Goal: Task Accomplishment & Management: Manage account settings

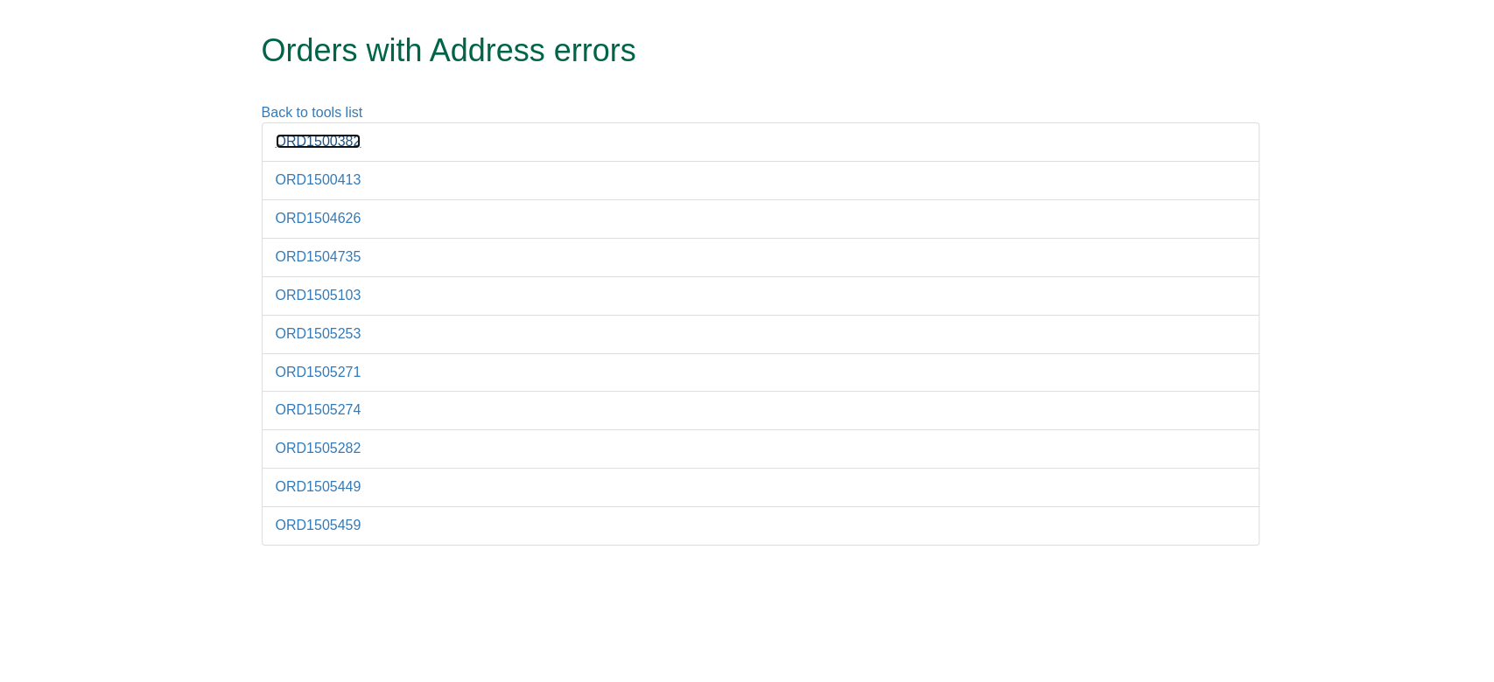
click at [332, 143] on link "ORD1500382" at bounding box center [319, 141] width 86 height 15
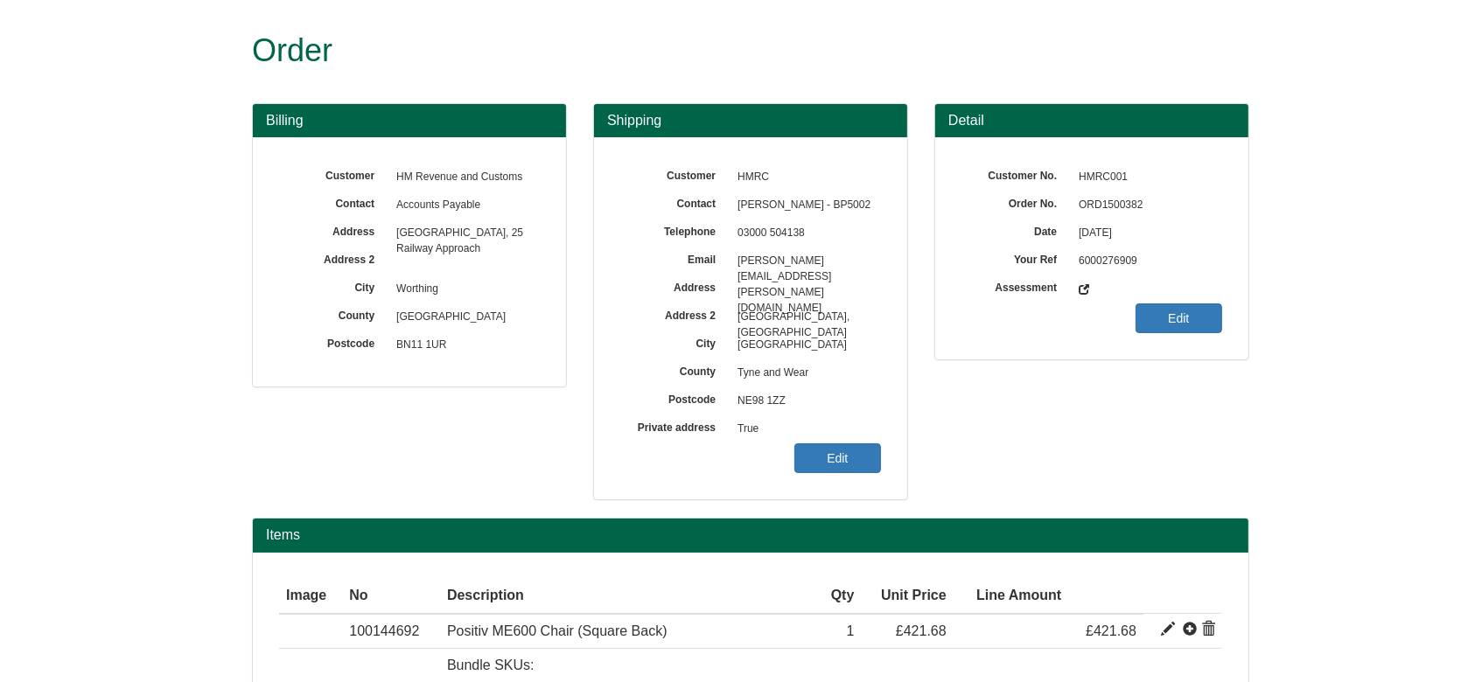
click at [1103, 205] on span "ORD1500382" at bounding box center [1146, 206] width 152 height 28
copy span "ORD1500382"
click at [804, 459] on link "Edit" at bounding box center [837, 459] width 87 height 30
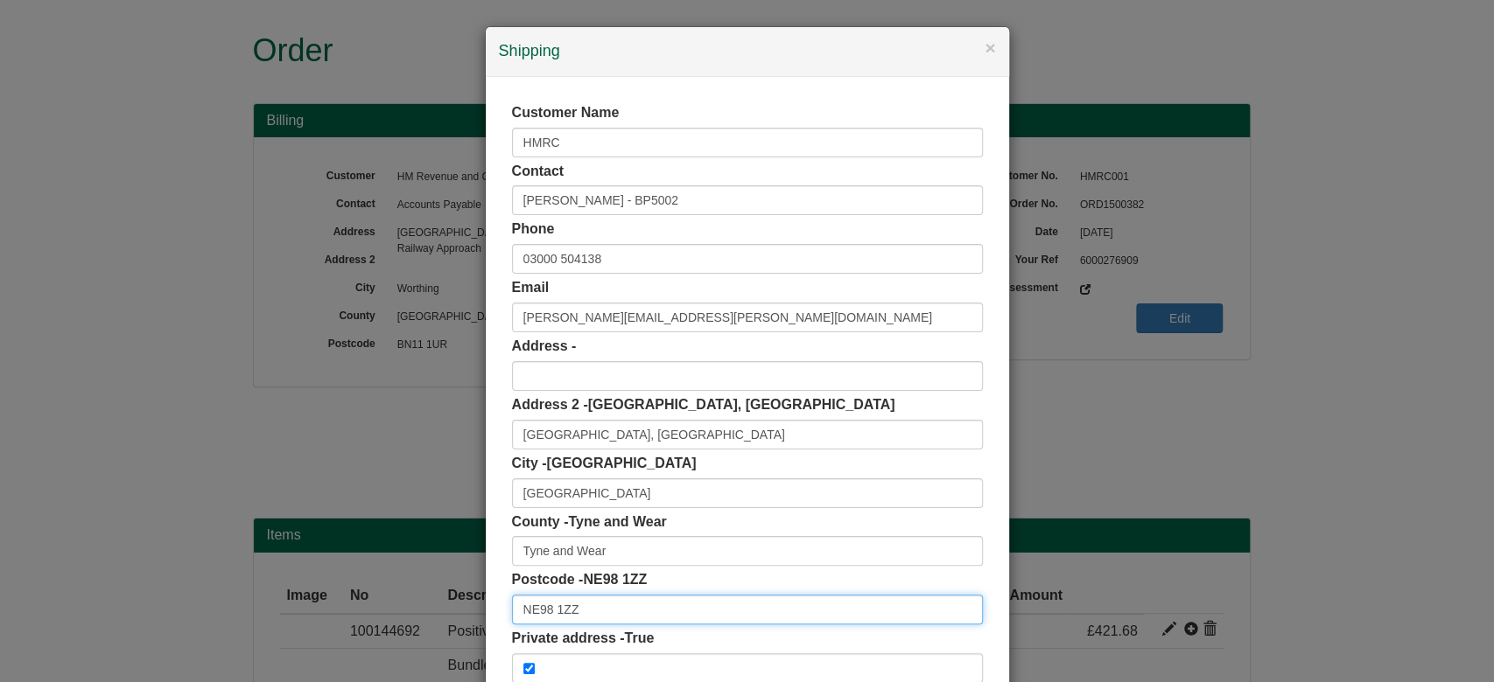
drag, startPoint x: 623, startPoint y: 615, endPoint x: 398, endPoint y: 598, distance: 225.5
click at [398, 598] on div "× Shipping Customer Name HMRC Contact Stephen Normington - BP5002 Phone 03000 5…" at bounding box center [747, 341] width 1494 height 682
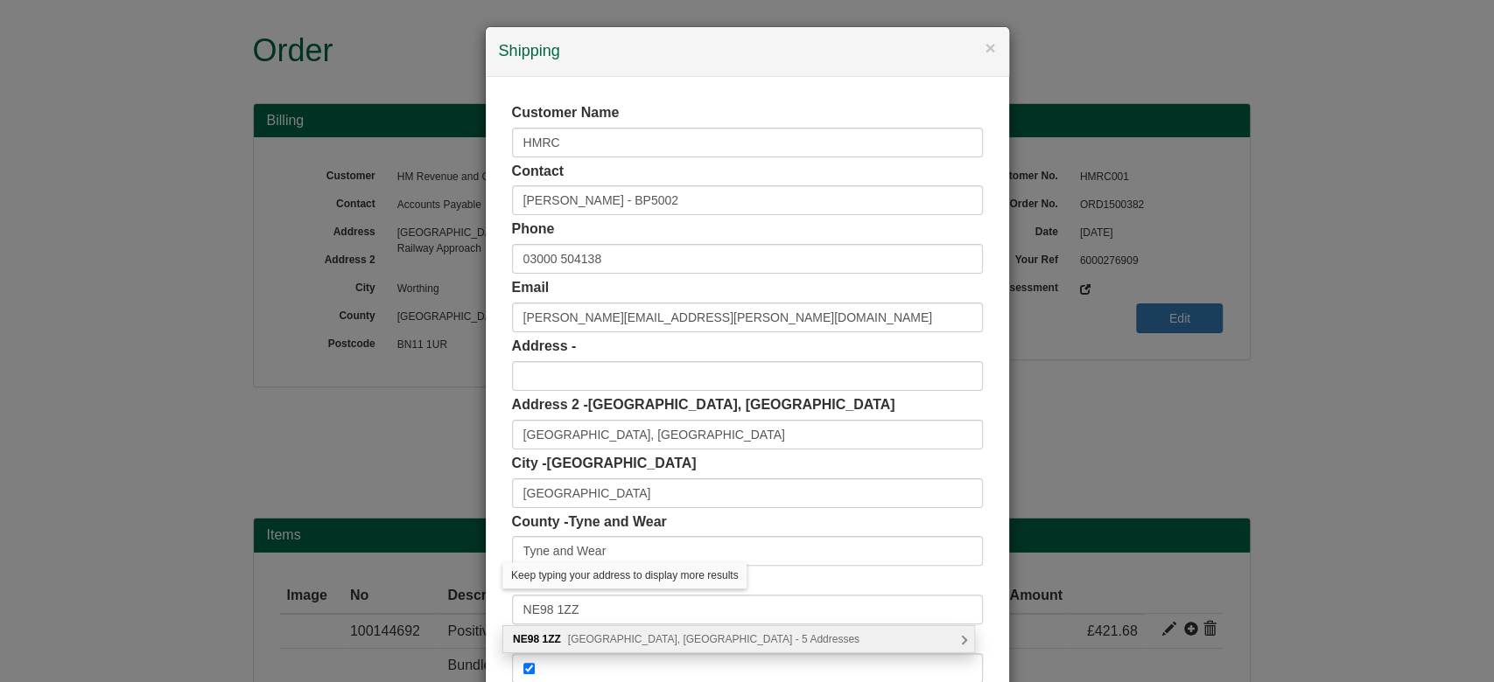
click at [613, 633] on span "Benton Park View, Newcastle upon Tyne - 5 Addresses" at bounding box center [713, 639] width 291 height 12
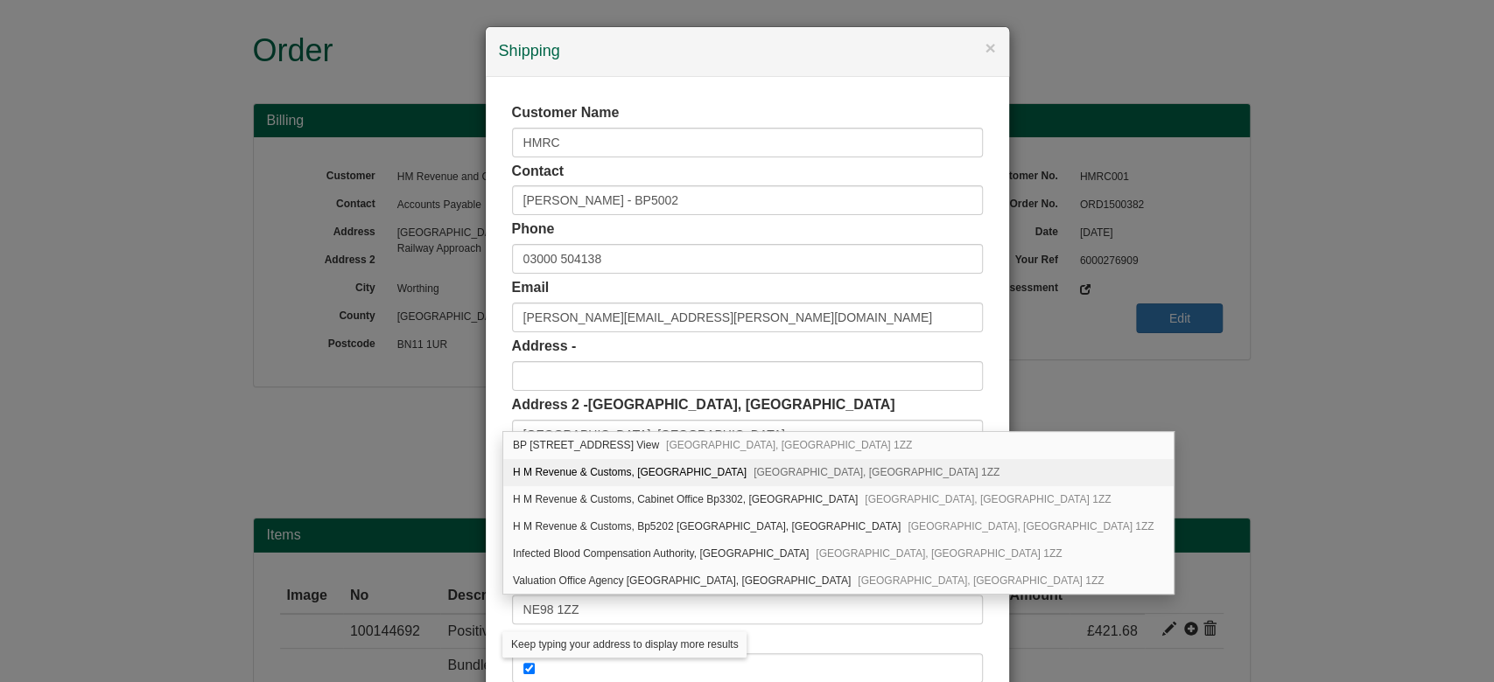
click at [672, 475] on div "H M Revenue & Customs, Benton Park View Newcastle upon Tyne, NE98 1ZZ" at bounding box center [838, 472] width 670 height 27
type input "H M Revenue & Customs"
type input "Benton Park View"
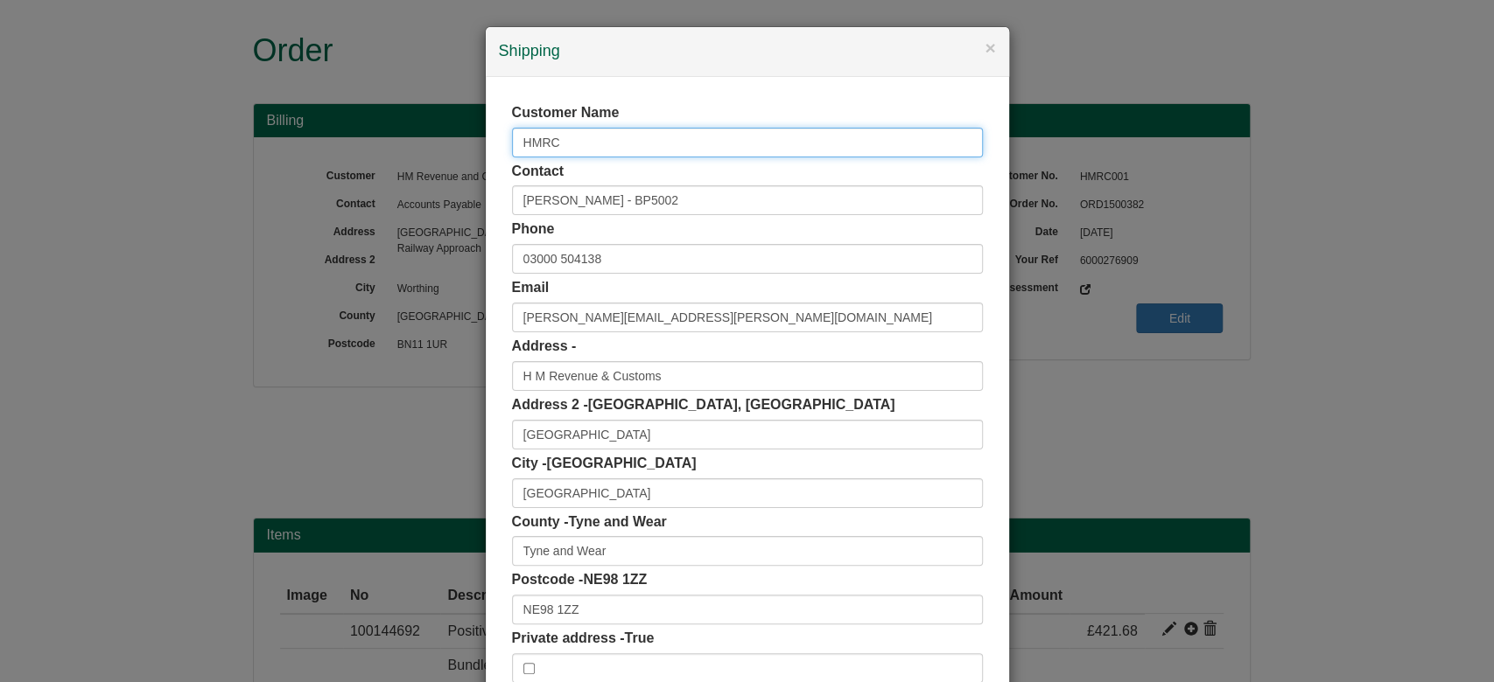
drag, startPoint x: 626, startPoint y: 136, endPoint x: 355, endPoint y: 194, distance: 276.5
click at [355, 194] on div "× Shipping Customer Name HMRC Contact Stephen Normington - BP5002 Phone 03000 5…" at bounding box center [747, 341] width 1494 height 682
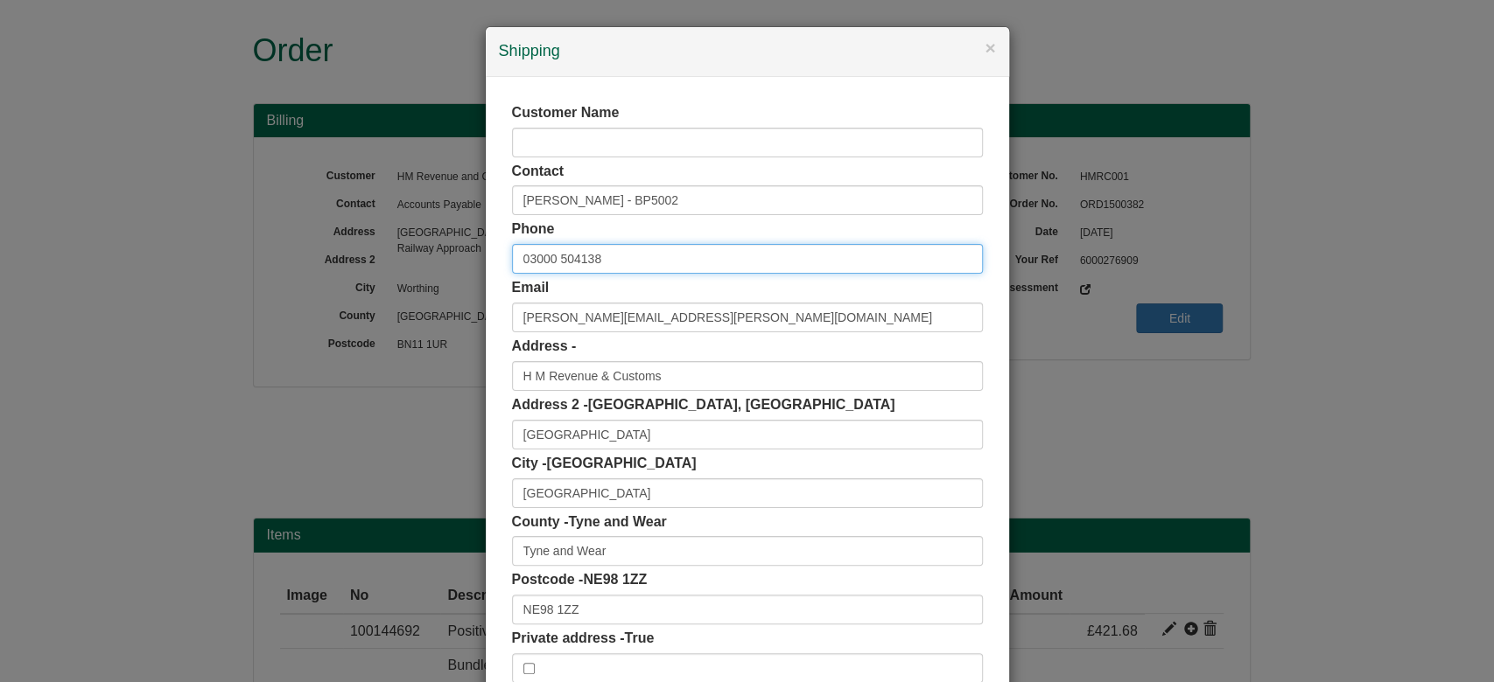
click at [522, 262] on input "03000 504138" at bounding box center [747, 259] width 471 height 30
click at [486, 269] on div "Customer Name Contact Stephen Normington - BP5002 Phone 03000 504138 Email step…" at bounding box center [747, 393] width 523 height 633
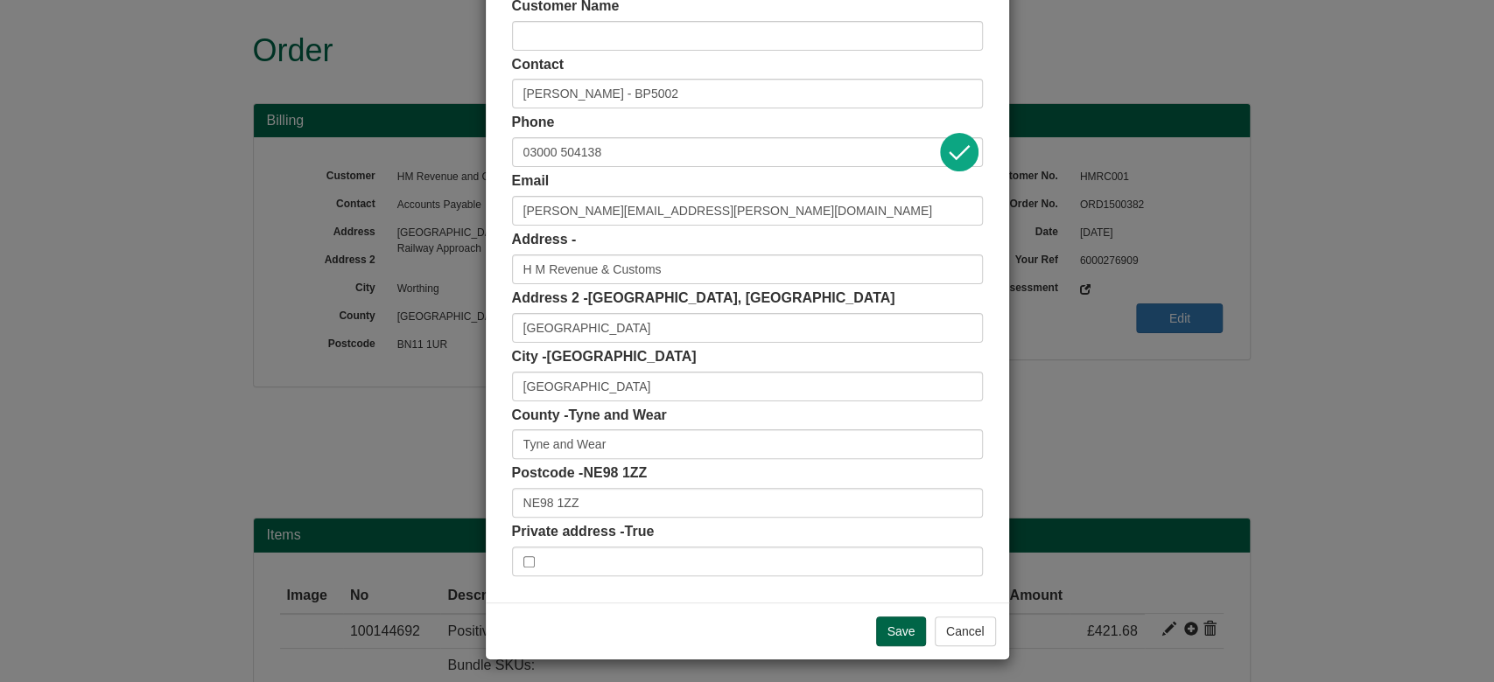
scroll to position [110, 0]
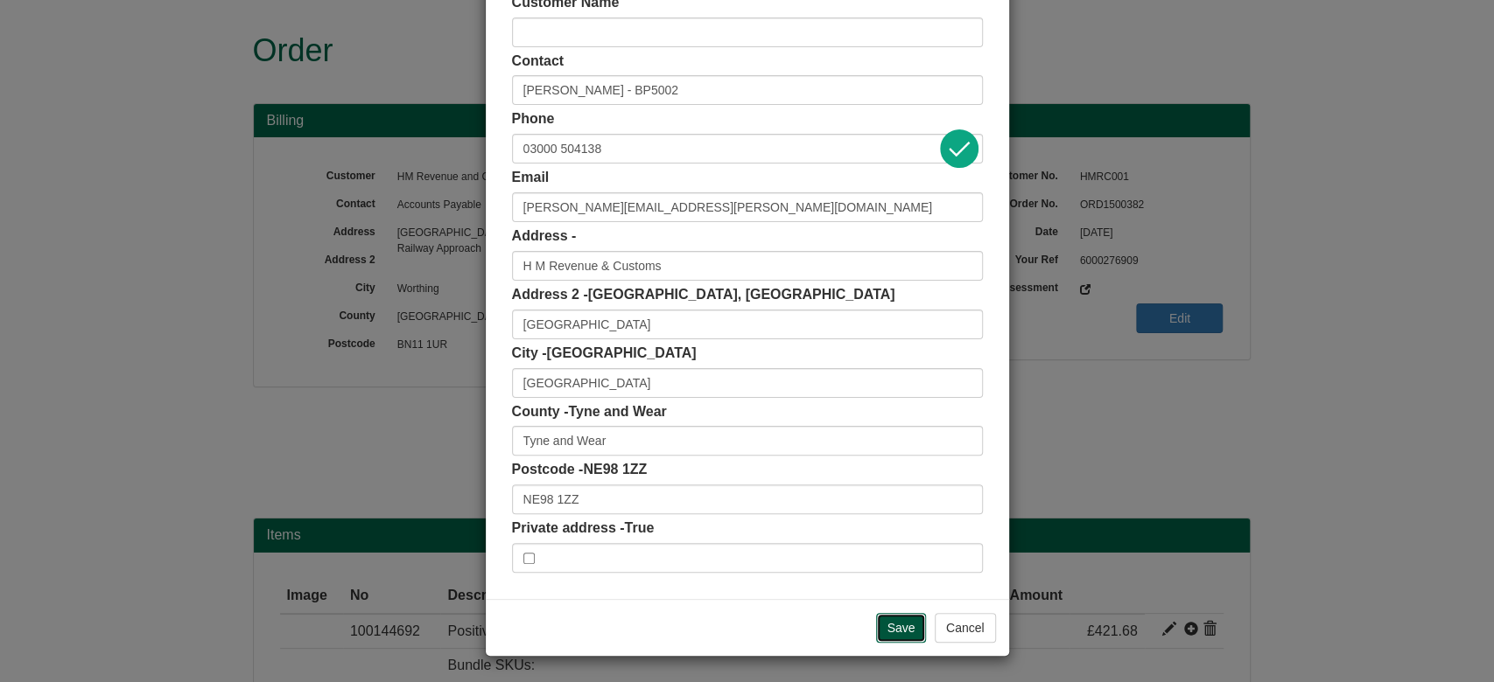
click at [908, 635] on input "Save" at bounding box center [901, 628] width 51 height 30
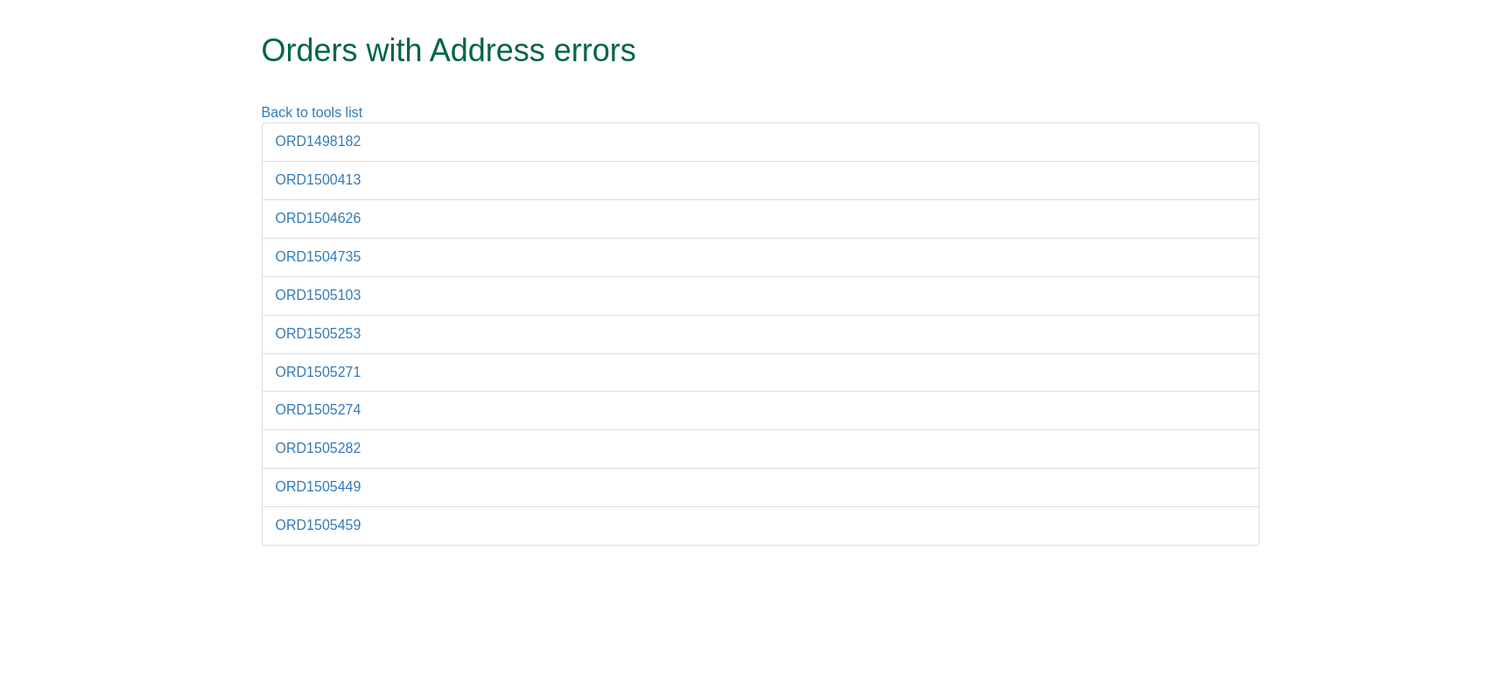
click at [323, 157] on li "ORD1498182" at bounding box center [760, 141] width 997 height 39
click at [306, 138] on link "ORD1498182" at bounding box center [319, 141] width 86 height 15
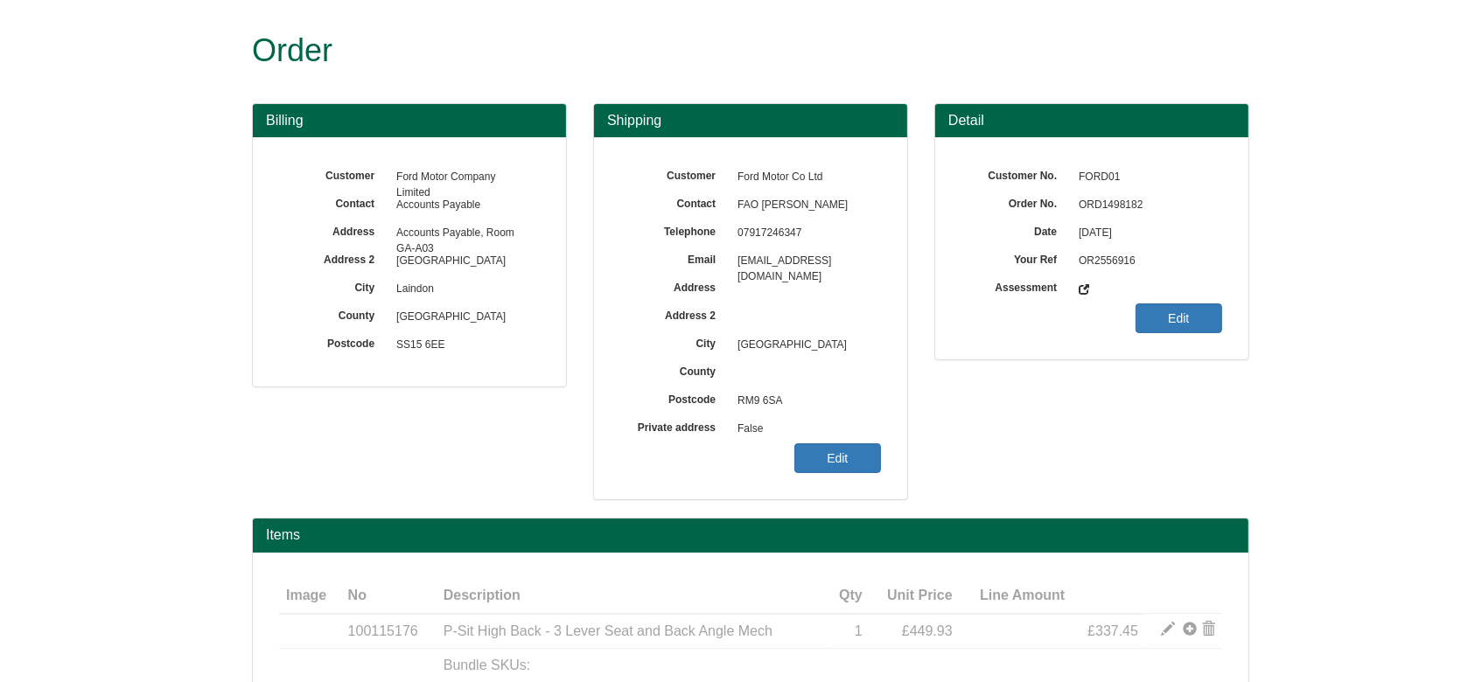
click at [1110, 200] on span "ORD1498182" at bounding box center [1146, 206] width 152 height 28
copy span "ORD1498182"
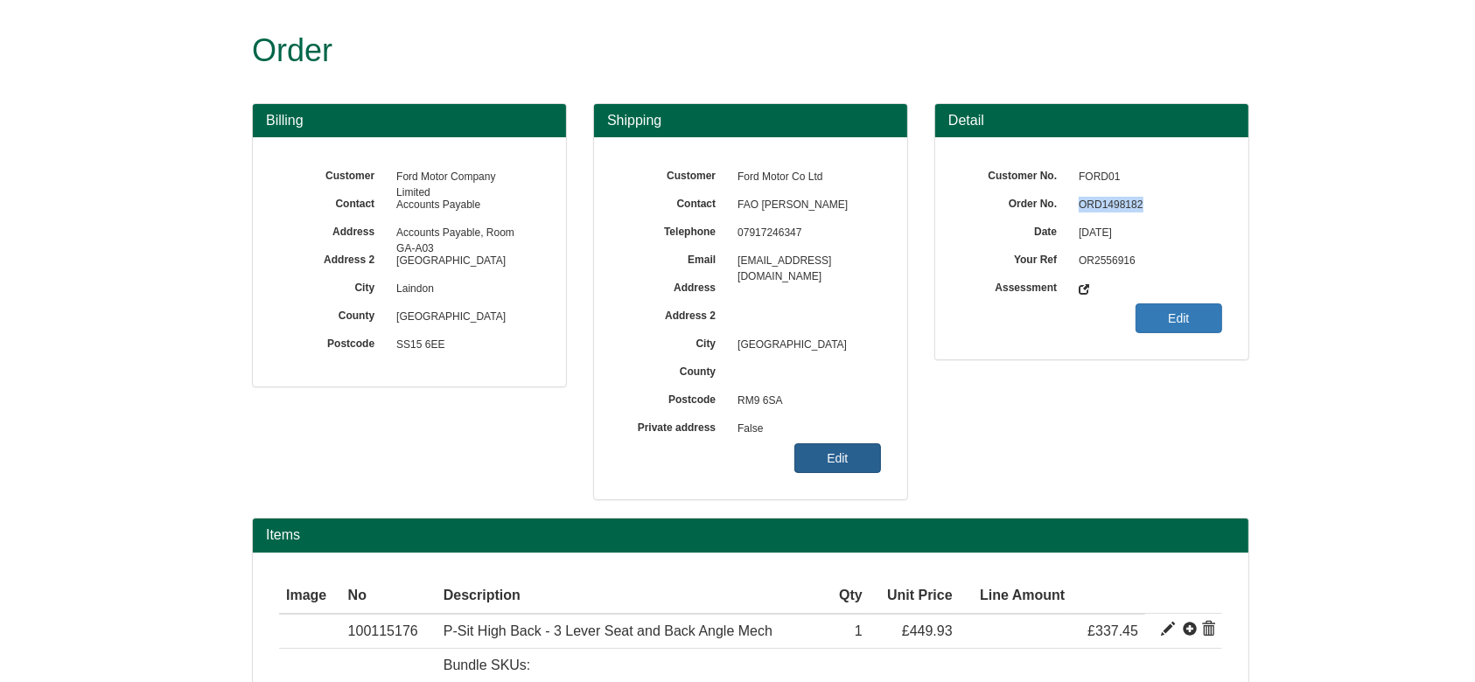
click at [849, 449] on link "Edit" at bounding box center [837, 459] width 87 height 30
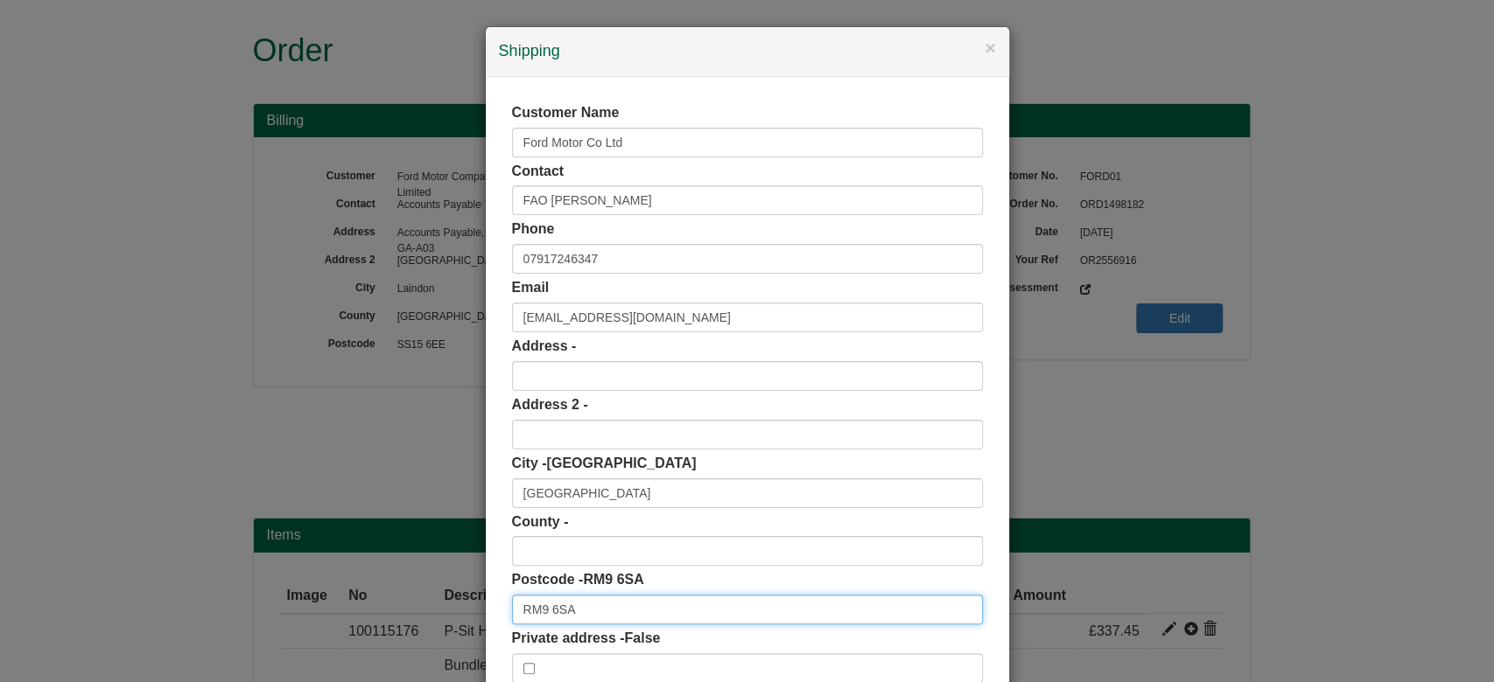
drag, startPoint x: 574, startPoint y: 596, endPoint x: 392, endPoint y: 619, distance: 183.5
click at [392, 619] on div "× Shipping Customer Name Ford Motor Co Ltd Contact FAO Graham Tucker Phone 0791…" at bounding box center [747, 341] width 1494 height 682
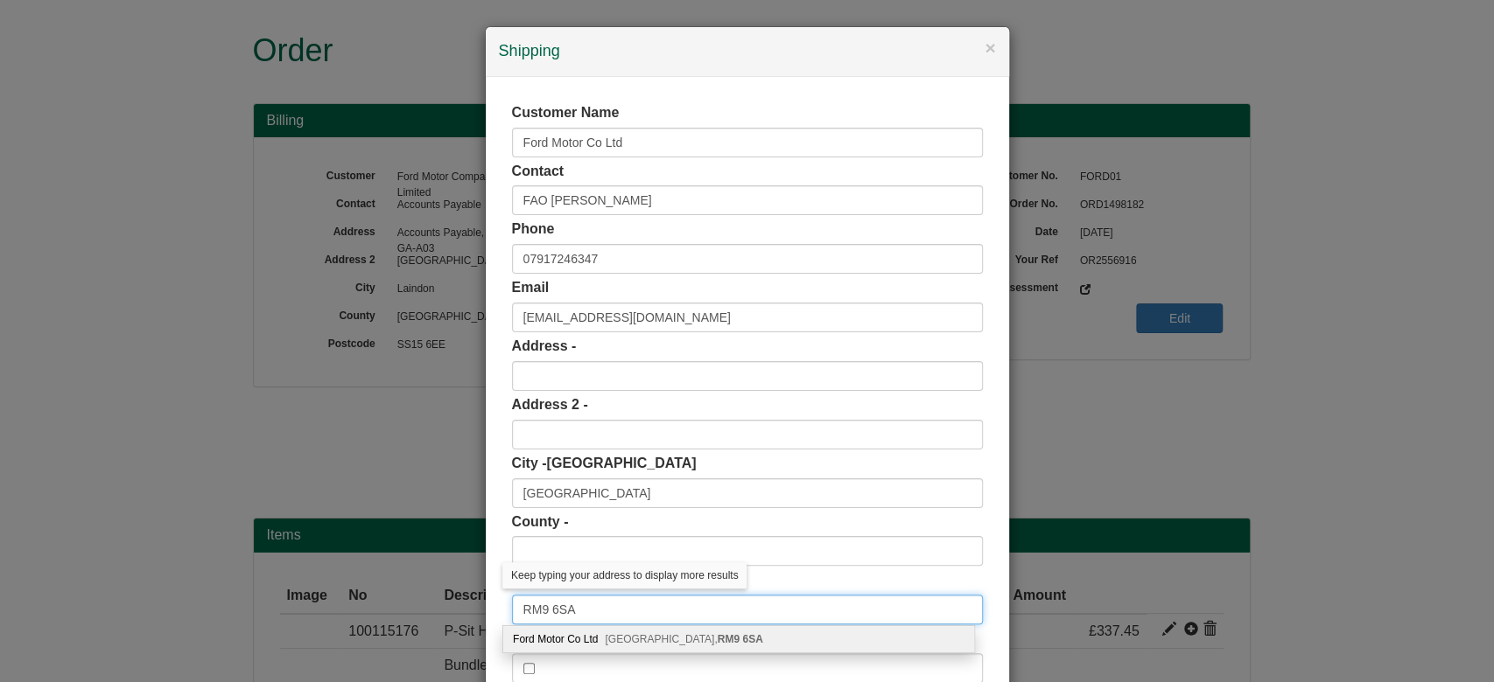
scroll to position [110, 0]
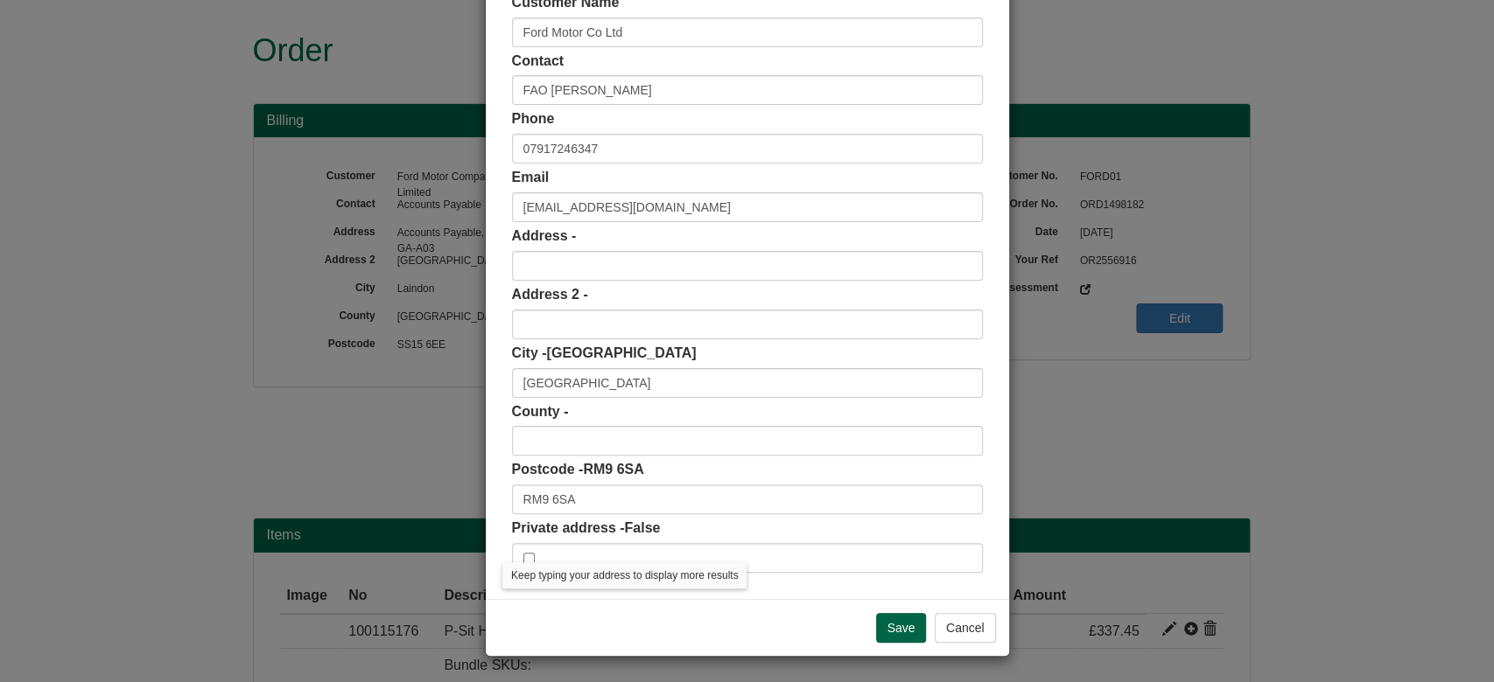
drag, startPoint x: 611, startPoint y: 521, endPoint x: 577, endPoint y: 486, distance: 48.3
click at [577, 486] on div "Customer Name Ford Motor Co Ltd Contact FAO Graham Tucker Phone 07917246347 Ema…" at bounding box center [747, 283] width 471 height 580
click at [584, 512] on input "RM9 6SA" at bounding box center [747, 500] width 471 height 30
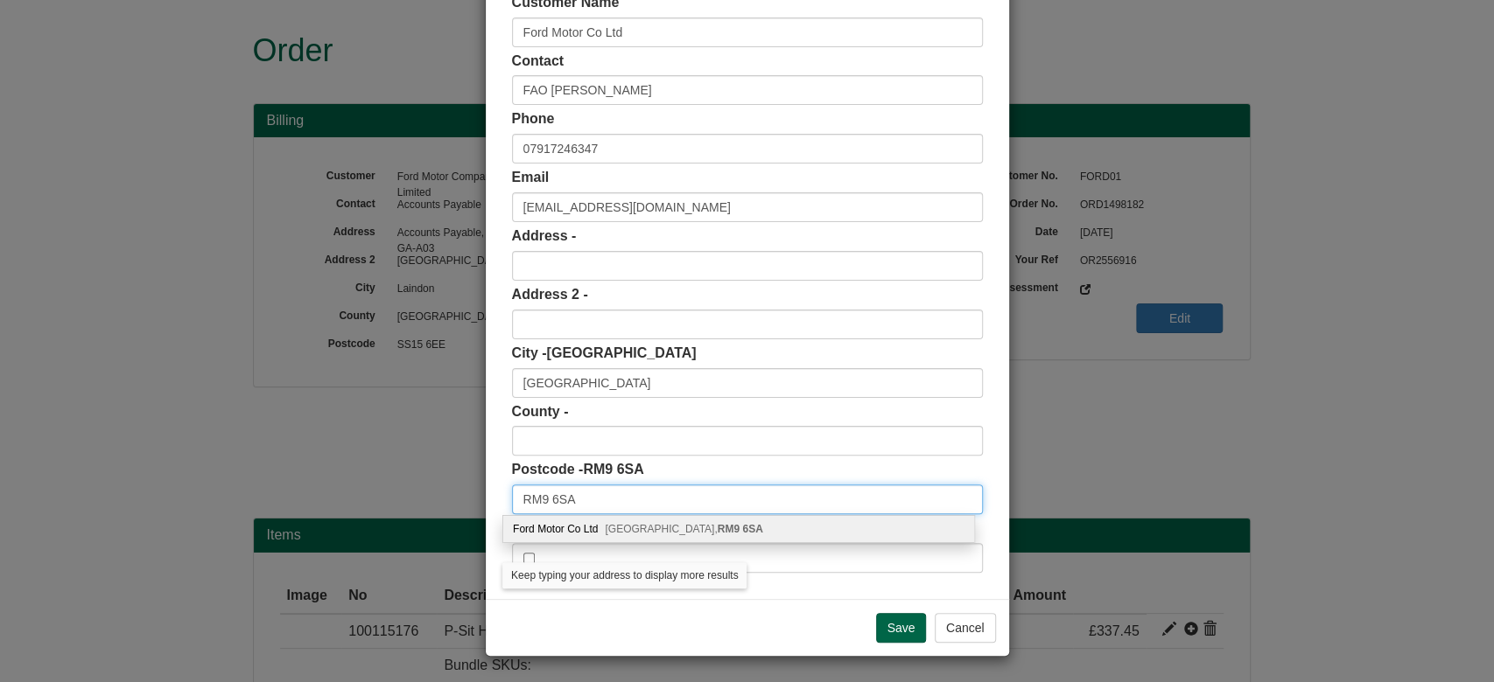
type input "RM9 6SA"
click at [637, 533] on span "Dagenham, RM9 6SA" at bounding box center [683, 529] width 157 height 12
type input "Ford Motor Co Ltd"
type input "RM9 6SA"
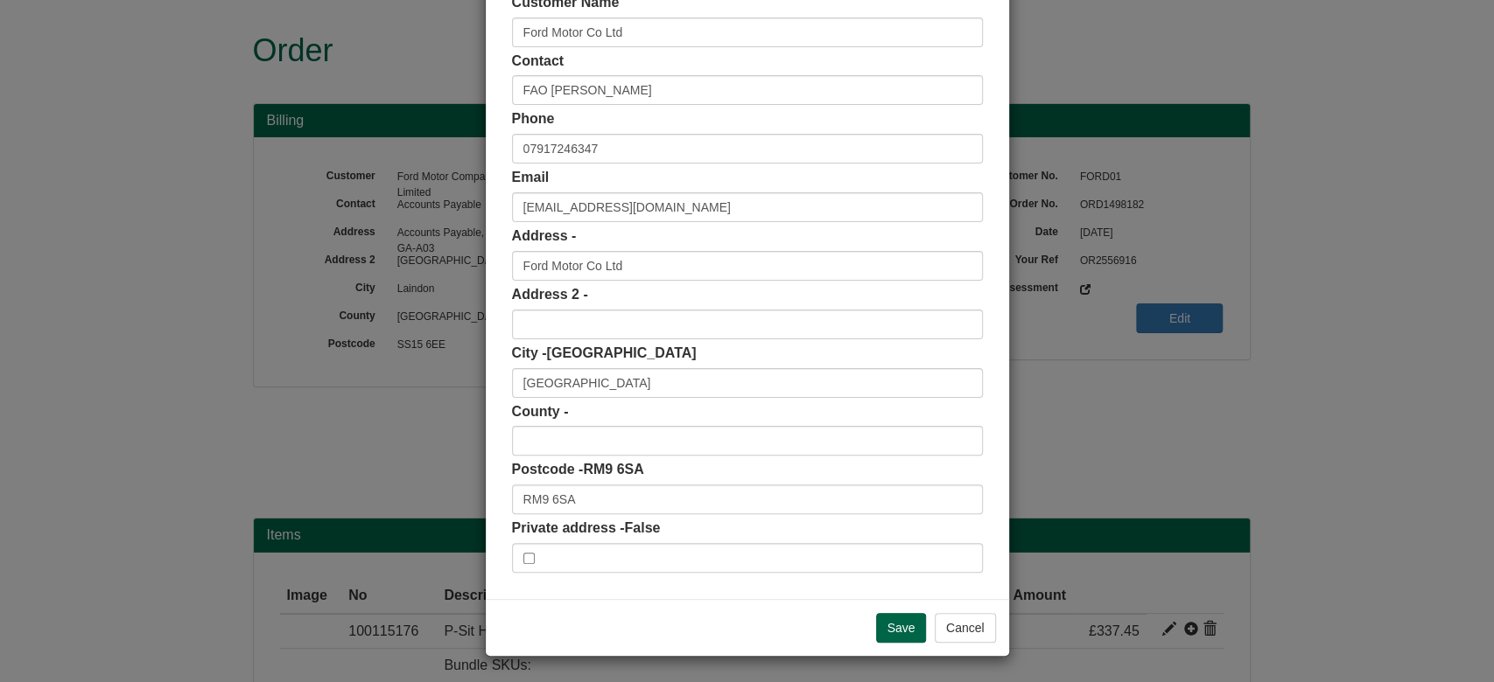
scroll to position [53, 0]
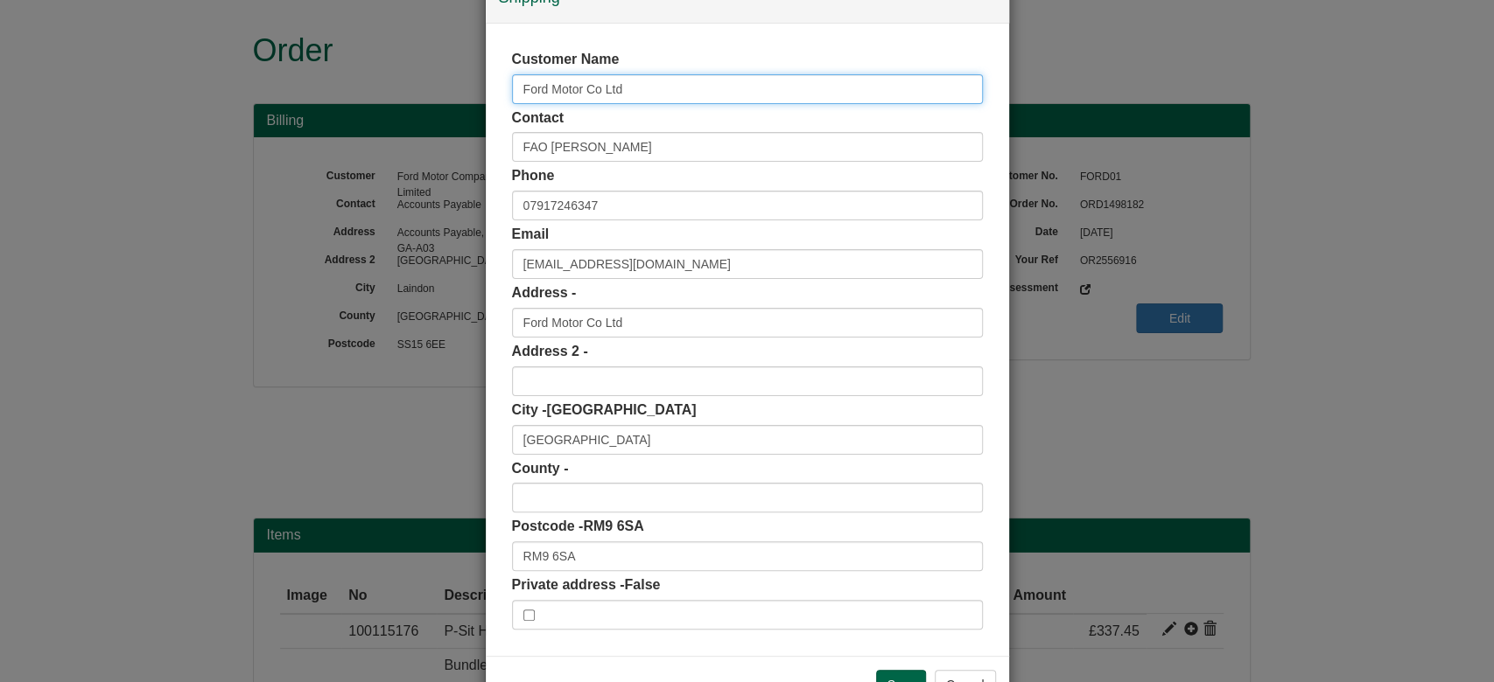
drag, startPoint x: 628, startPoint y: 87, endPoint x: 434, endPoint y: 122, distance: 197.2
click at [434, 122] on div "× Shipping Customer Name Ford Motor Co Ltd Contact FAO Graham Tucker Phone 0791…" at bounding box center [747, 341] width 1494 height 682
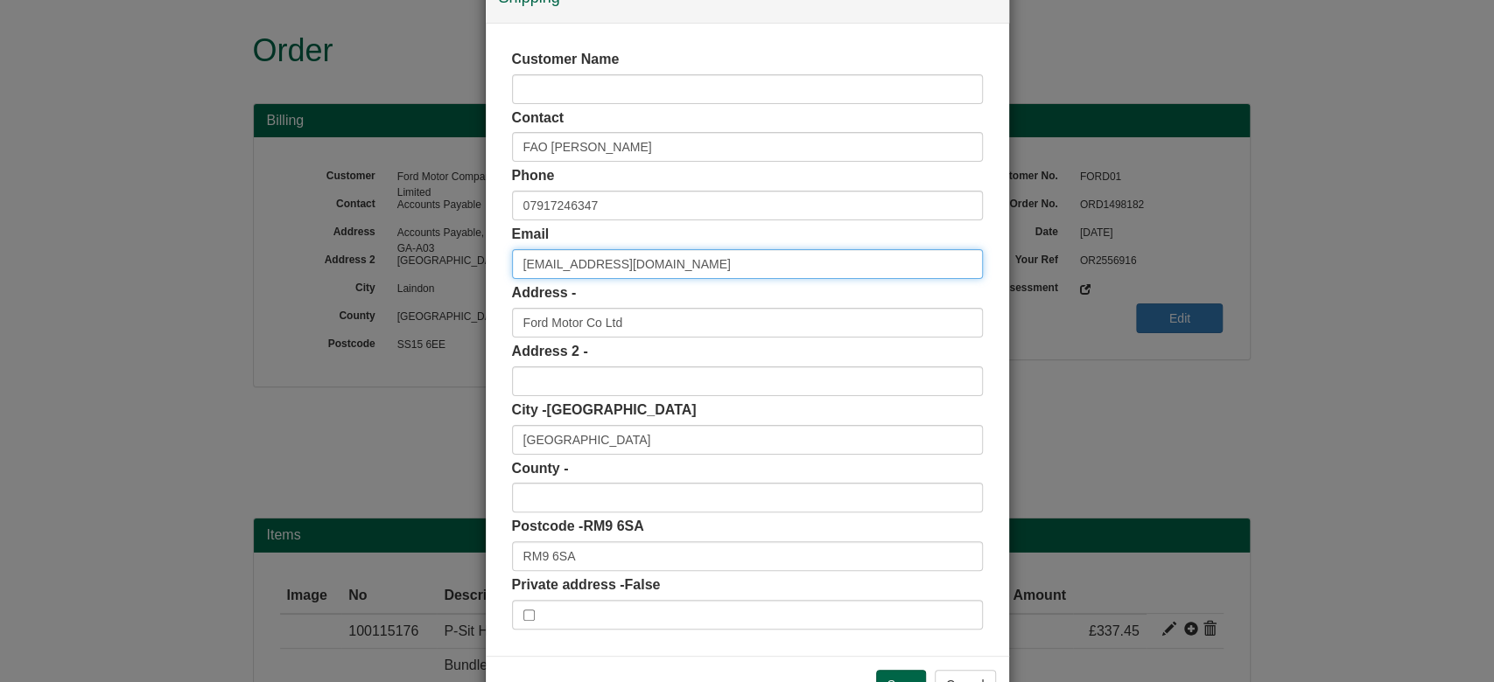
click at [512, 269] on input "mcross30@ford.com" at bounding box center [747, 264] width 471 height 30
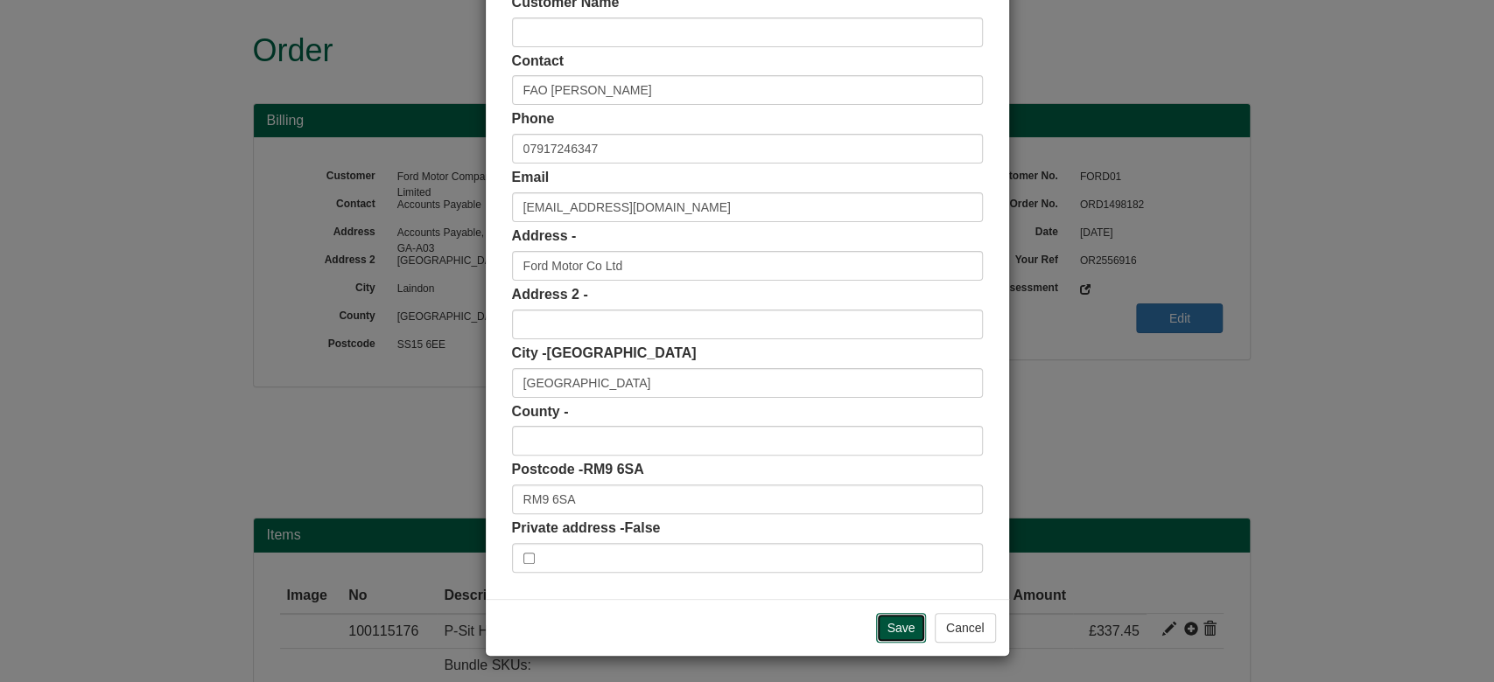
click at [885, 619] on input "Save" at bounding box center [901, 628] width 51 height 30
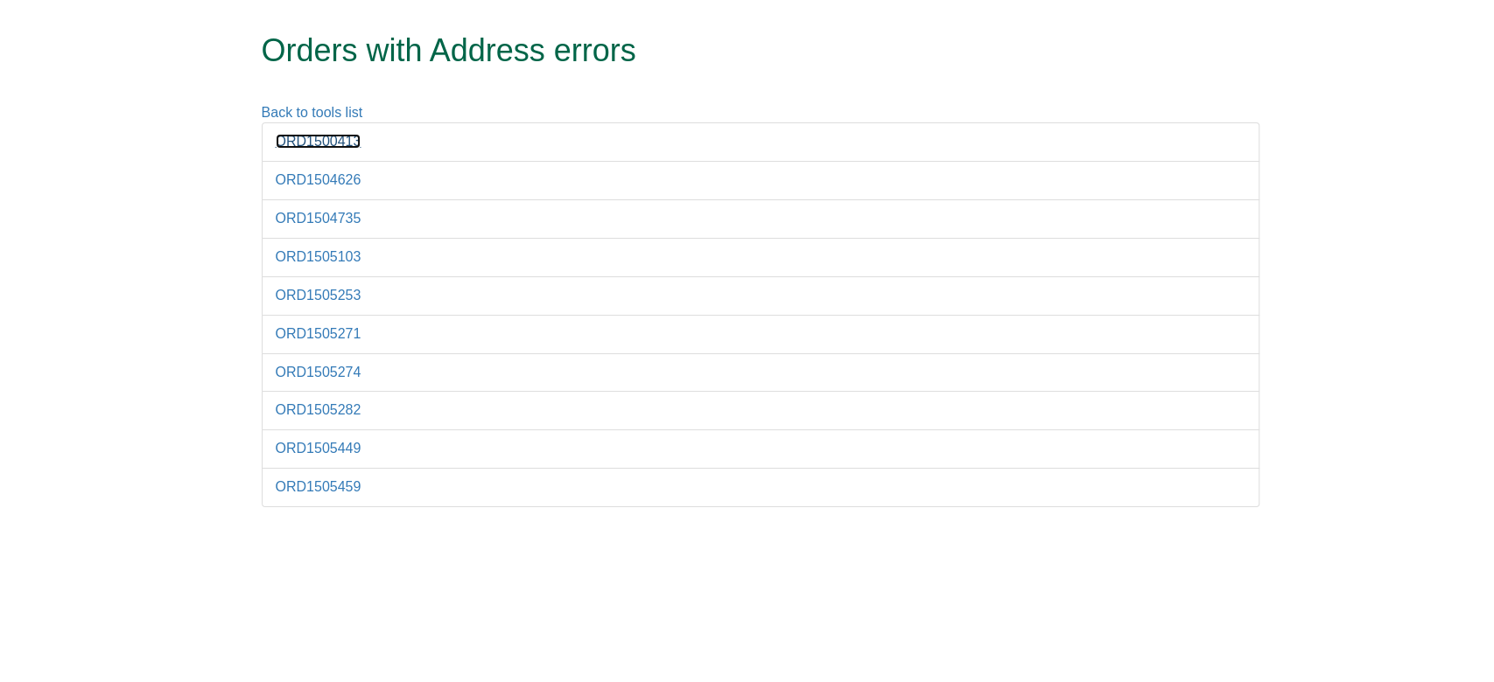
click at [336, 143] on link "ORD1500413" at bounding box center [319, 141] width 86 height 15
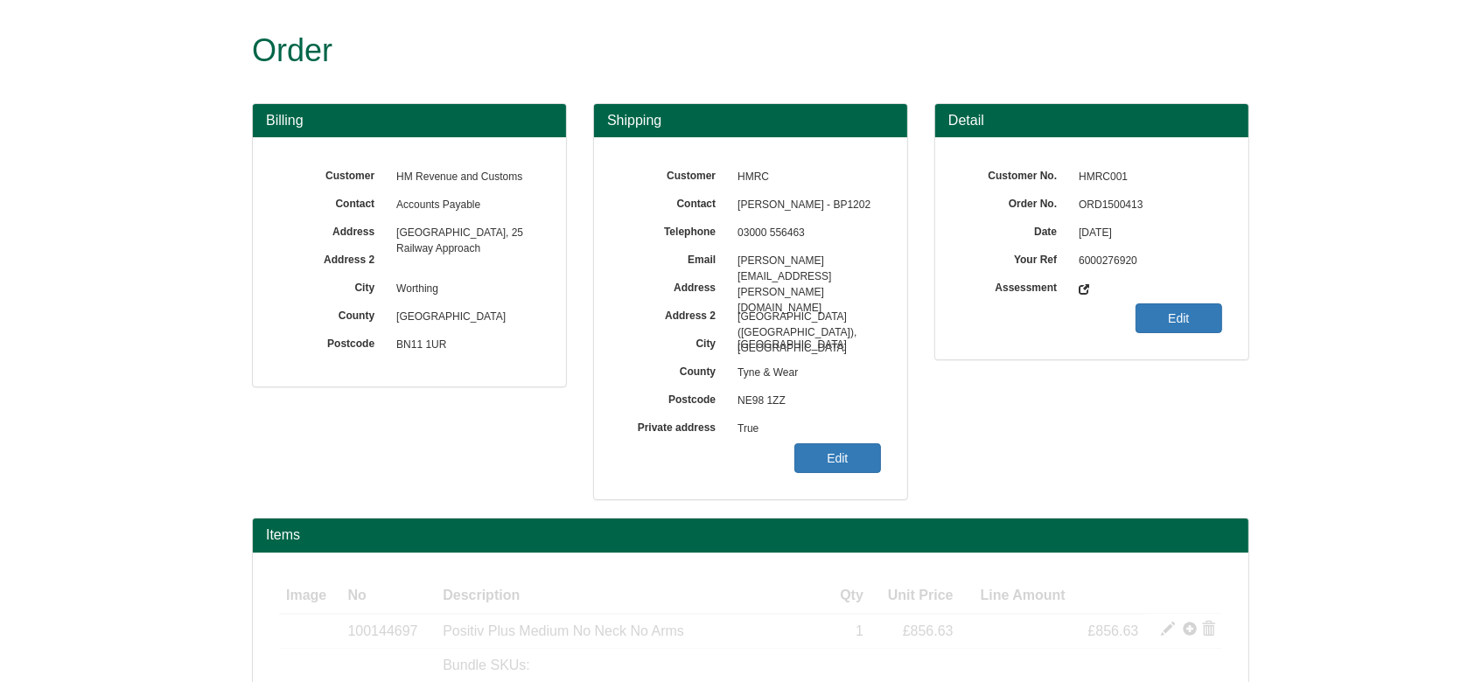
click at [1126, 207] on span "ORD1500413" at bounding box center [1146, 206] width 152 height 28
copy span "ORD1500413"
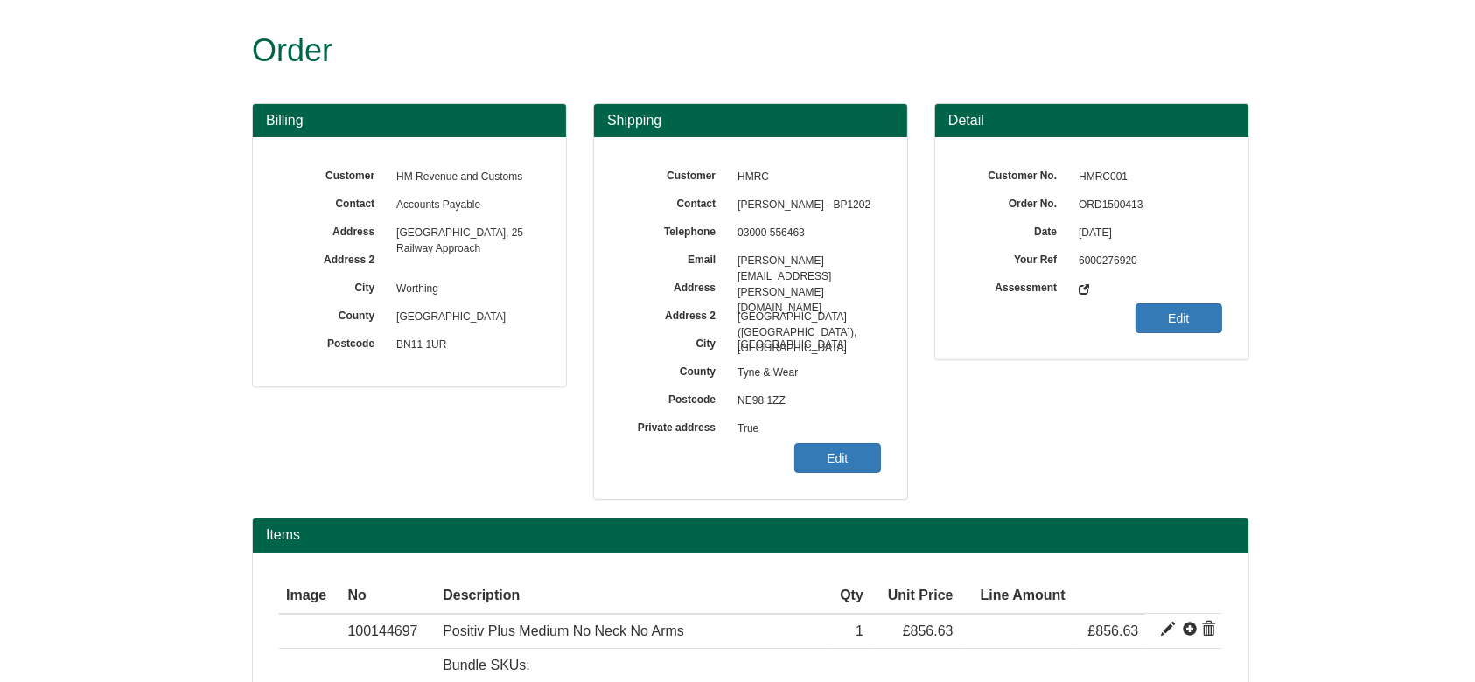
click at [840, 482] on div "Customer HMRC Contact Tracey Elliott - BP1202 Telephone 03000 556463 Email trac…" at bounding box center [750, 318] width 313 height 362
click at [826, 446] on link "Edit" at bounding box center [837, 459] width 87 height 30
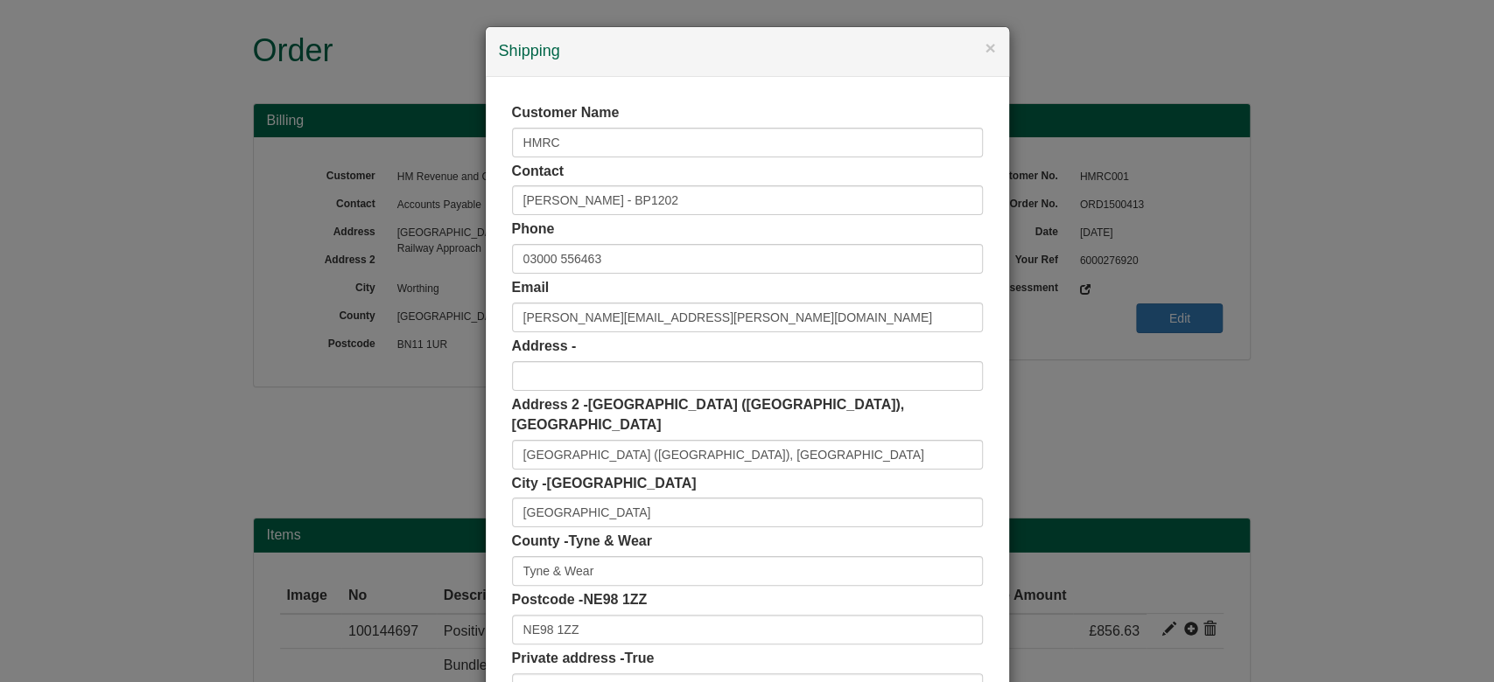
scroll to position [110, 0]
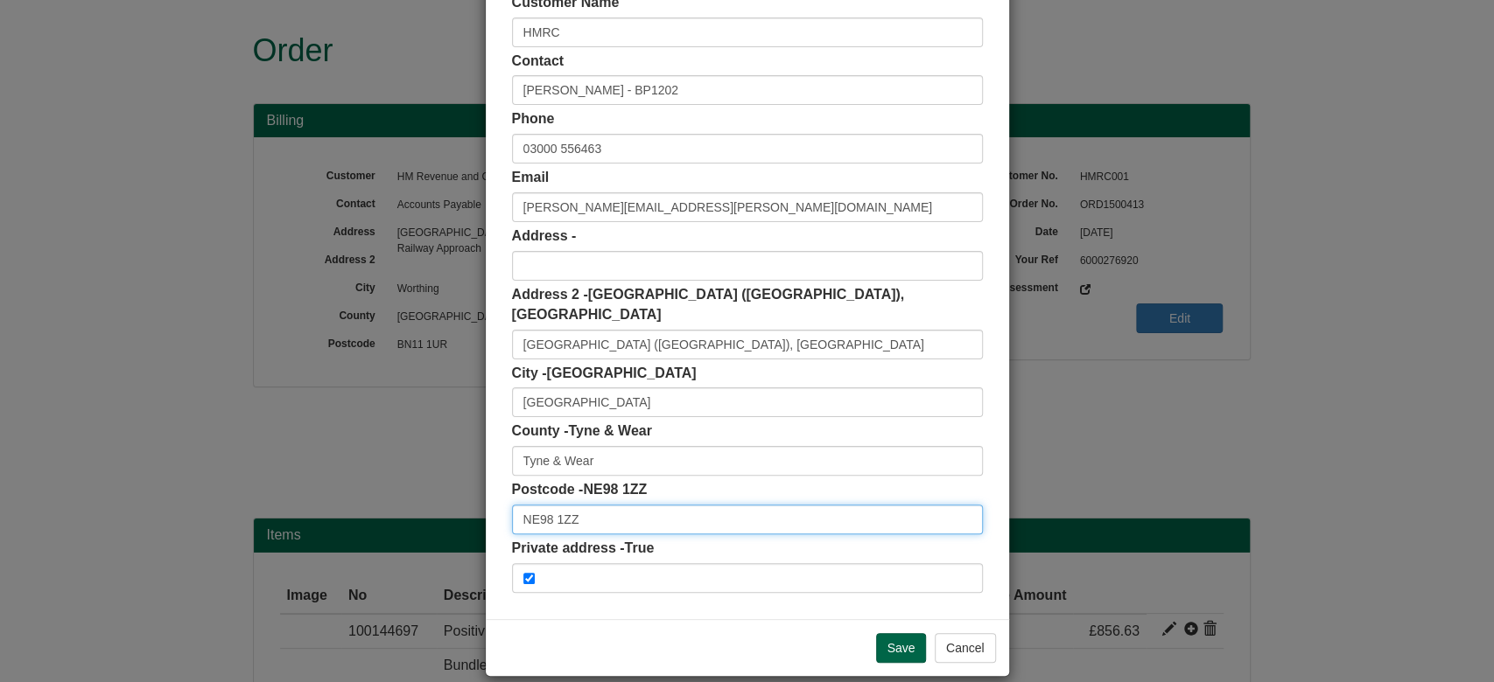
click at [621, 505] on input "NE98 1ZZ" at bounding box center [747, 520] width 471 height 30
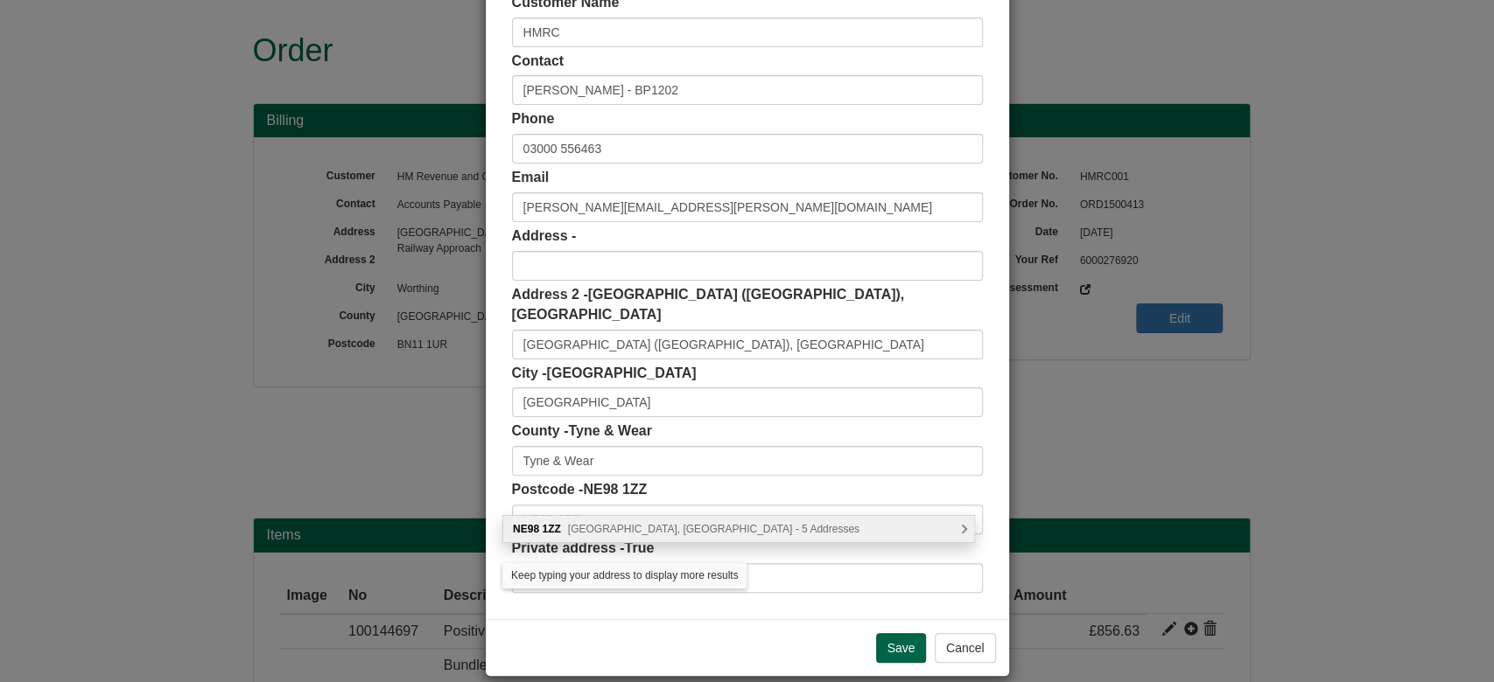
click at [634, 525] on span "Benton Park View, Newcastle upon Tyne - 5 Addresses" at bounding box center [713, 529] width 291 height 12
type input "NE98 1ZZ"
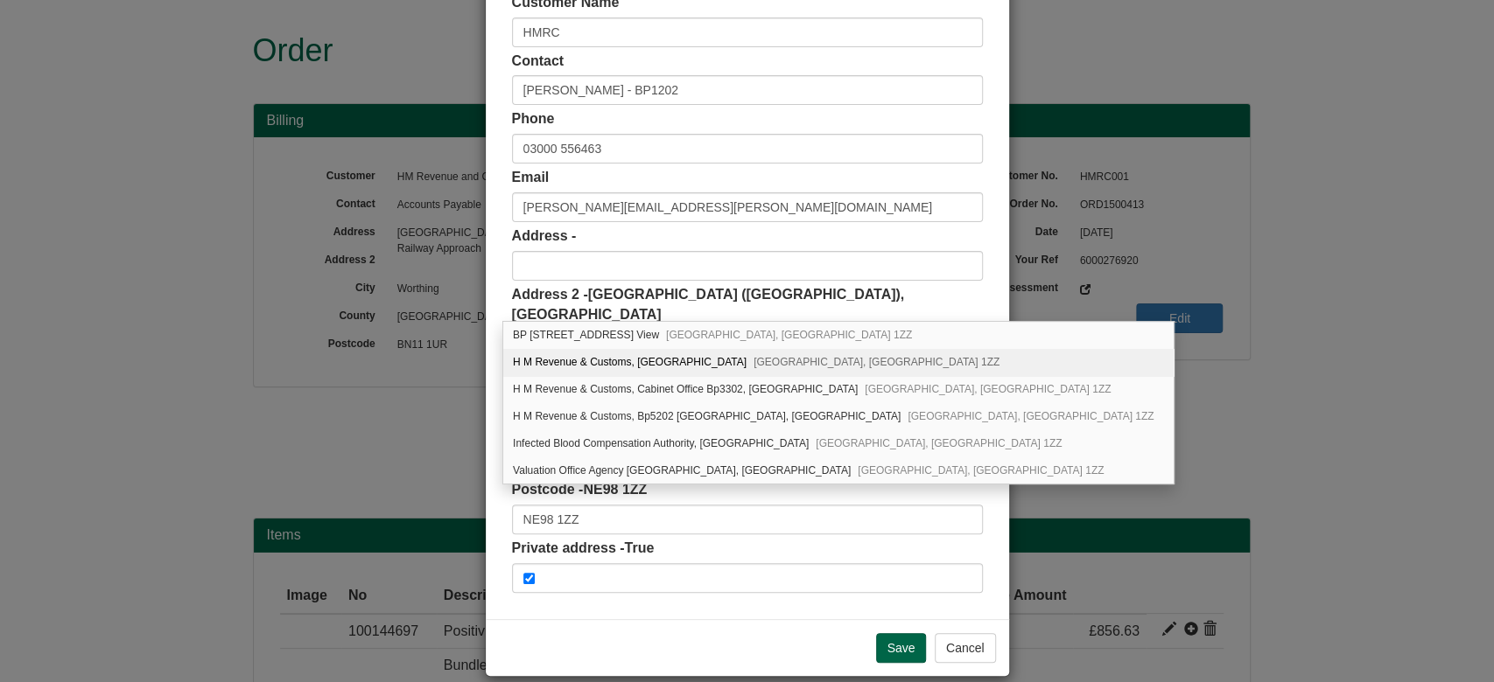
click at [633, 357] on div "H M Revenue & Customs, Benton Park View Newcastle upon Tyne, NE98 1ZZ" at bounding box center [838, 362] width 670 height 27
type input "H M Revenue & Customs"
type input "Benton Park View"
type input "Newcastle upon Tyne"
type input "Tyne and Wear"
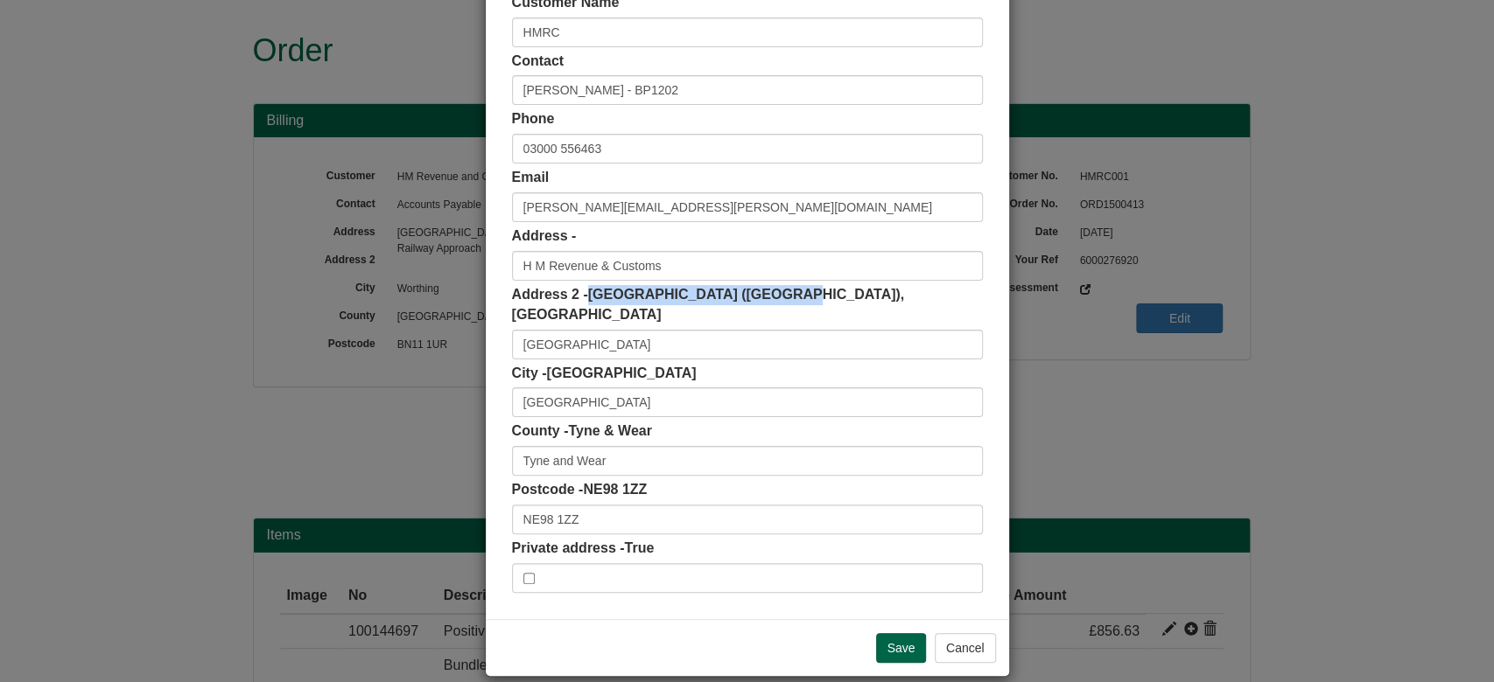
drag, startPoint x: 582, startPoint y: 292, endPoint x: 780, endPoint y: 304, distance: 199.0
click at [780, 304] on label "Address 2 - Bamburgh House (Building 1), Benton Park View" at bounding box center [747, 305] width 471 height 40
copy span "Bamburgh House (Building 1)"
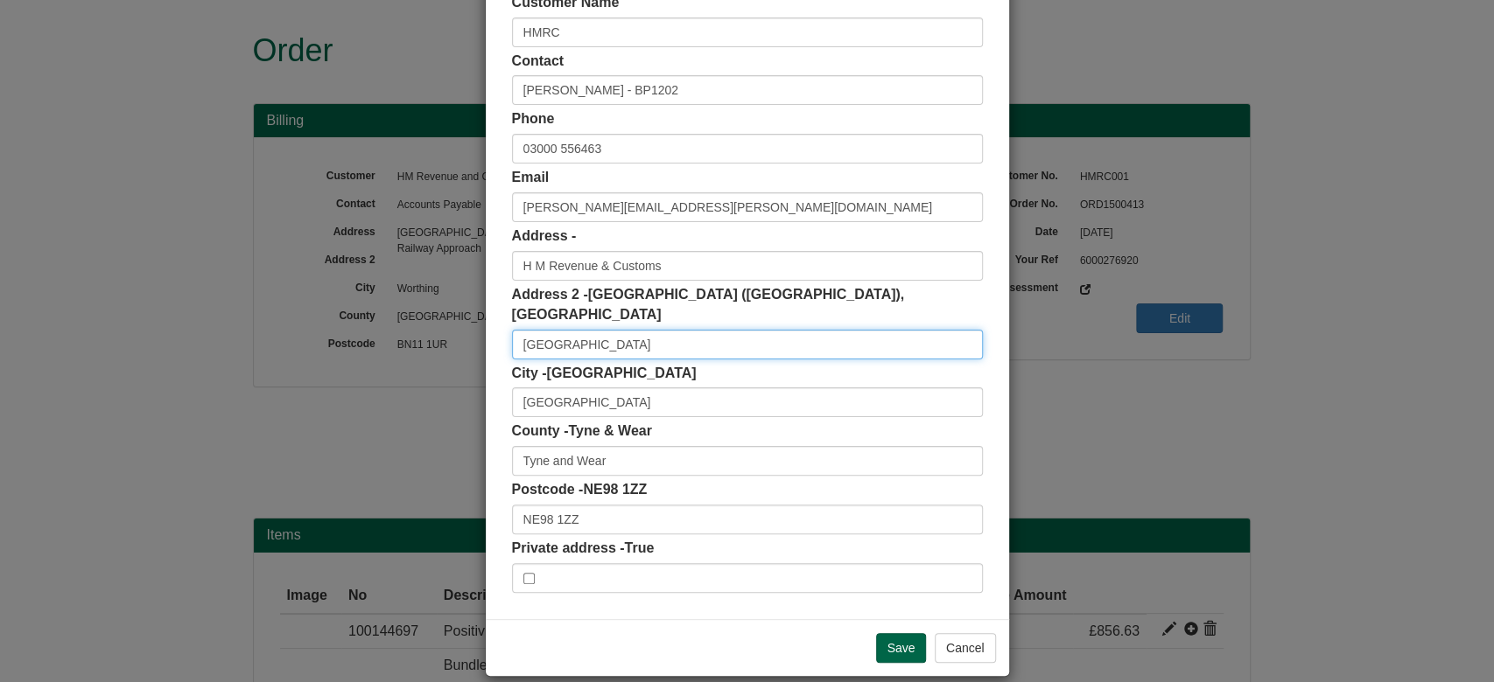
click at [705, 330] on input "Benton Park View" at bounding box center [747, 345] width 471 height 30
paste input "Bamburgh House (Building 1)"
type input "Benton Park View, Bamburgh House (Building 1)"
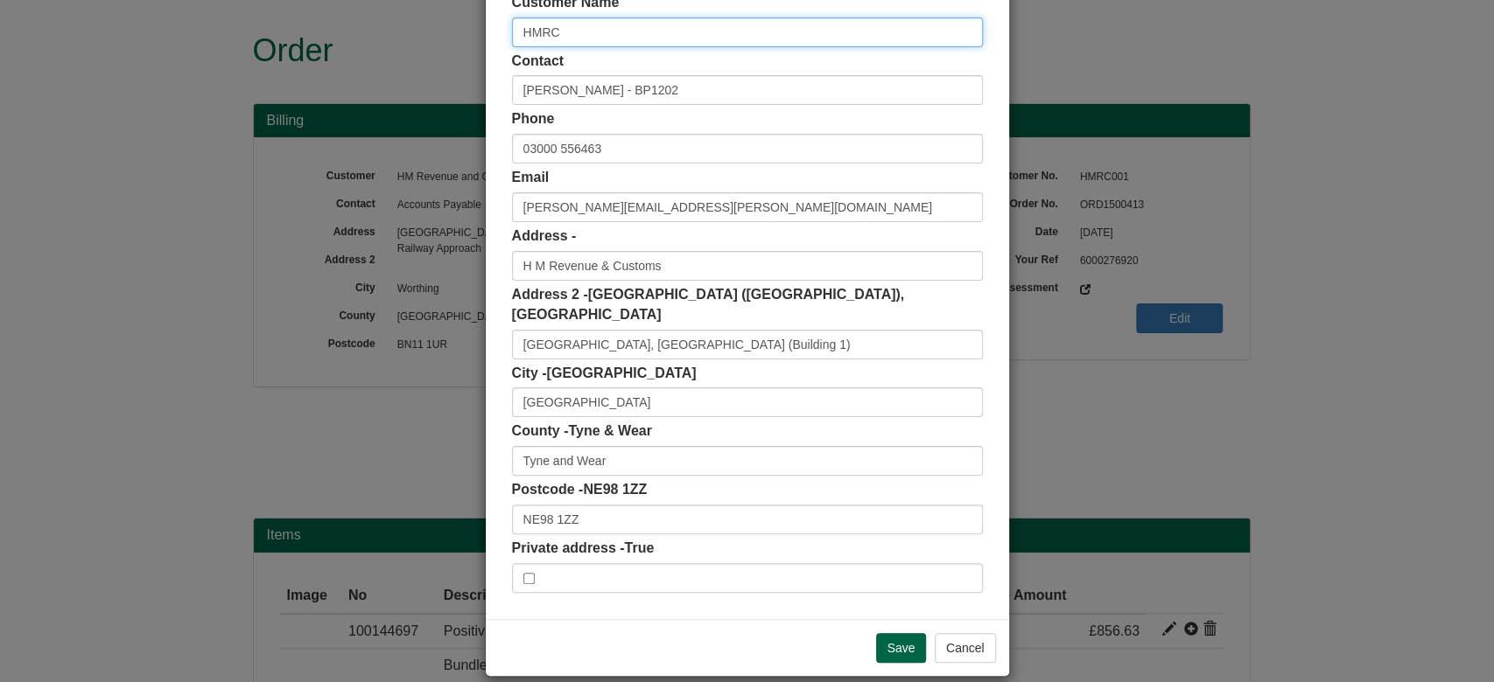
drag, startPoint x: 566, startPoint y: 27, endPoint x: 416, endPoint y: 30, distance: 149.6
click at [416, 30] on div "× Shipping Customer Name HMRC Contact Tracey Elliott - BP1202 Phone 03000 55646…" at bounding box center [747, 341] width 1494 height 682
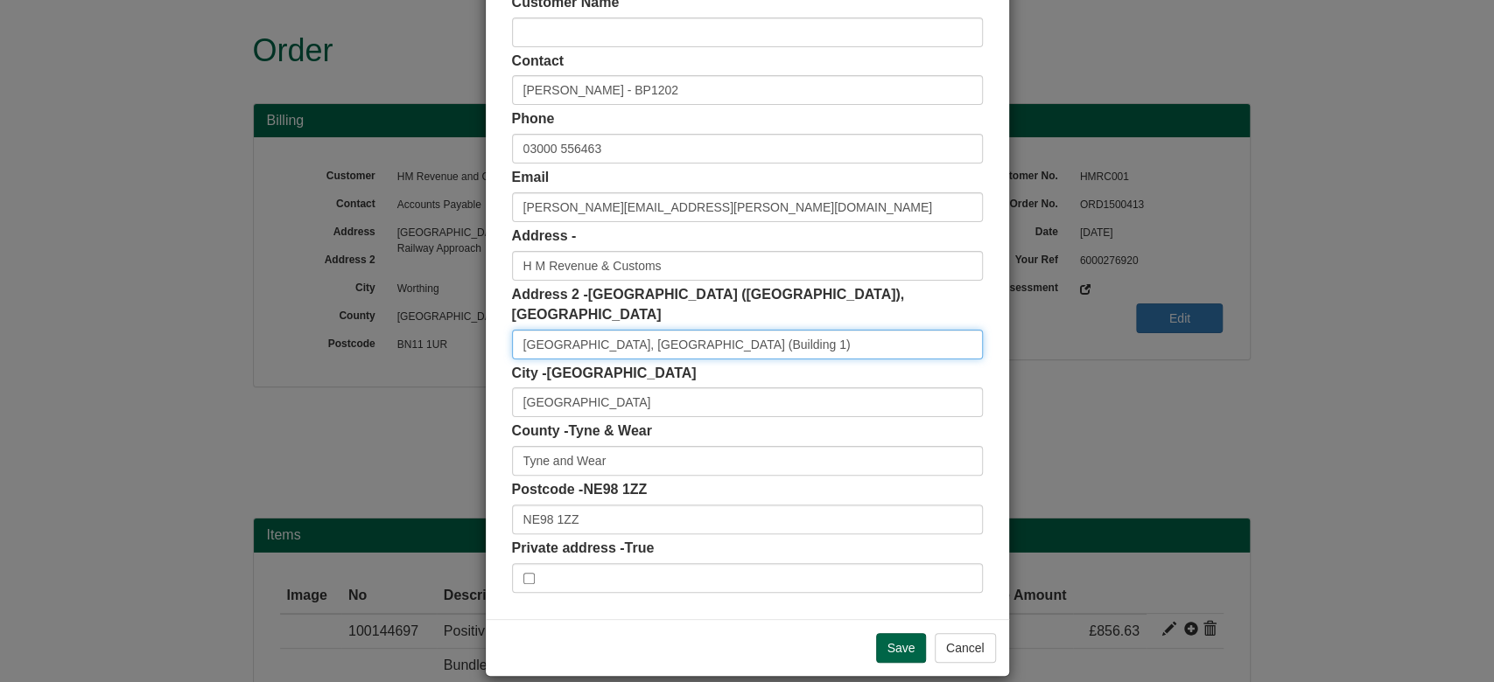
drag, startPoint x: 616, startPoint y: 329, endPoint x: 855, endPoint y: 315, distance: 239.3
click at [855, 330] on input "Benton Park View, Bamburgh House (Building 1)" at bounding box center [747, 345] width 471 height 30
drag, startPoint x: 616, startPoint y: 327, endPoint x: 823, endPoint y: 329, distance: 207.4
click at [823, 330] on input "Benton Park View, Bamburgh House (Building 1" at bounding box center [747, 345] width 471 height 30
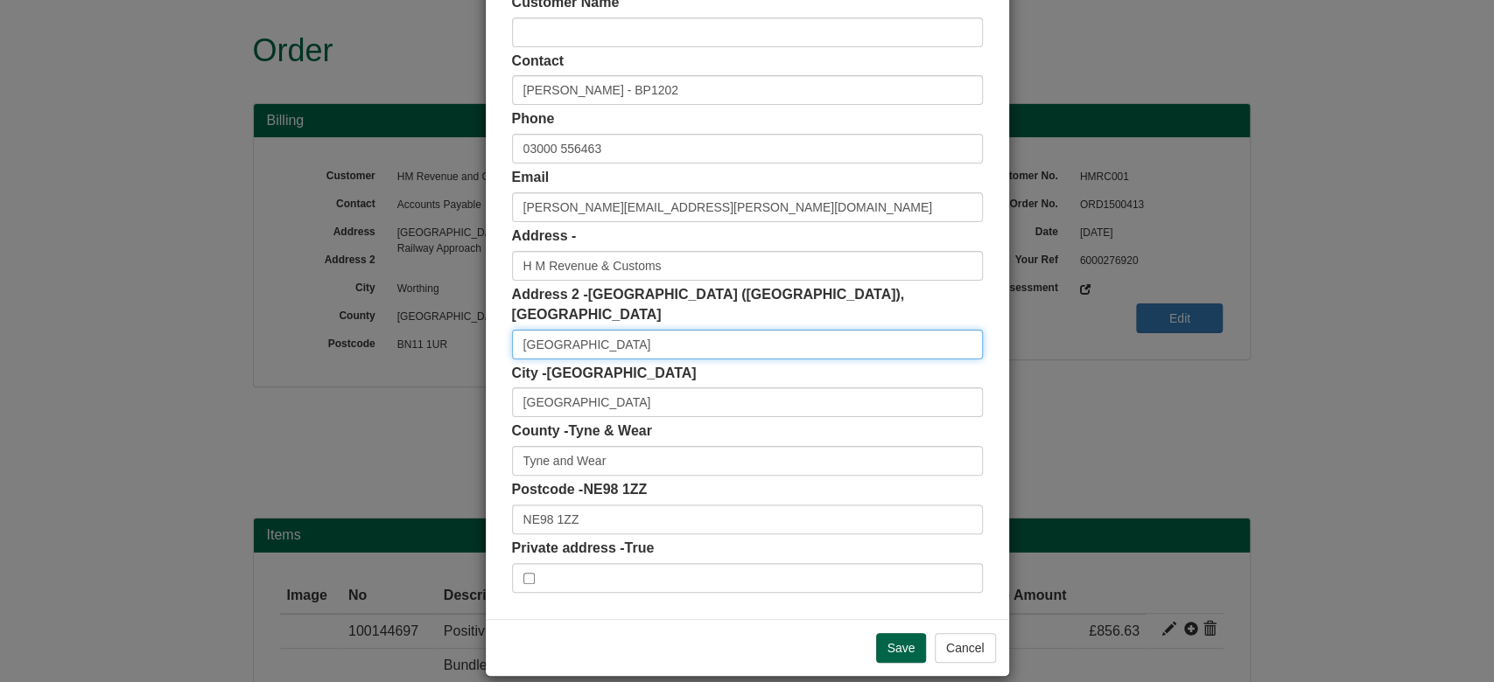
type input "Benton Park View"
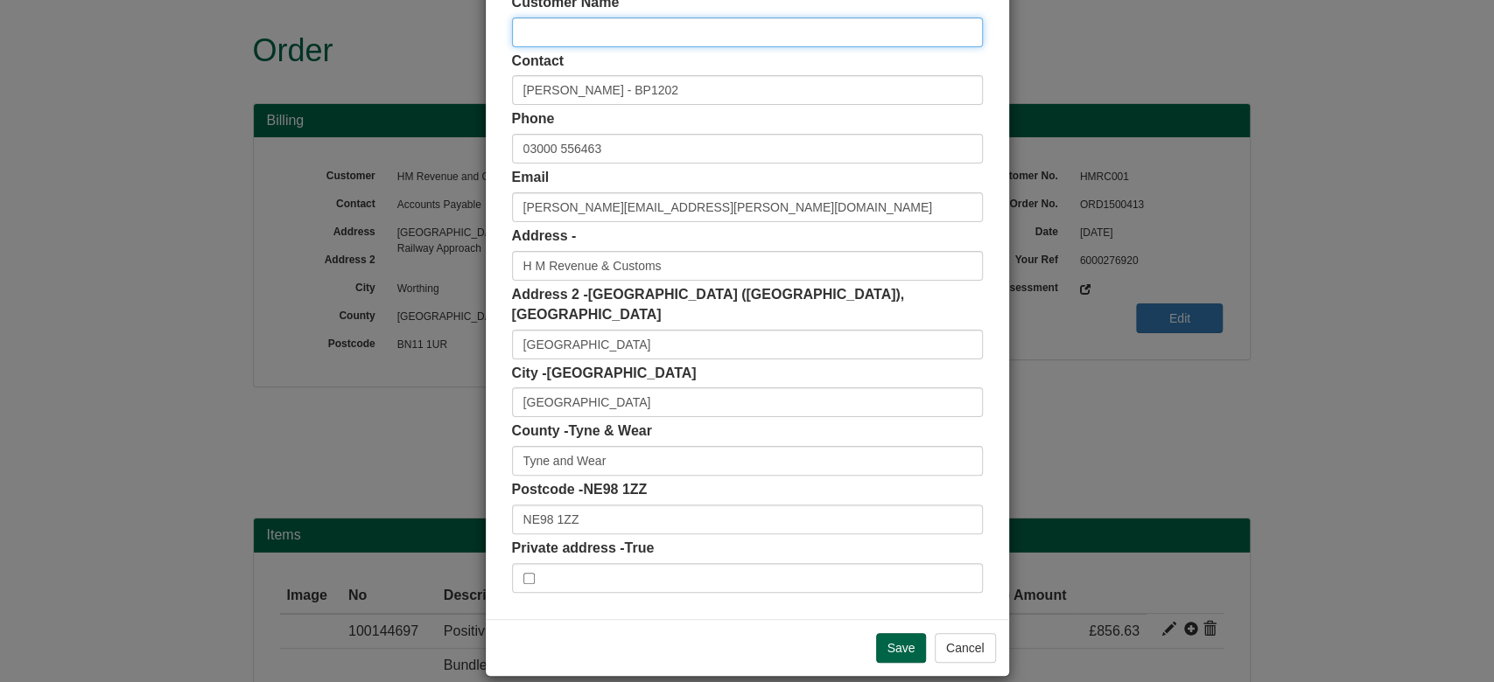
click at [542, 31] on input "text" at bounding box center [747, 32] width 471 height 30
paste input "Bamburgh House (Building 1"
type input "Bamburgh House (Building 1)"
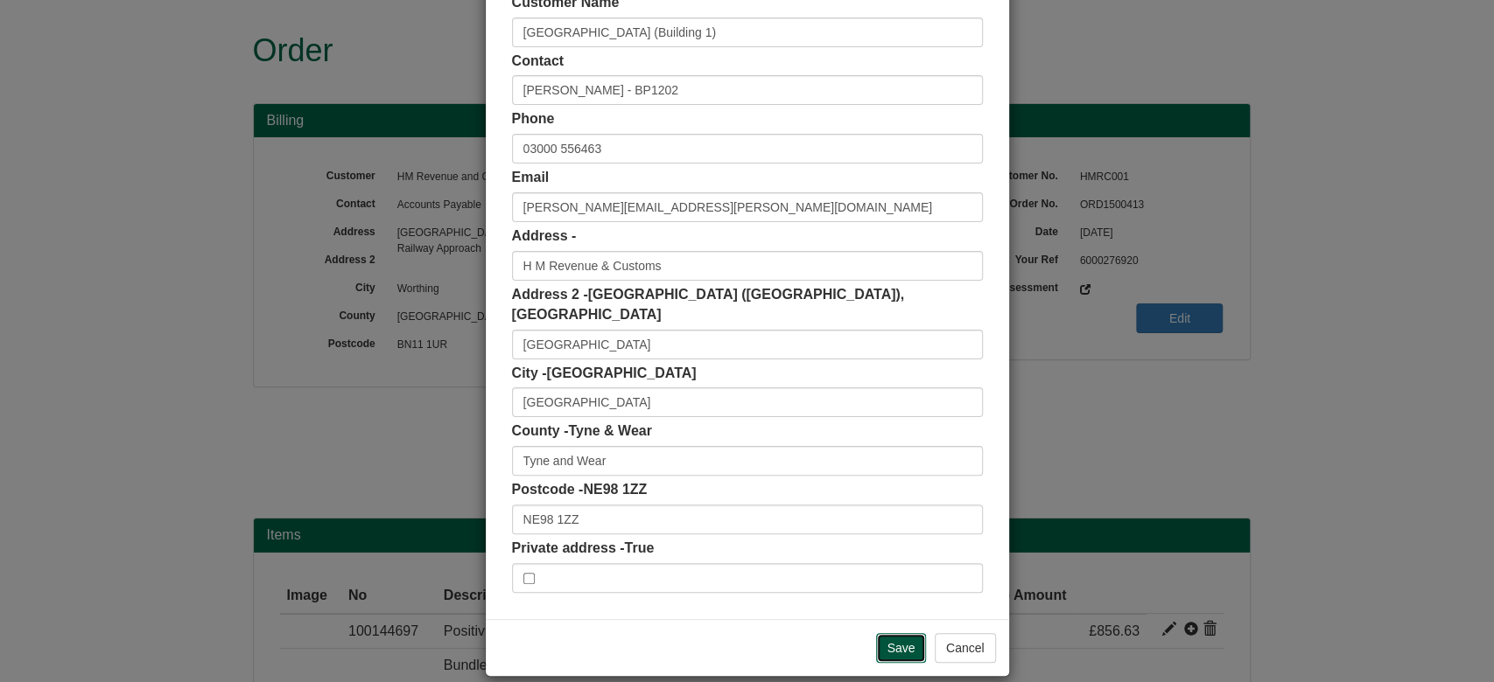
click at [899, 633] on input "Save" at bounding box center [901, 648] width 51 height 30
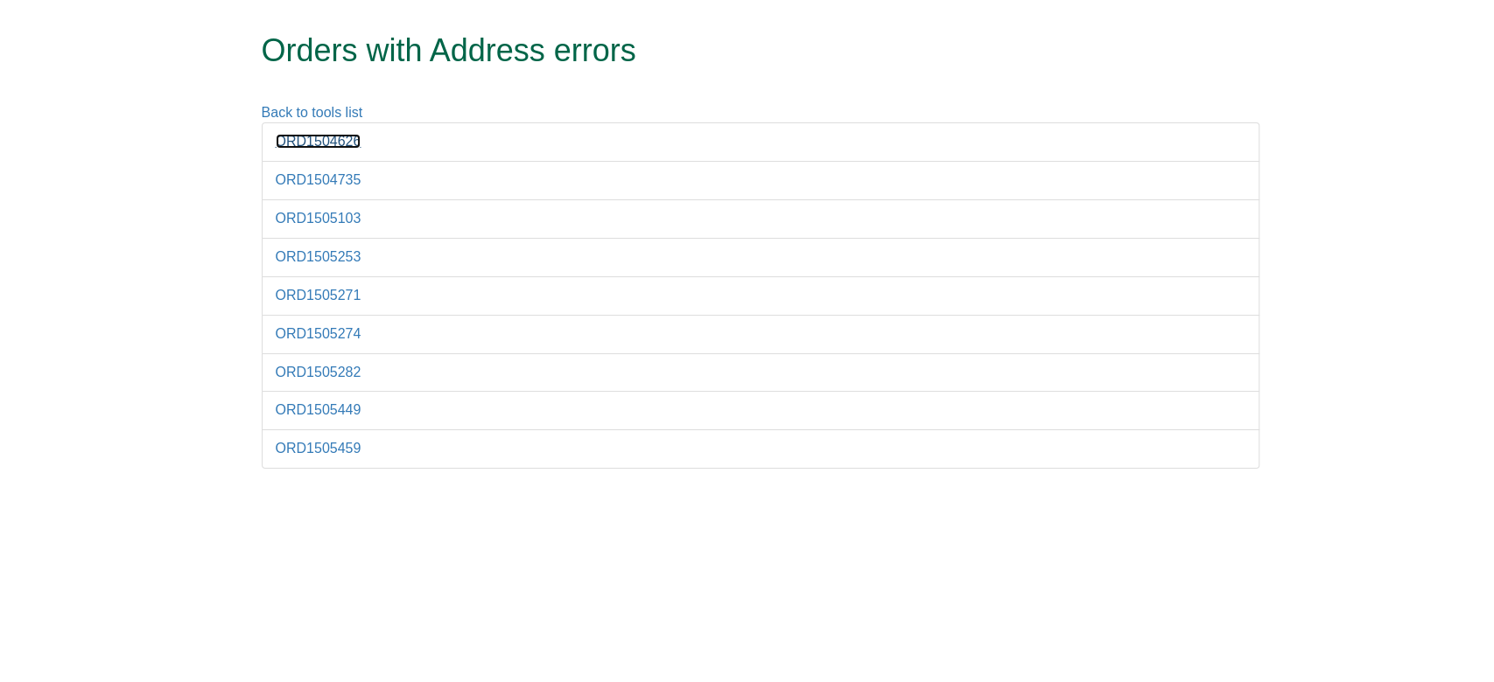
click at [334, 138] on link "ORD1504626" at bounding box center [319, 141] width 86 height 15
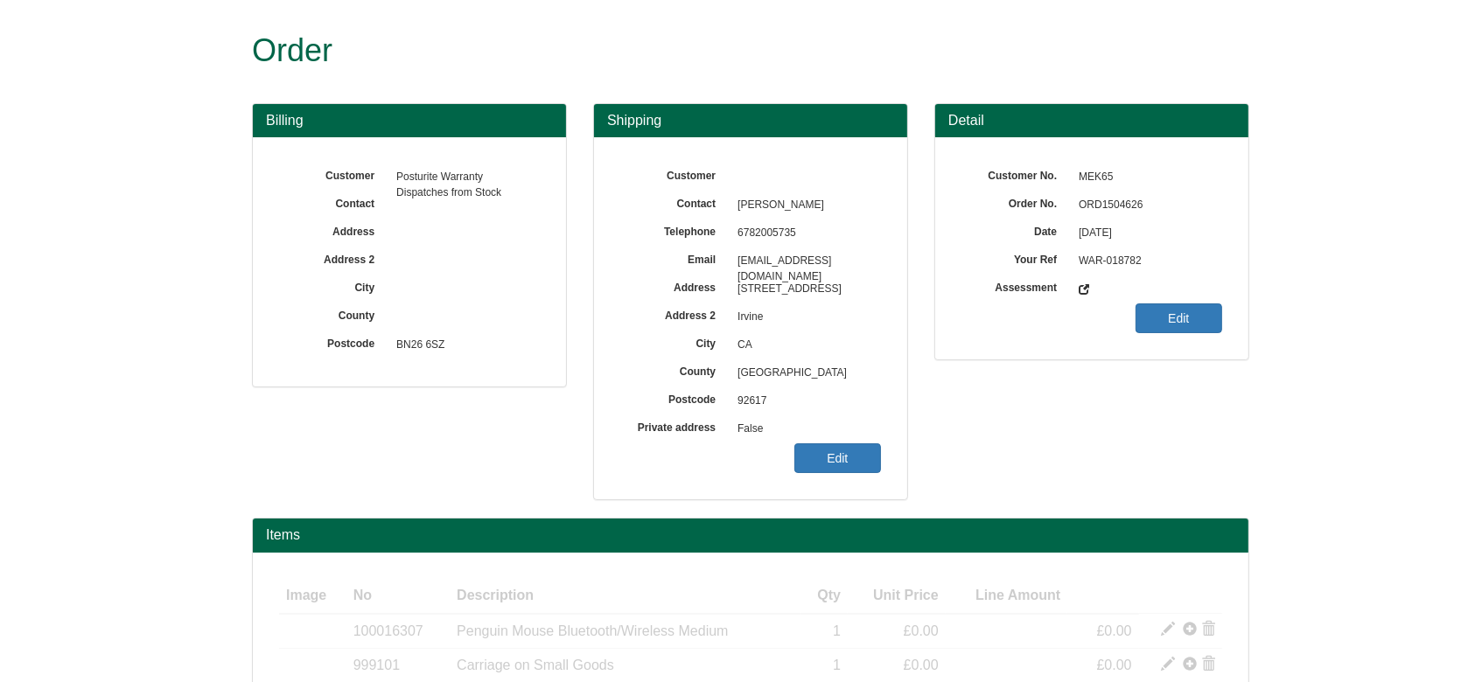
click at [1092, 208] on span "ORD1504626" at bounding box center [1146, 206] width 152 height 28
copy span "ORD1504626"
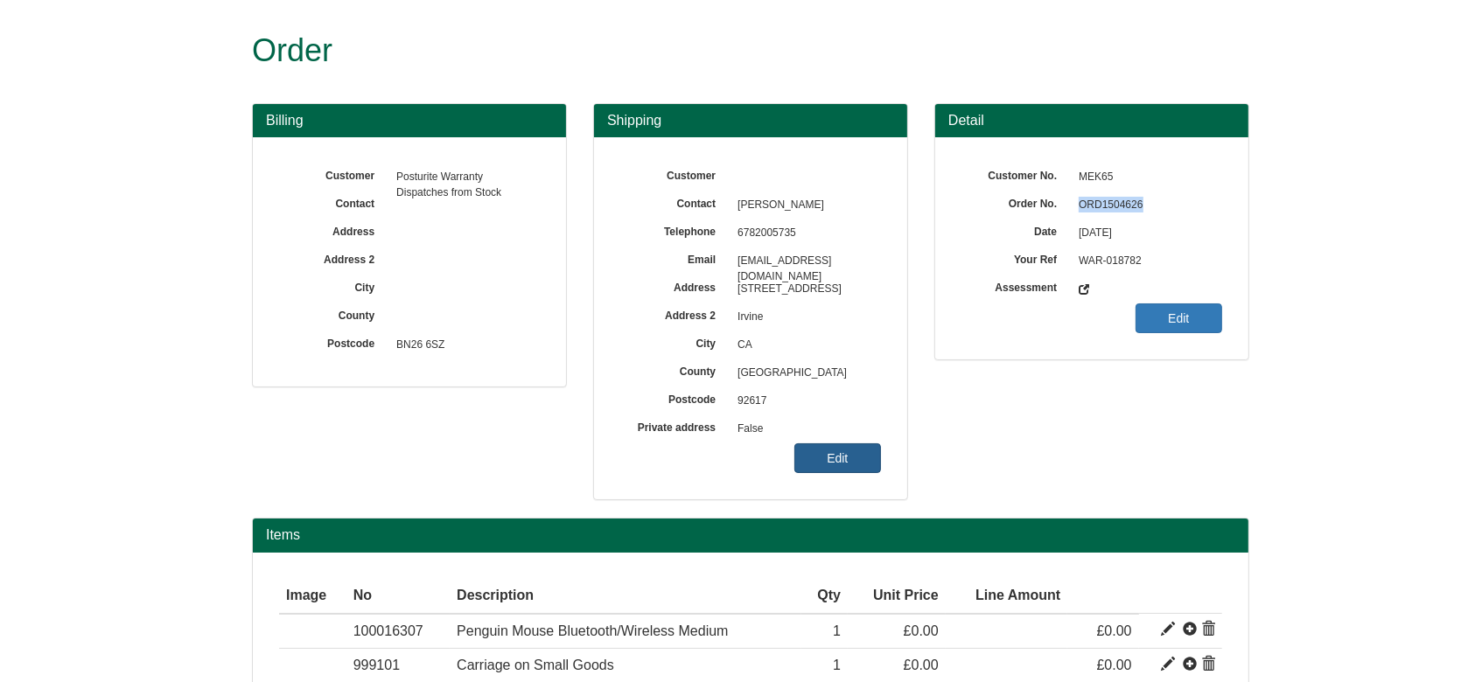
click at [833, 465] on link "Edit" at bounding box center [837, 459] width 87 height 30
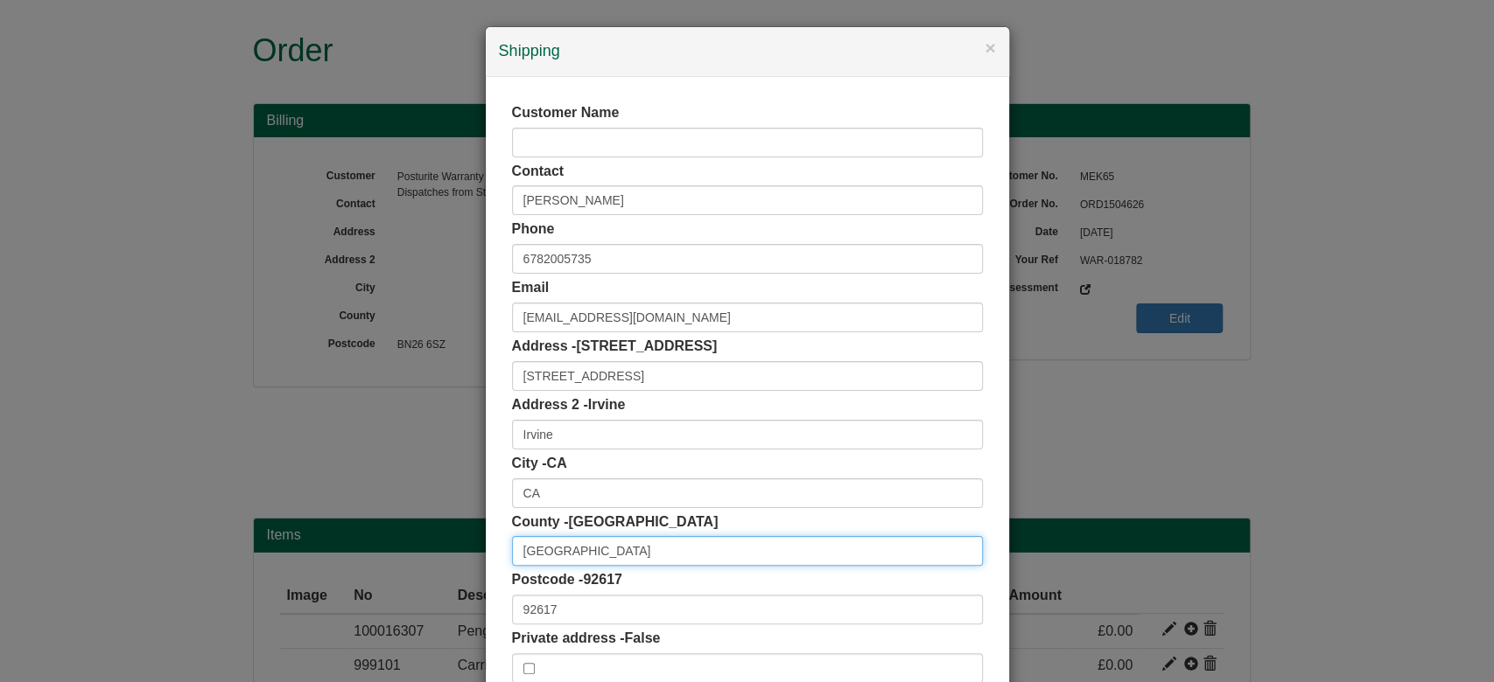
drag, startPoint x: 570, startPoint y: 542, endPoint x: 319, endPoint y: 565, distance: 251.3
click at [319, 565] on div "× Shipping Customer Name Contact [PERSON_NAME] Phone [PHONE_NUMBER] Email [EMAI…" at bounding box center [747, 341] width 1494 height 682
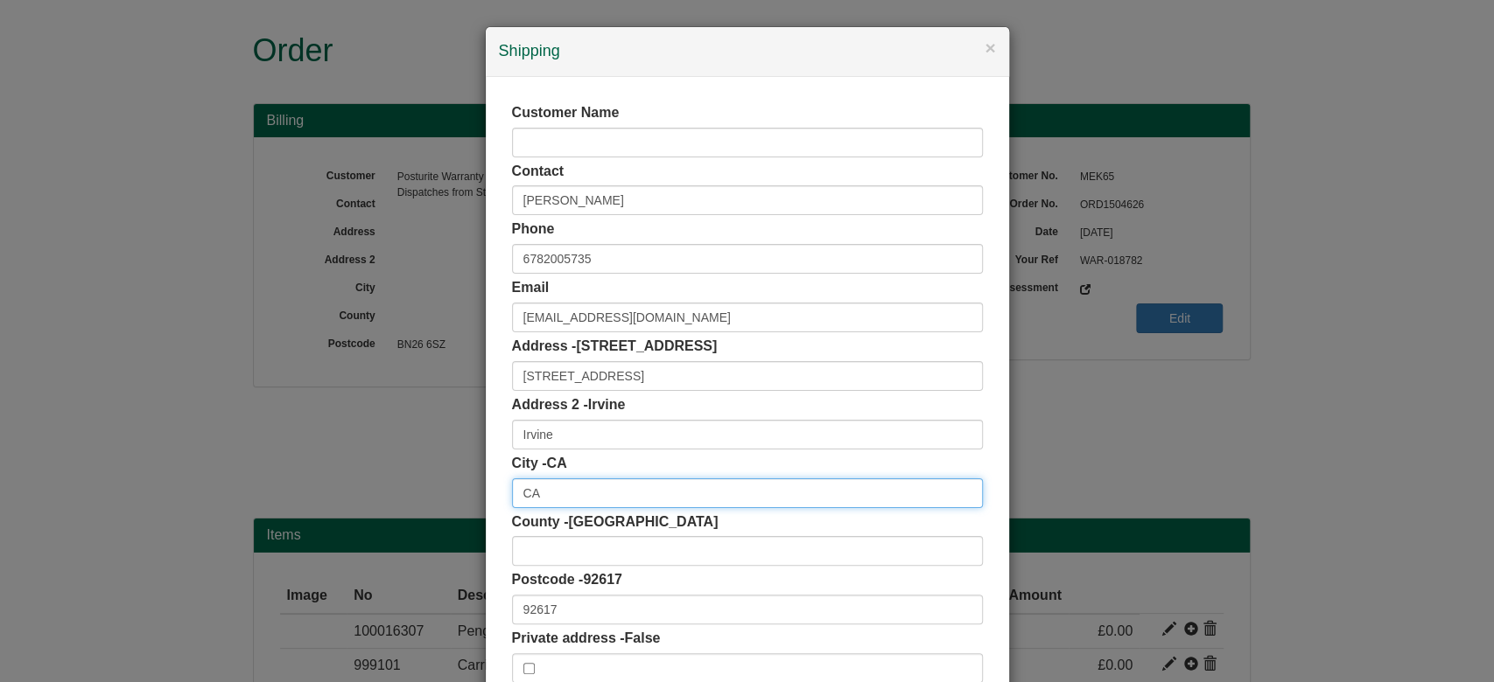
drag, startPoint x: 557, startPoint y: 492, endPoint x: 331, endPoint y: 524, distance: 228.9
click at [331, 524] on div "× Shipping Customer Name Contact [PERSON_NAME] Phone [PHONE_NUMBER] Email [EMAI…" at bounding box center [747, 341] width 1494 height 682
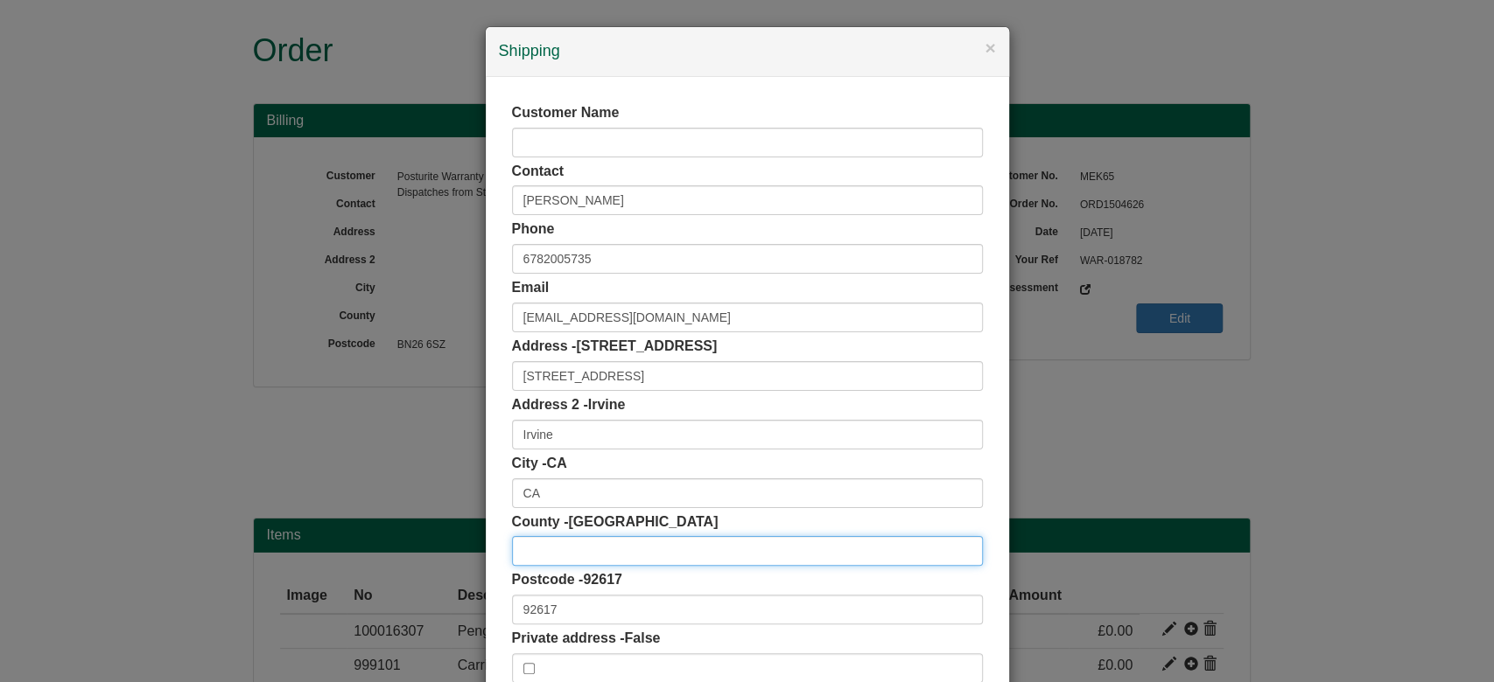
click at [561, 538] on input "text" at bounding box center [747, 551] width 471 height 30
paste input "CA"
type input "CA"
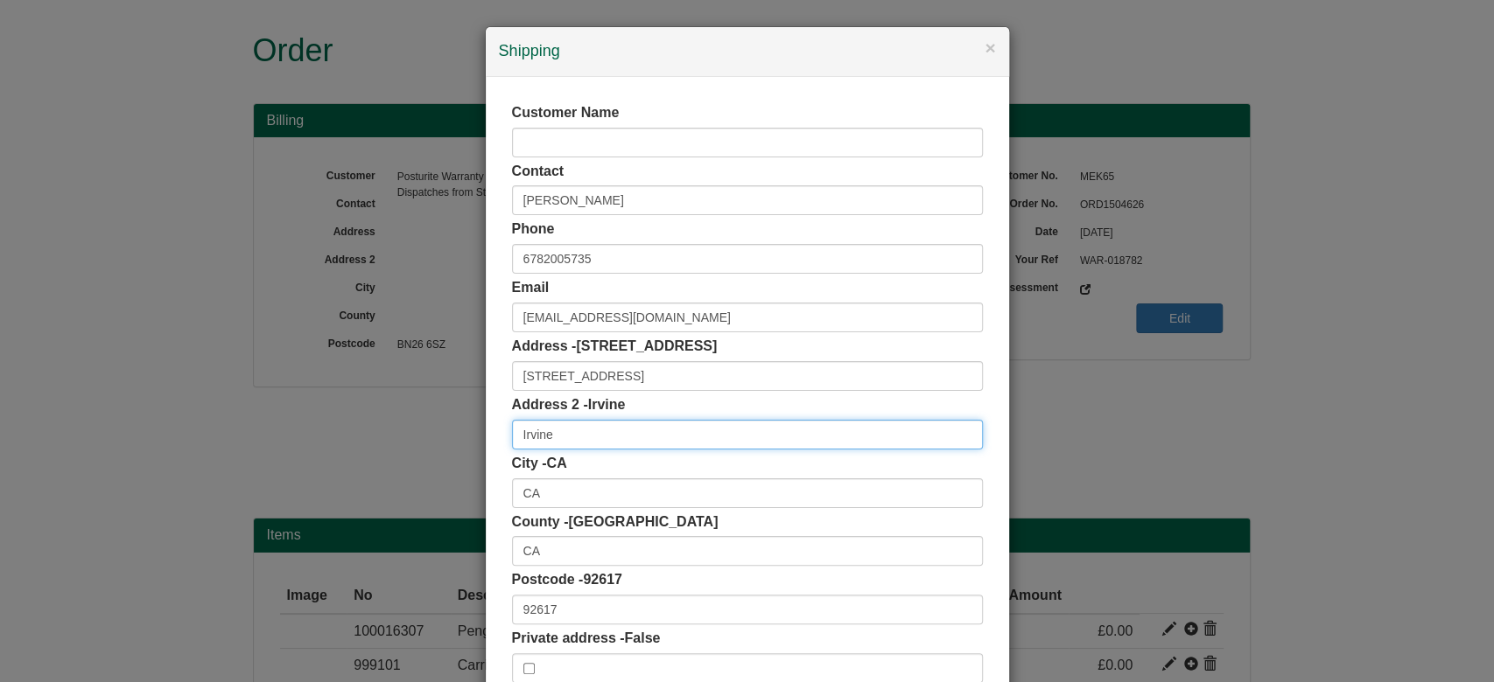
drag, startPoint x: 558, startPoint y: 437, endPoint x: 423, endPoint y: 448, distance: 136.0
click at [423, 448] on div "× Shipping Customer Name Contact [PERSON_NAME] Phone [PHONE_NUMBER] Email [EMAI…" at bounding box center [747, 341] width 1494 height 682
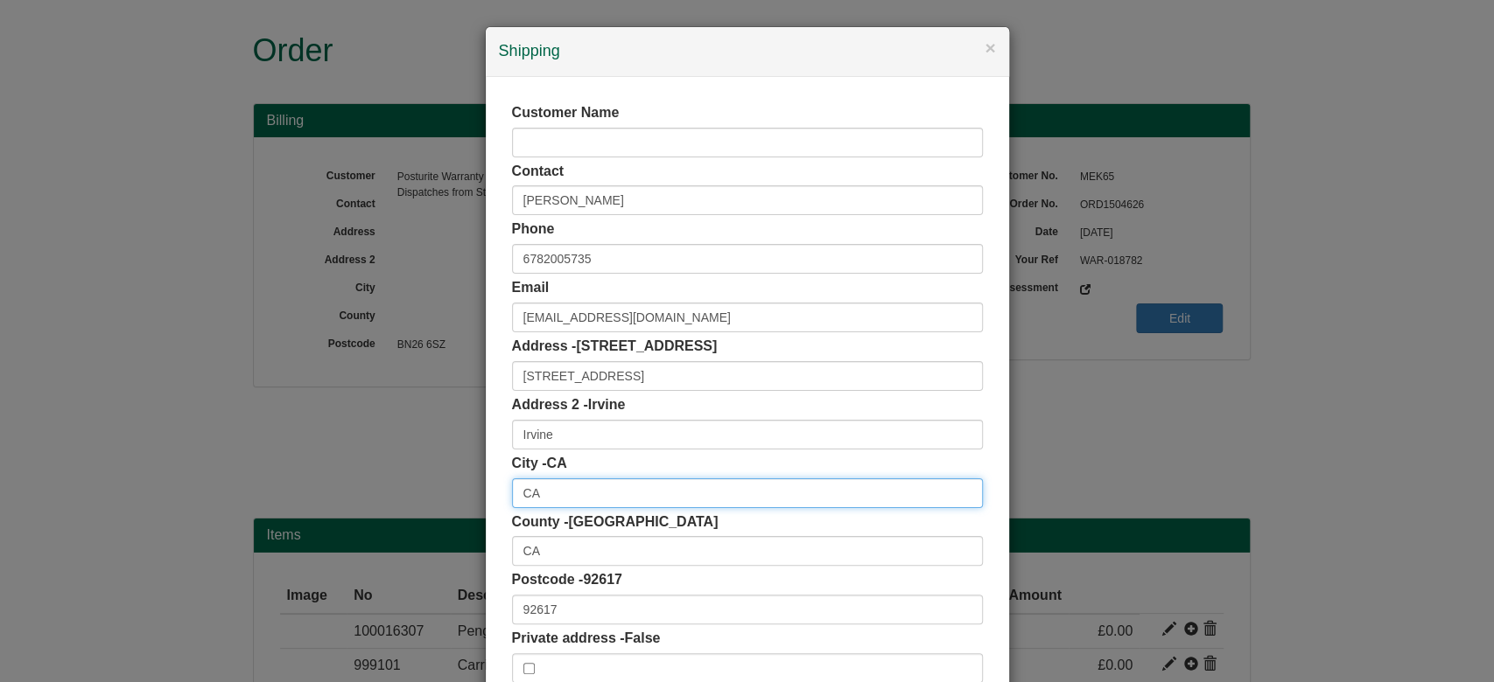
drag, startPoint x: 542, startPoint y: 481, endPoint x: 396, endPoint y: 495, distance: 146.8
click at [396, 495] on div "× Shipping Customer Name Contact [PERSON_NAME] Phone [PHONE_NUMBER] Email [EMAI…" at bounding box center [747, 341] width 1494 height 682
paste input "Irvine"
type input "Irvine"
click at [688, 462] on div "City - [GEOGRAPHIC_DATA]" at bounding box center [747, 481] width 471 height 54
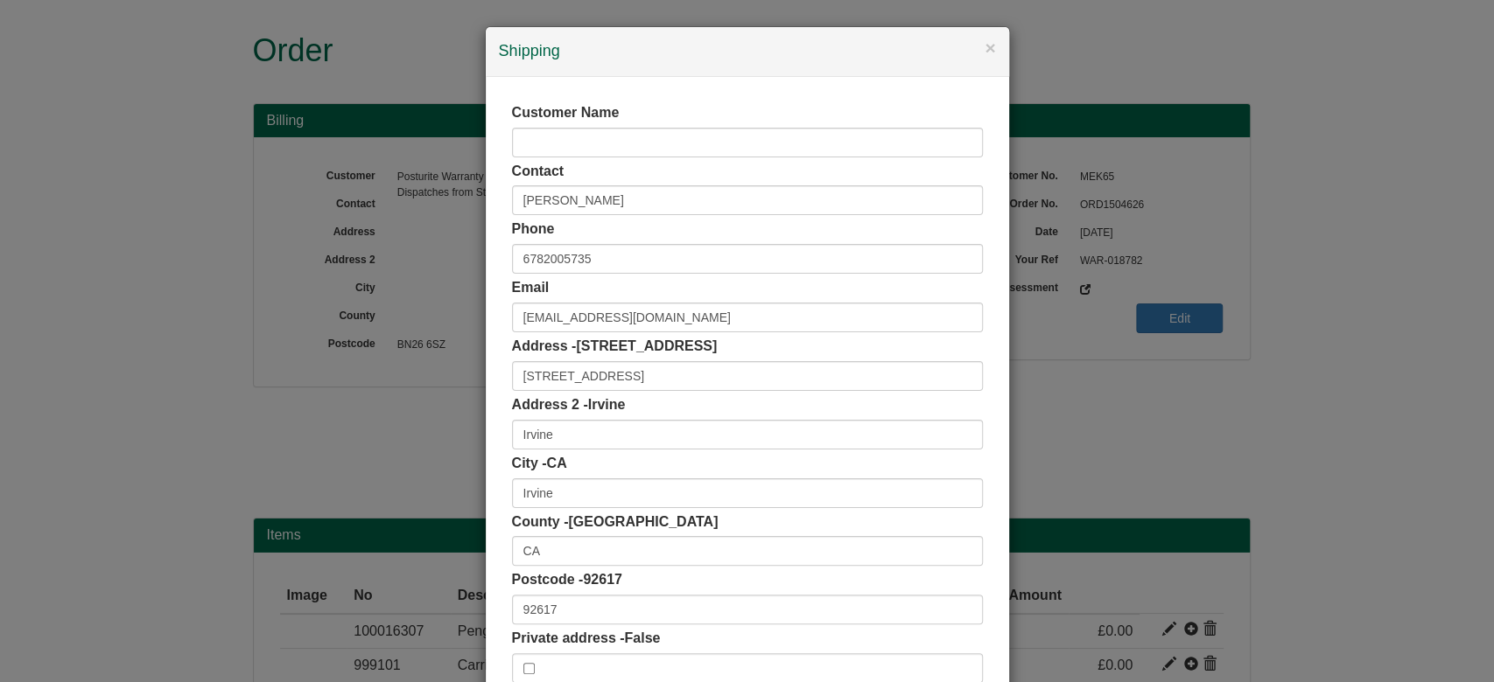
scroll to position [110, 0]
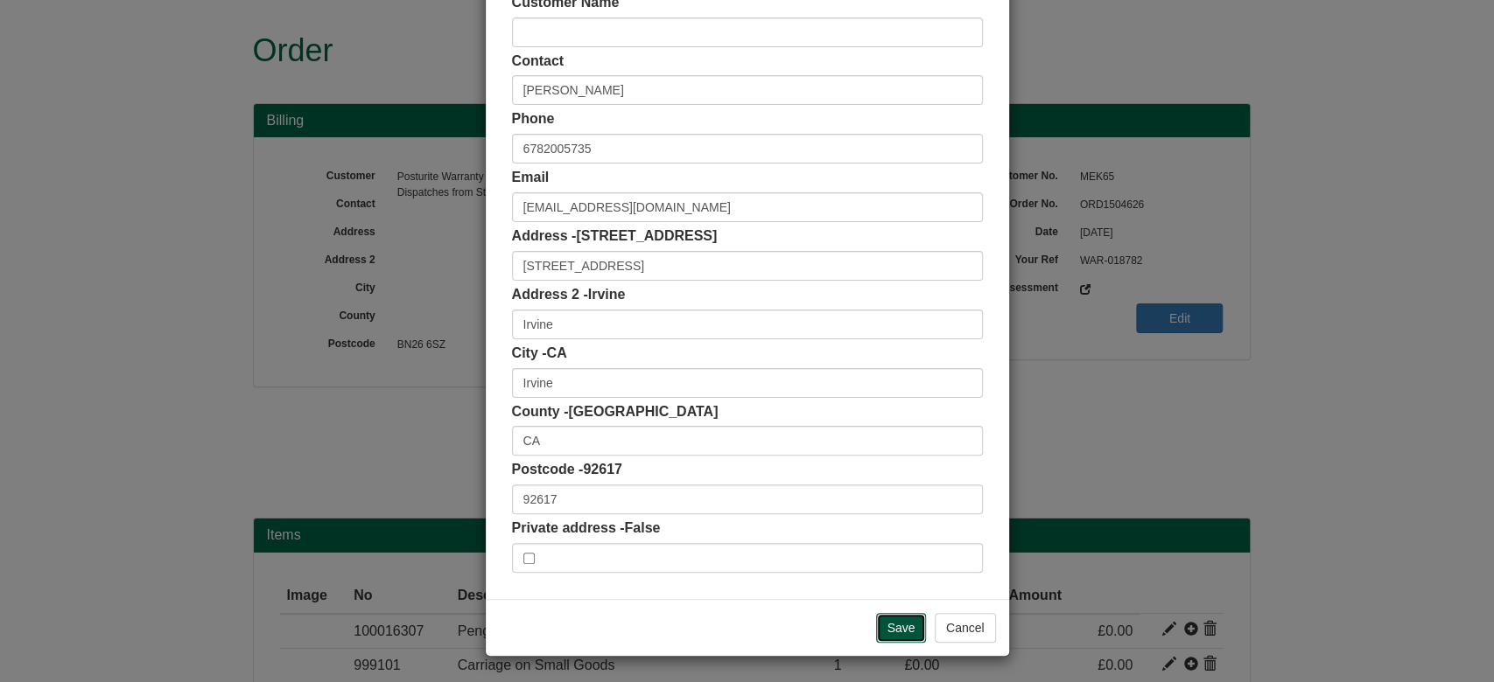
click at [896, 614] on input "Save" at bounding box center [901, 628] width 51 height 30
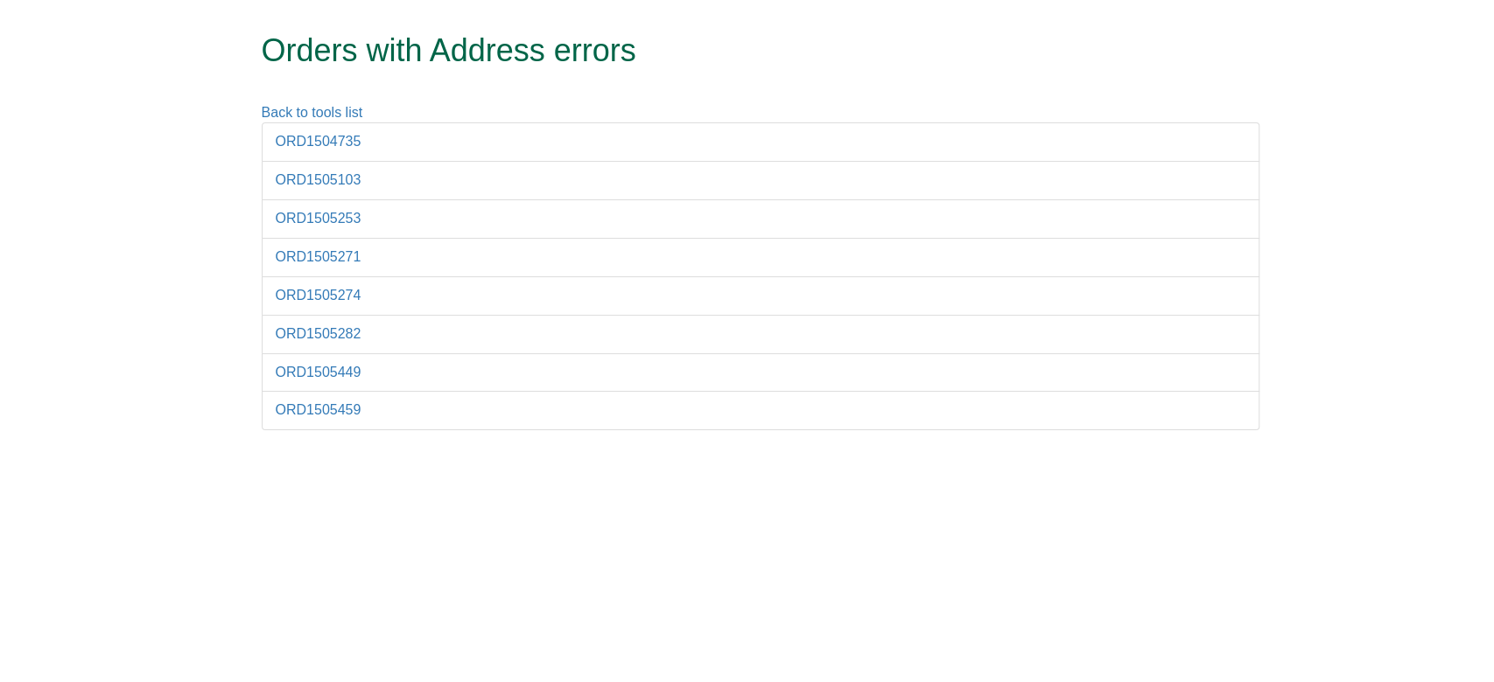
click at [334, 156] on li "ORD1504735" at bounding box center [760, 141] width 997 height 39
click at [315, 137] on link "ORD1504735" at bounding box center [319, 141] width 86 height 15
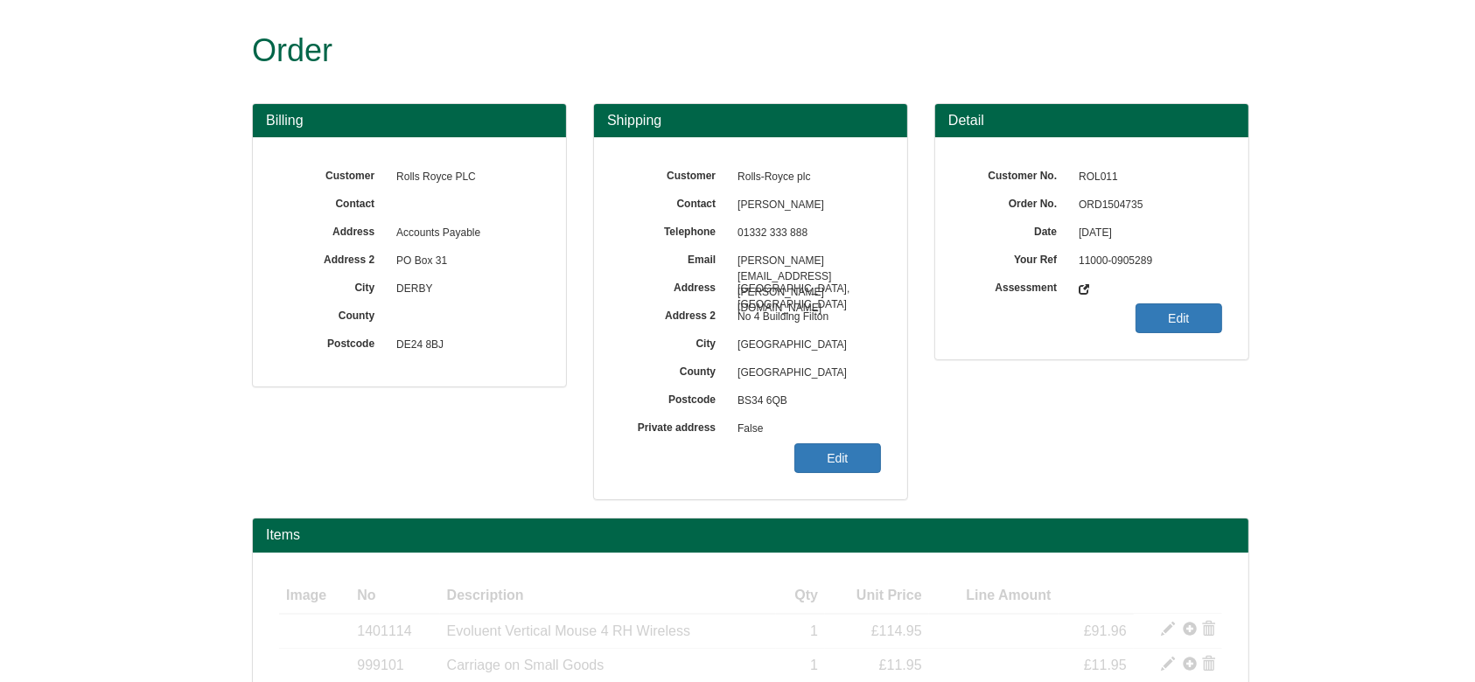
click at [1134, 211] on span "ORD1504735" at bounding box center [1146, 206] width 152 height 28
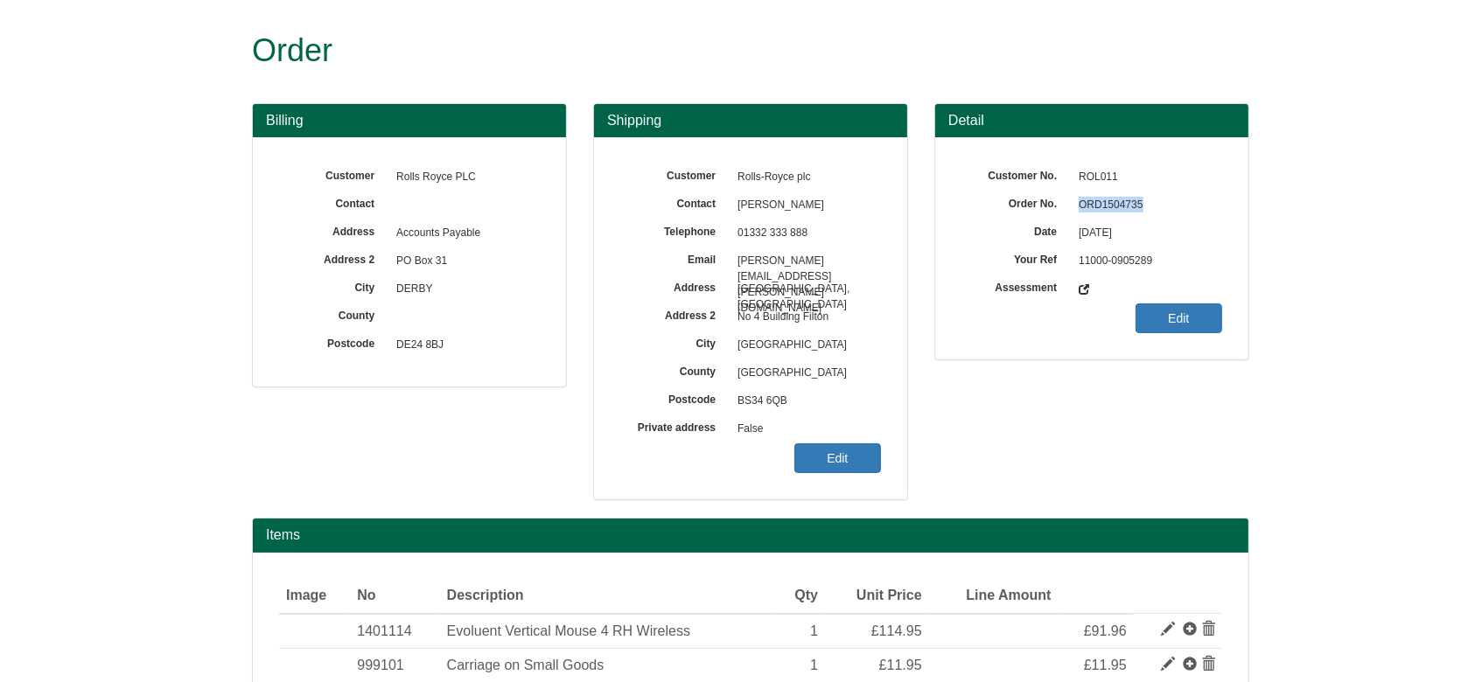
copy span "ORD1504735"
click at [812, 447] on link "Edit" at bounding box center [837, 459] width 87 height 30
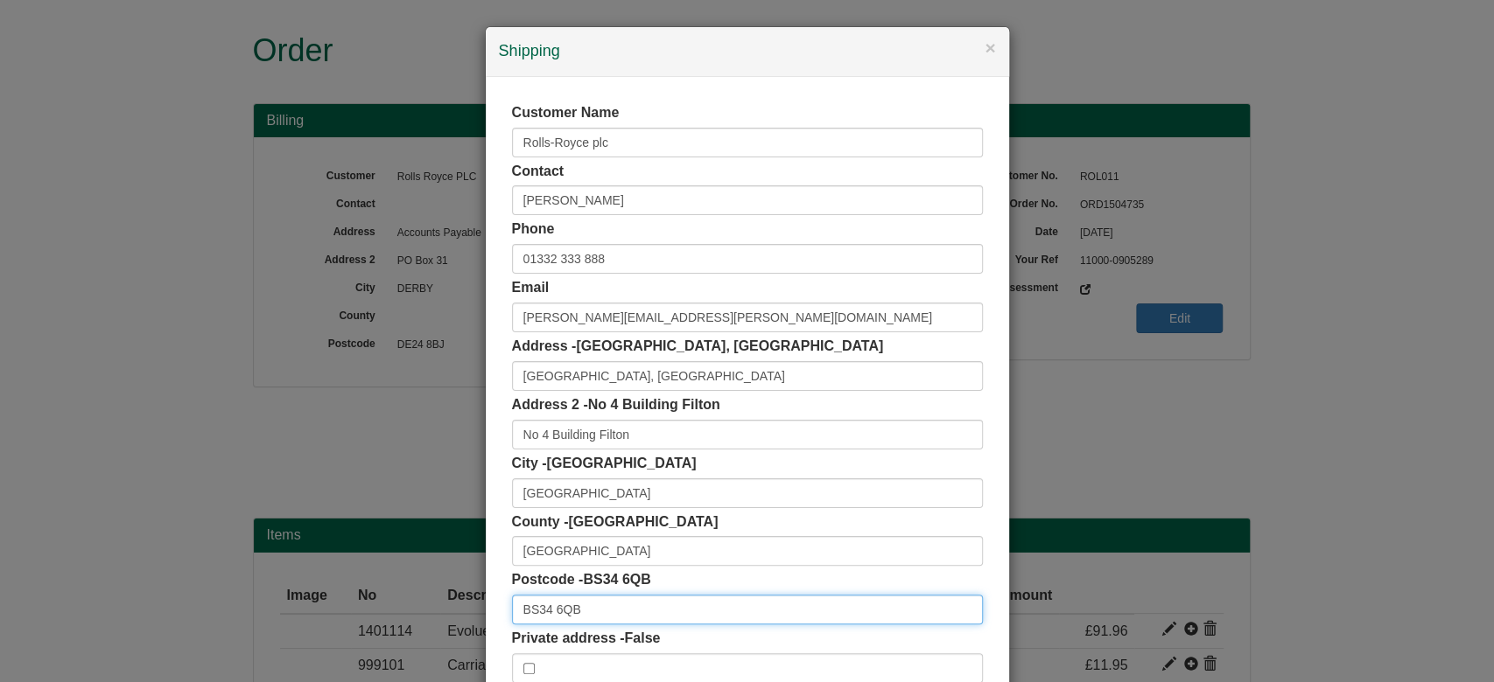
drag, startPoint x: 470, startPoint y: 609, endPoint x: 441, endPoint y: 612, distance: 29.1
click at [441, 612] on div "× Shipping Customer Name Rolls-Royce plc Contact Matthew Odgaard Phone 01332 33…" at bounding box center [747, 341] width 1494 height 682
paste input "A"
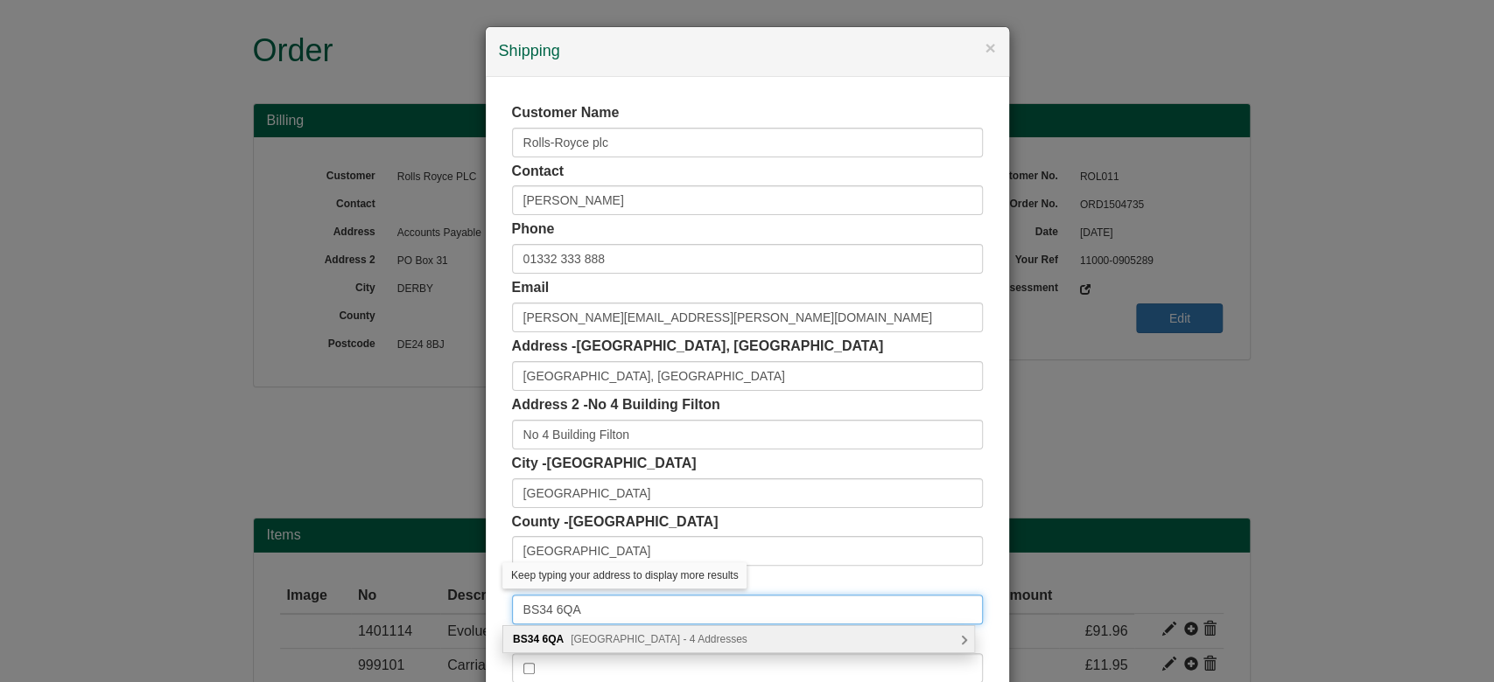
type input "BS34 6QA"
click at [626, 641] on span "Gloucester Road, Bristol - 4 Addresses" at bounding box center [658, 639] width 177 height 12
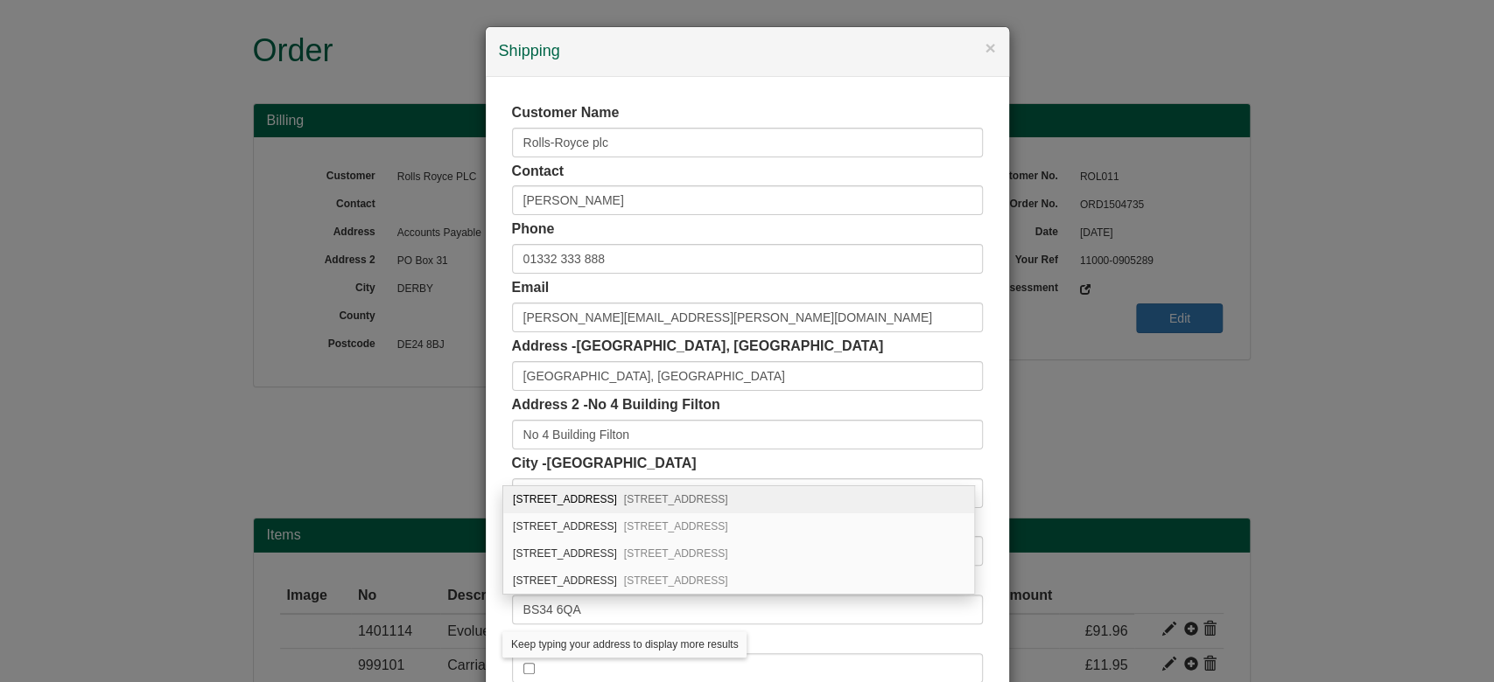
click at [935, 465] on div "City - Bristol Bristol" at bounding box center [747, 481] width 471 height 54
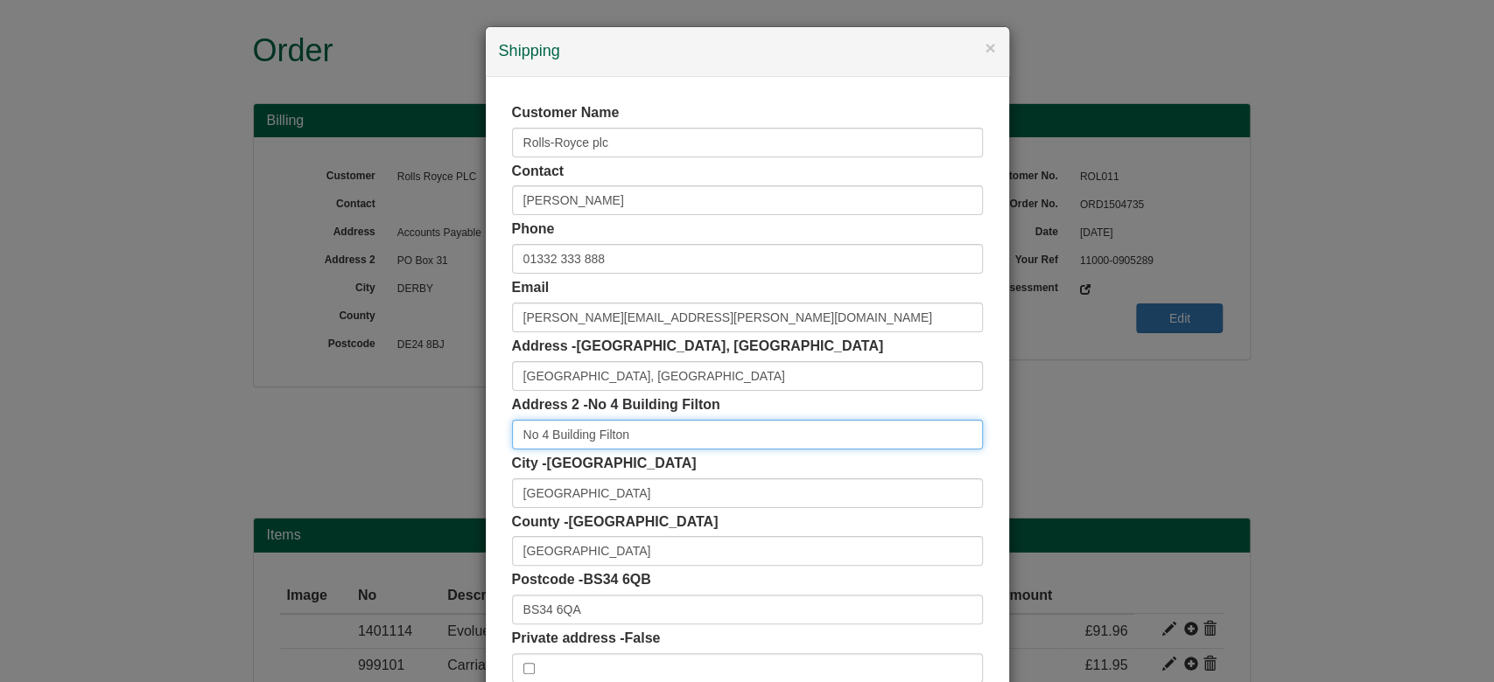
drag, startPoint x: 549, startPoint y: 433, endPoint x: 417, endPoint y: 451, distance: 133.3
click at [417, 451] on div "× Shipping Customer Name Rolls-Royce plc Contact Matthew Odgaard Phone 01332 33…" at bounding box center [747, 341] width 1494 height 682
paste input "text"
type input "Filton"
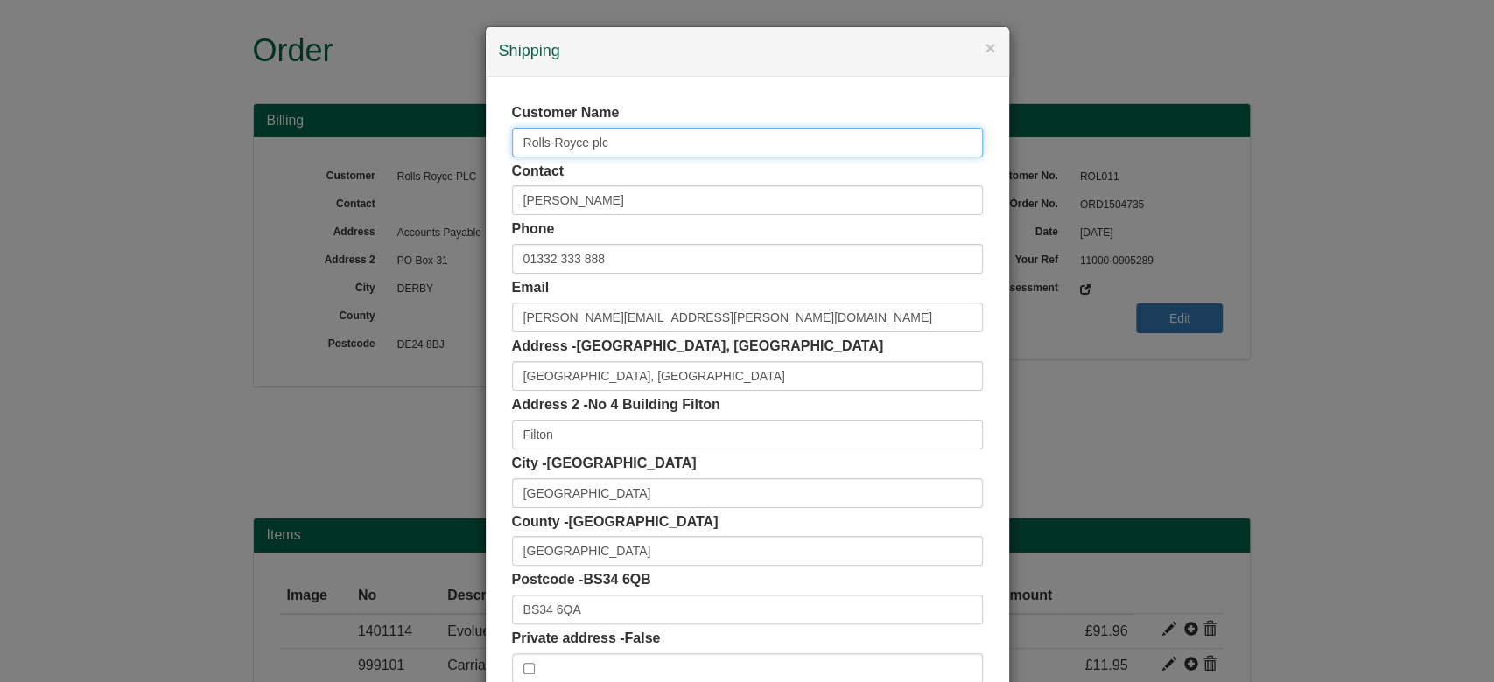
drag, startPoint x: 632, startPoint y: 138, endPoint x: 368, endPoint y: 161, distance: 264.3
click at [368, 161] on div "× Shipping Customer Name Rolls-Royce plc Contact Matthew Odgaard Phone 01332 33…" at bounding box center [747, 341] width 1494 height 682
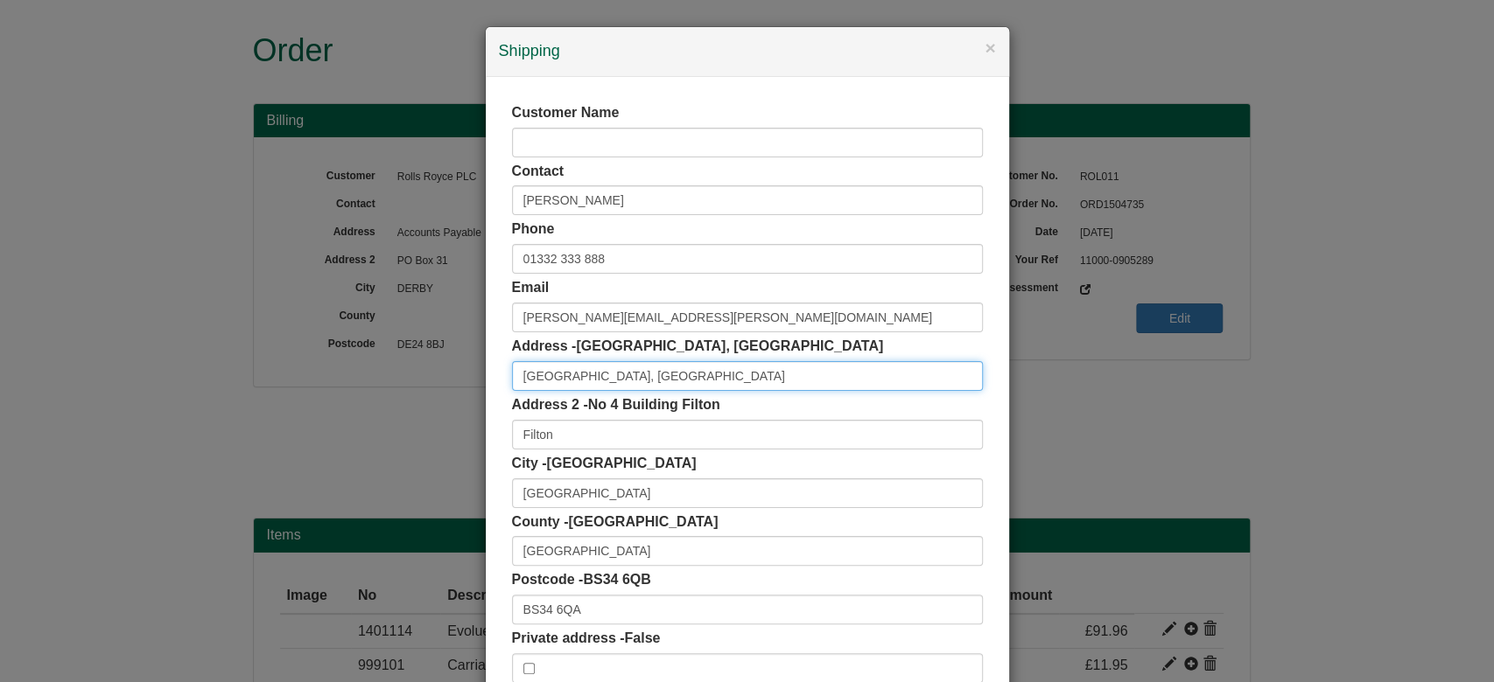
click at [739, 375] on input "Central Services Building, Avon" at bounding box center [747, 376] width 471 height 30
paste input "Rolls-Royce plc"
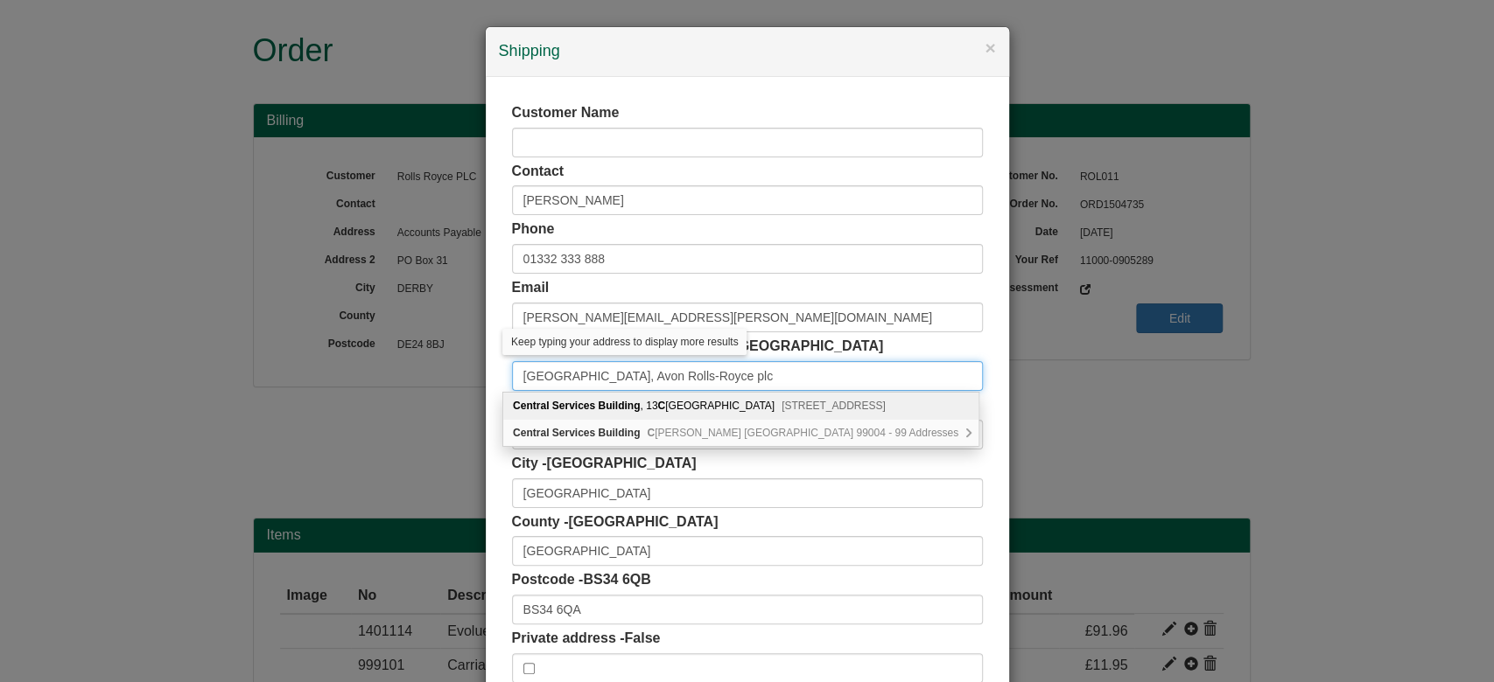
click at [518, 380] on input "Central Services Building, Avon Rolls-Royce plc" at bounding box center [747, 376] width 471 height 30
drag, startPoint x: 512, startPoint y: 375, endPoint x: 686, endPoint y: 375, distance: 174.1
click at [686, 375] on input "Central Services Building, Avon Rolls-Royce plc" at bounding box center [747, 376] width 471 height 30
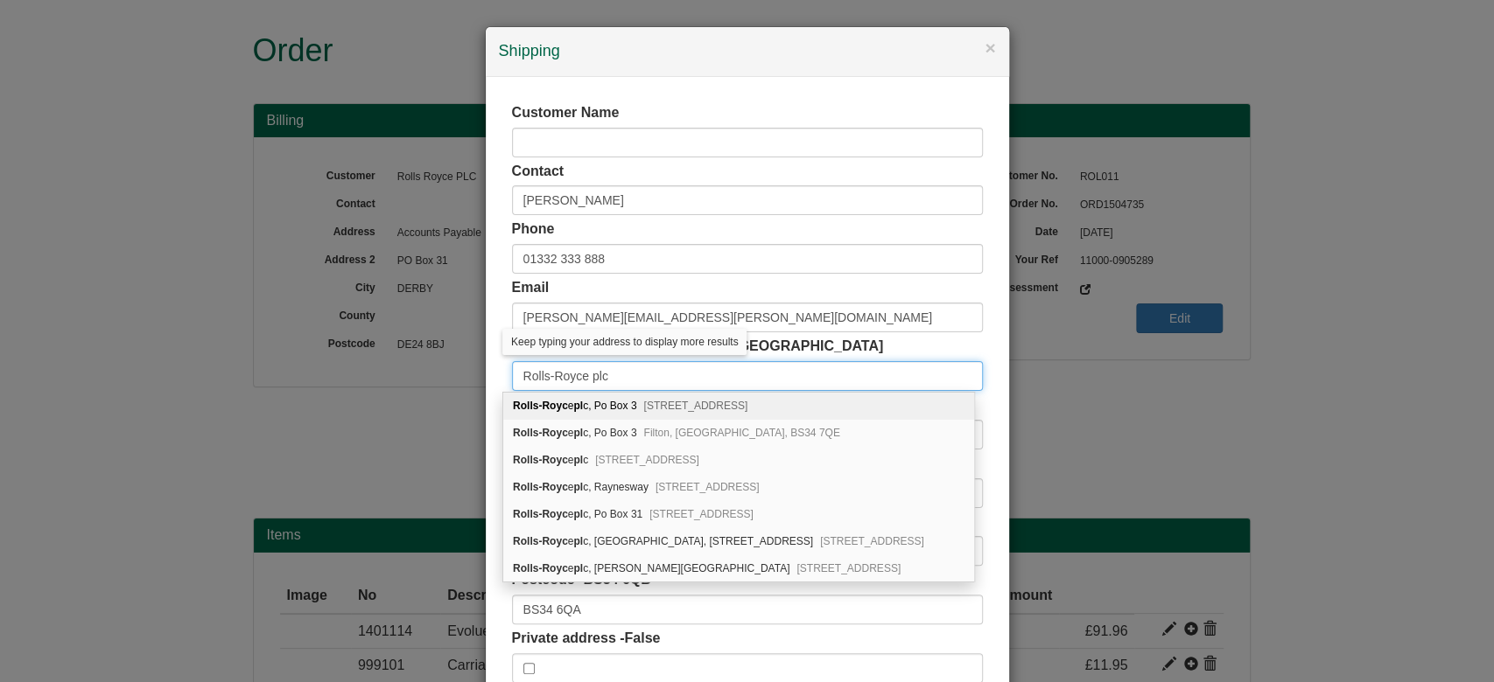
type input "Rolls-Royce plc"
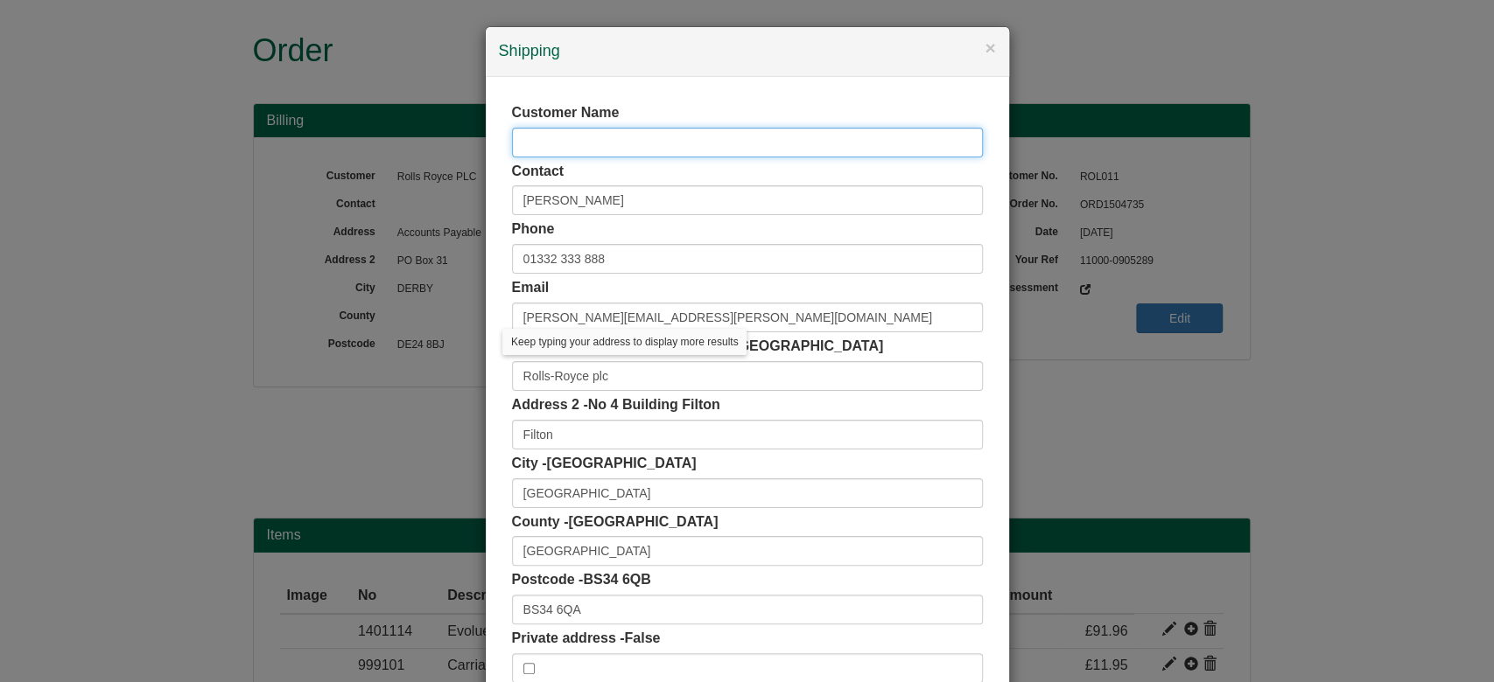
click at [546, 148] on input "text" at bounding box center [747, 143] width 471 height 30
paste input "Central Services Building, Avon"
type input "Central Services Building, Avon"
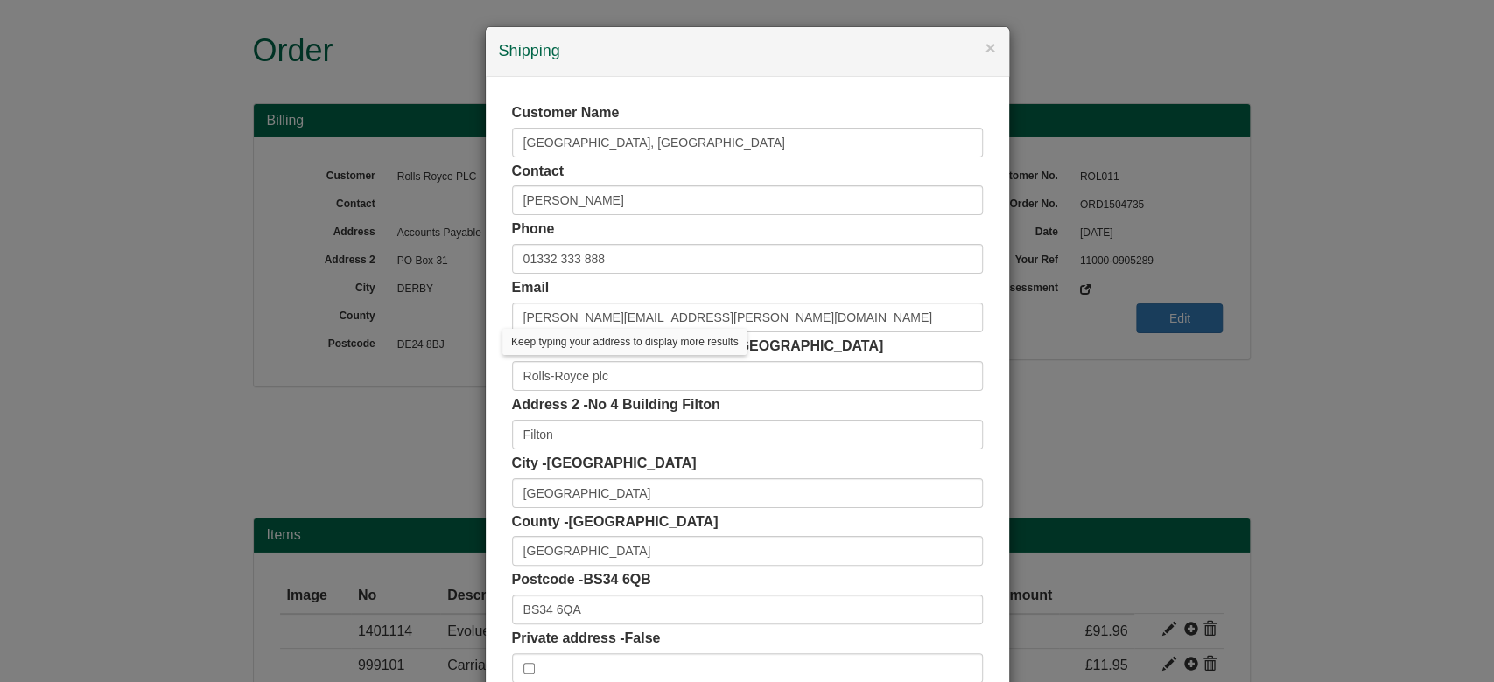
click at [682, 108] on div "Customer Name Central Services Building, Avon" at bounding box center [747, 130] width 471 height 54
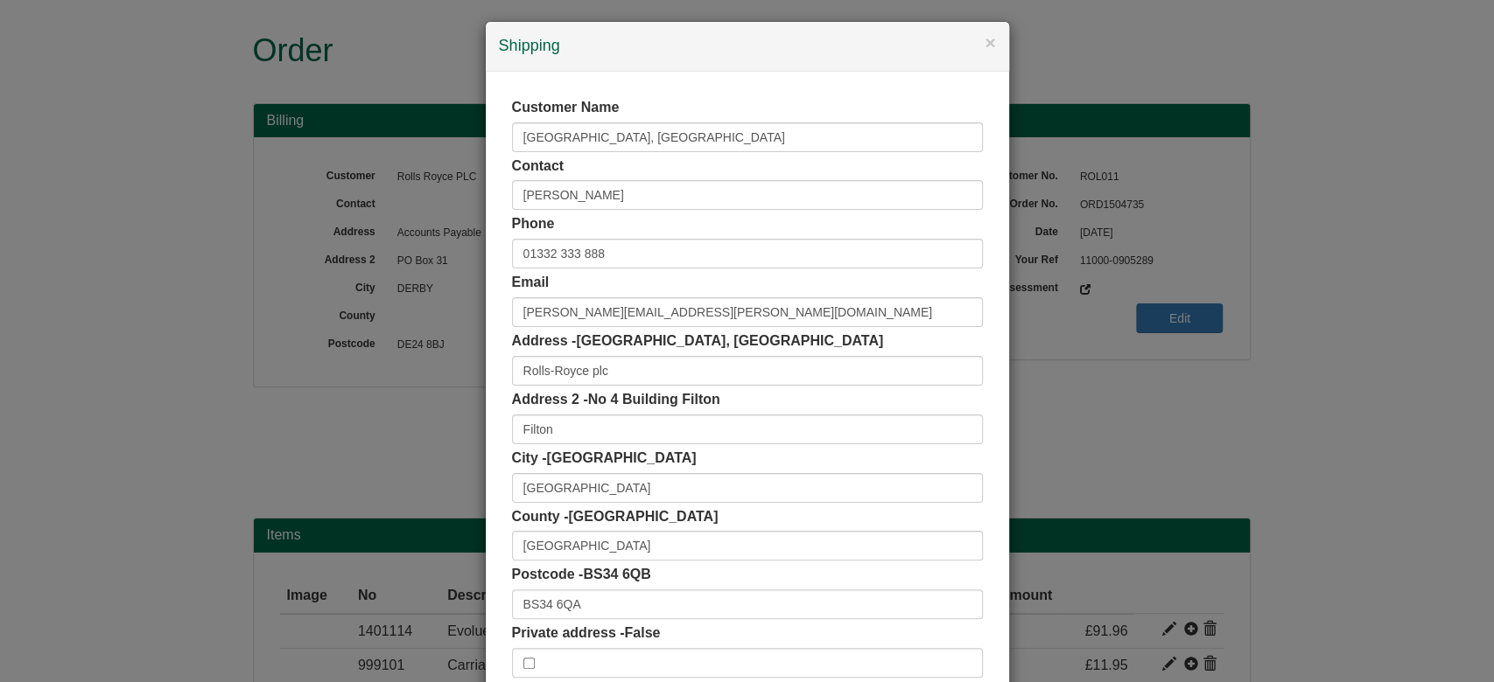
scroll to position [110, 0]
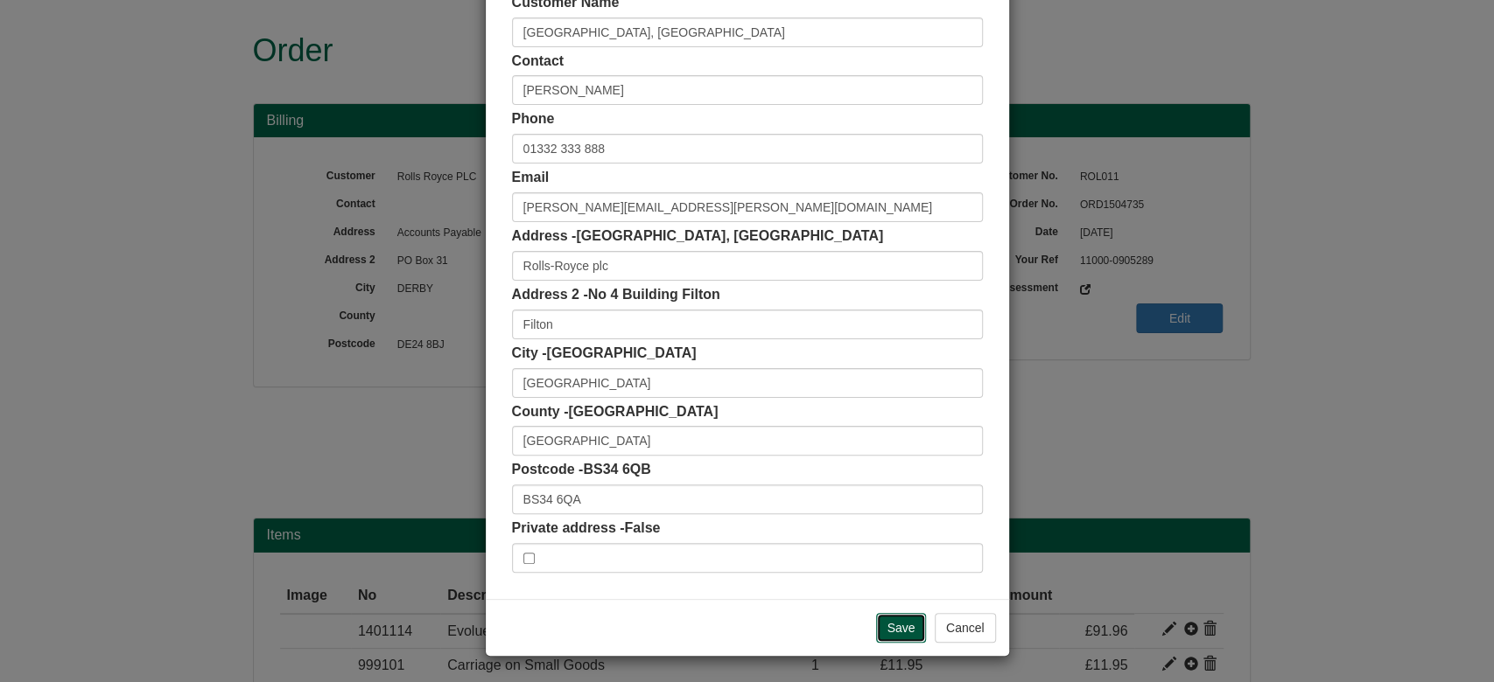
click at [882, 619] on input "Save" at bounding box center [901, 628] width 51 height 30
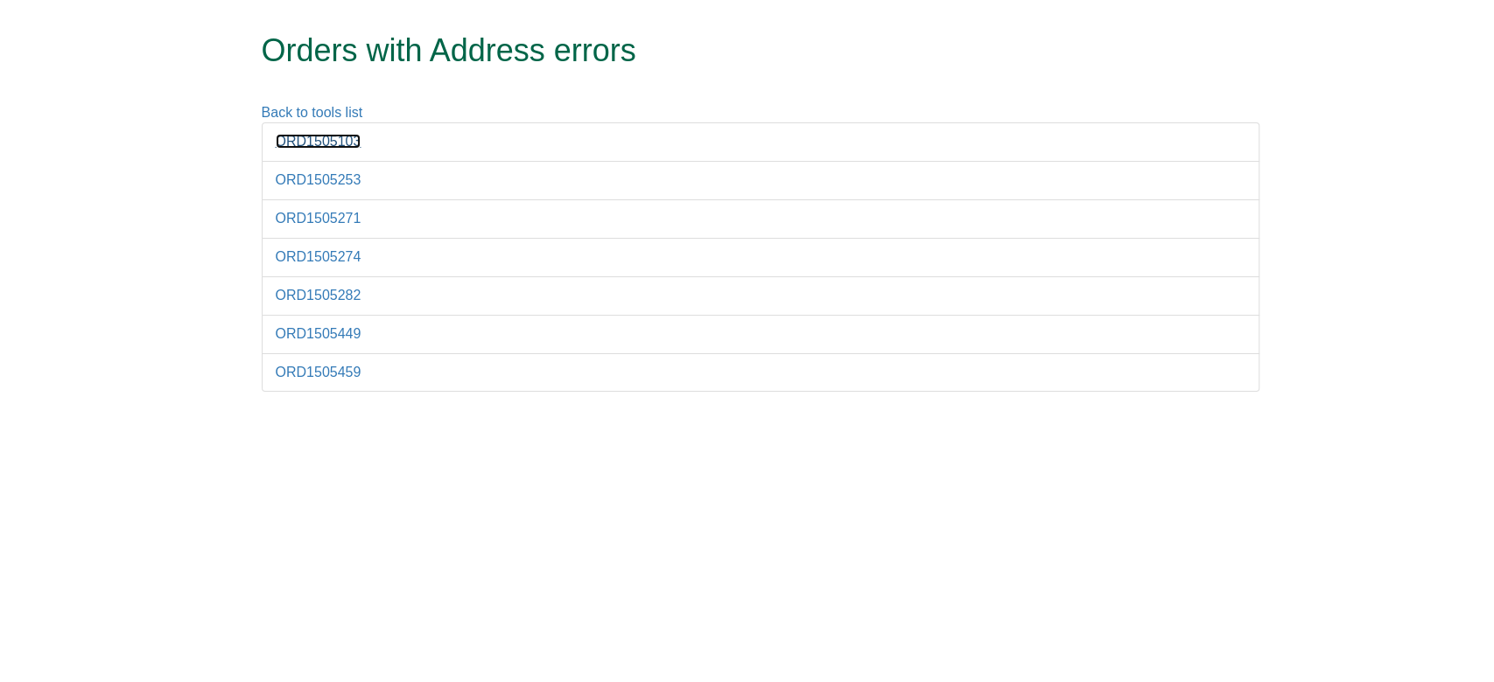
click at [319, 145] on link "ORD1505103" at bounding box center [319, 141] width 86 height 15
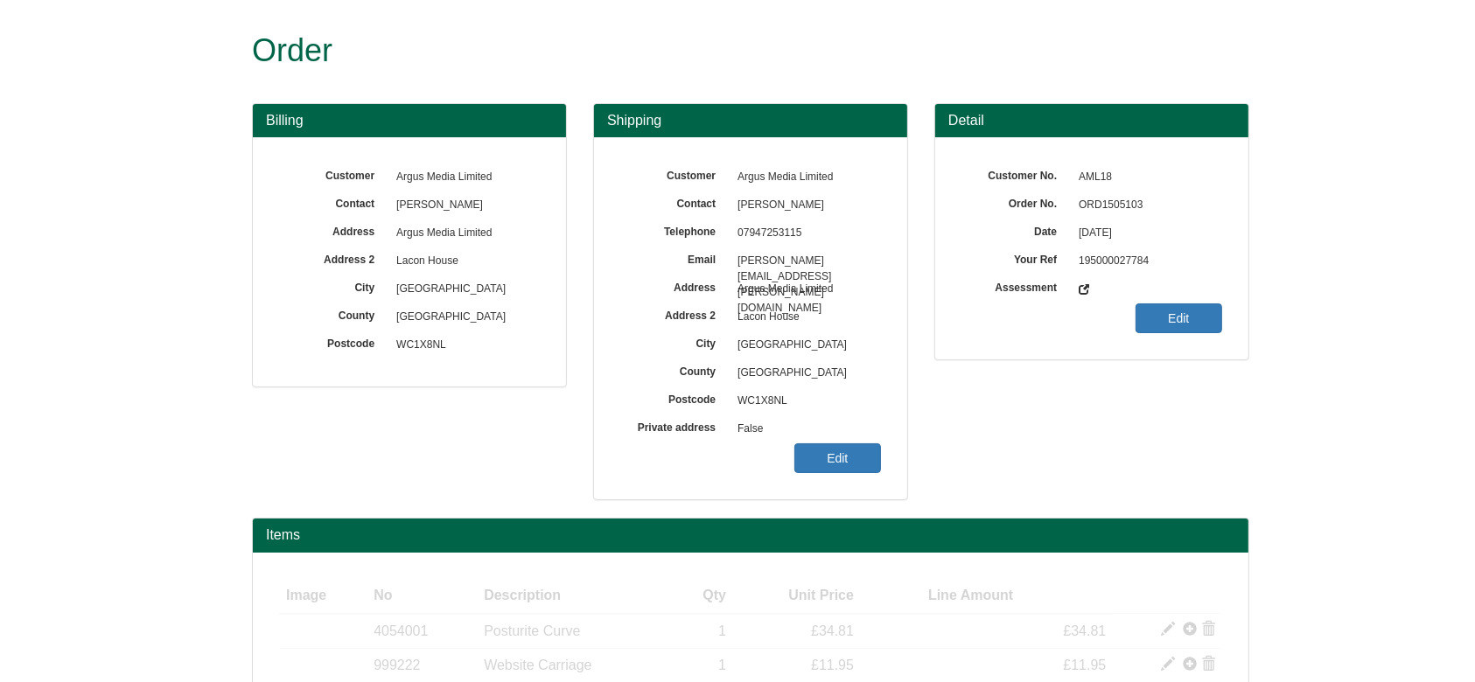
click at [1127, 206] on span "ORD1505103" at bounding box center [1146, 206] width 152 height 28
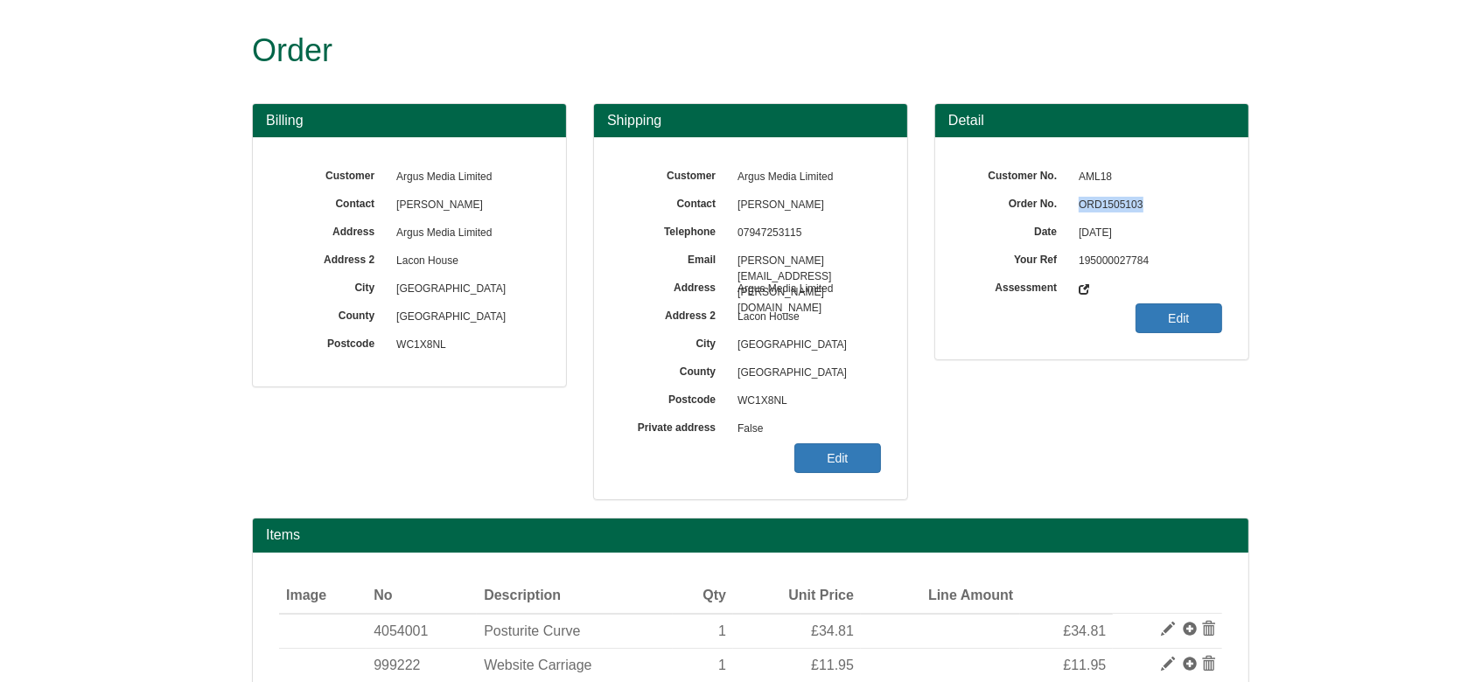
click at [1127, 206] on span "ORD1505103" at bounding box center [1146, 206] width 152 height 28
copy span "ORD1505103"
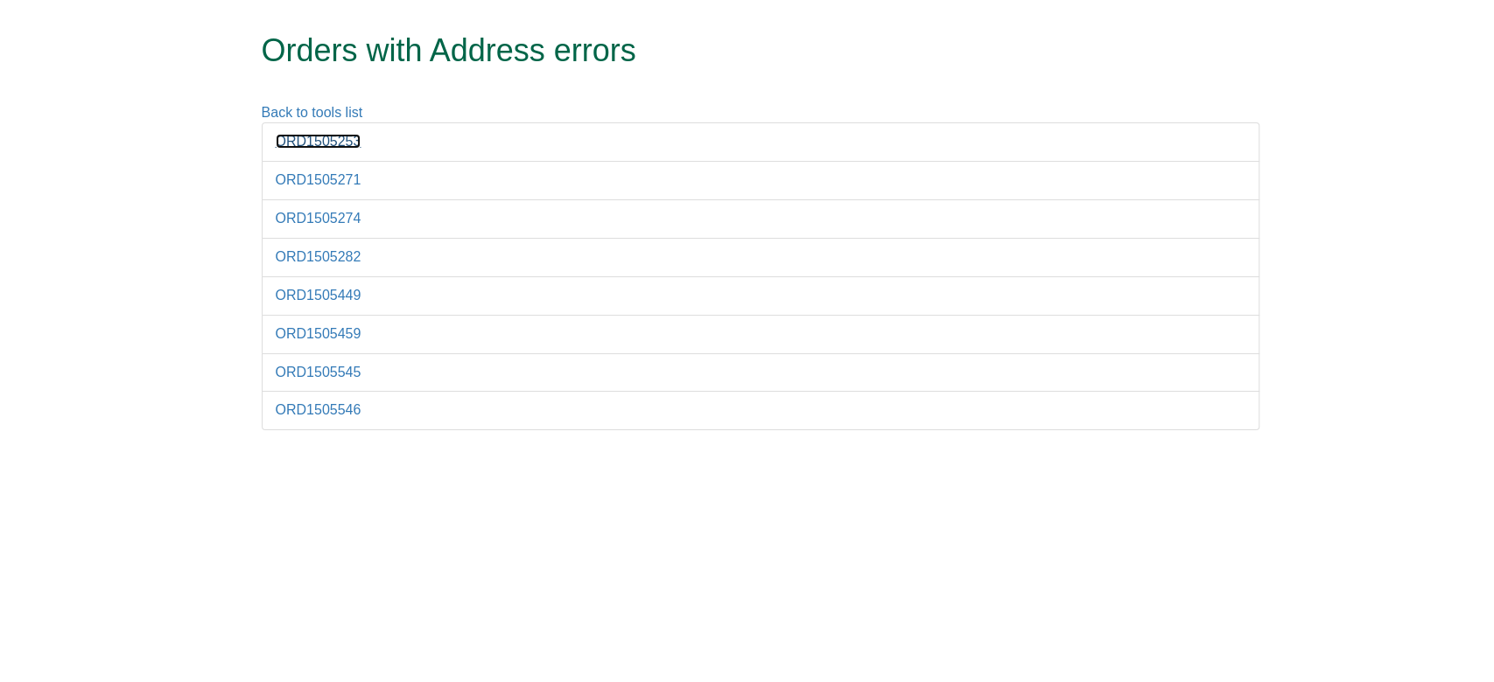
click at [335, 139] on link "ORD1505253" at bounding box center [319, 141] width 86 height 15
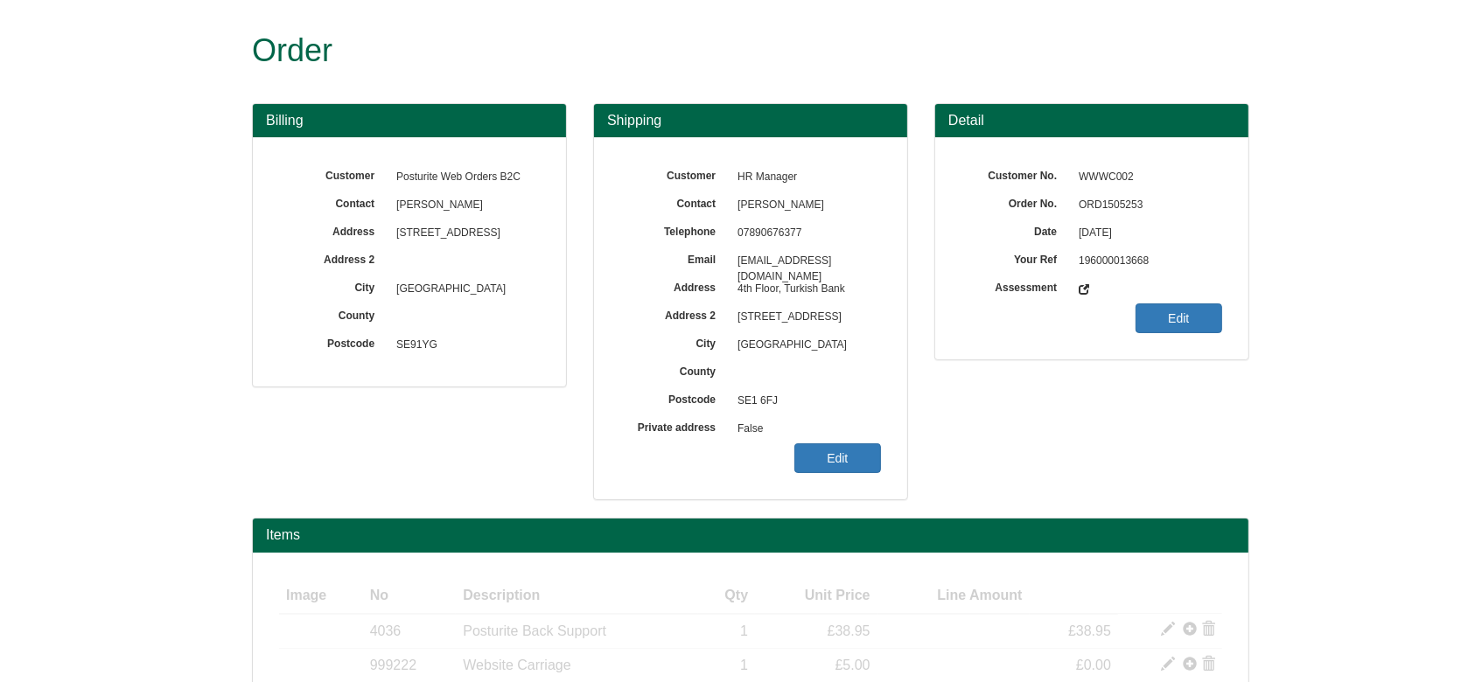
click at [1125, 209] on span "ORD1505253" at bounding box center [1146, 206] width 152 height 28
copy span "ORD1505253"
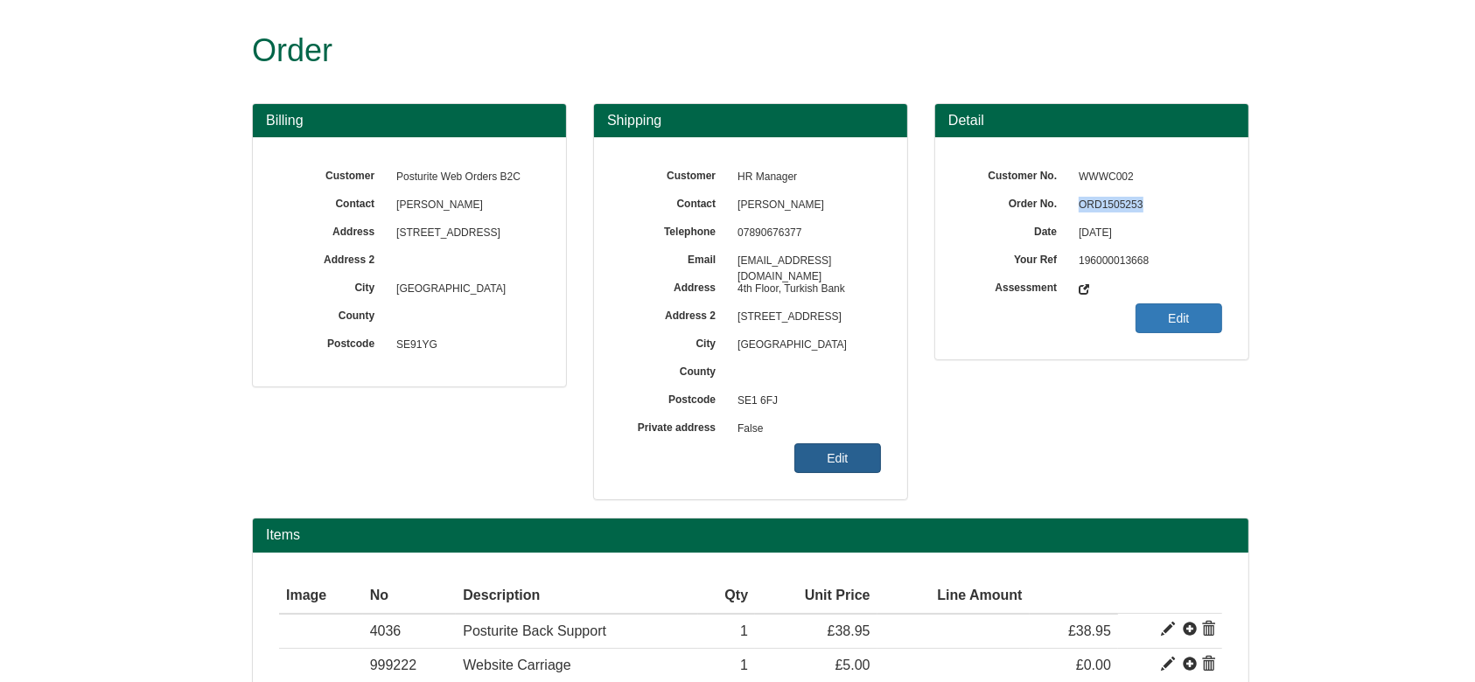
click at [812, 467] on link "Edit" at bounding box center [837, 459] width 87 height 30
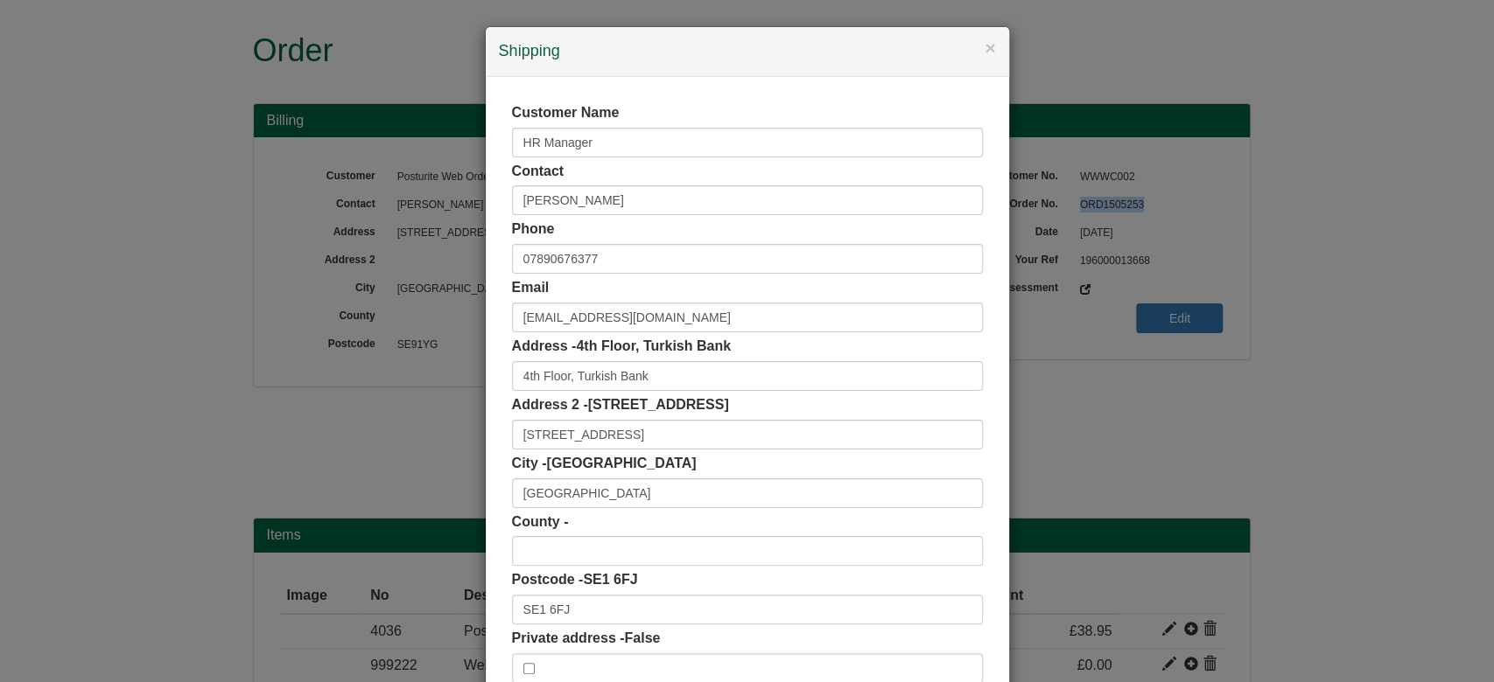
scroll to position [110, 0]
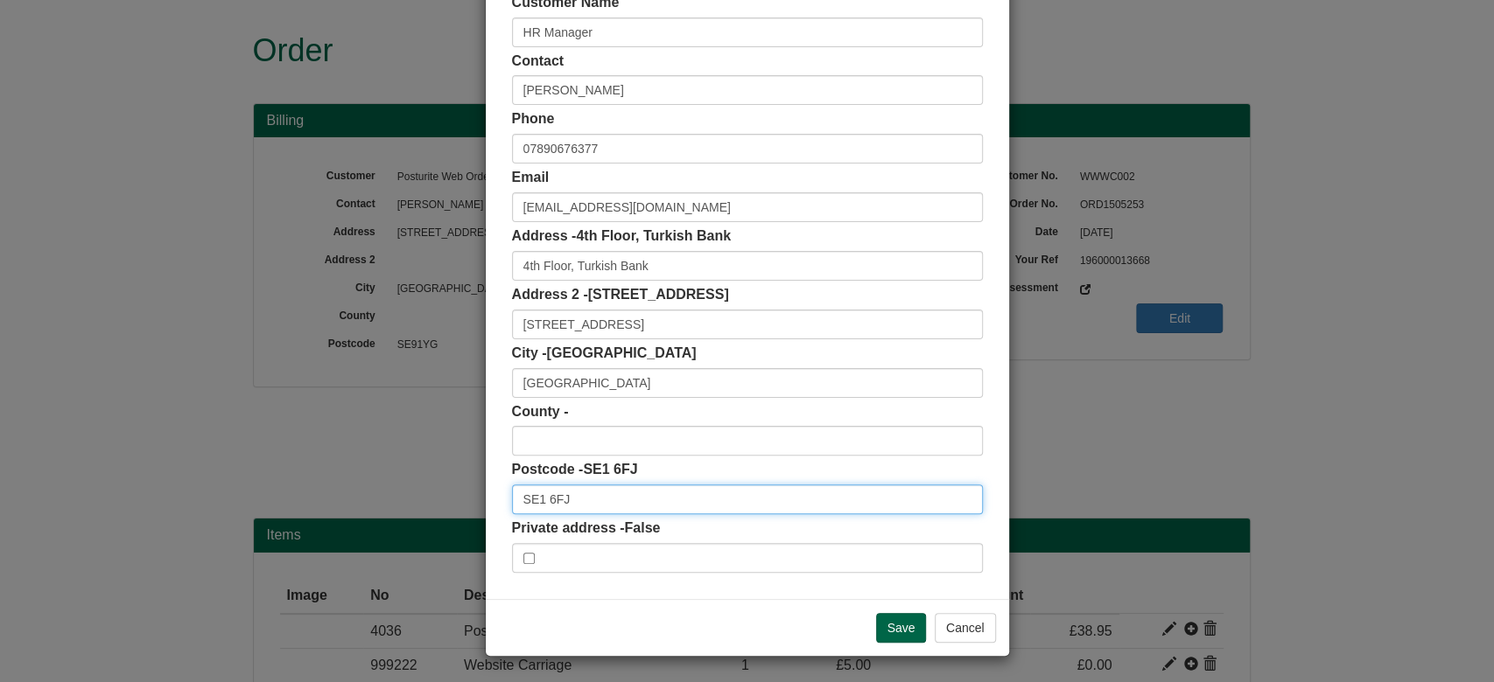
drag, startPoint x: 563, startPoint y: 488, endPoint x: 432, endPoint y: 507, distance: 132.7
click at [432, 507] on div "× Shipping Customer Name HR Manager Contact [PERSON_NAME] Phone [PHONE_NUMBER] …" at bounding box center [747, 341] width 1494 height 682
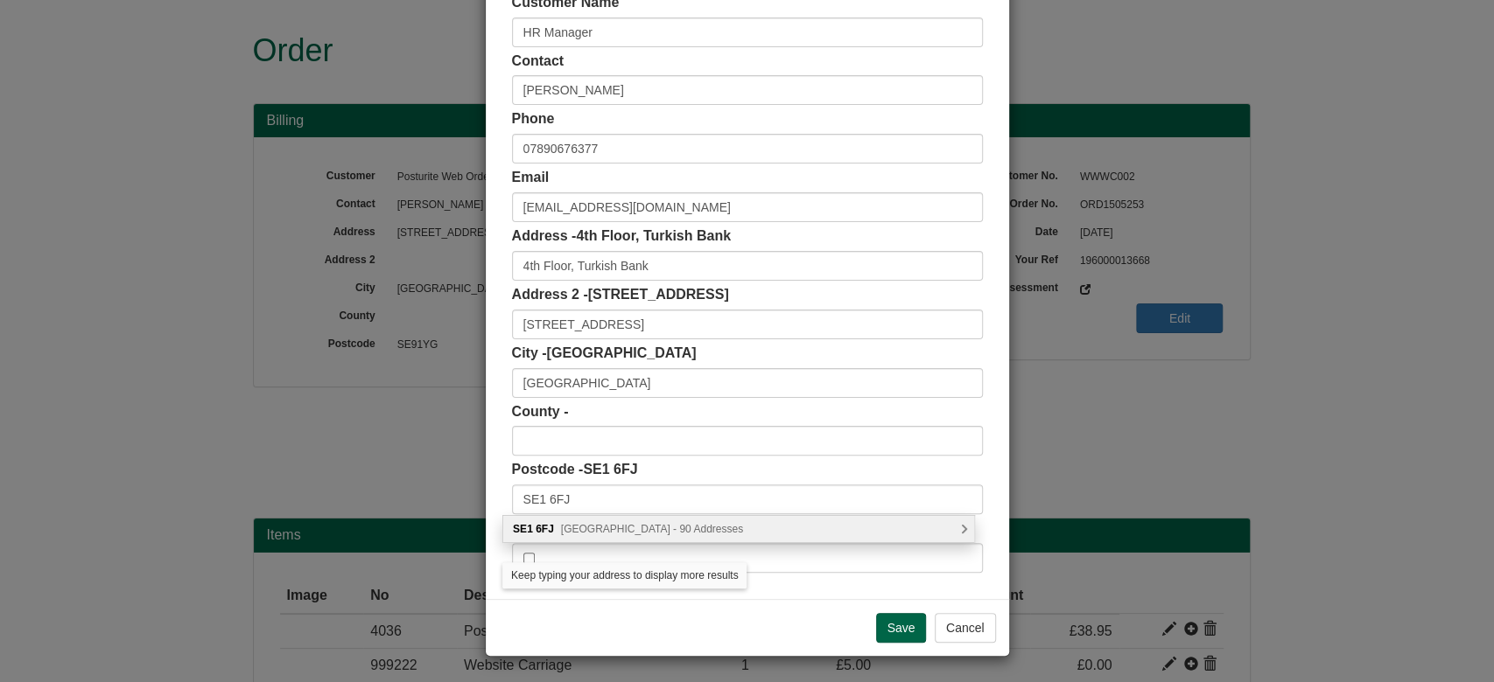
click at [561, 526] on span "Southwark Bridge Road, London - 90 Addresses" at bounding box center [652, 529] width 182 height 12
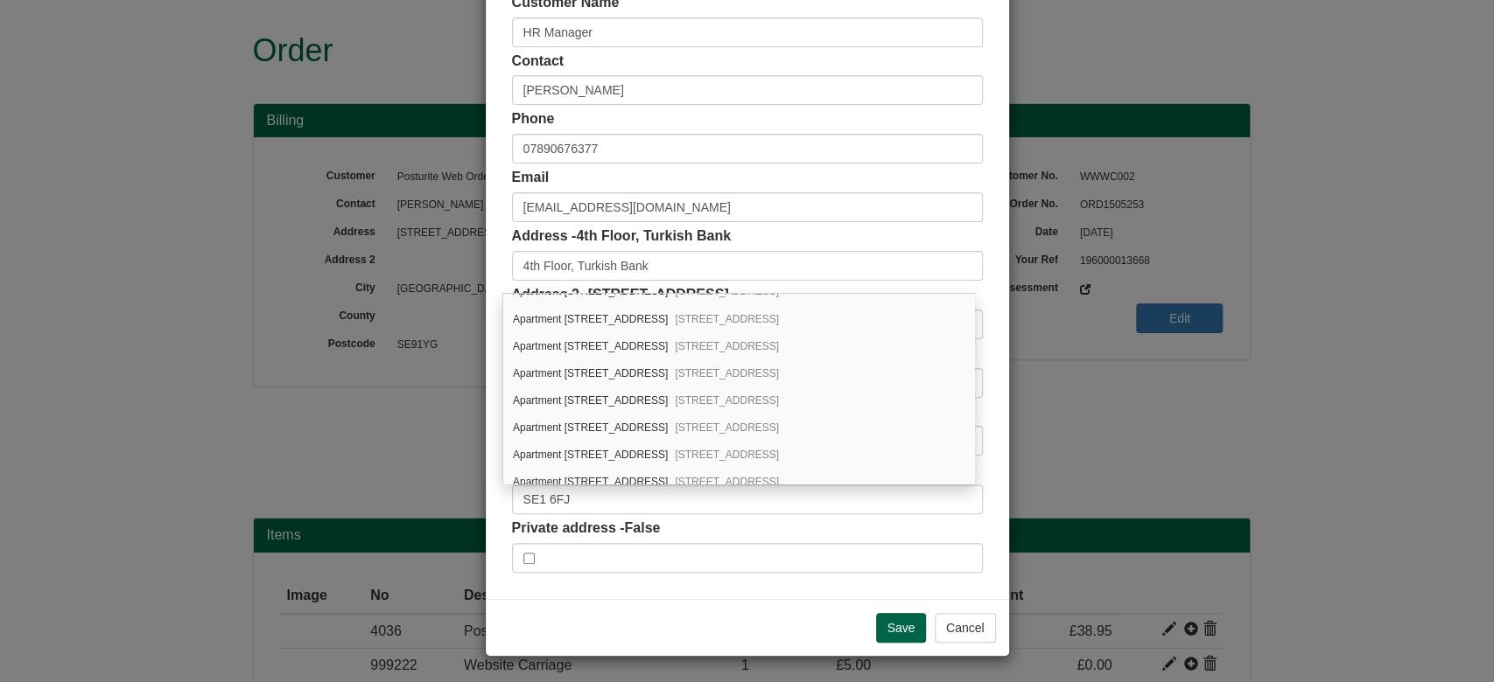
scroll to position [2233, 0]
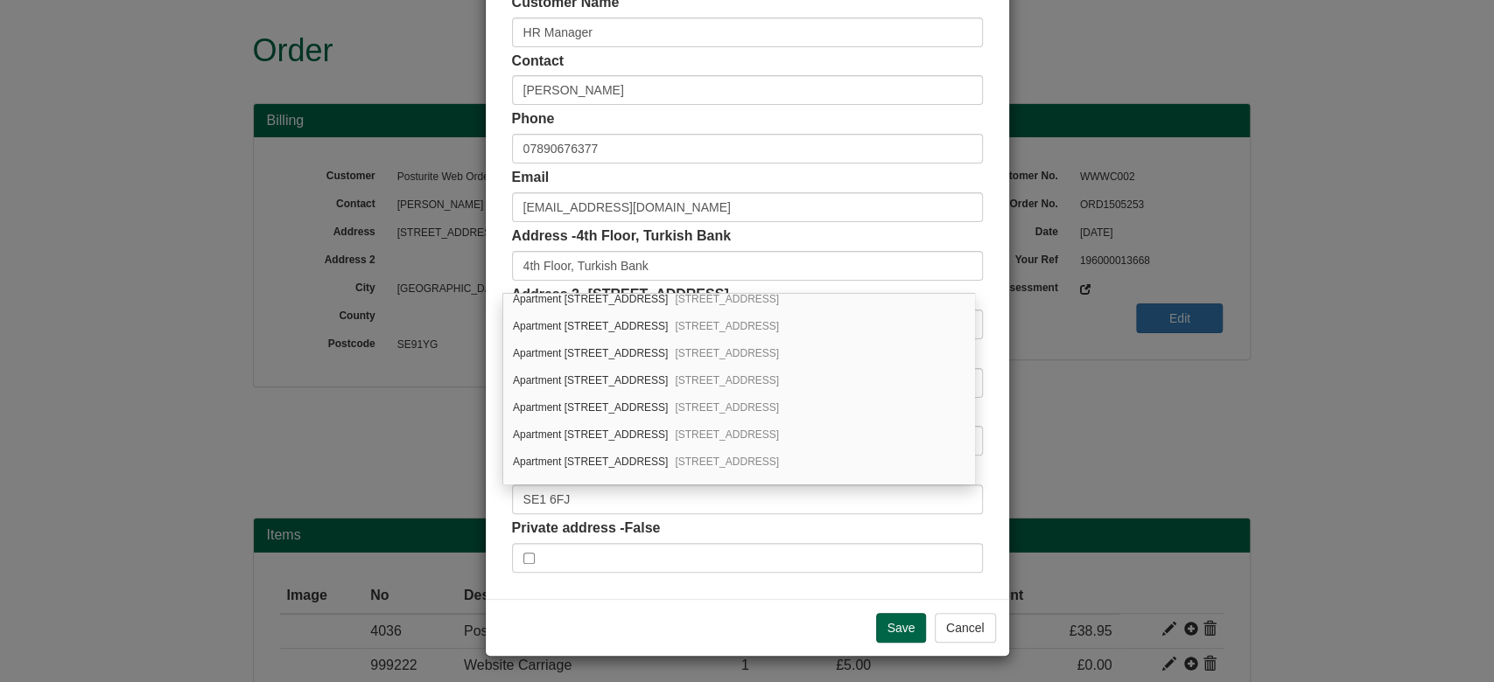
click at [654, 629] on div "Save Cancel" at bounding box center [747, 627] width 523 height 57
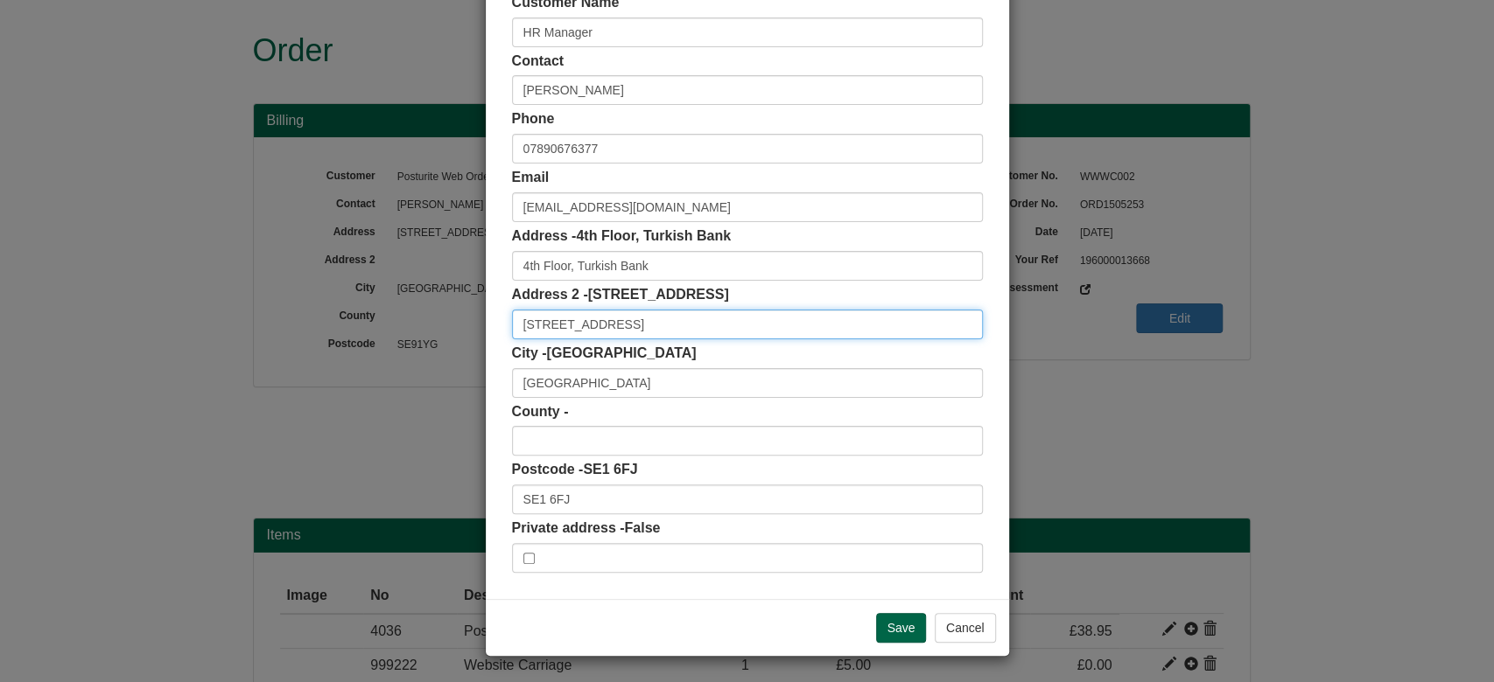
click at [721, 330] on input "241, Southwark Bridge Road" at bounding box center [747, 325] width 471 height 30
type input "241, Southwark Bridge Road"
click at [663, 262] on input "4th Floor, Turkish Bank" at bounding box center [747, 266] width 471 height 30
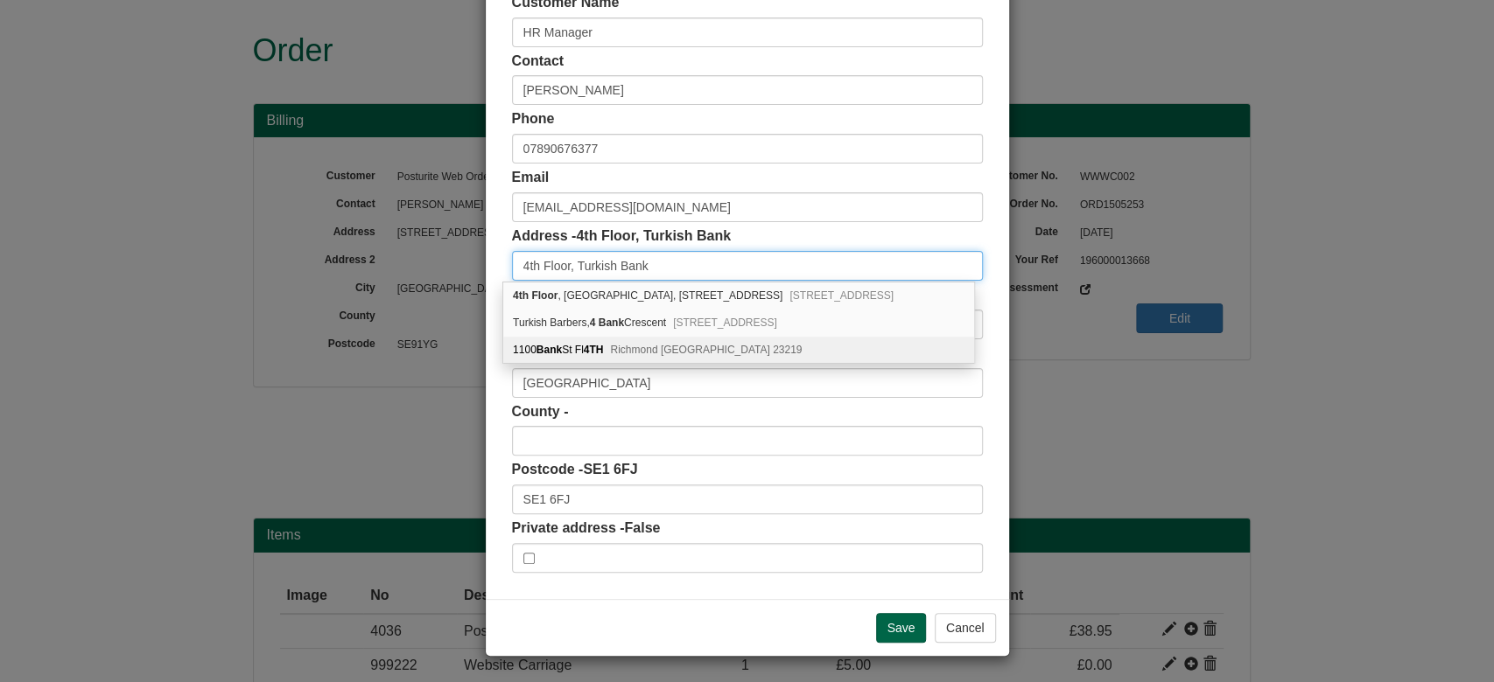
type input "4th Floor, Turkish Bank"
click at [649, 598] on div "Customer Name HR Manager Contact Elena Kennedy Phone 07890676377 Email ekennedy…" at bounding box center [747, 283] width 523 height 633
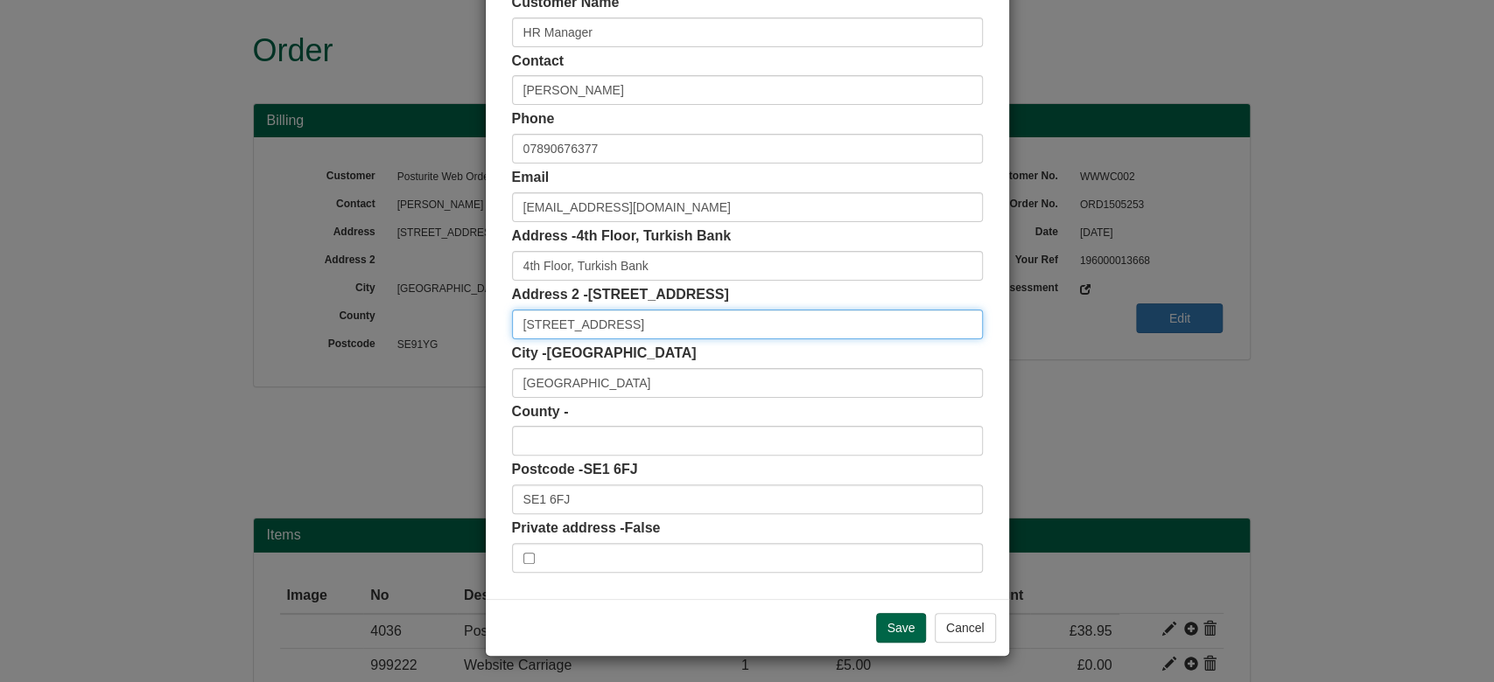
drag, startPoint x: 674, startPoint y: 318, endPoint x: 389, endPoint y: 318, distance: 284.4
click at [389, 318] on div "× Shipping Customer Name HR Manager Contact Elena Kennedy Phone 07890676377 Ema…" at bounding box center [747, 341] width 1494 height 682
drag, startPoint x: 587, startPoint y: 267, endPoint x: 469, endPoint y: 249, distance: 119.4
click at [469, 249] on div "× Shipping Customer Name HR Manager Contact Elena Kennedy Phone 07890676377 Ema…" at bounding box center [747, 341] width 1494 height 682
drag, startPoint x: 677, startPoint y: 326, endPoint x: 332, endPoint y: 328, distance: 345.6
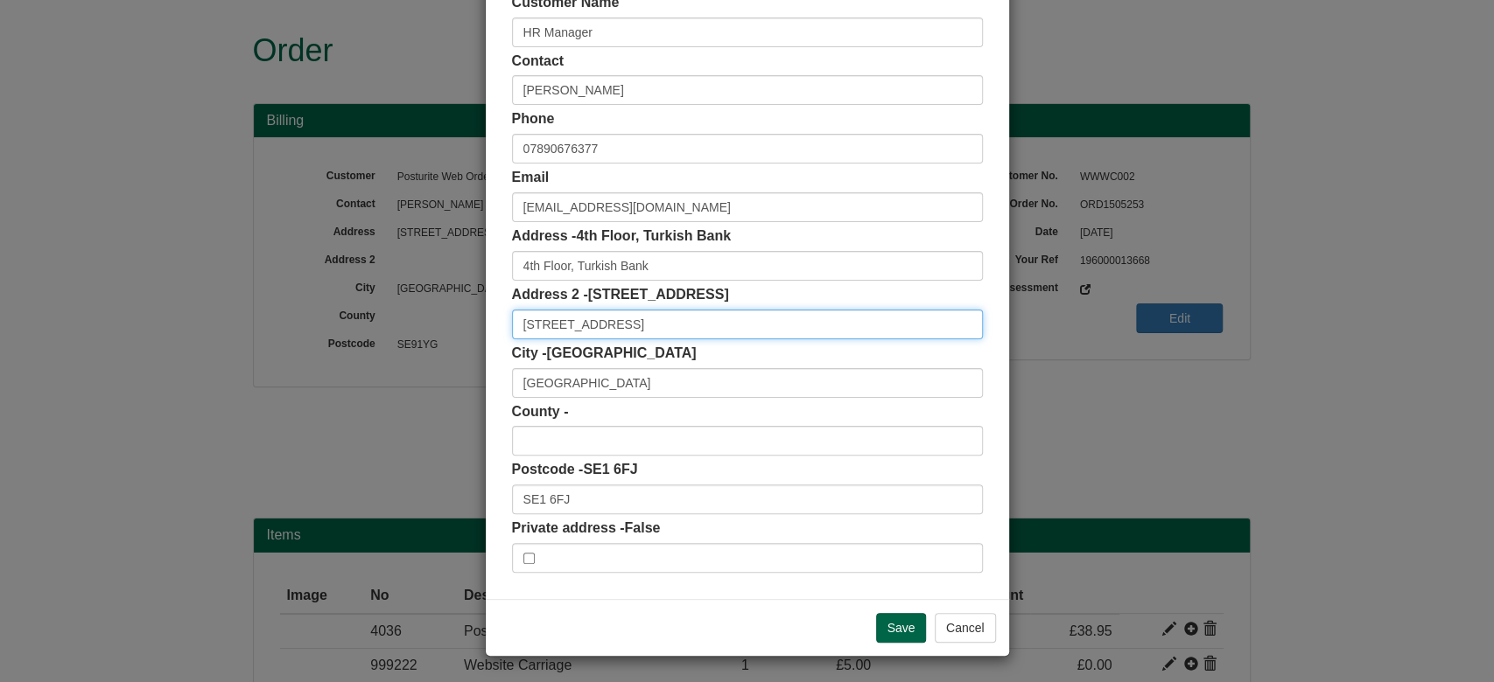
click at [332, 328] on div "× Shipping Customer Name HR Manager Contact Elena Kennedy Phone 07890676377 Ema…" at bounding box center [747, 341] width 1494 height 682
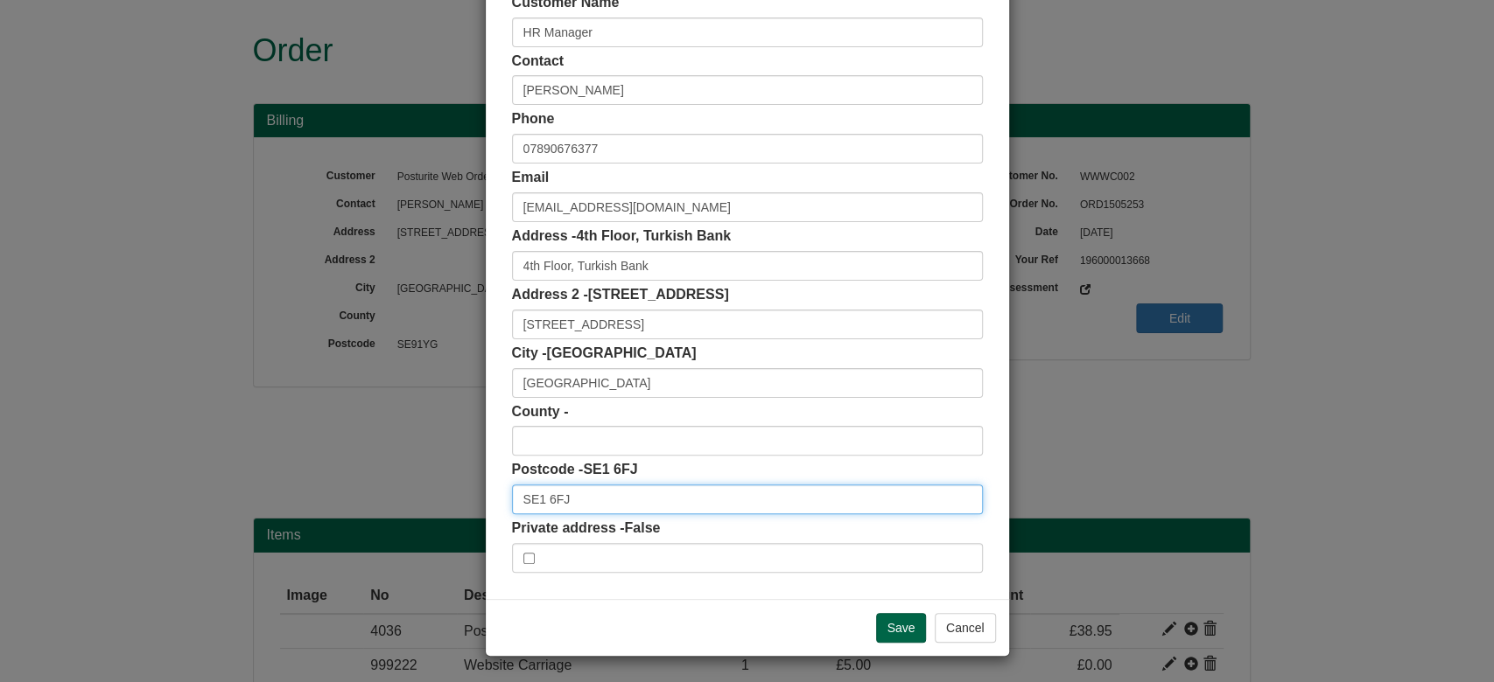
drag, startPoint x: 585, startPoint y: 489, endPoint x: 436, endPoint y: 489, distance: 149.6
click at [436, 489] on div "× Shipping Customer Name HR Manager Contact Elena Kennedy Phone 07890676377 Ema…" at bounding box center [747, 341] width 1494 height 682
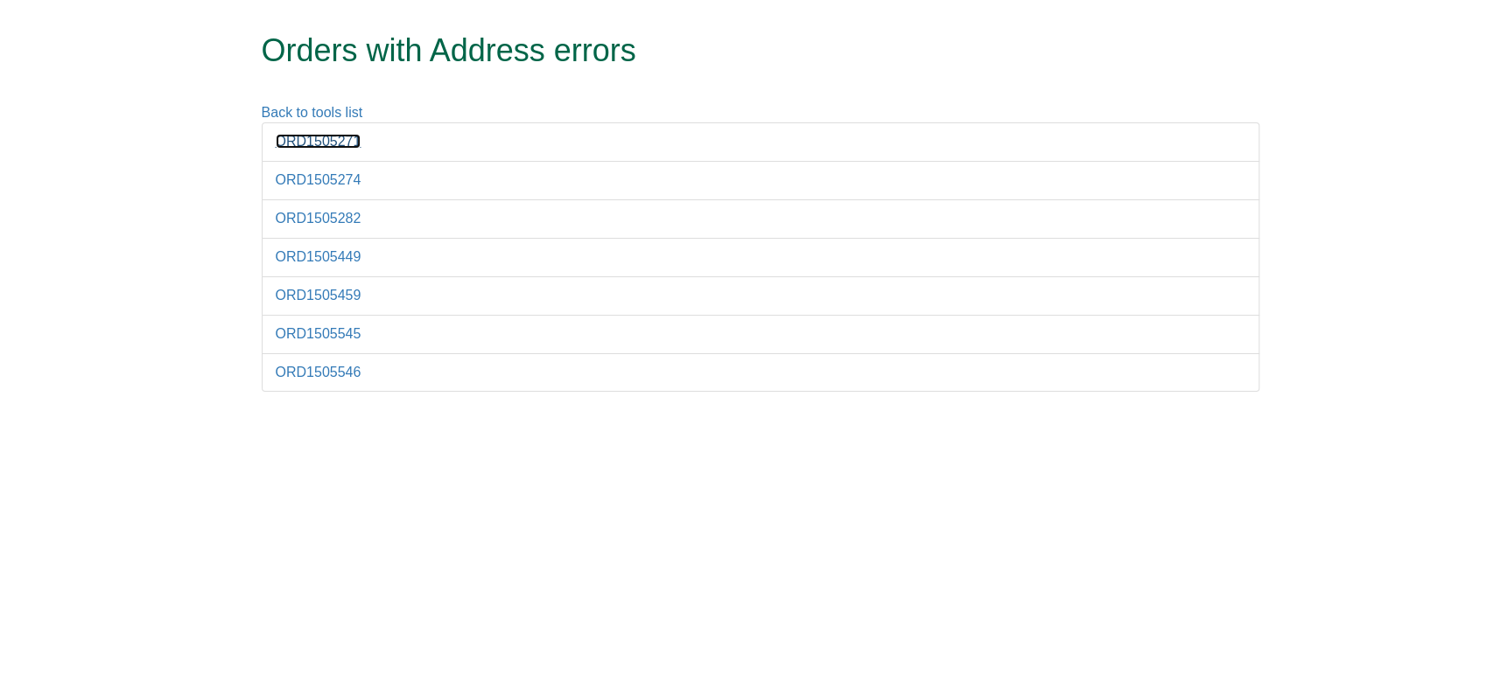
click at [330, 140] on link "ORD1505271" at bounding box center [319, 141] width 86 height 15
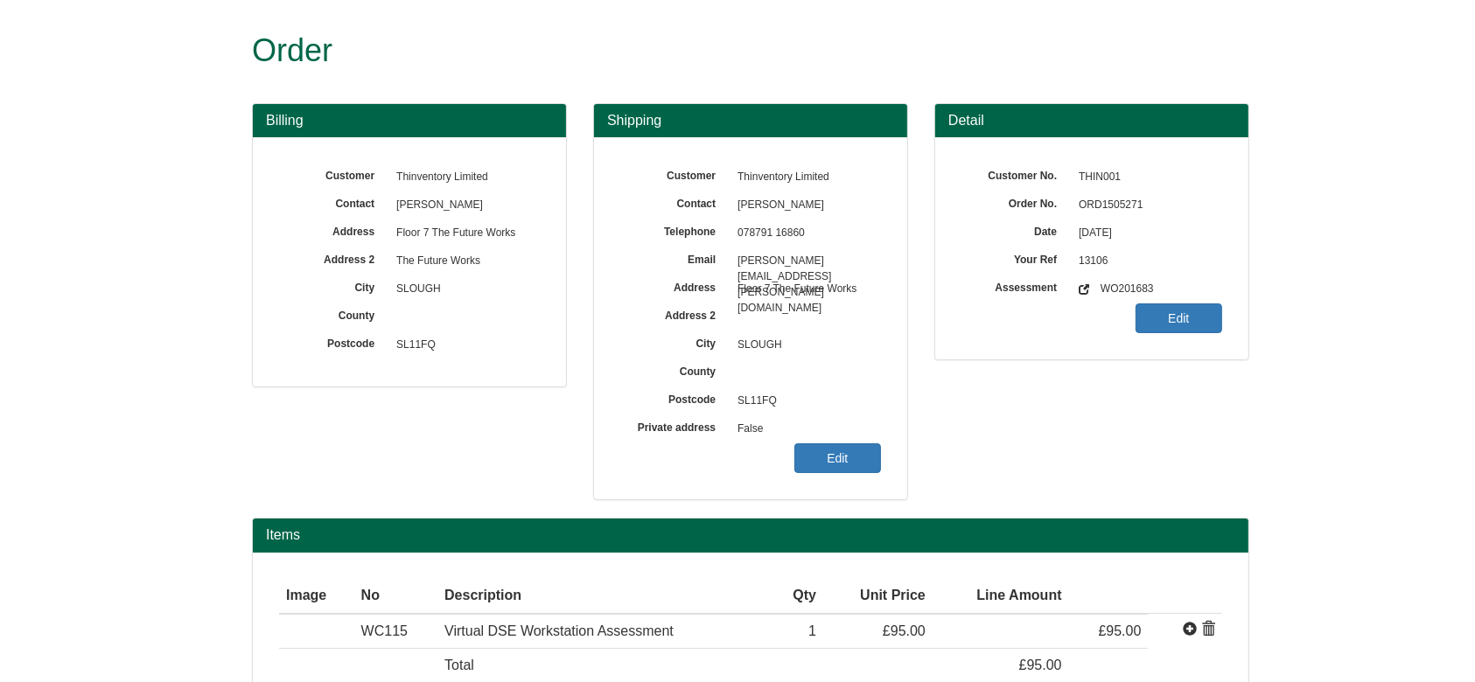
click at [1113, 200] on span "ORD1505271" at bounding box center [1146, 206] width 152 height 28
copy span "ORD1505271"
click at [850, 457] on link "Edit" at bounding box center [837, 459] width 87 height 30
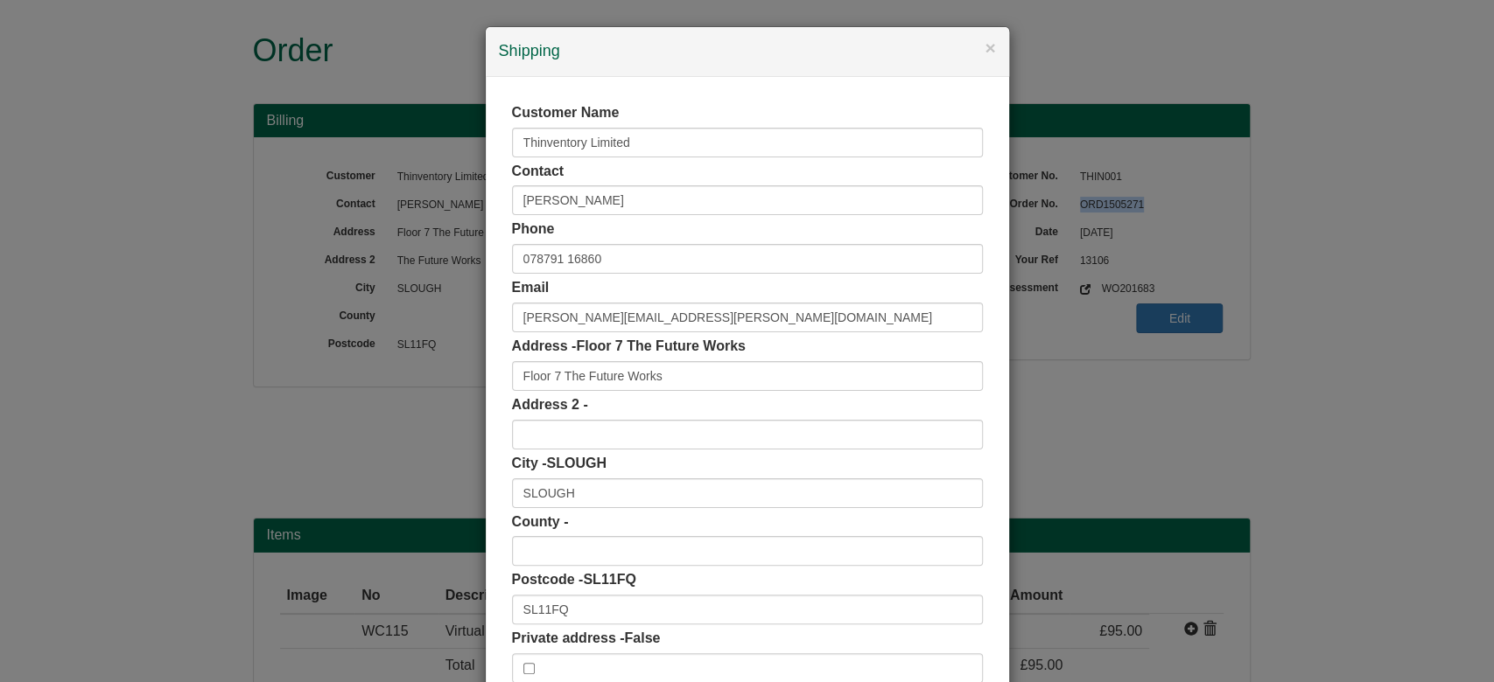
scroll to position [110, 0]
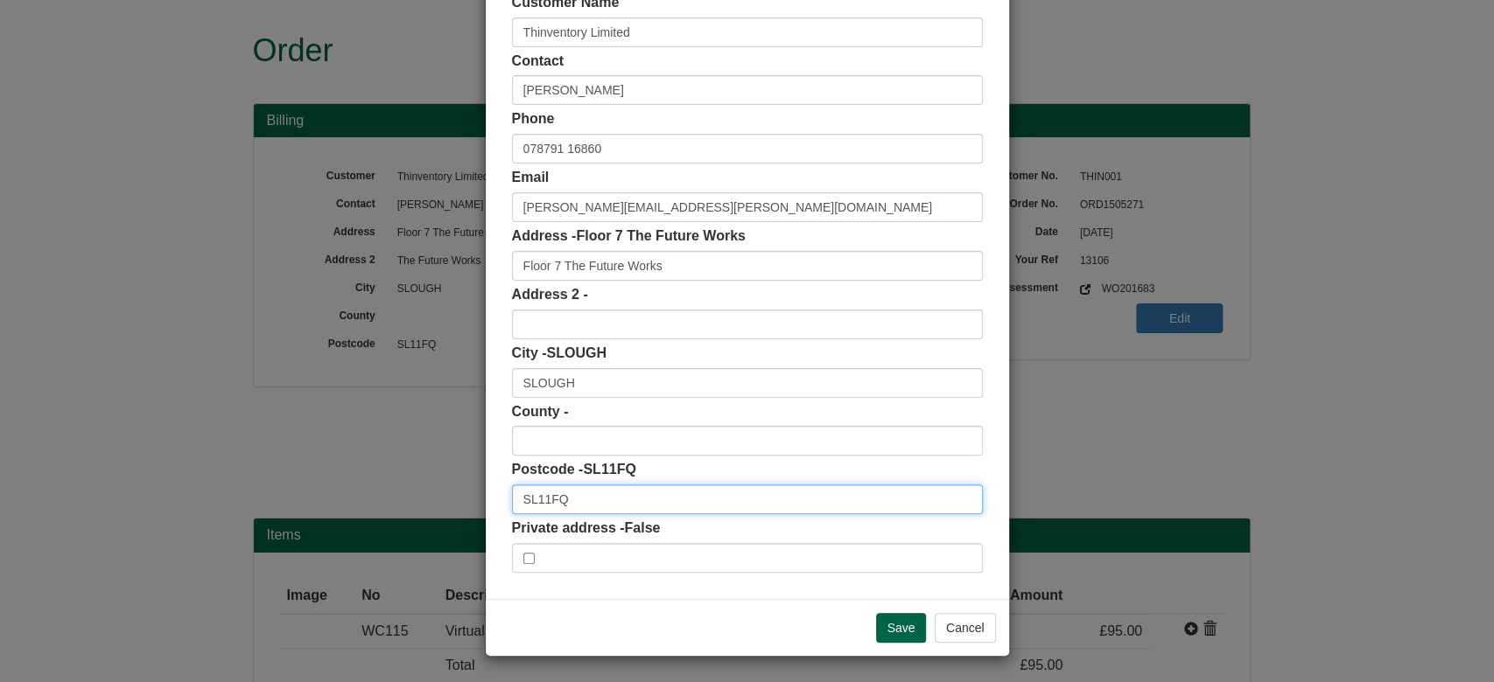
drag, startPoint x: 581, startPoint y: 493, endPoint x: 426, endPoint y: 493, distance: 154.9
click at [426, 493] on div "× Shipping Customer Name Thinventory Limited Contact Nicola Atkins Phone 078791…" at bounding box center [747, 341] width 1494 height 682
paste input "text"
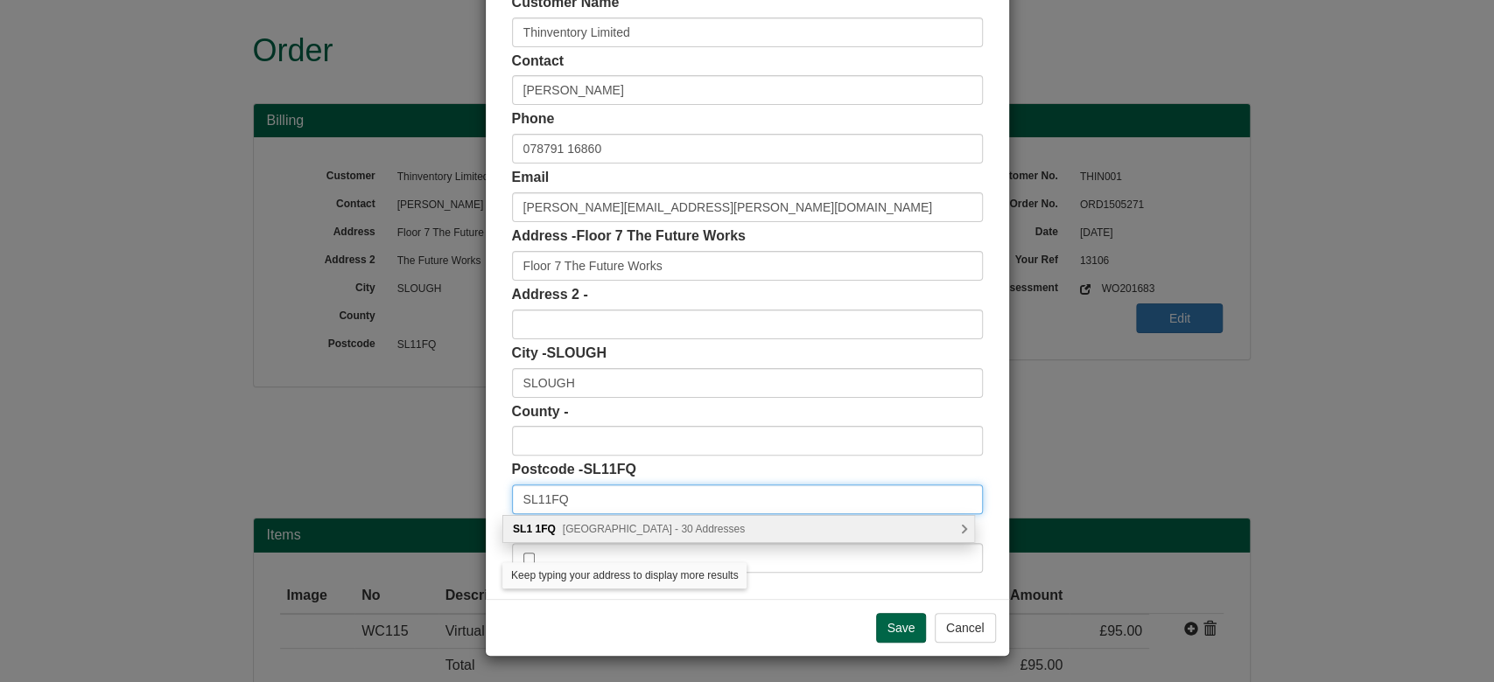
click at [539, 493] on input "SL11FQ" at bounding box center [747, 500] width 471 height 30
type input "SL1 1FQ"
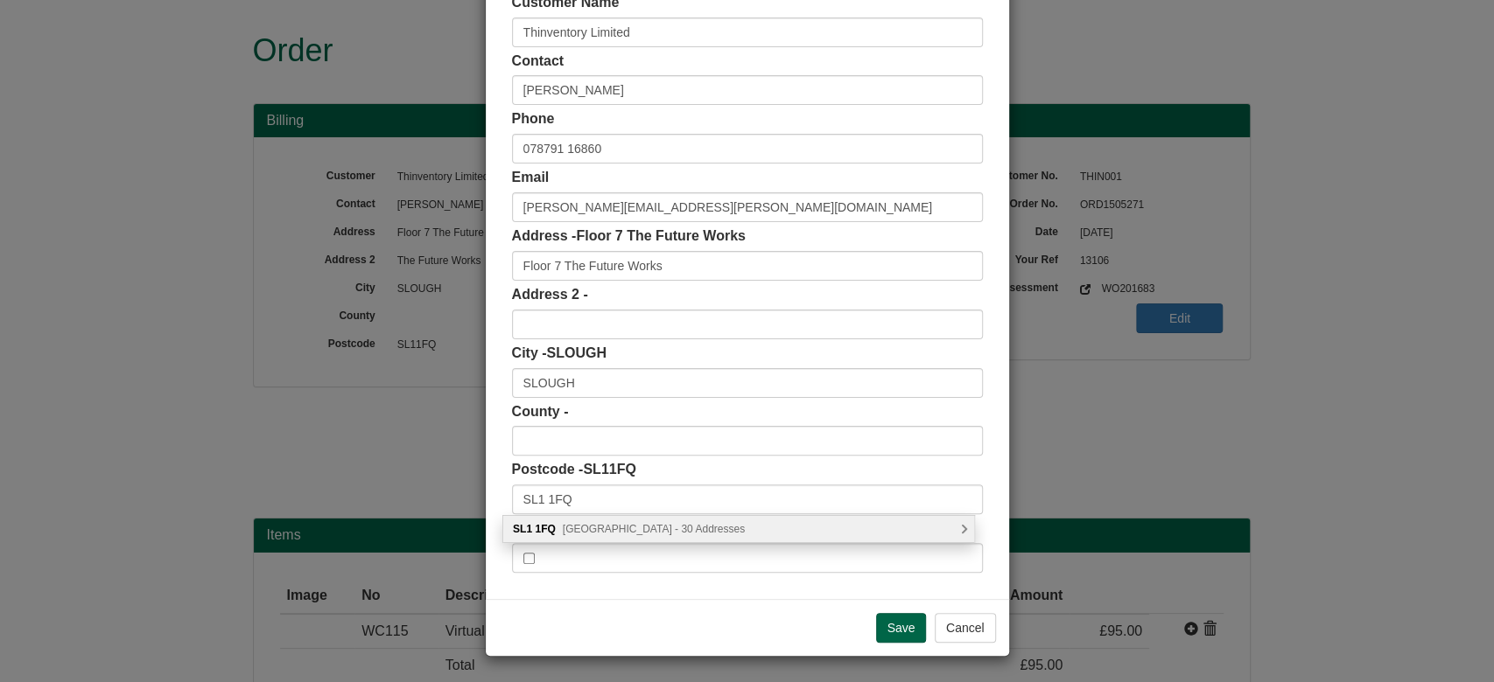
click at [614, 526] on span "Brunel Way, Slough - 30 Addresses" at bounding box center [654, 529] width 182 height 12
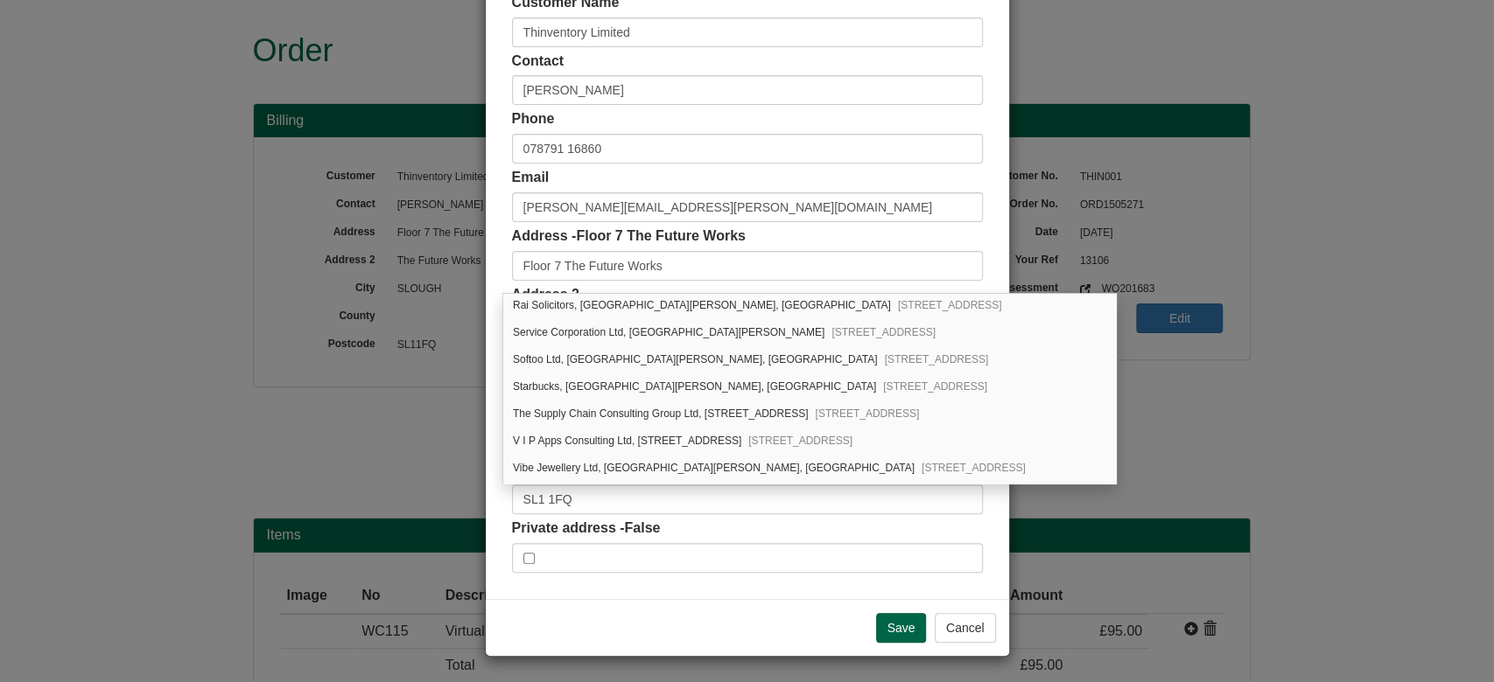
scroll to position [671, 0]
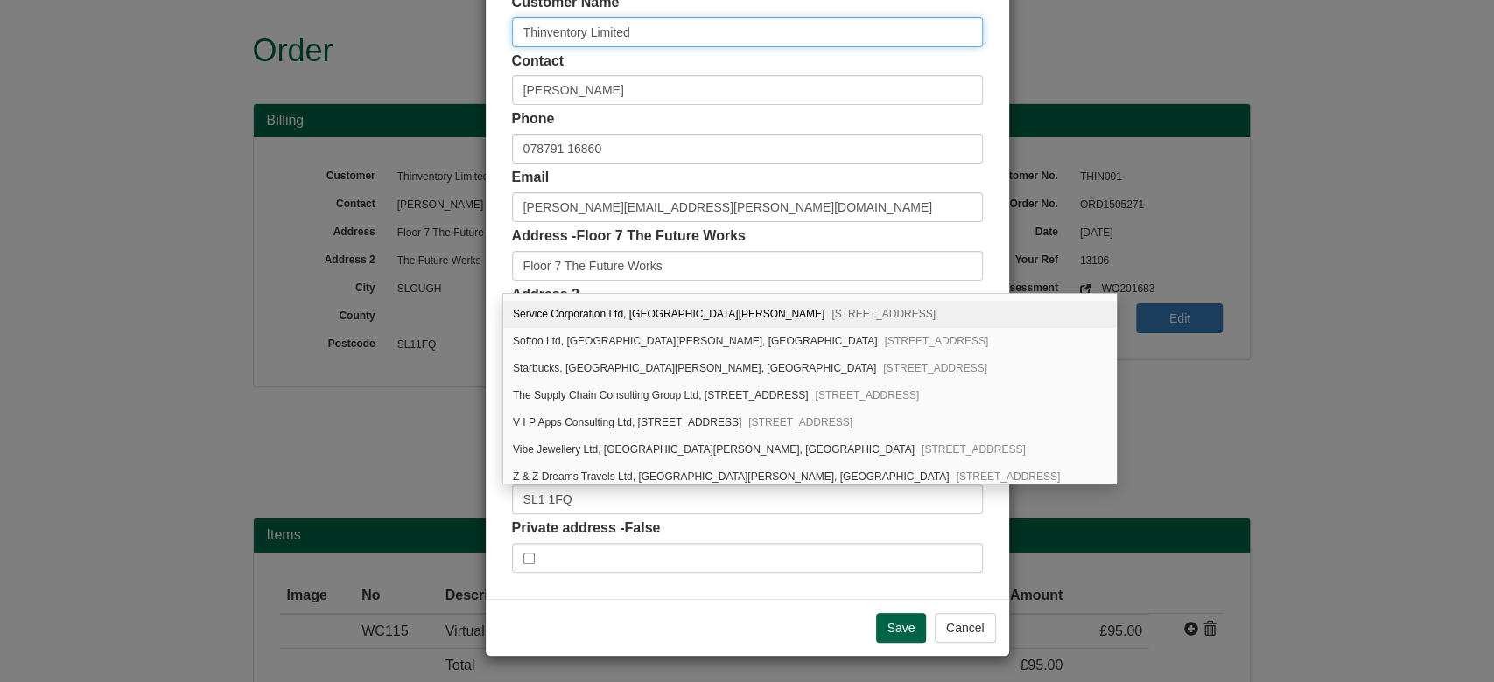
drag, startPoint x: 648, startPoint y: 38, endPoint x: 372, endPoint y: 81, distance: 279.9
click at [372, 81] on div "× Shipping Customer Name Thinventory Limited Contact Nicola Atkins Phone 078791…" at bounding box center [747, 341] width 1494 height 682
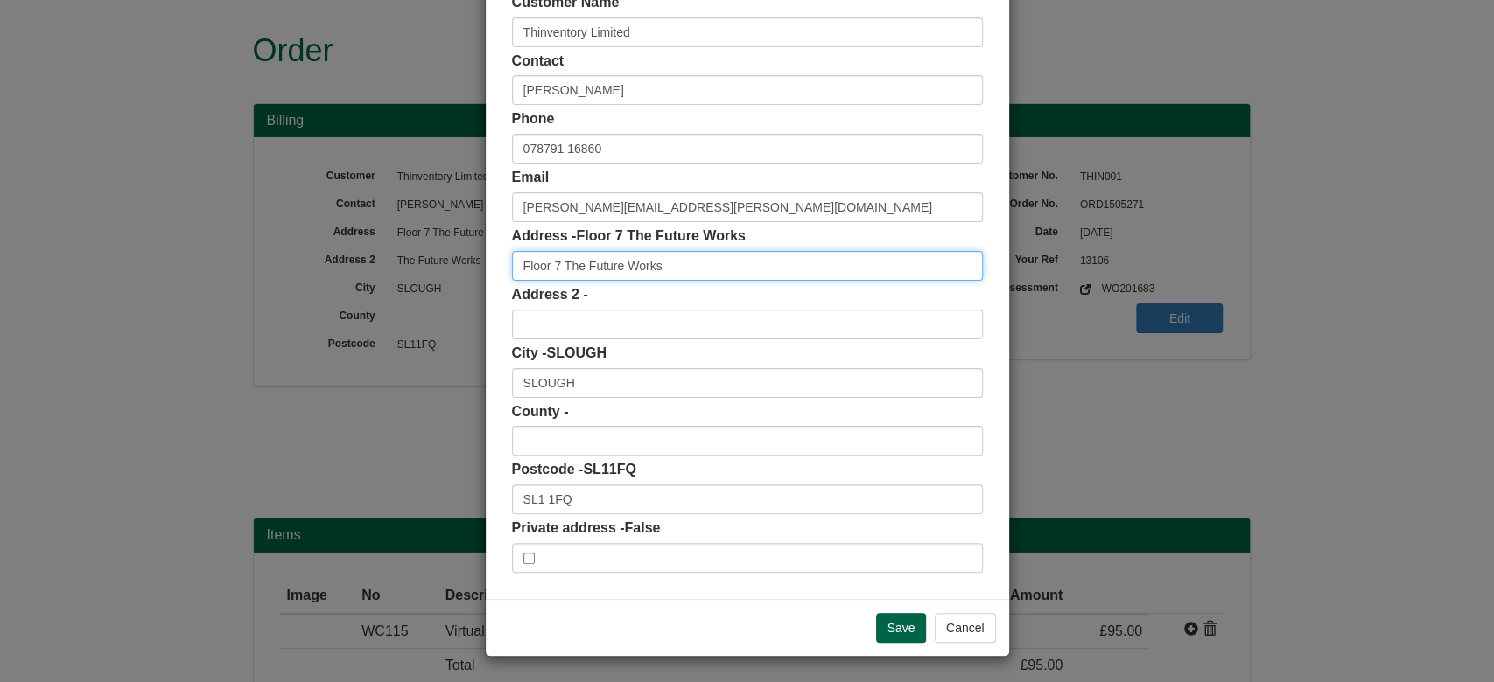
scroll to position [0, 0]
drag, startPoint x: 668, startPoint y: 271, endPoint x: 401, endPoint y: 276, distance: 266.9
click at [401, 276] on div "× Shipping Customer Name Thinventory Limited Contact Nicola Atkins Phone 078791…" at bounding box center [747, 341] width 1494 height 682
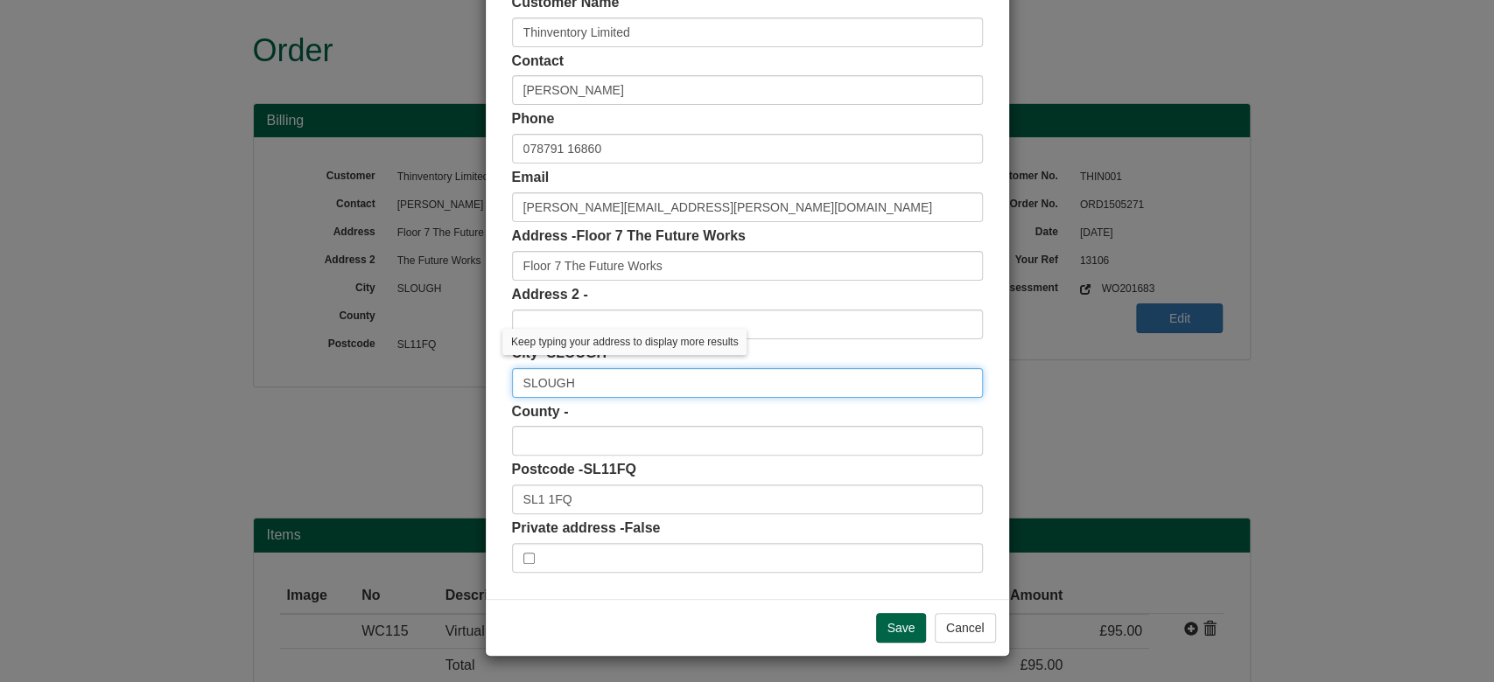
drag, startPoint x: 588, startPoint y: 386, endPoint x: 417, endPoint y: 395, distance: 170.8
click at [417, 395] on div "× Shipping Customer Name Thinventory Limited Contact Nicola Atkins Phone 078791…" at bounding box center [747, 341] width 1494 height 682
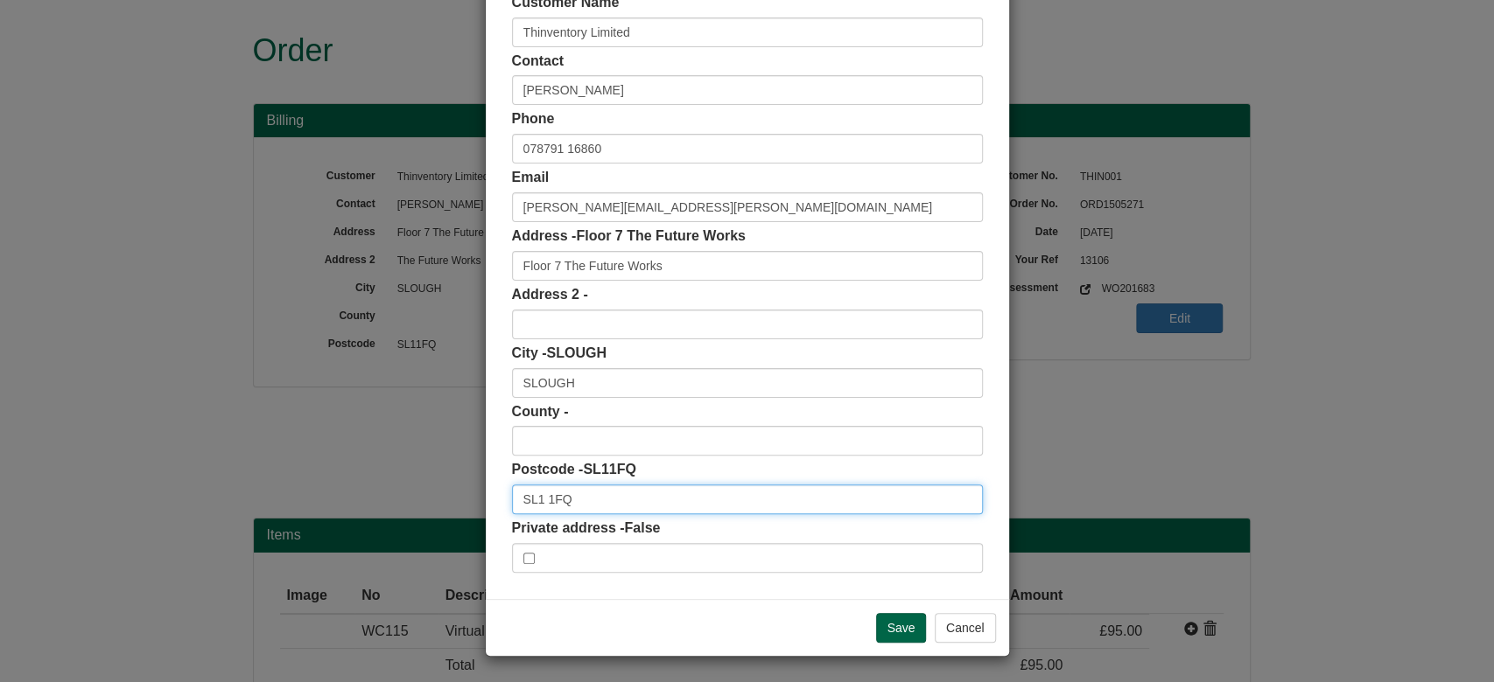
drag, startPoint x: 568, startPoint y: 496, endPoint x: 375, endPoint y: 500, distance: 192.5
click at [375, 500] on div "× Shipping Customer Name Thinventory Limited Contact Nicola Atkins Phone 078791…" at bounding box center [747, 341] width 1494 height 682
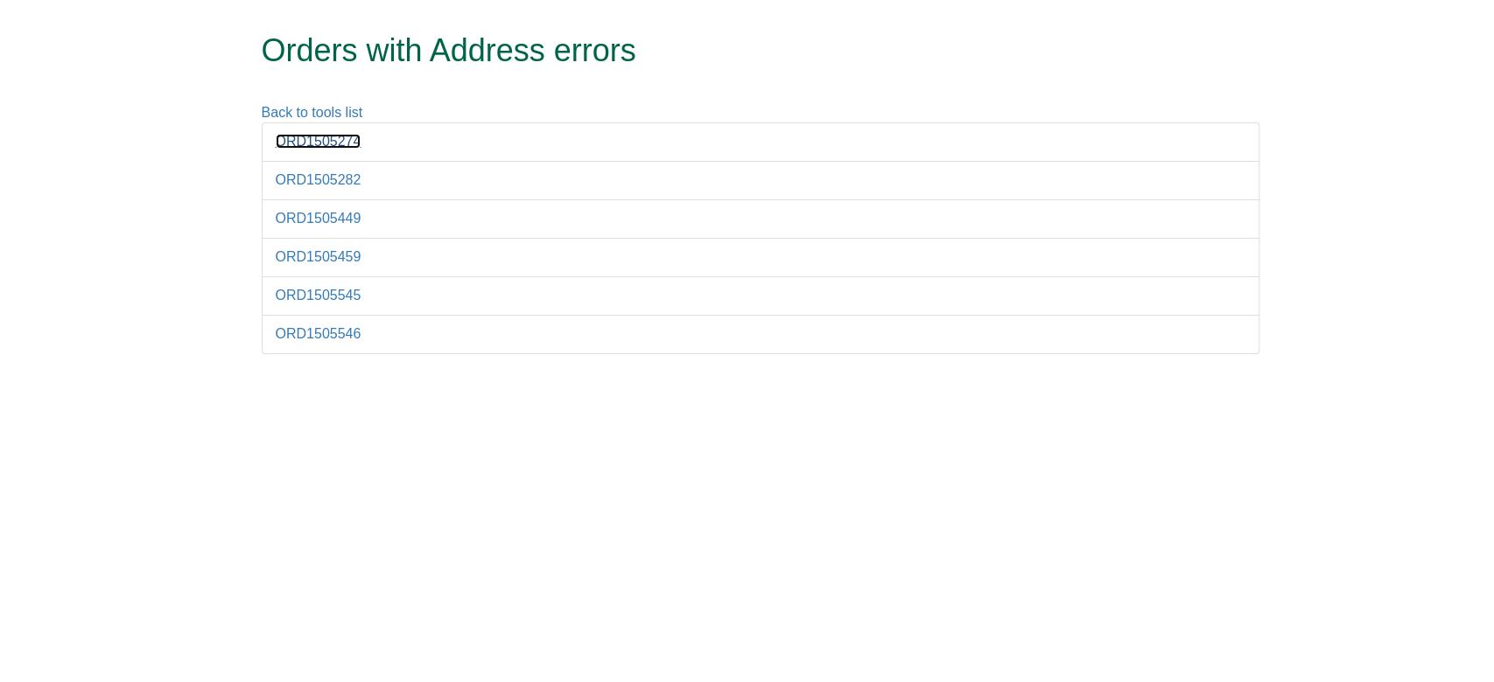
click at [329, 134] on link "ORD1505274" at bounding box center [319, 141] width 86 height 15
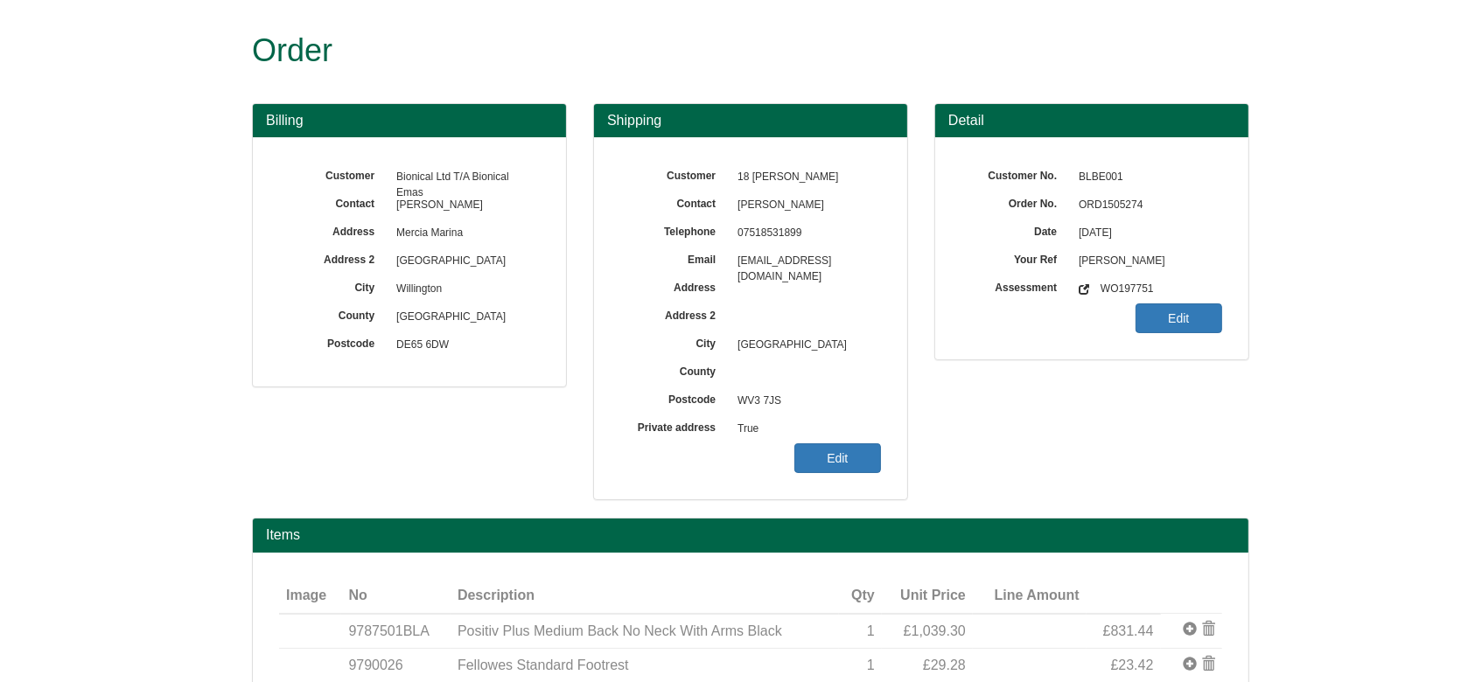
click at [1115, 200] on span "ORD1505274" at bounding box center [1146, 206] width 152 height 28
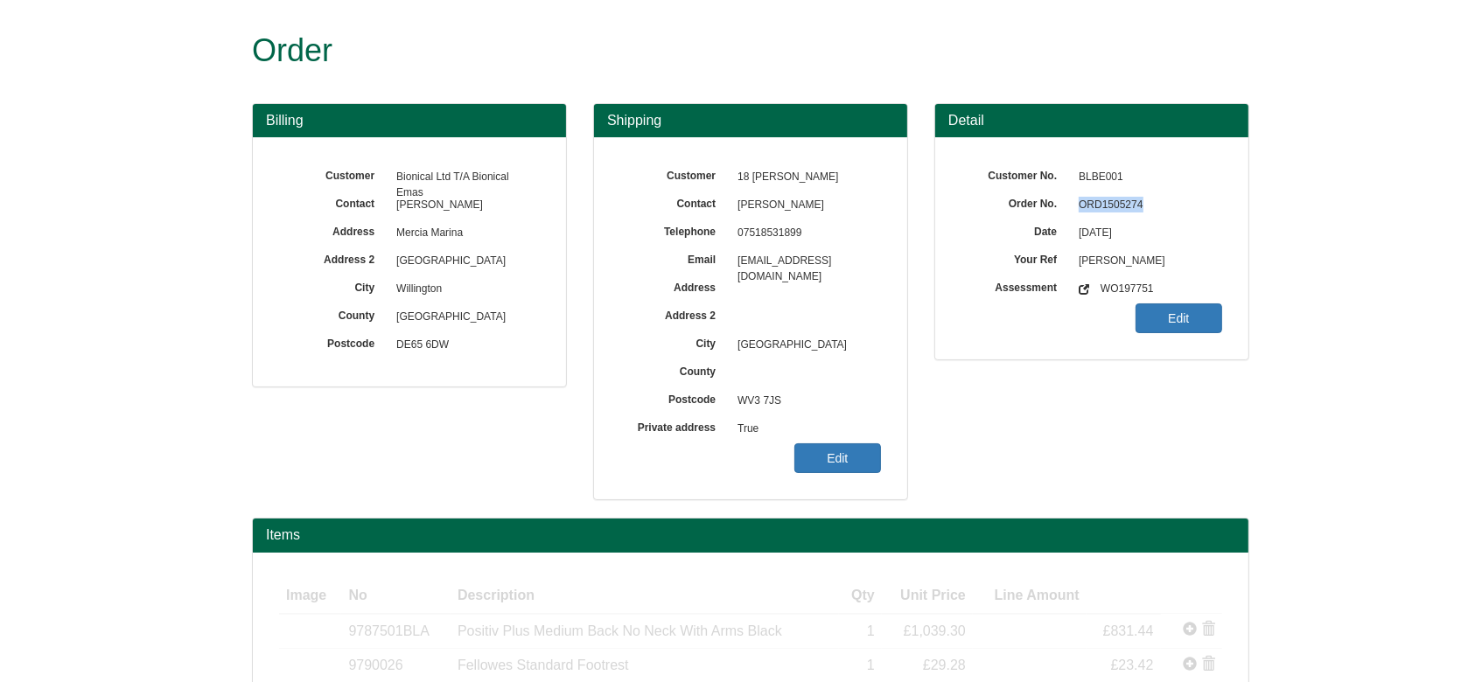
copy span "ORD1505274"
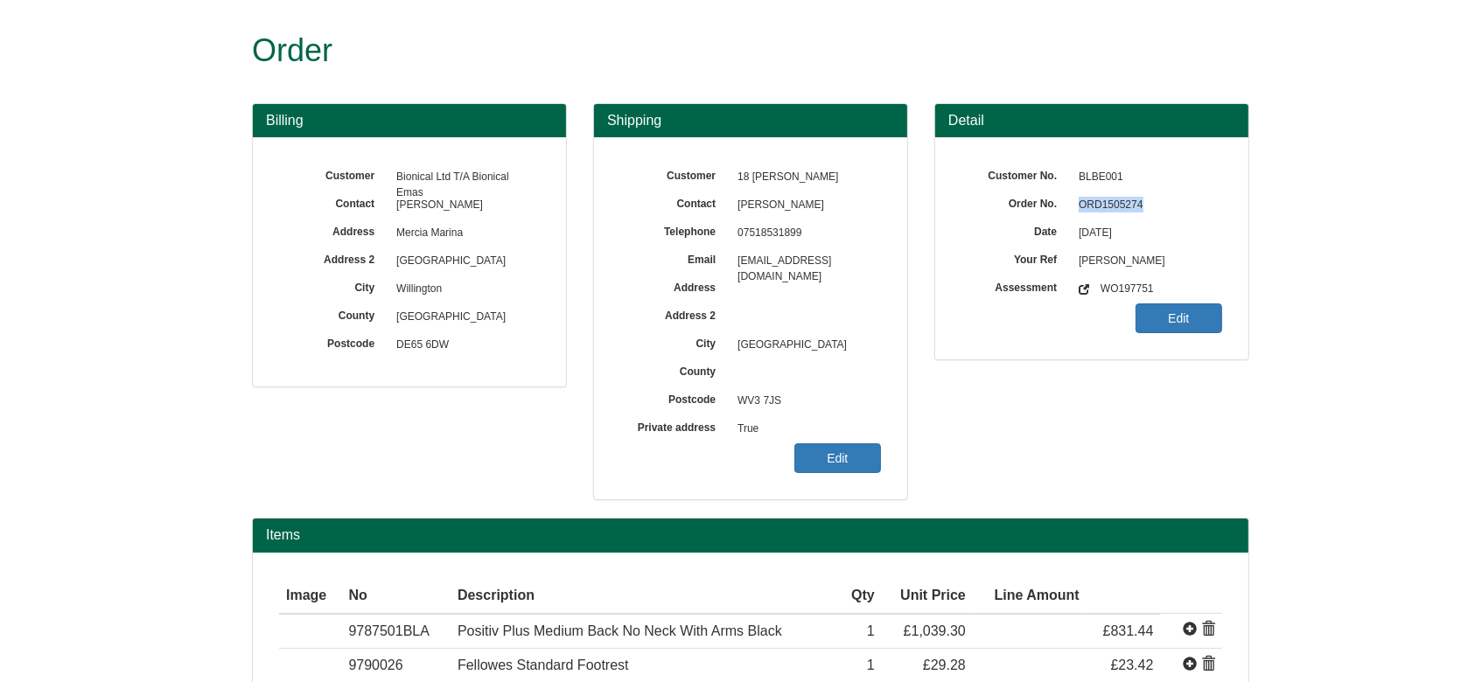
click at [1103, 218] on span "ORD1505274" at bounding box center [1146, 206] width 152 height 28
click at [801, 466] on link "Edit" at bounding box center [837, 459] width 87 height 30
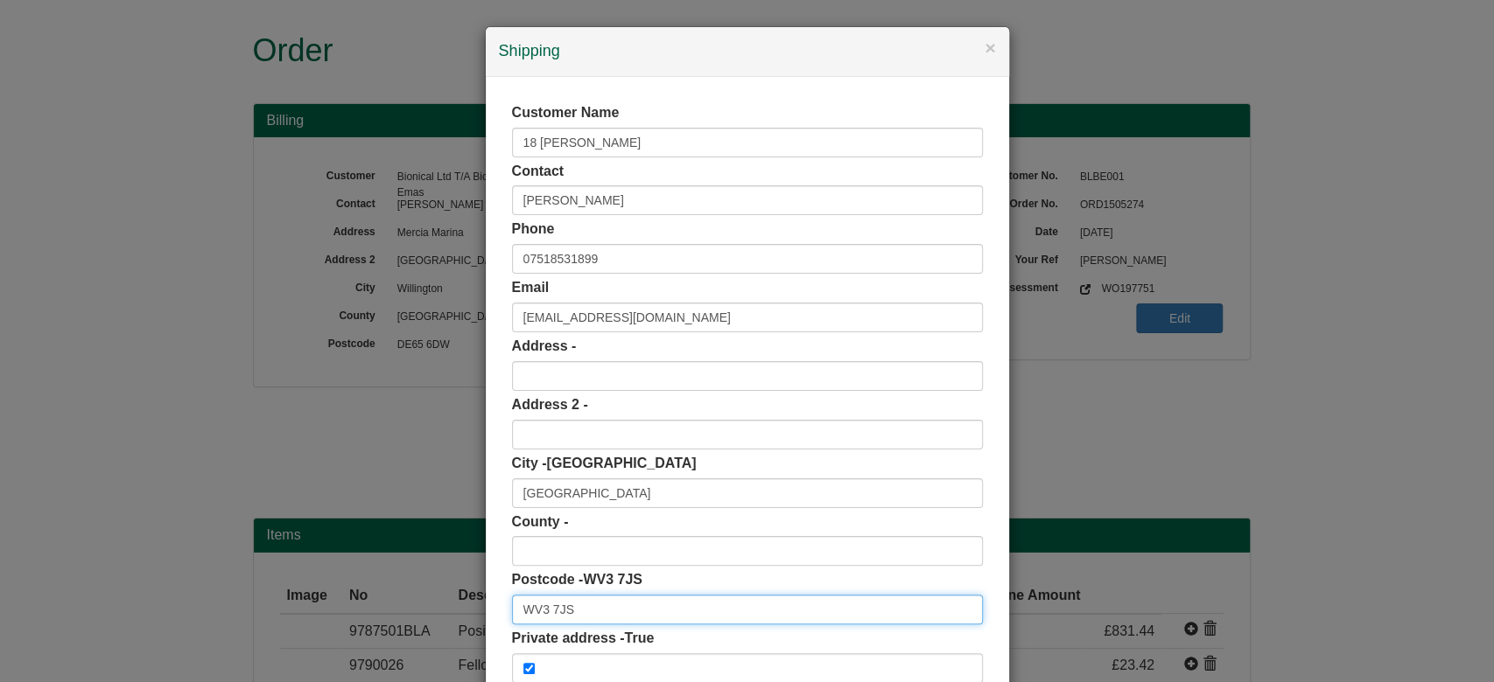
click at [581, 606] on input "WV3 7JS" at bounding box center [747, 610] width 471 height 30
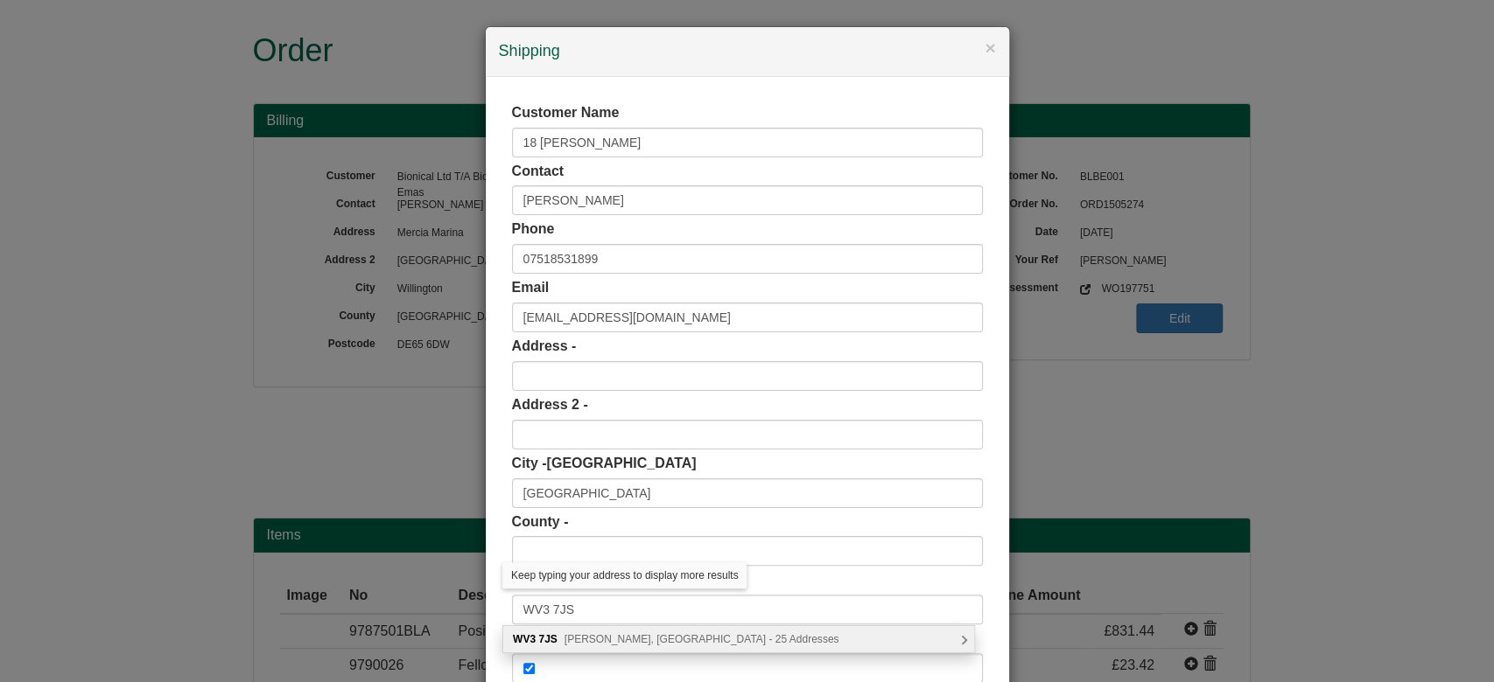
click at [618, 633] on span "Brandon Park, Wolverhampton - 25 Addresses" at bounding box center [701, 639] width 275 height 12
type input "WV3 7JS"
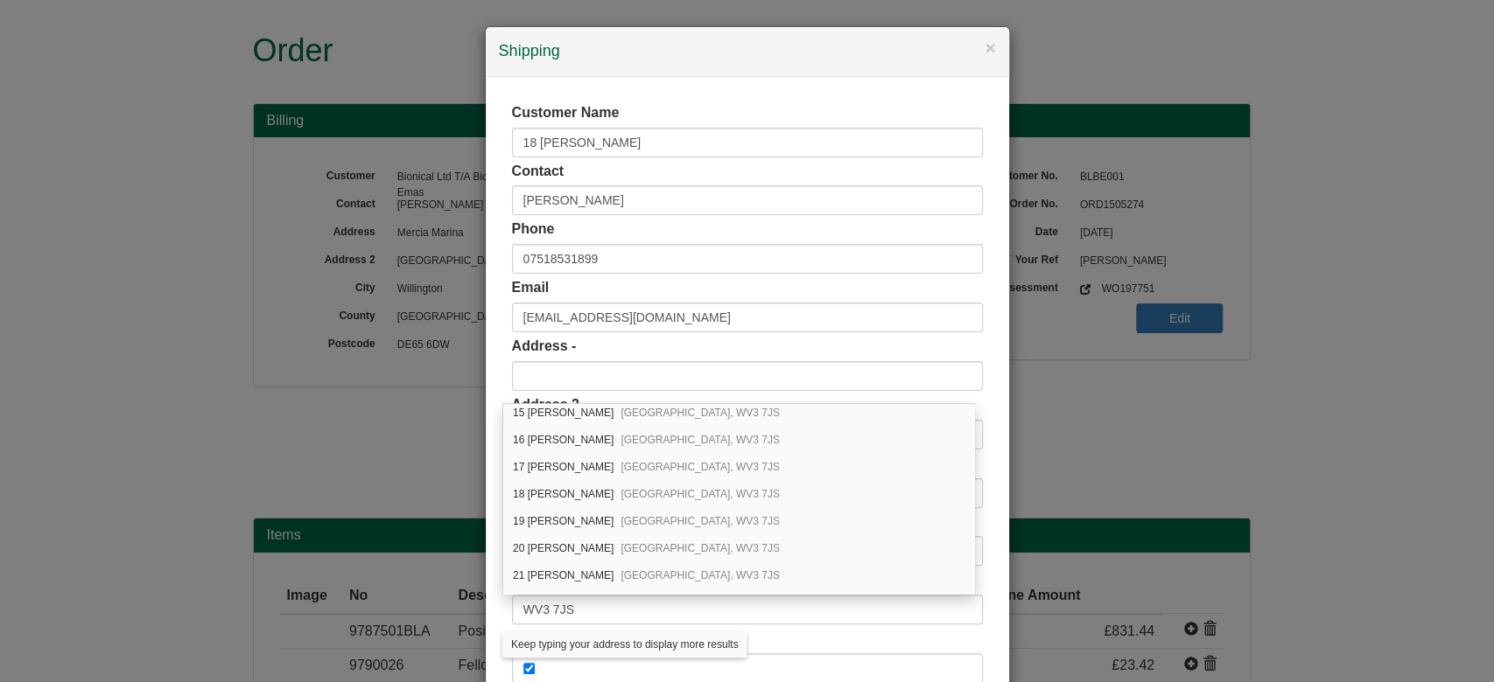
scroll to position [280, 0]
click at [686, 457] on span "Wolverhampton, WV3 7JS" at bounding box center [699, 463] width 159 height 12
type input "18 Brandon Park"
type input "West Midlands"
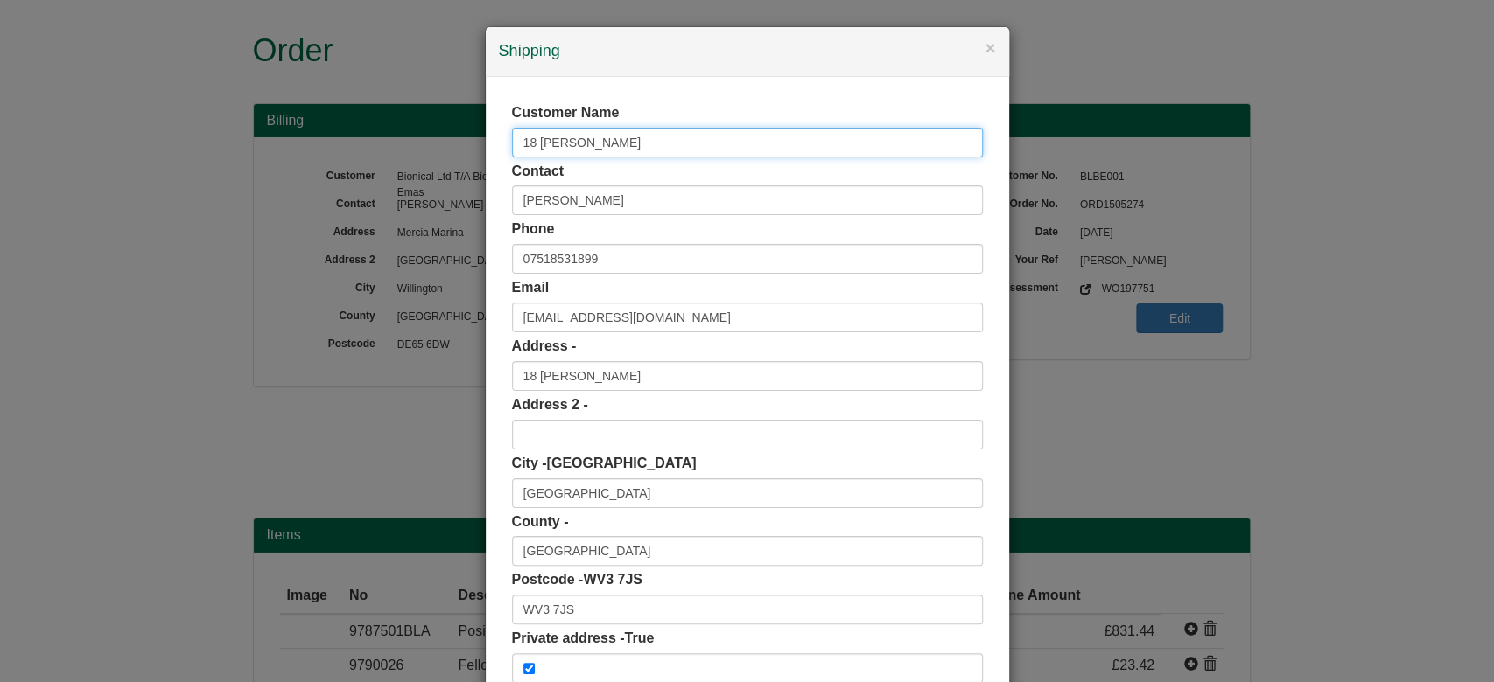
drag, startPoint x: 616, startPoint y: 136, endPoint x: 276, endPoint y: 171, distance: 342.3
click at [276, 171] on div "× Shipping Customer Name 18 Brandon Park Contact Gurprit Kaur Phone 07518531899…" at bounding box center [747, 341] width 1494 height 682
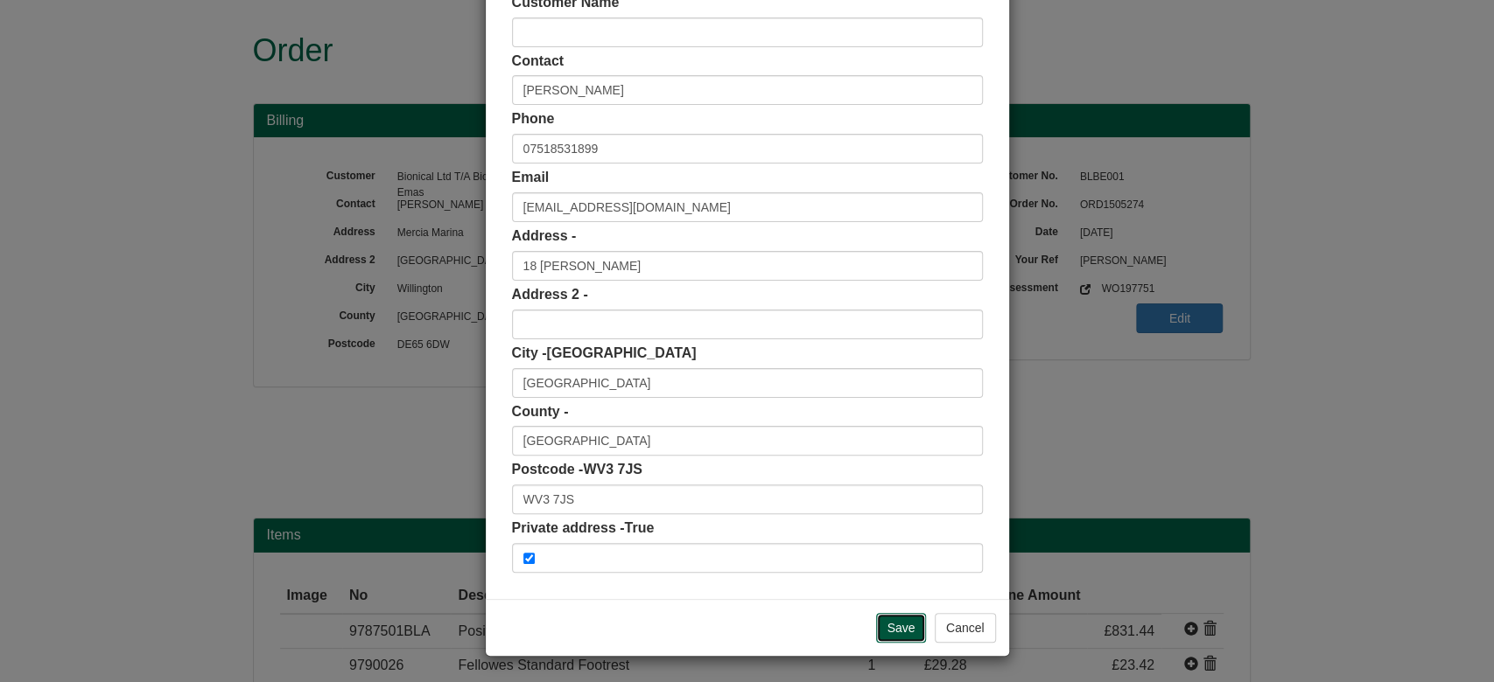
click at [901, 619] on input "Save" at bounding box center [901, 628] width 51 height 30
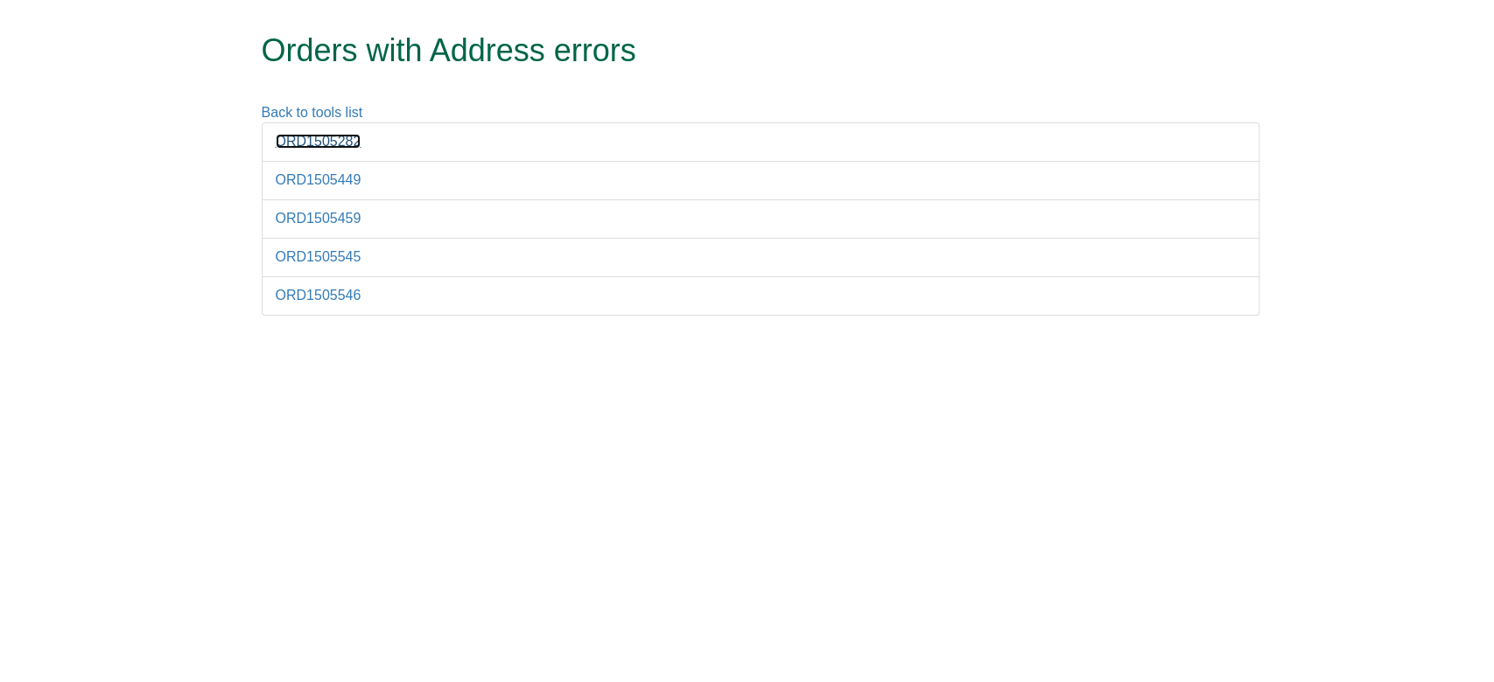
click at [334, 147] on link "ORD1505282" at bounding box center [319, 141] width 86 height 15
click at [329, 172] on link "ORD1505449" at bounding box center [319, 179] width 86 height 15
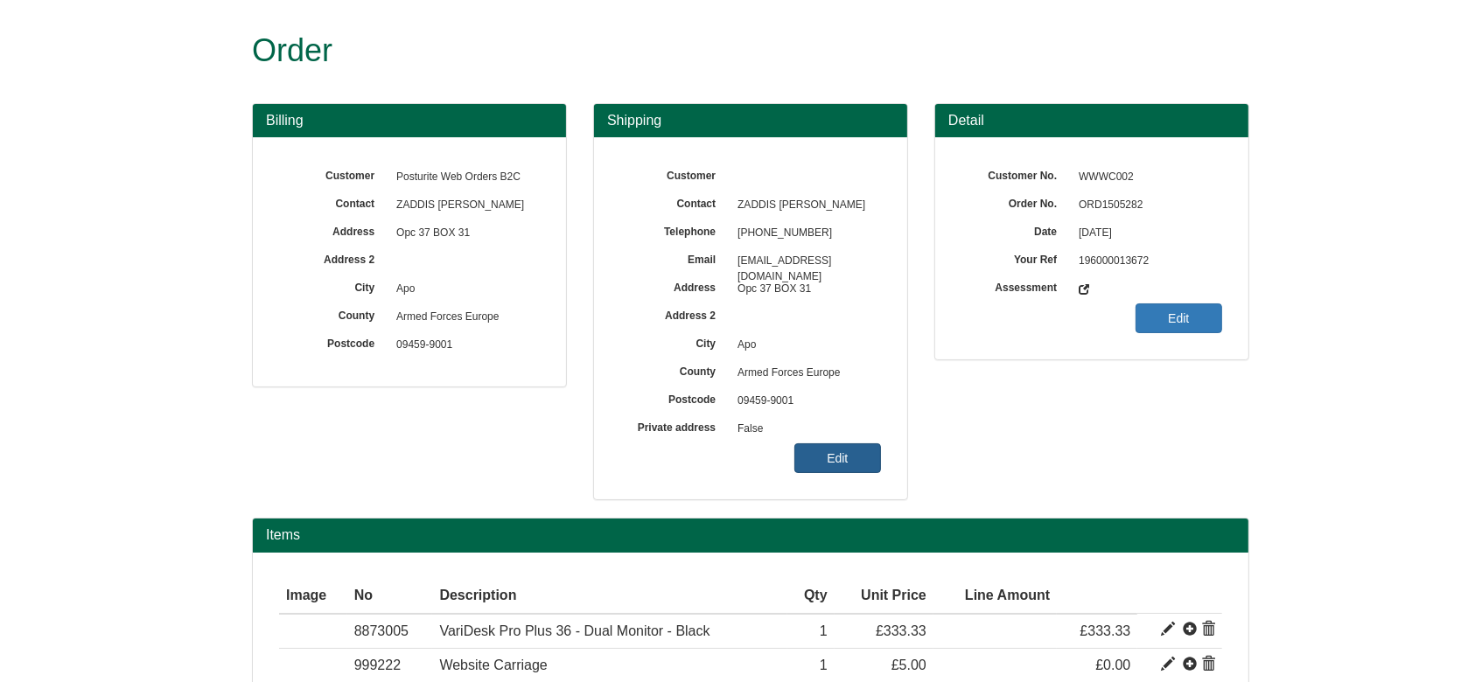
click at [810, 455] on link "Edit" at bounding box center [837, 459] width 87 height 30
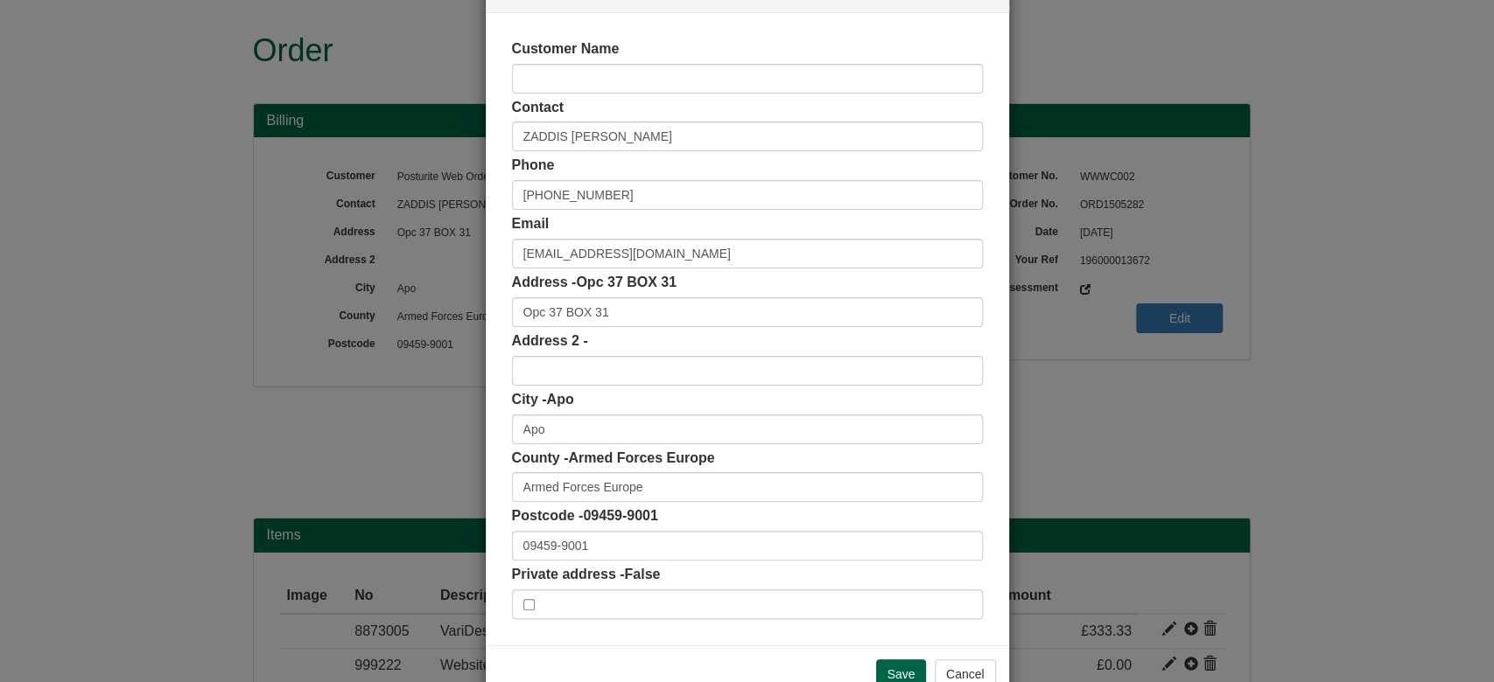
scroll to position [70, 0]
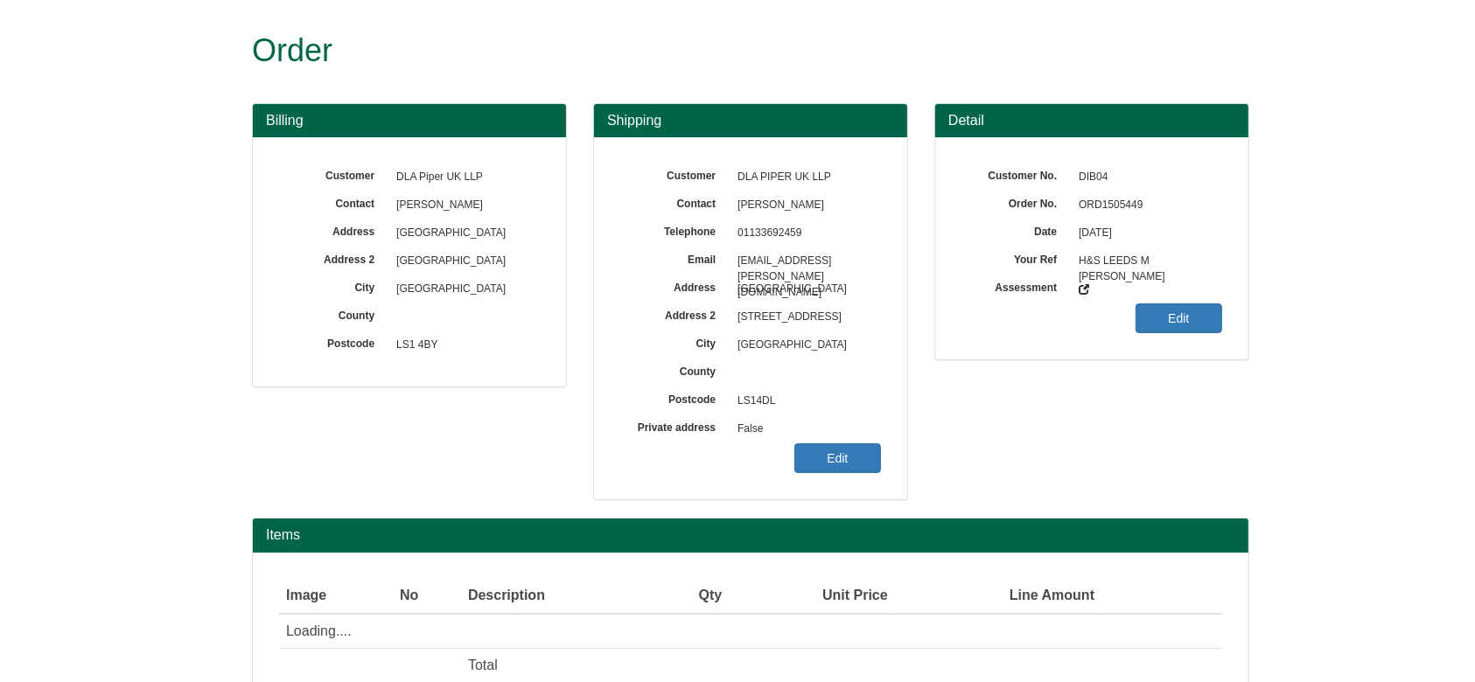
click at [1110, 203] on span "ORD1505449" at bounding box center [1146, 206] width 152 height 28
copy span "ORD1505449"
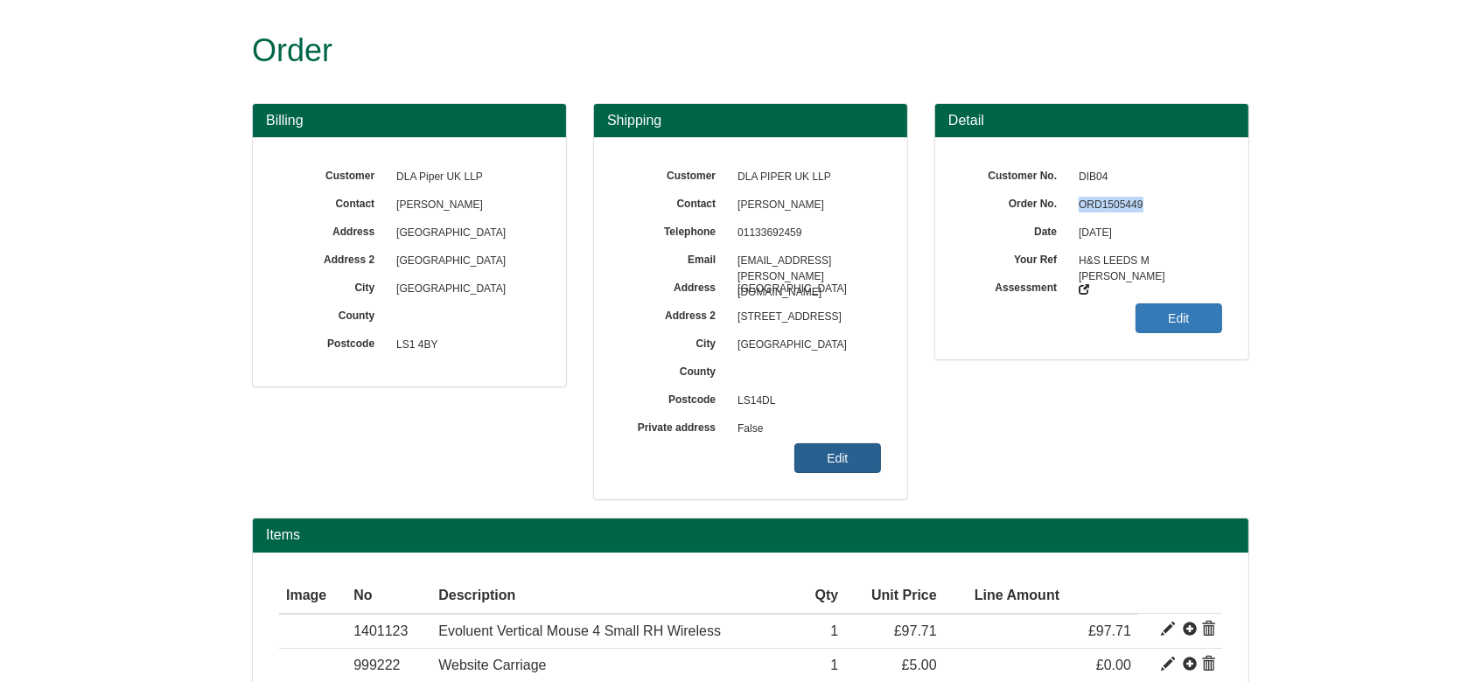
click at [827, 460] on link "Edit" at bounding box center [837, 459] width 87 height 30
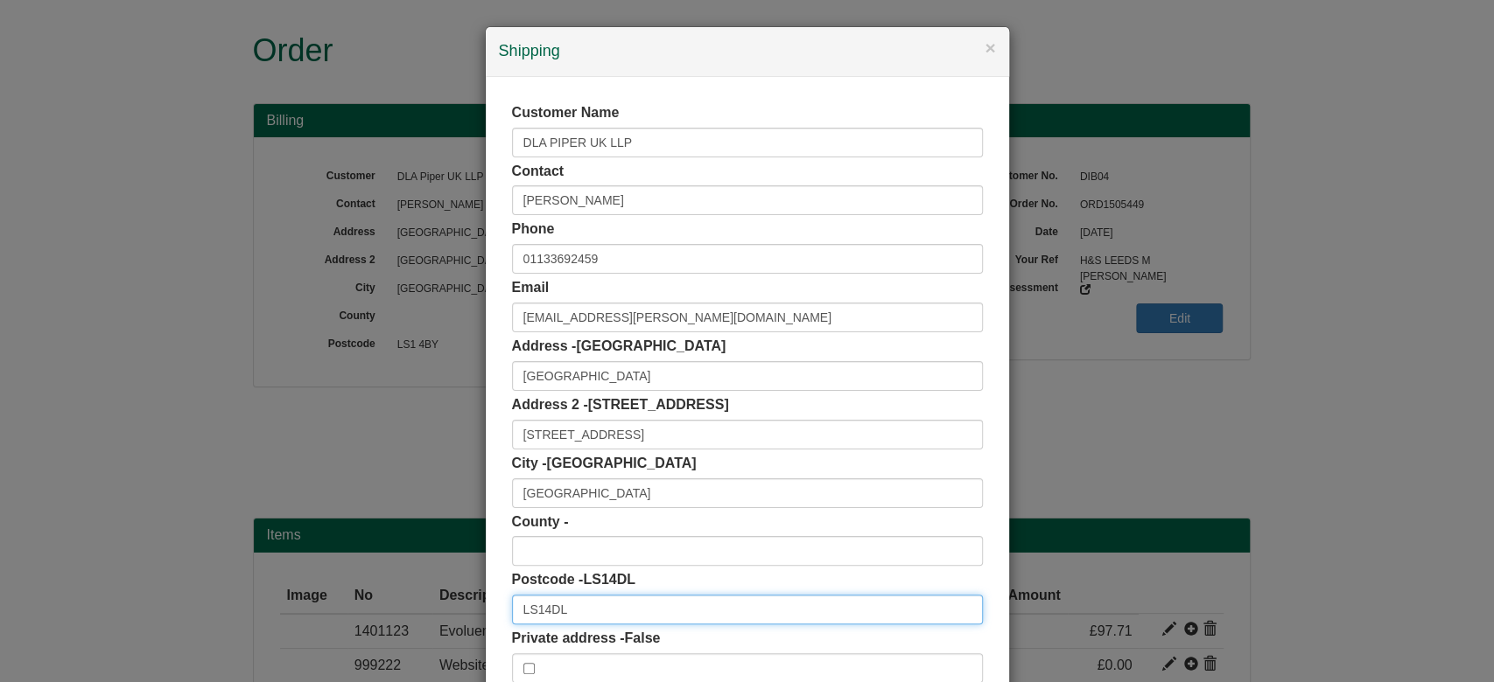
click at [535, 608] on input "LS14DL" at bounding box center [747, 610] width 471 height 30
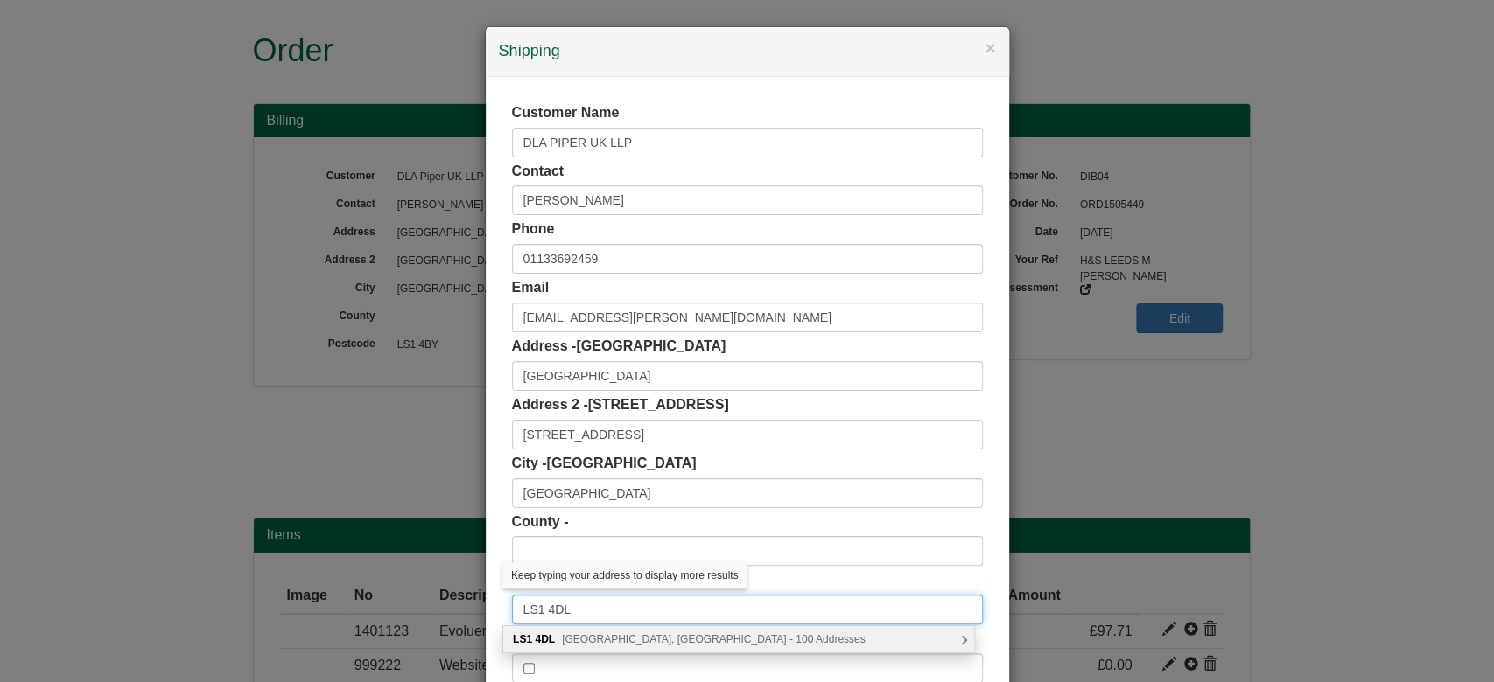
type input "LS1 4DL"
click at [598, 635] on span "[GEOGRAPHIC_DATA], [GEOGRAPHIC_DATA] - 100 Addresses" at bounding box center [714, 639] width 304 height 12
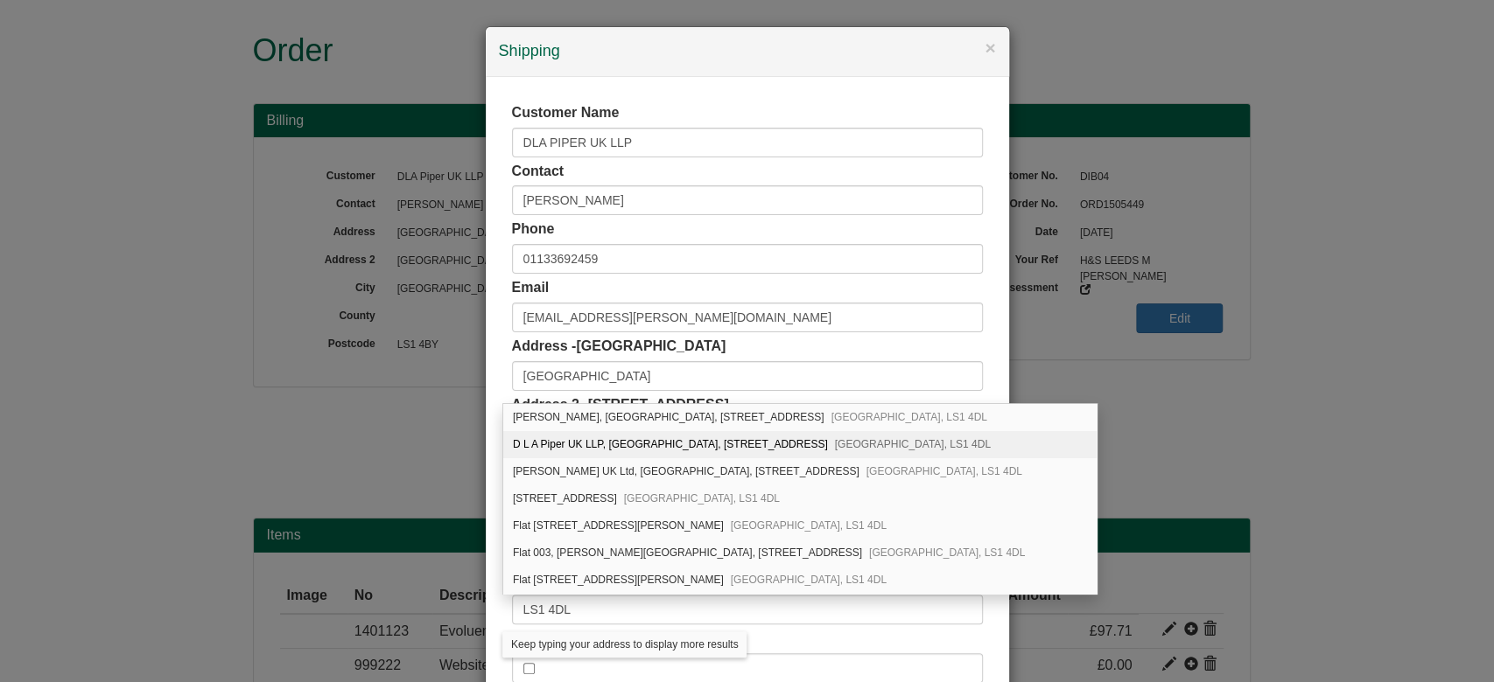
click at [618, 451] on div "[STREET_ADDRESS]" at bounding box center [799, 444] width 593 height 27
type input "D L A Piper UK LLP"
type input "[GEOGRAPHIC_DATA], [STREET_ADDRESS]"
type input "[GEOGRAPHIC_DATA]"
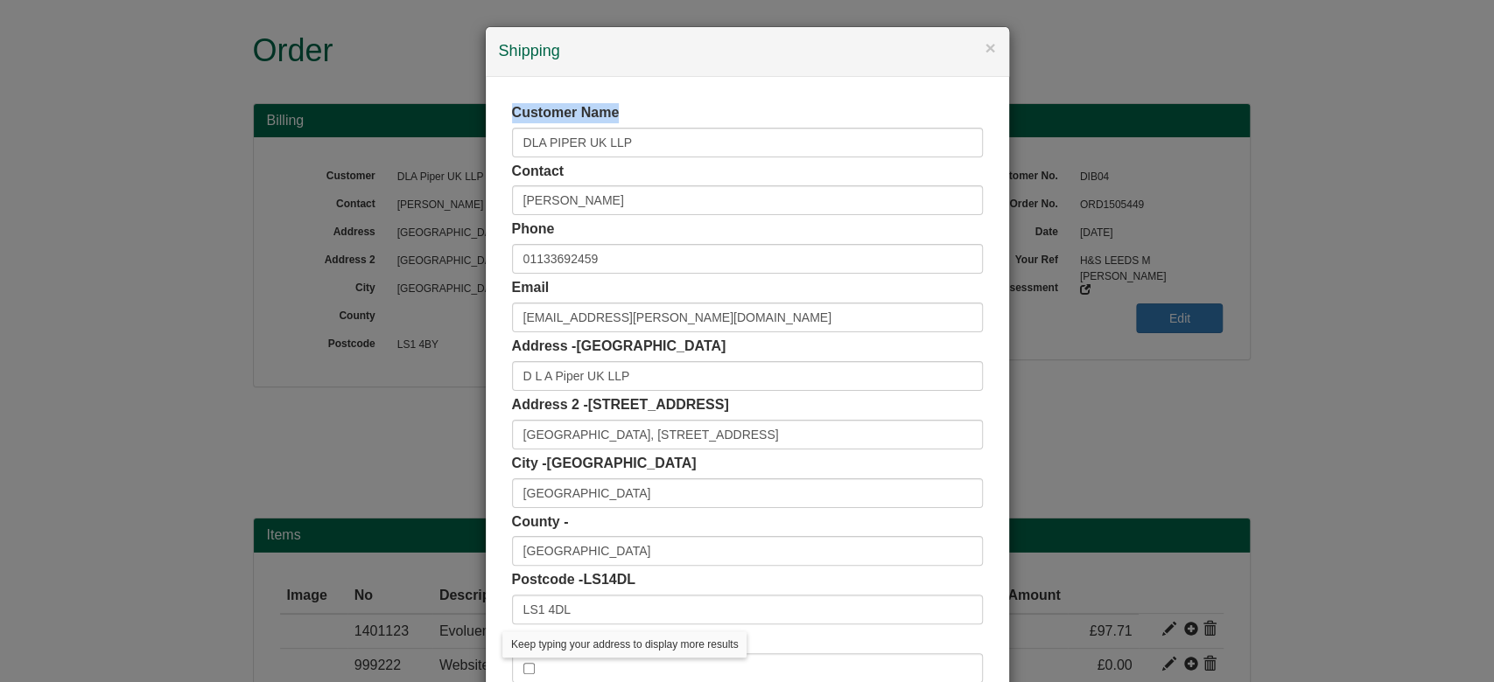
drag, startPoint x: 618, startPoint y: 122, endPoint x: 481, endPoint y: 136, distance: 137.2
click at [486, 136] on div "Customer Name DLA PIPER UK LLP Contact [PERSON_NAME] Phone [PHONE_NUMBER] Email…" at bounding box center [747, 393] width 523 height 633
click at [498, 143] on div "Customer Name DLA PIPER UK LLP Contact [PERSON_NAME] Phone [PHONE_NUMBER] Email…" at bounding box center [747, 393] width 523 height 633
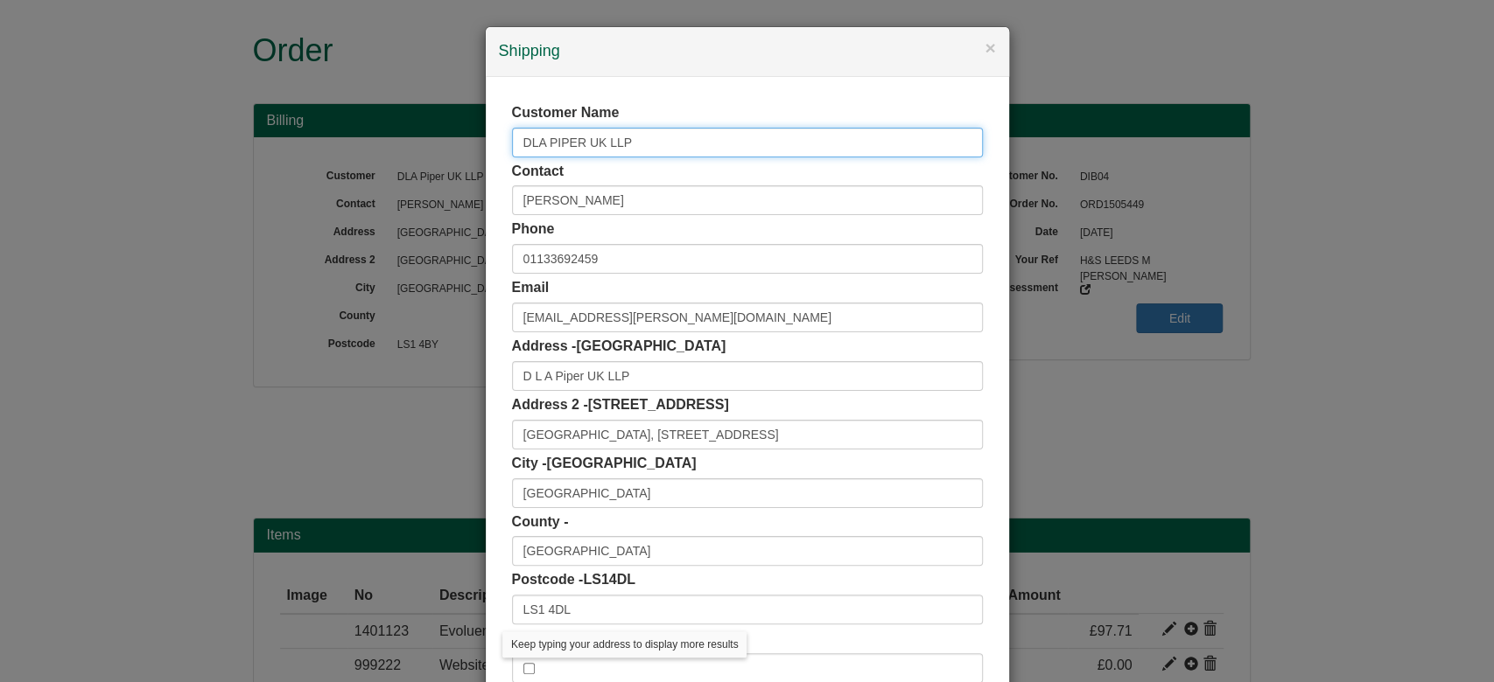
click at [512, 143] on input "DLA PIPER UK LLP" at bounding box center [747, 143] width 471 height 30
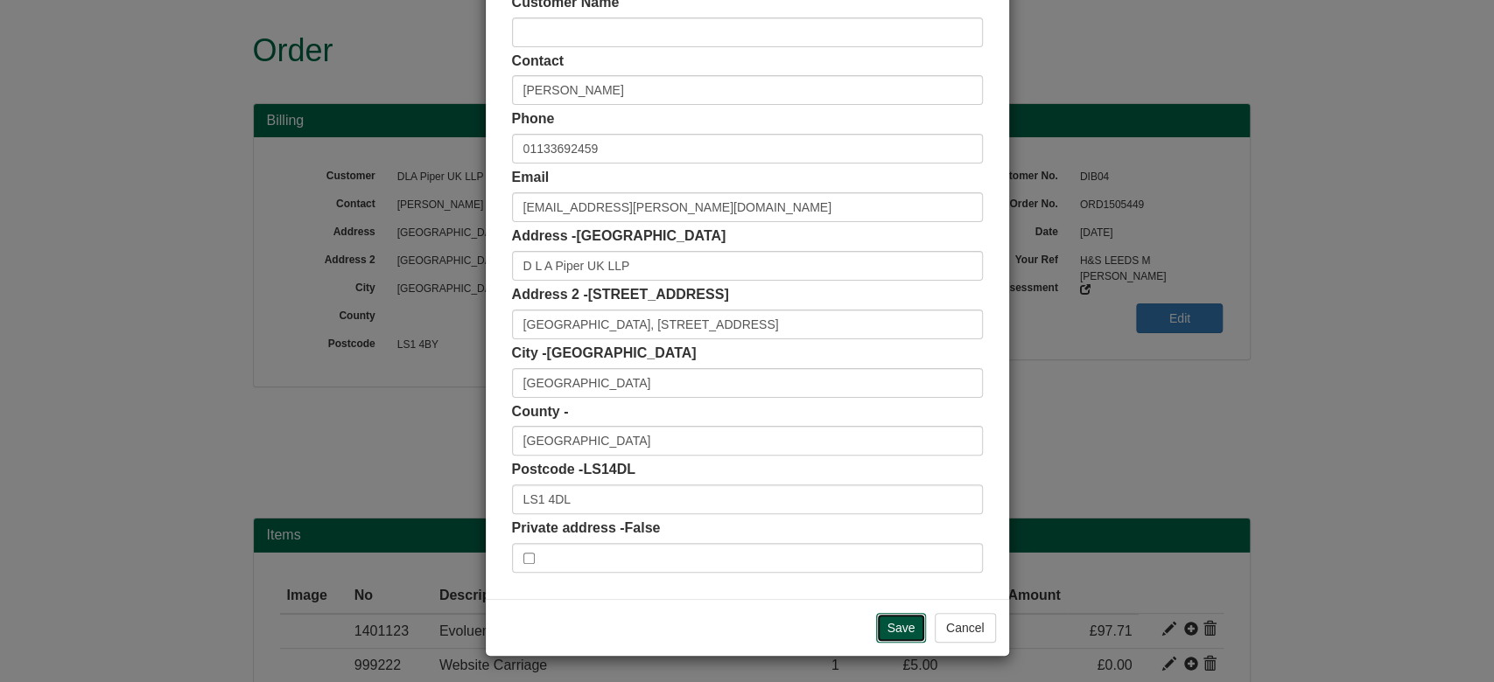
click at [876, 640] on input "Save" at bounding box center [901, 628] width 51 height 30
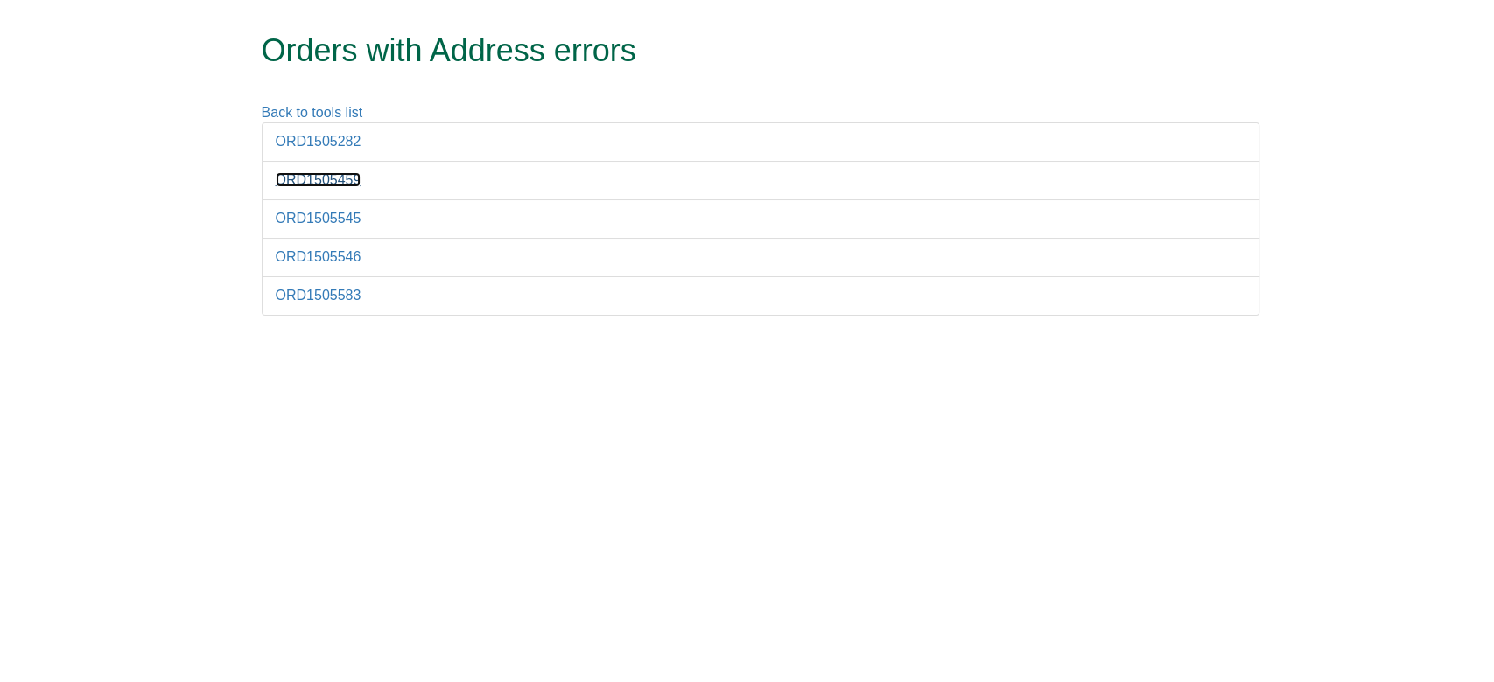
click at [332, 184] on link "ORD1505459" at bounding box center [319, 179] width 86 height 15
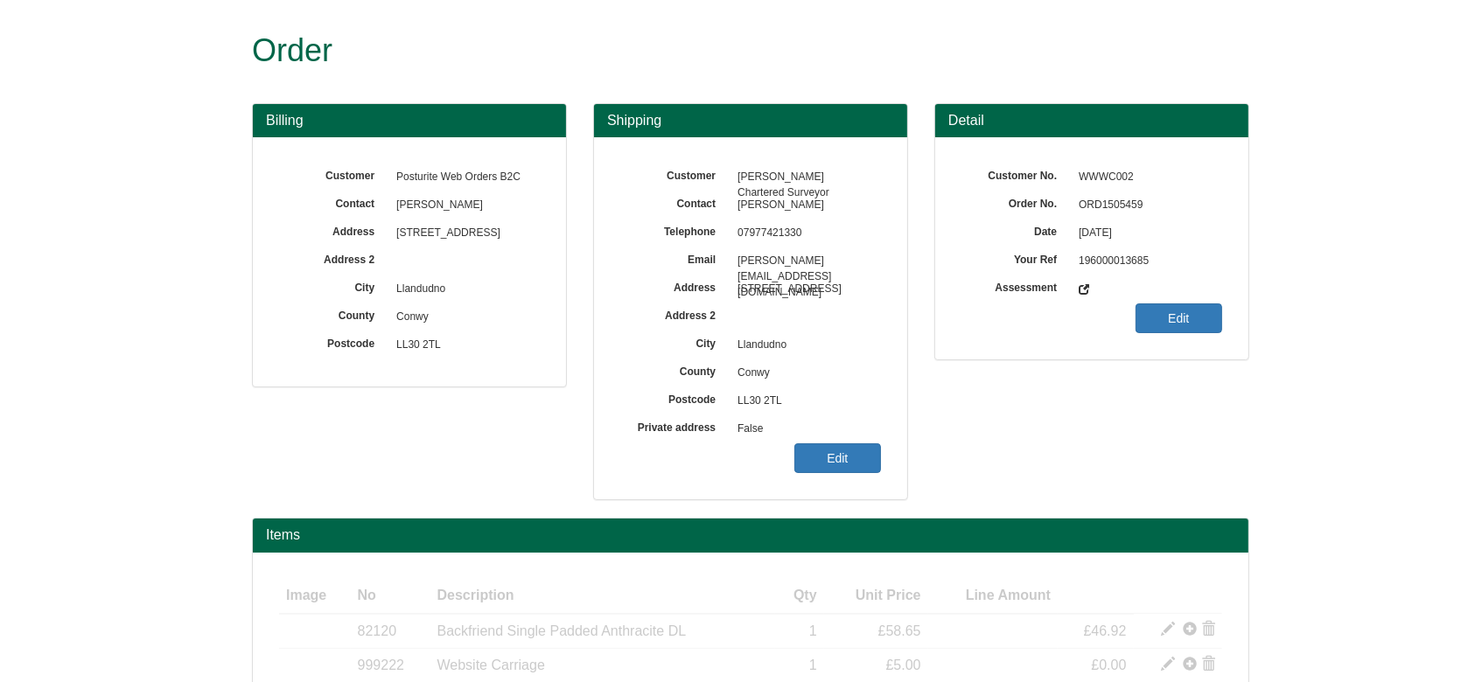
click at [1102, 209] on span "ORD1505459" at bounding box center [1146, 206] width 152 height 28
copy span "ORD1505459"
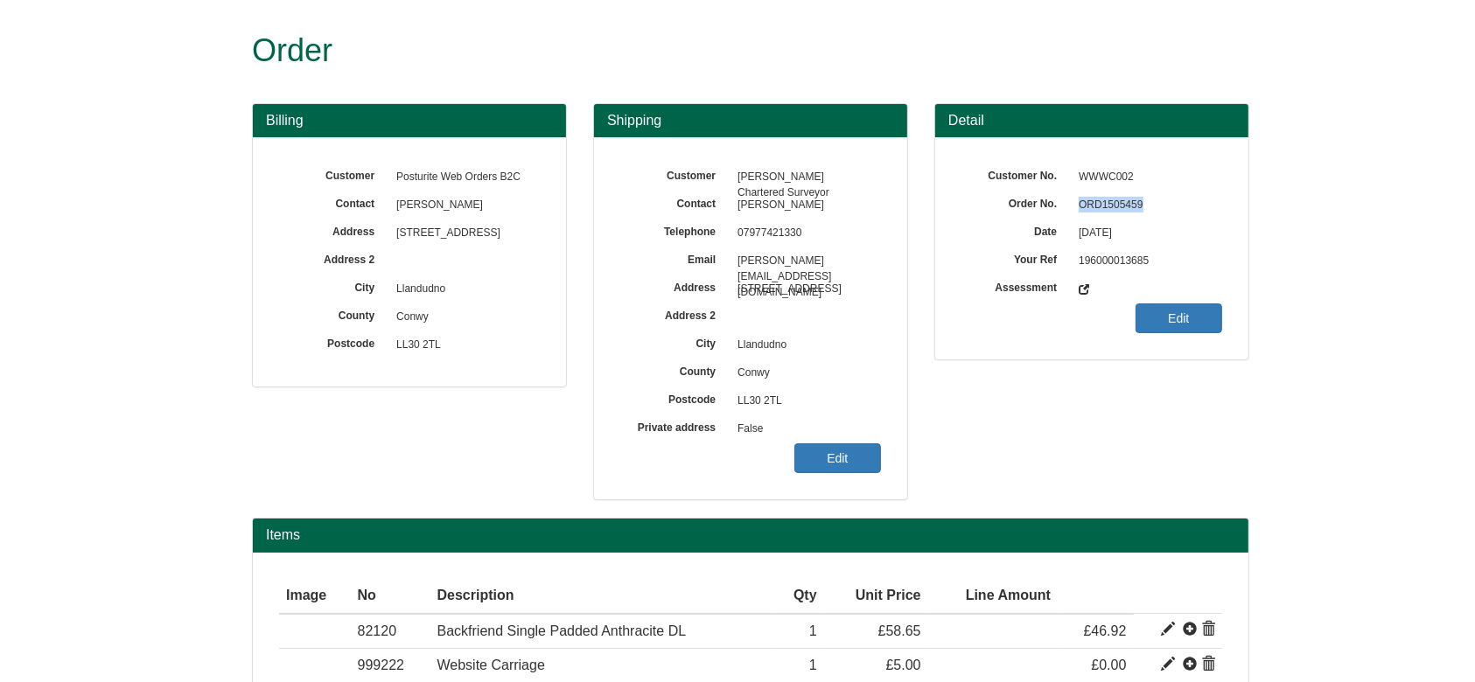
click at [836, 472] on link "Edit" at bounding box center [837, 459] width 87 height 30
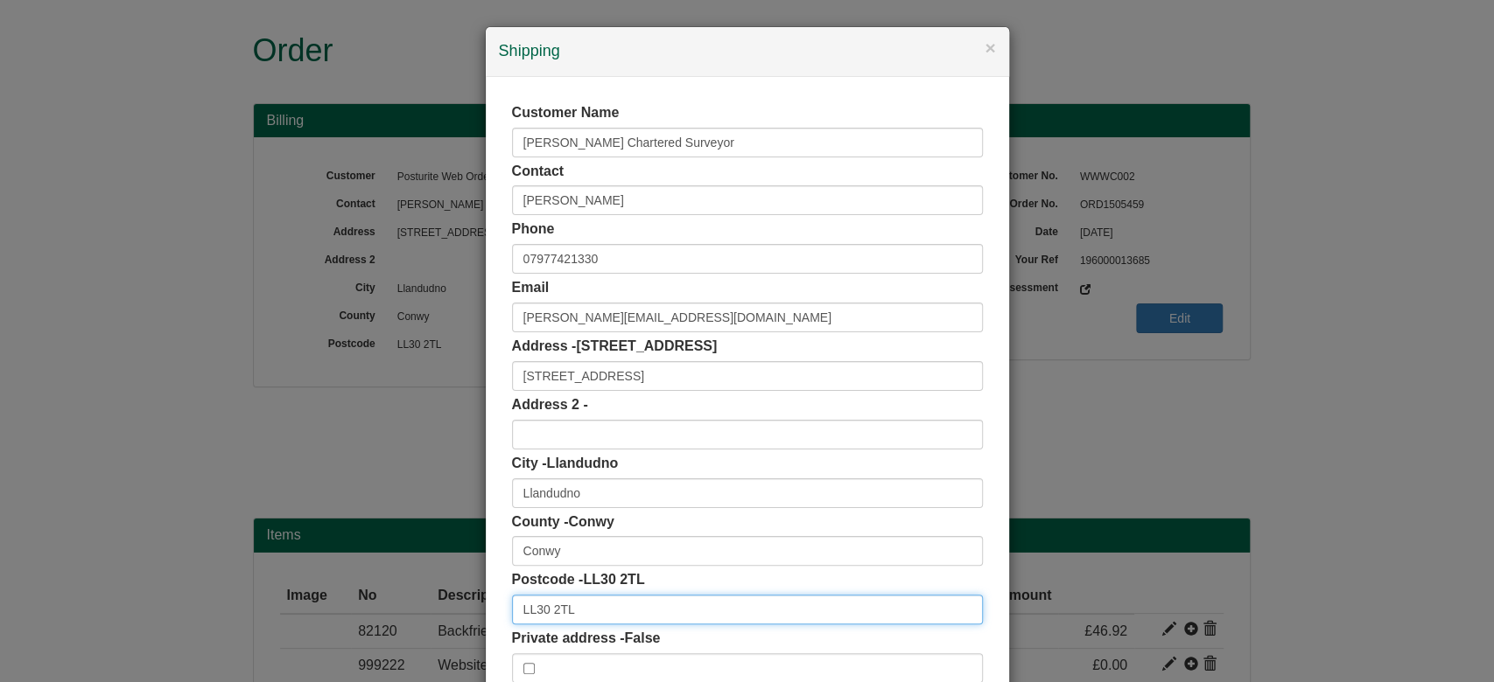
drag, startPoint x: 616, startPoint y: 609, endPoint x: 417, endPoint y: 644, distance: 201.7
click at [417, 644] on div "× Shipping Customer Name [PERSON_NAME] Chartered Surveyor Contact [PERSON_NAME]…" at bounding box center [747, 341] width 1494 height 682
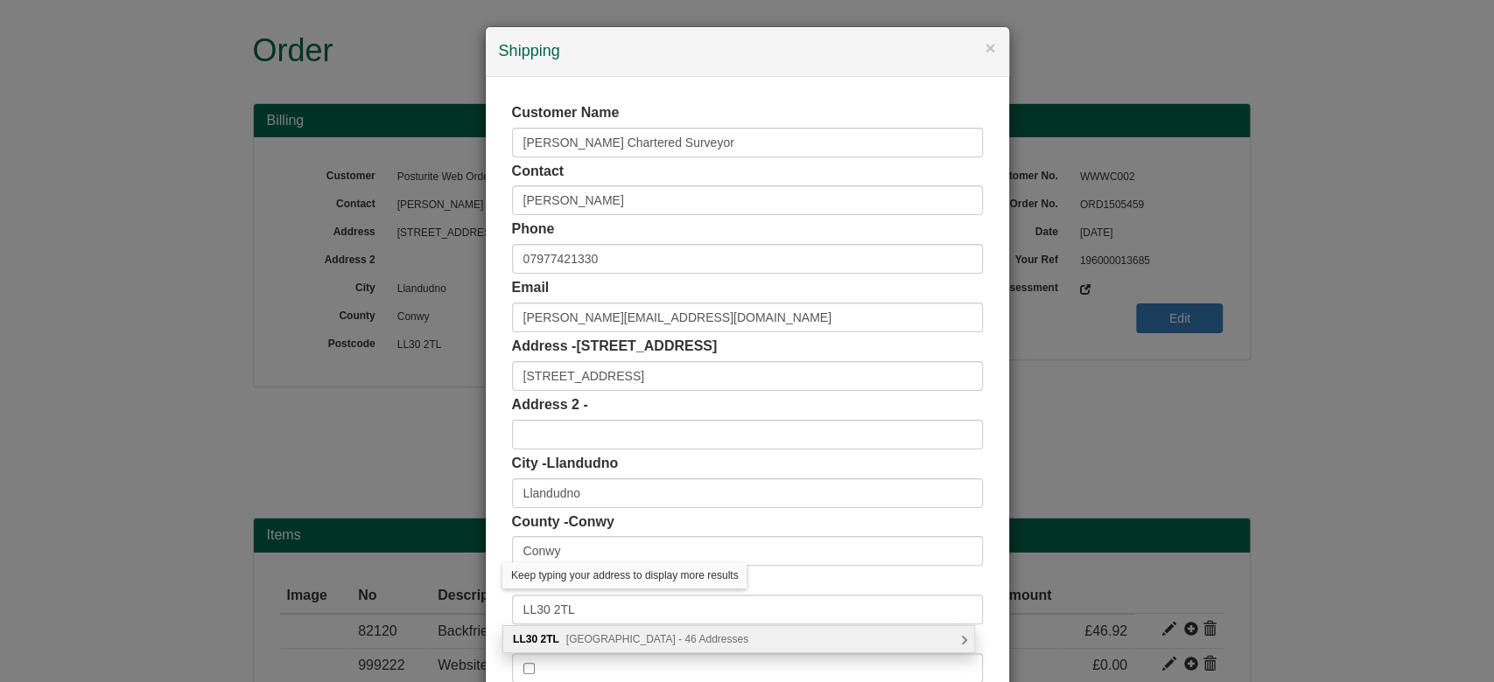
click at [586, 626] on div "LL30 [STREET_ADDRESS] Addresses" at bounding box center [738, 640] width 472 height 28
click at [597, 630] on div "LL30 [STREET_ADDRESS] Addresses" at bounding box center [738, 639] width 471 height 26
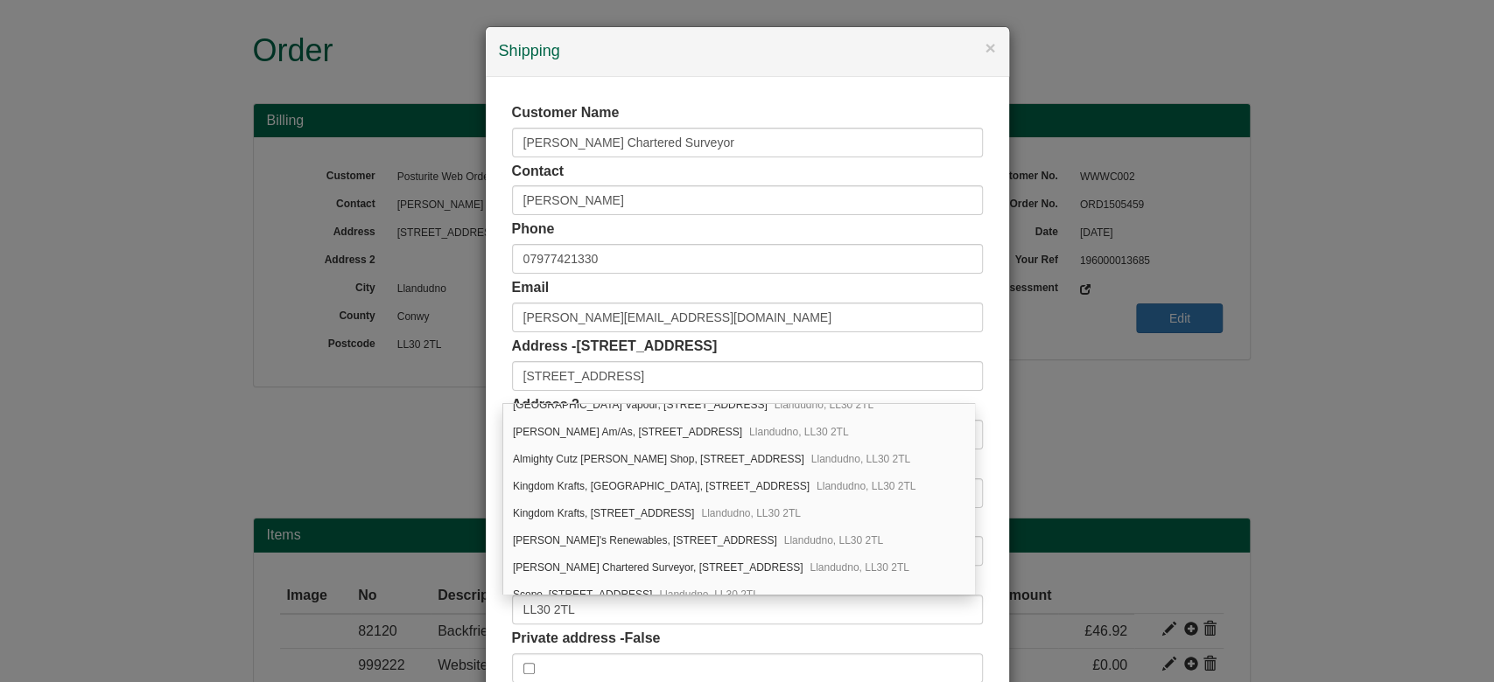
scroll to position [840, 0]
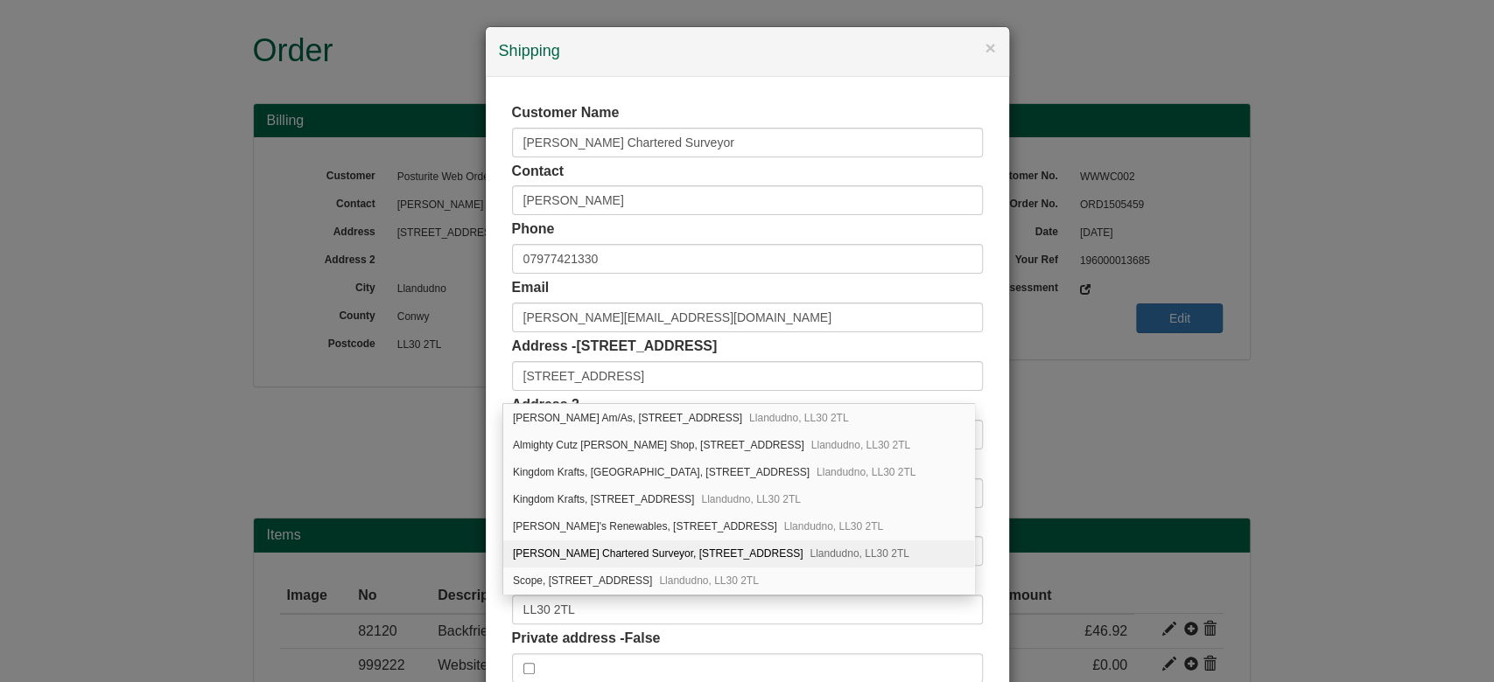
click at [840, 550] on span "Llandudno, LL30 2TL" at bounding box center [858, 554] width 99 height 12
type input "[PERSON_NAME] Chartered Surveyor"
type input "[STREET_ADDRESS]"
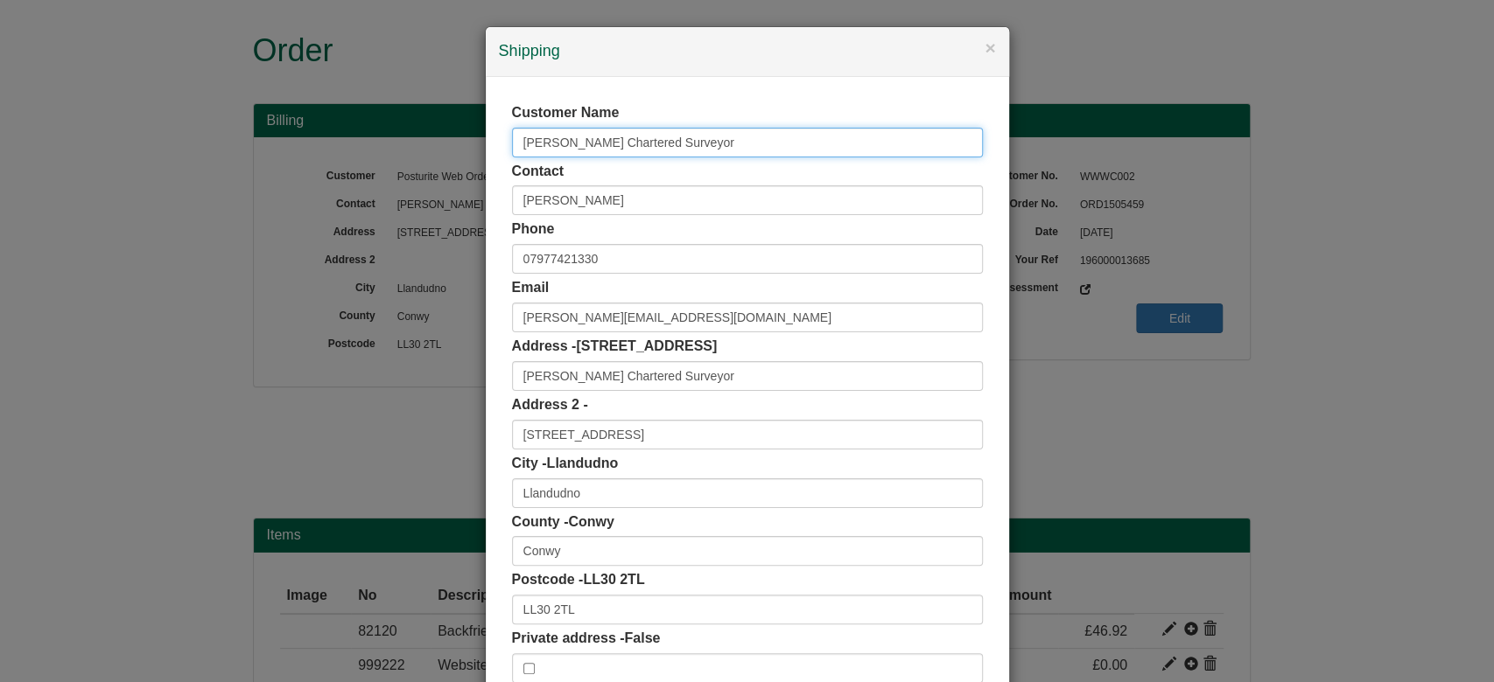
drag, startPoint x: 625, startPoint y: 161, endPoint x: 368, endPoint y: 178, distance: 256.9
click at [368, 178] on div "× Shipping Customer Name [PERSON_NAME] Chartered Surveyor Contact [PERSON_NAME]…" at bounding box center [747, 341] width 1494 height 682
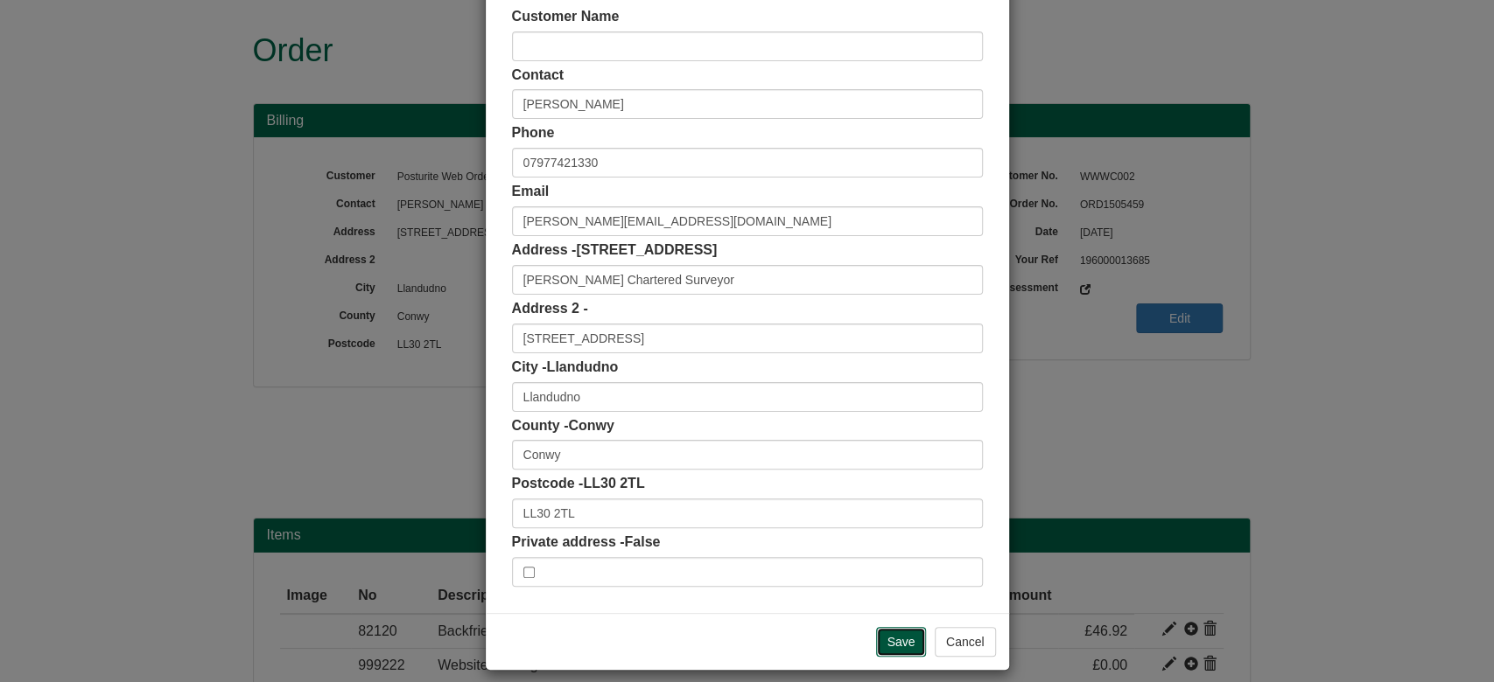
click at [899, 647] on input "Save" at bounding box center [901, 642] width 51 height 30
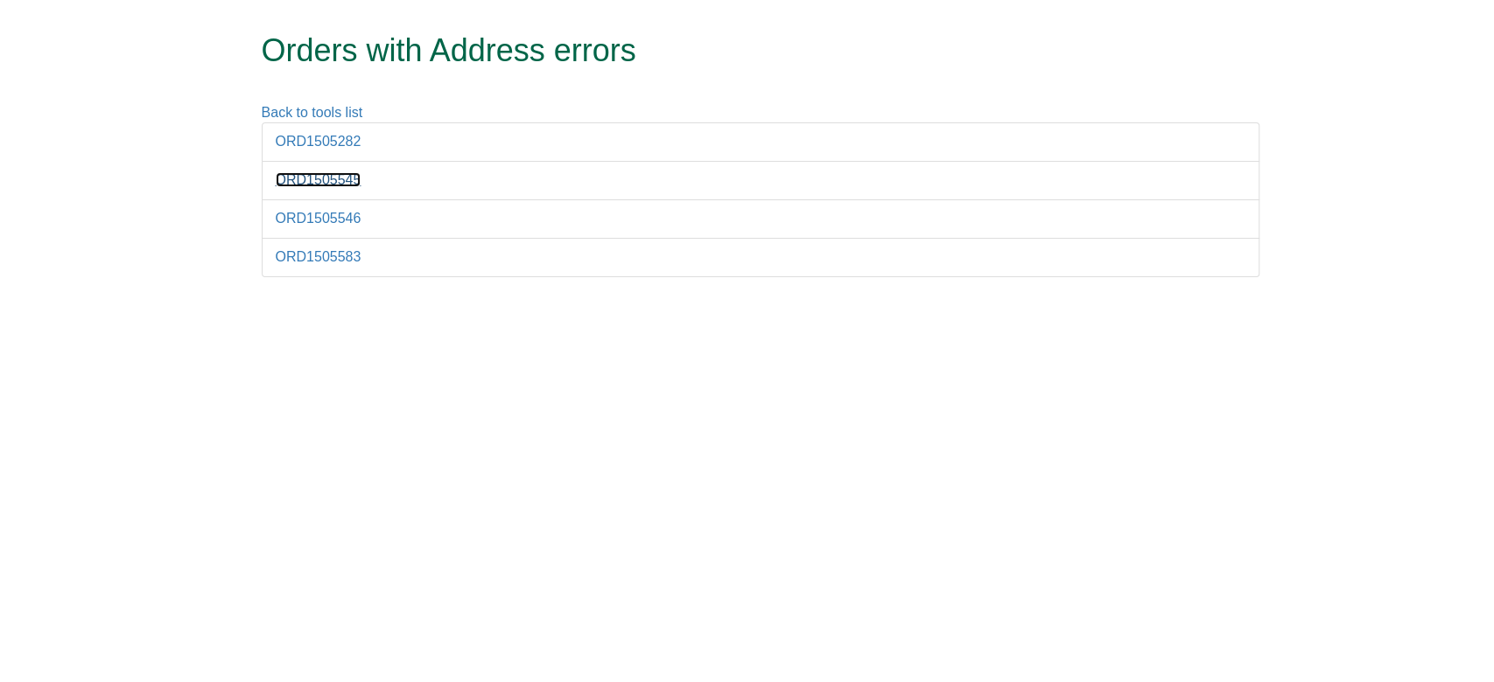
click at [335, 181] on link "ORD1505545" at bounding box center [319, 179] width 86 height 15
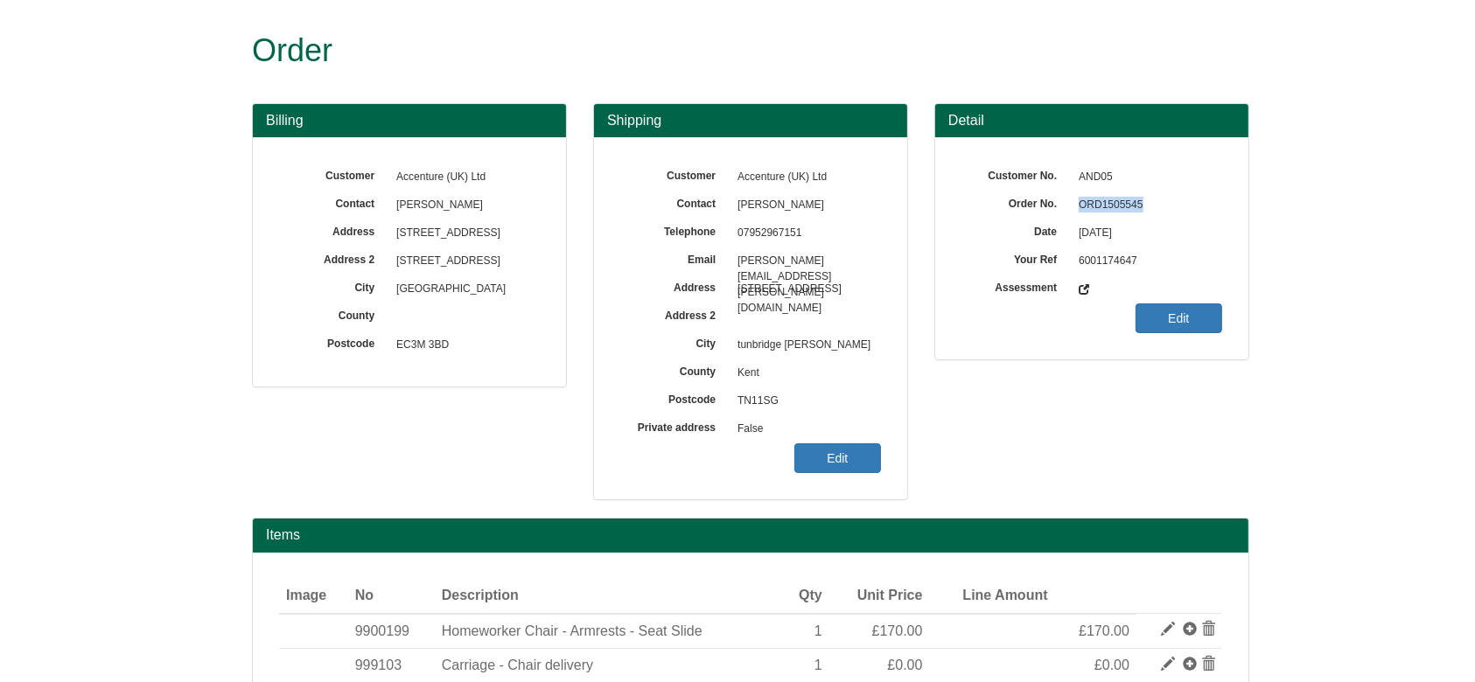
click at [1127, 202] on span "ORD1505545" at bounding box center [1146, 206] width 152 height 28
copy span "ORD1505545"
click at [833, 464] on link "Edit" at bounding box center [837, 459] width 87 height 30
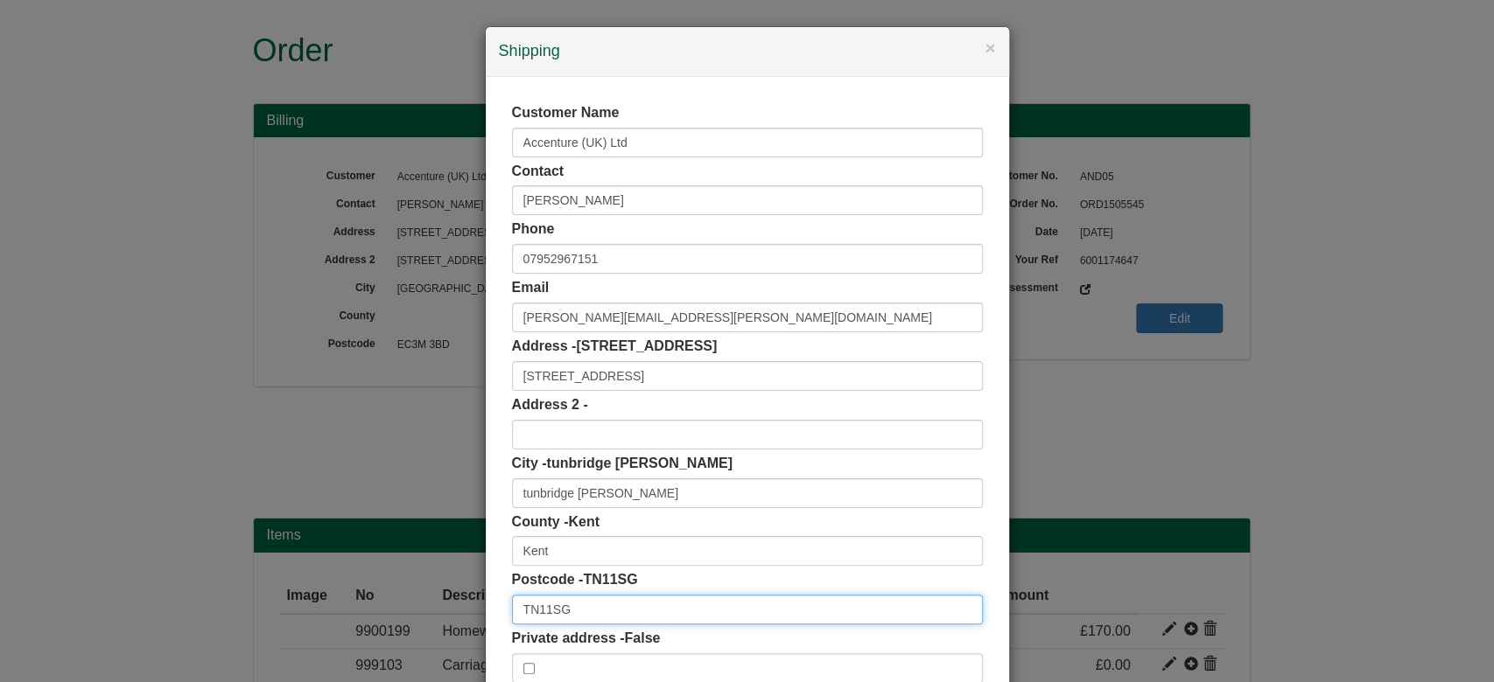
click at [538, 611] on input "TN11SG" at bounding box center [747, 610] width 471 height 30
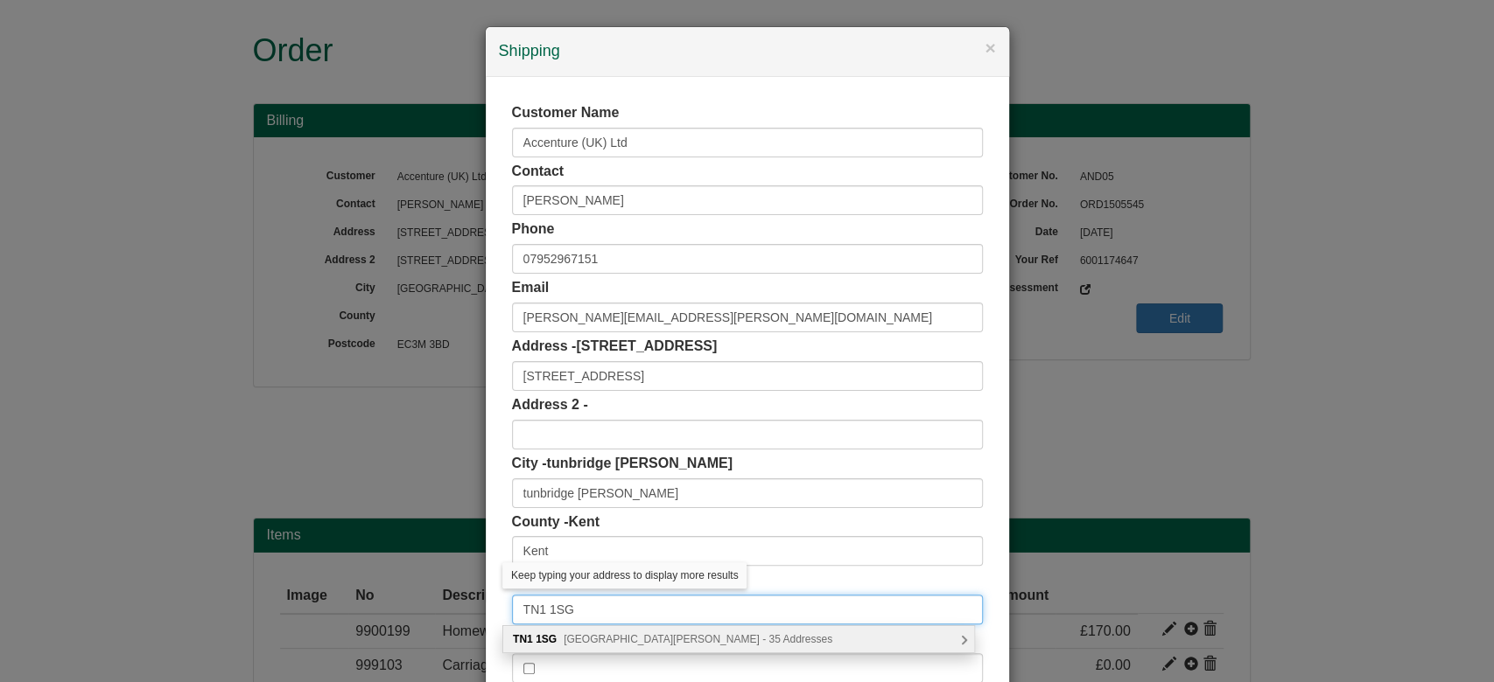
type input "TN1 1SG"
click at [604, 639] on span "[GEOGRAPHIC_DATA][PERSON_NAME] - 35 Addresses" at bounding box center [697, 639] width 269 height 12
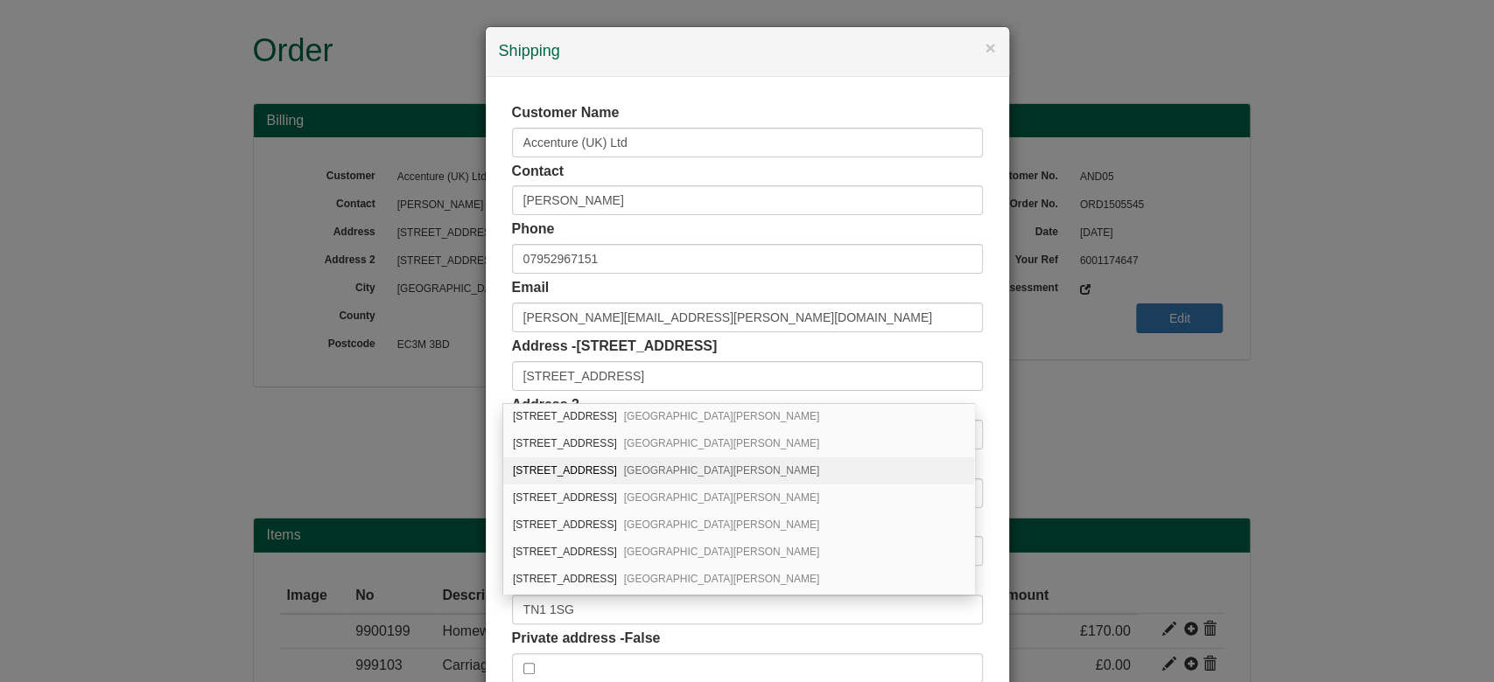
scroll to position [100, 0]
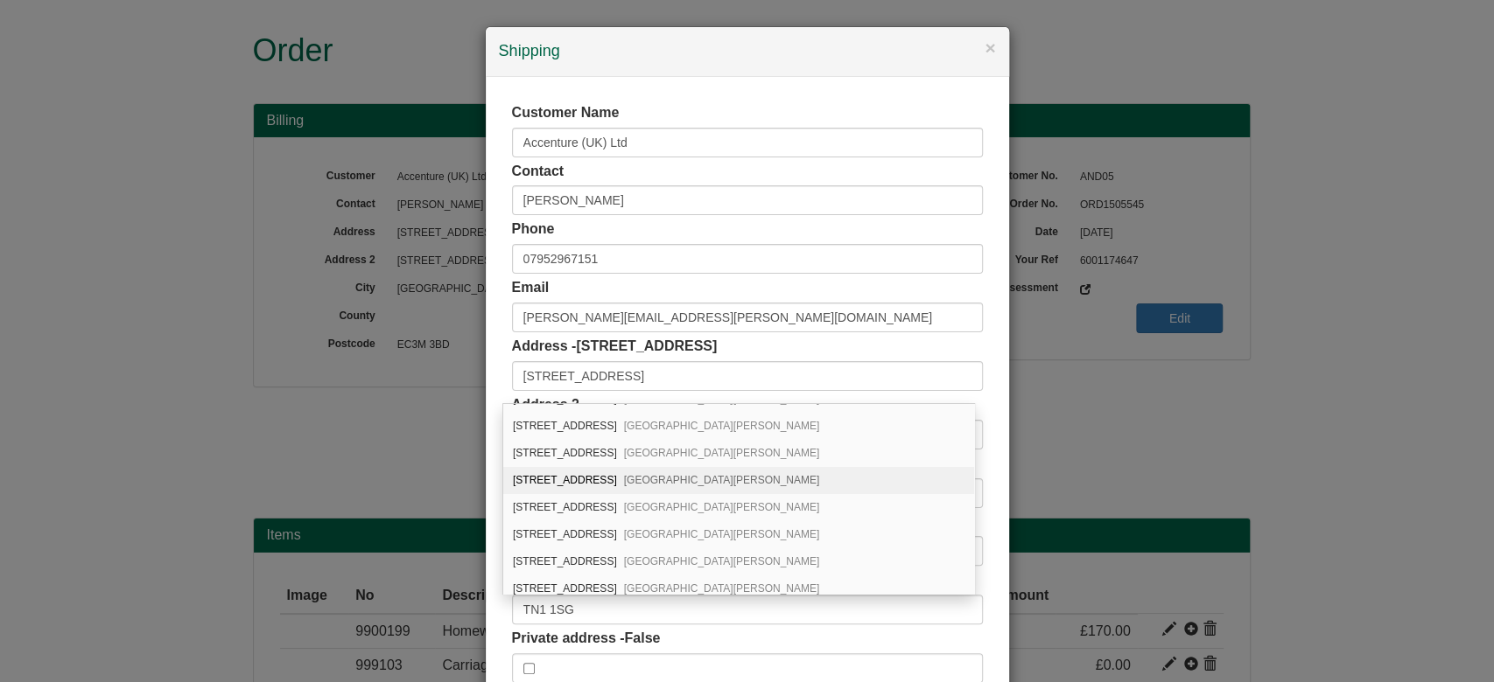
click at [758, 467] on div "[STREET_ADDRESS][PERSON_NAME]" at bounding box center [738, 480] width 471 height 27
type input "[STREET_ADDRESS]"
type input "Tunbridge [PERSON_NAME]"
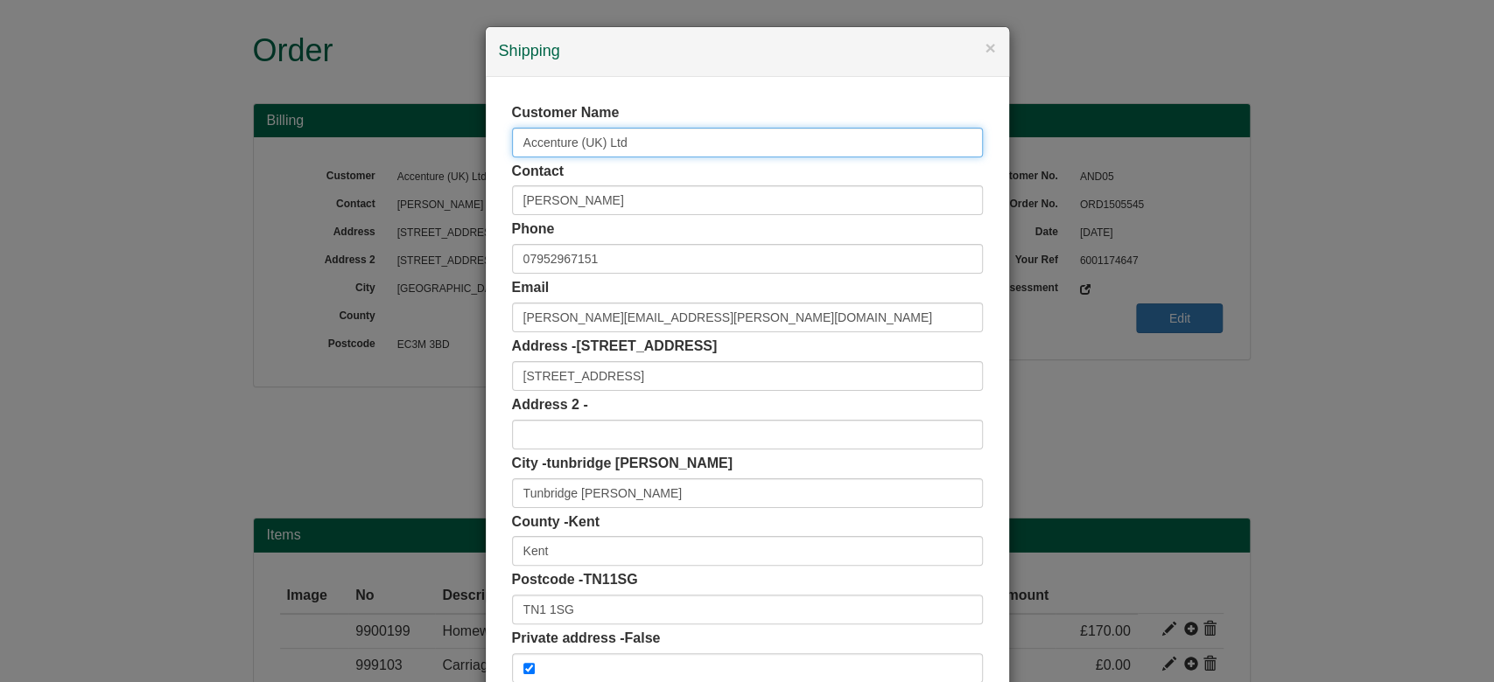
drag, startPoint x: 622, startPoint y: 152, endPoint x: 370, endPoint y: 194, distance: 255.5
click at [370, 194] on div "× Shipping Customer Name Accenture (UK) Ltd Contact [PERSON_NAME] Phone [PHONE_…" at bounding box center [747, 341] width 1494 height 682
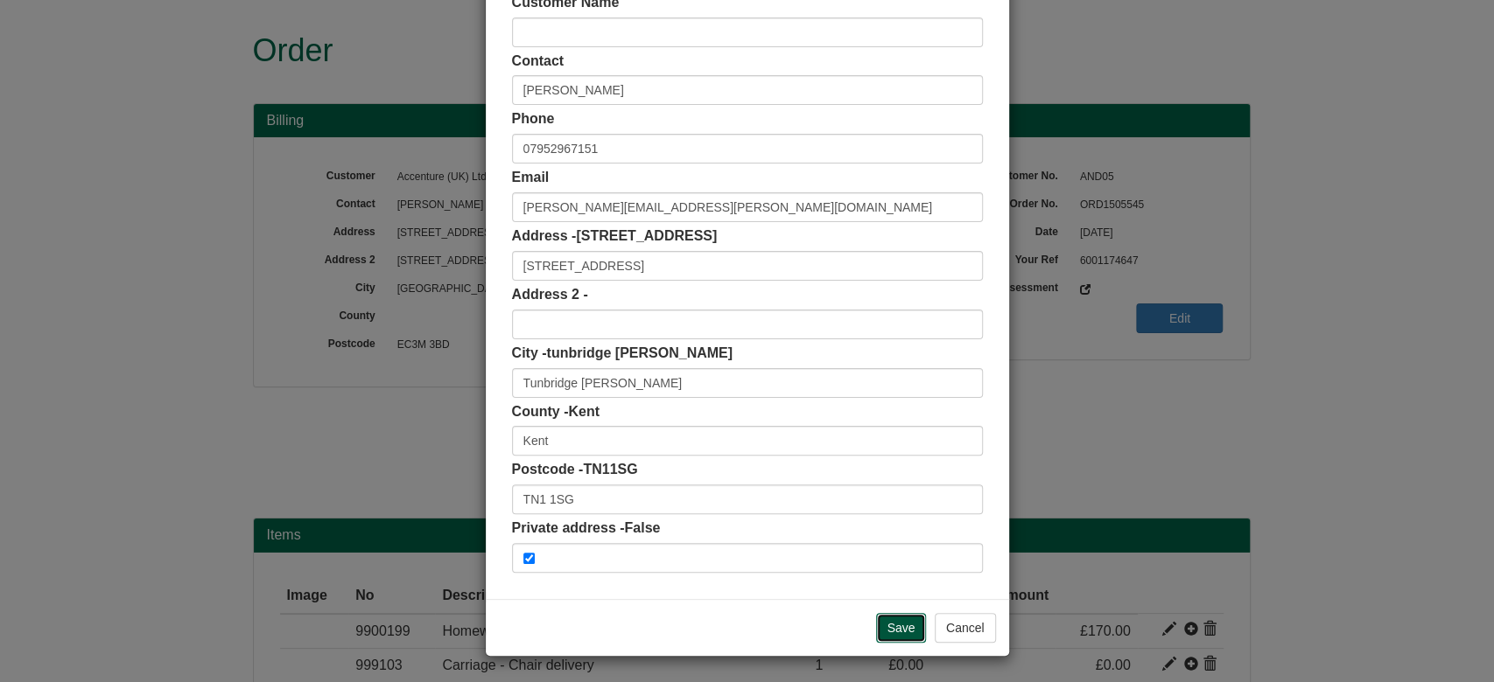
click at [897, 626] on input "Save" at bounding box center [901, 628] width 51 height 30
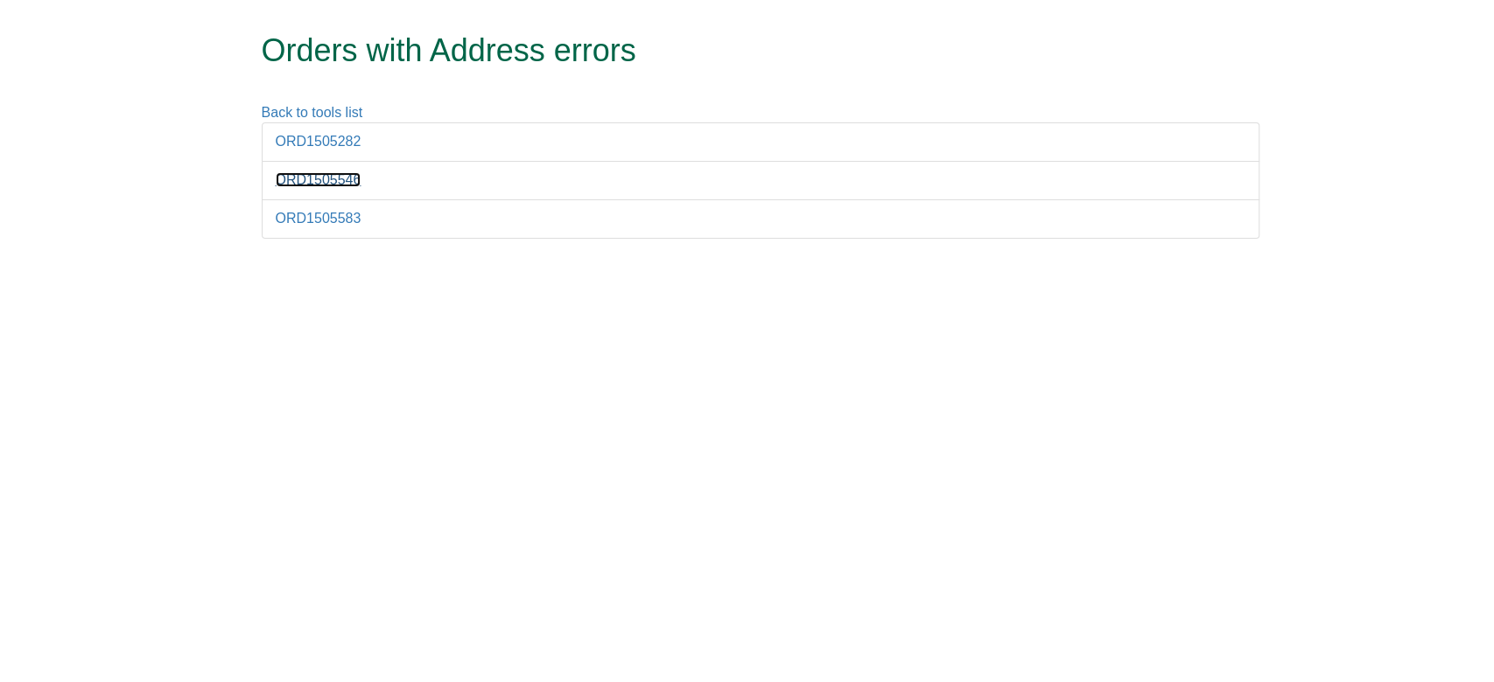
click at [321, 185] on link "ORD1505546" at bounding box center [319, 179] width 86 height 15
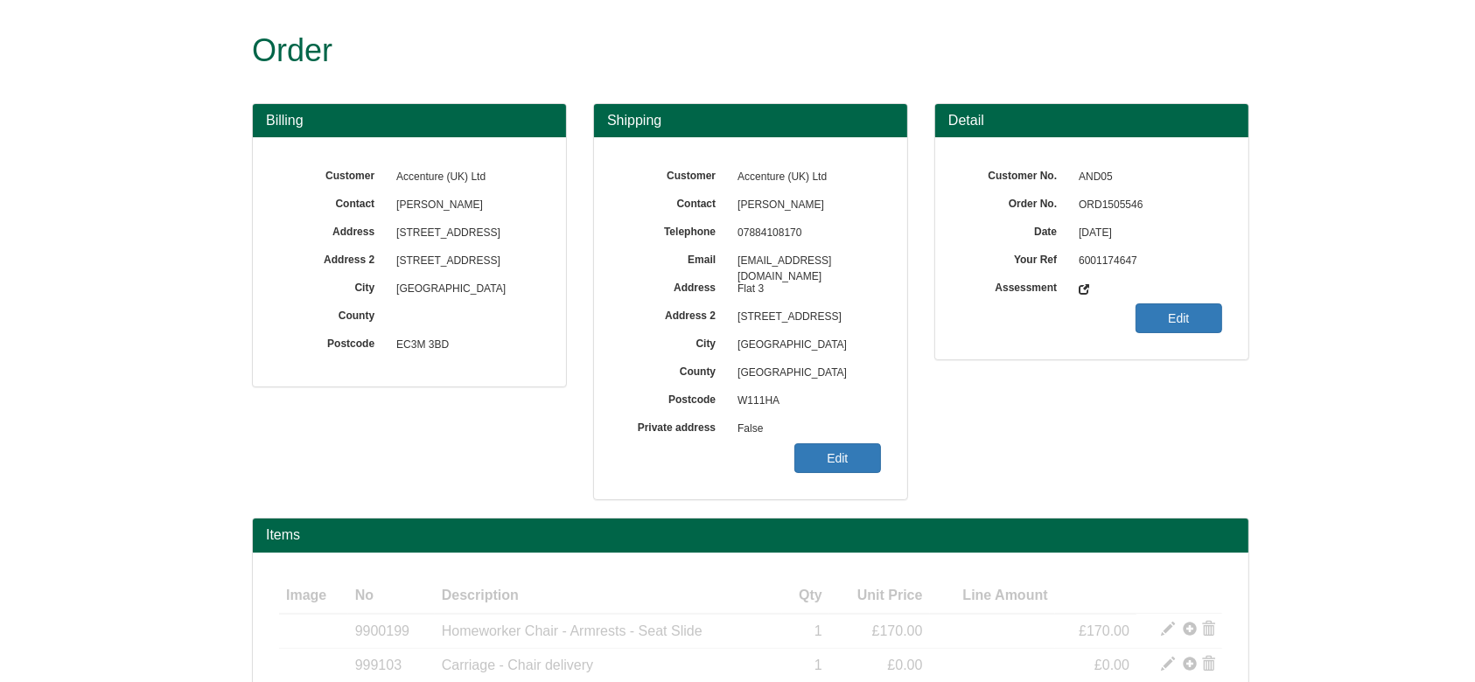
click at [1103, 199] on span "ORD1505546" at bounding box center [1146, 206] width 152 height 28
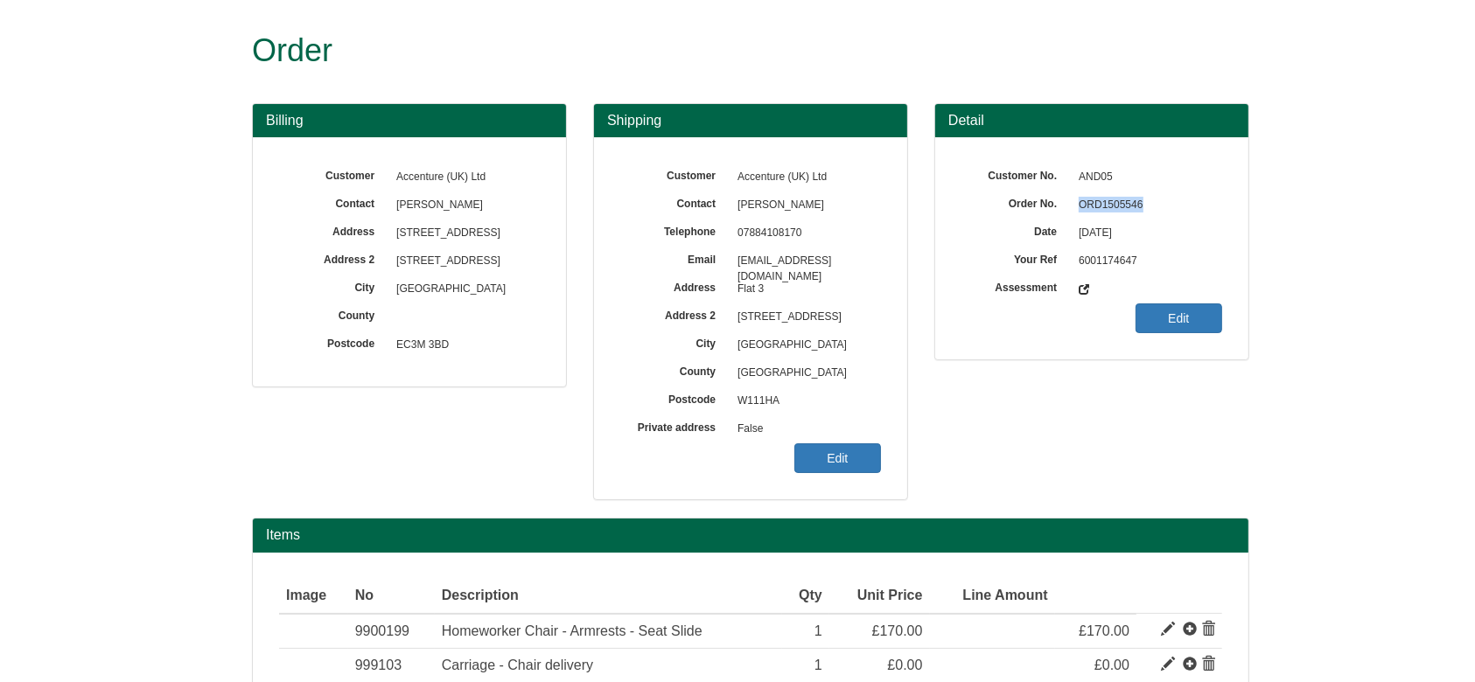
copy span "ORD1505546"
click at [856, 465] on link "Edit" at bounding box center [837, 459] width 87 height 30
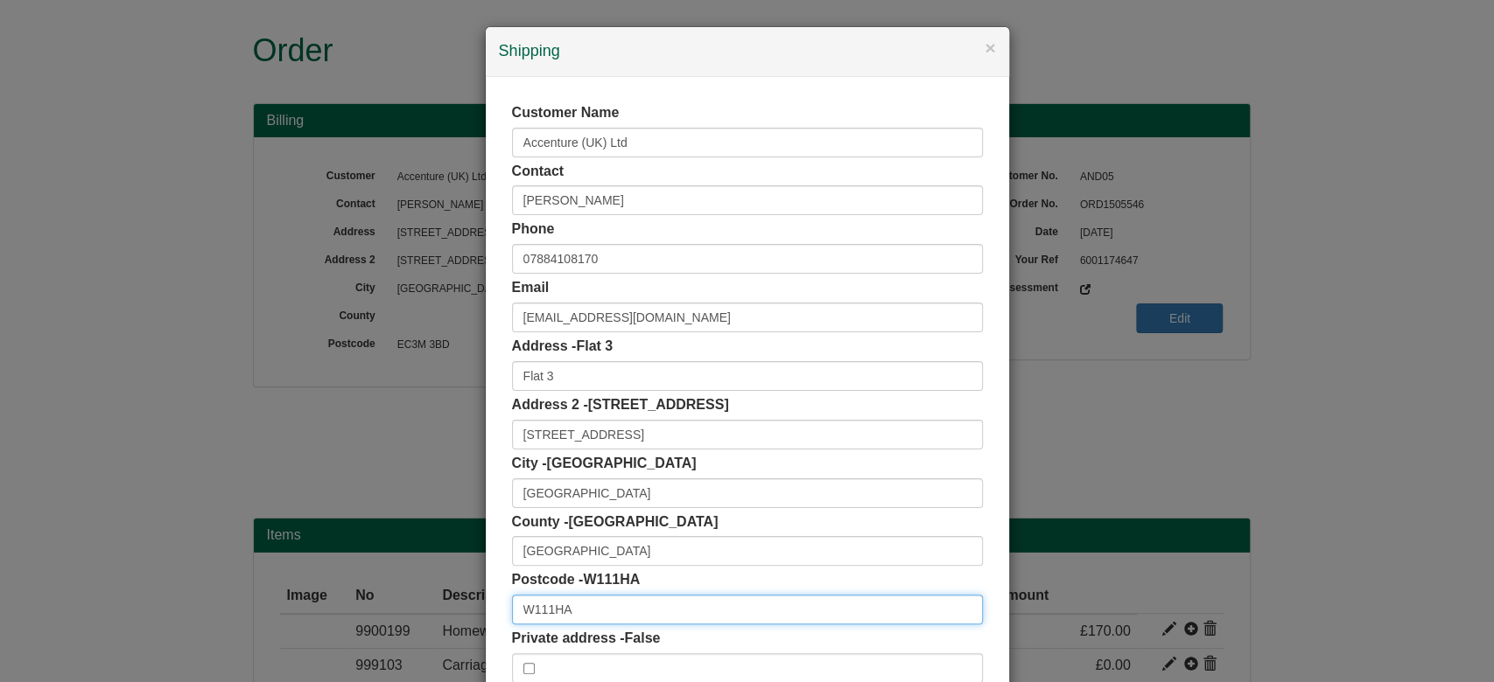
drag, startPoint x: 612, startPoint y: 599, endPoint x: 371, endPoint y: 620, distance: 242.4
click at [371, 620] on div "× Shipping Customer Name Accenture (UK) Ltd Contact [PERSON_NAME] Phone [PHONE_…" at bounding box center [747, 341] width 1494 height 682
paste input "text"
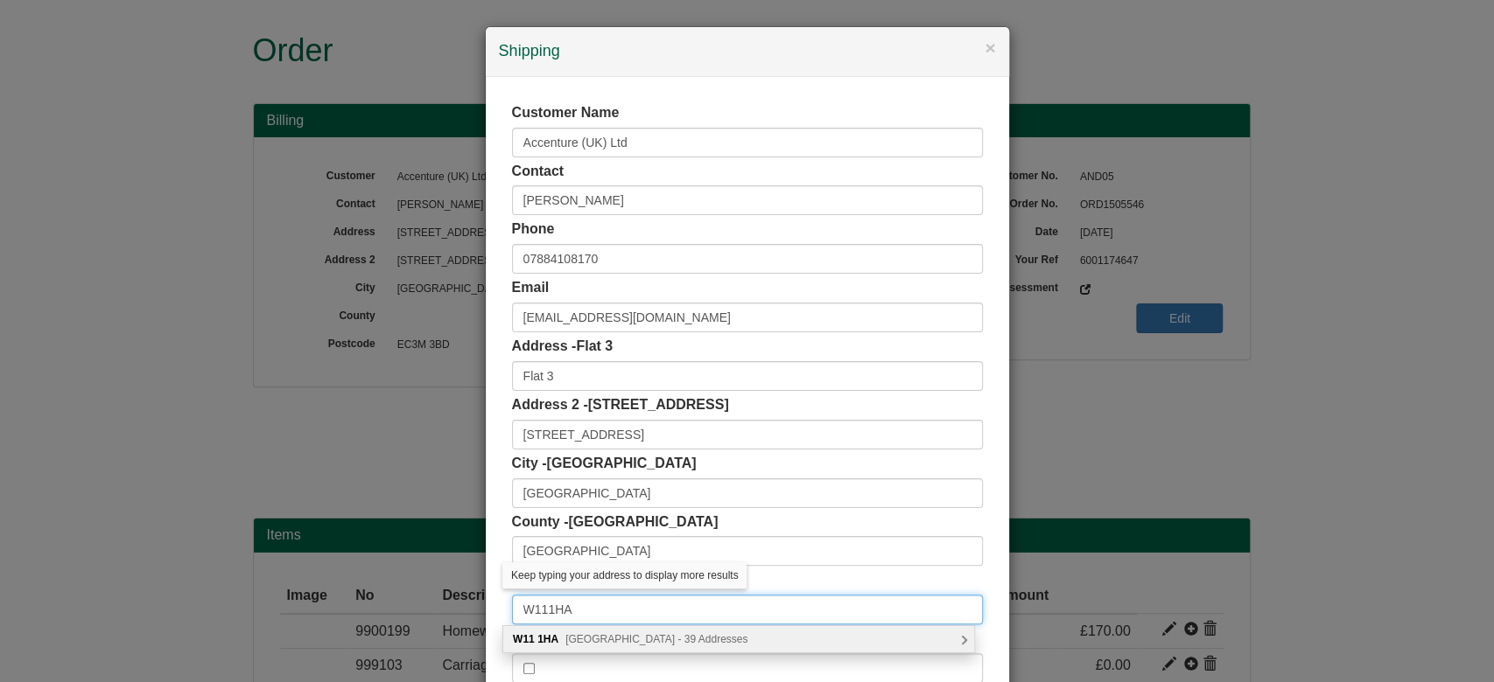
click at [539, 611] on input "W111HA" at bounding box center [747, 610] width 471 height 30
type input "W11 1HA"
click at [613, 640] on span "[GEOGRAPHIC_DATA] - 39 Addresses" at bounding box center [656, 639] width 182 height 12
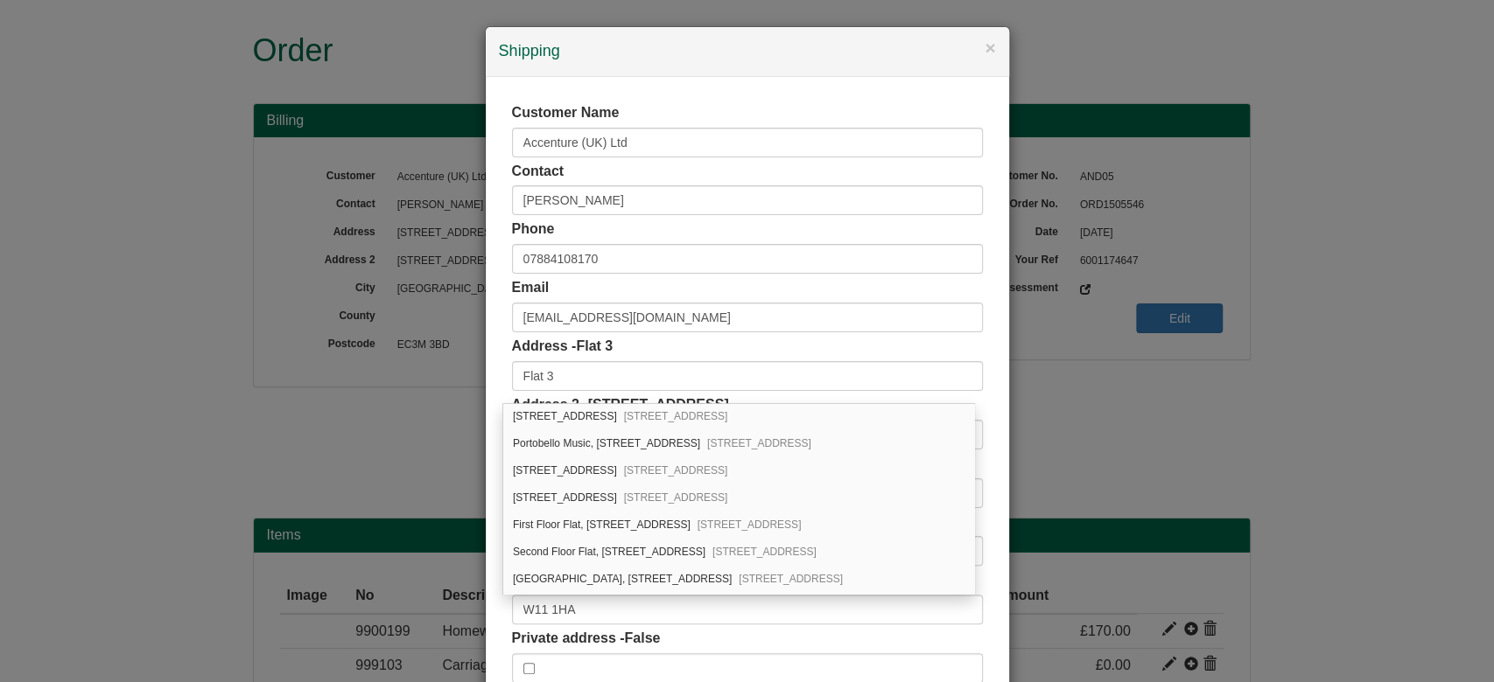
scroll to position [347, 0]
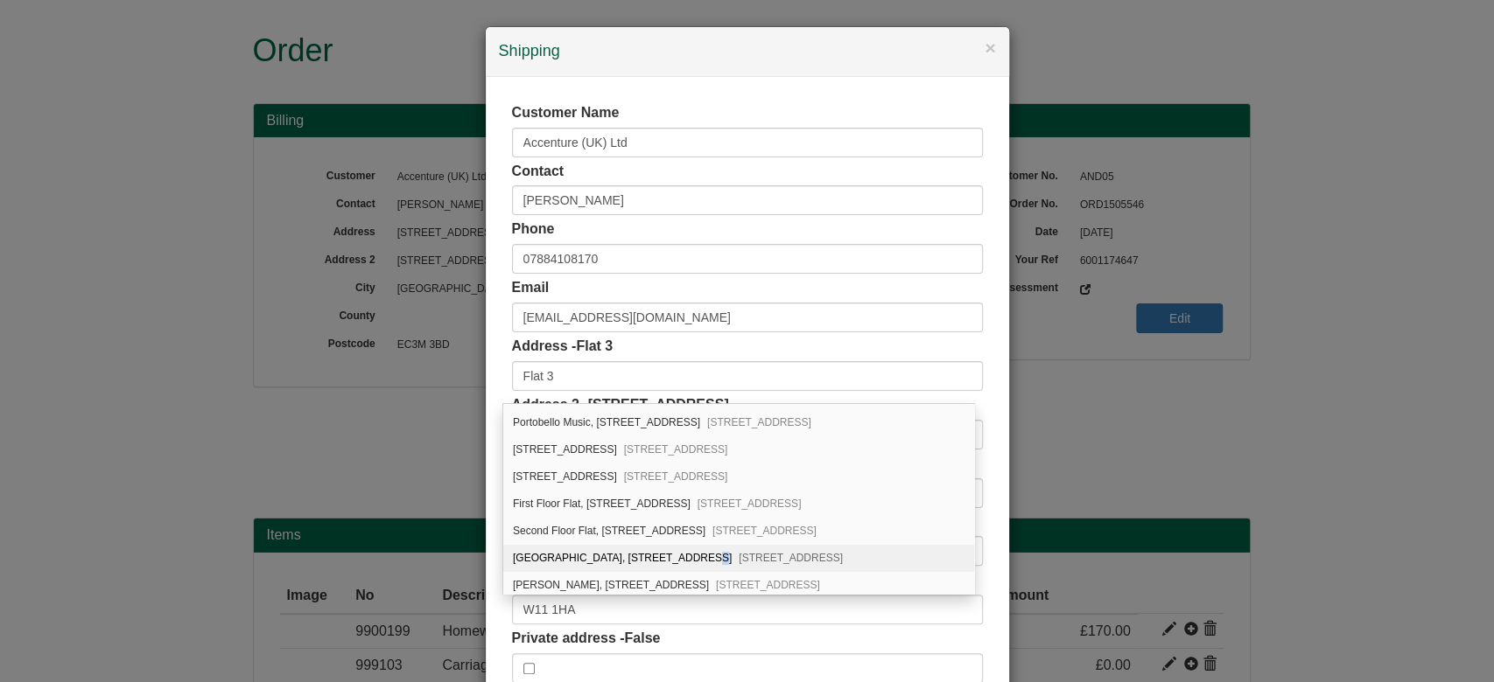
drag, startPoint x: 730, startPoint y: 554, endPoint x: 661, endPoint y: 542, distance: 70.1
click at [661, 545] on div "[STREET_ADDRESS]" at bounding box center [738, 558] width 471 height 27
type input "Third Floor Flat"
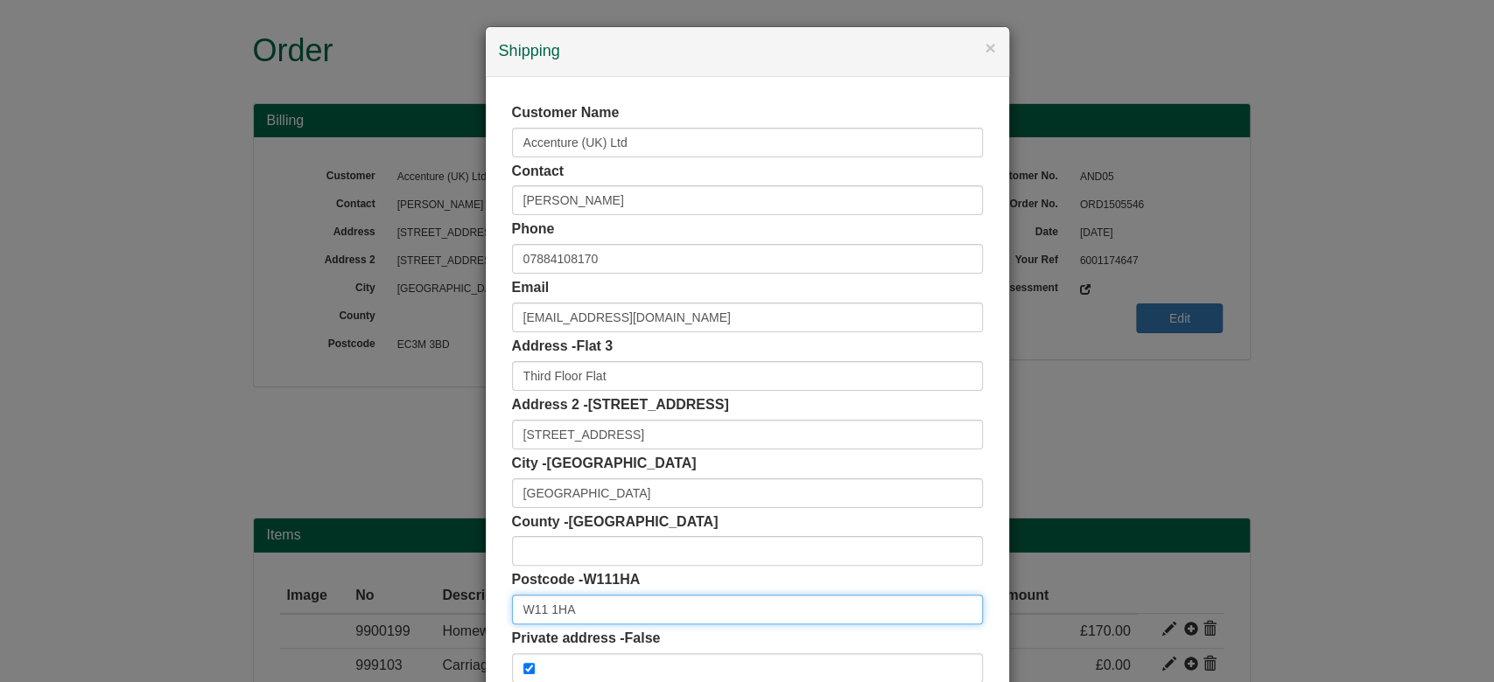
click at [575, 596] on input "W11 1HA" at bounding box center [747, 610] width 471 height 30
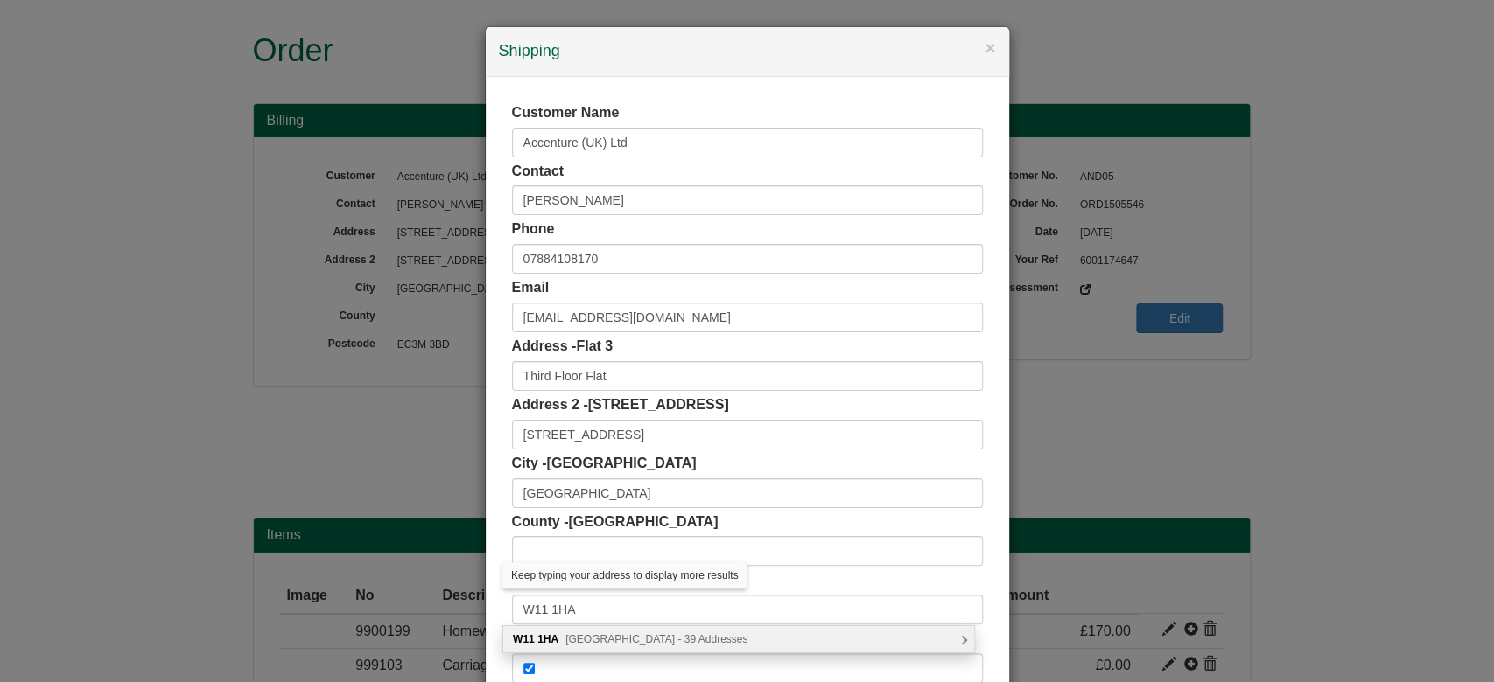
click at [637, 638] on span "[GEOGRAPHIC_DATA] - 39 Addresses" at bounding box center [656, 639] width 182 height 12
type input "W11 1HA"
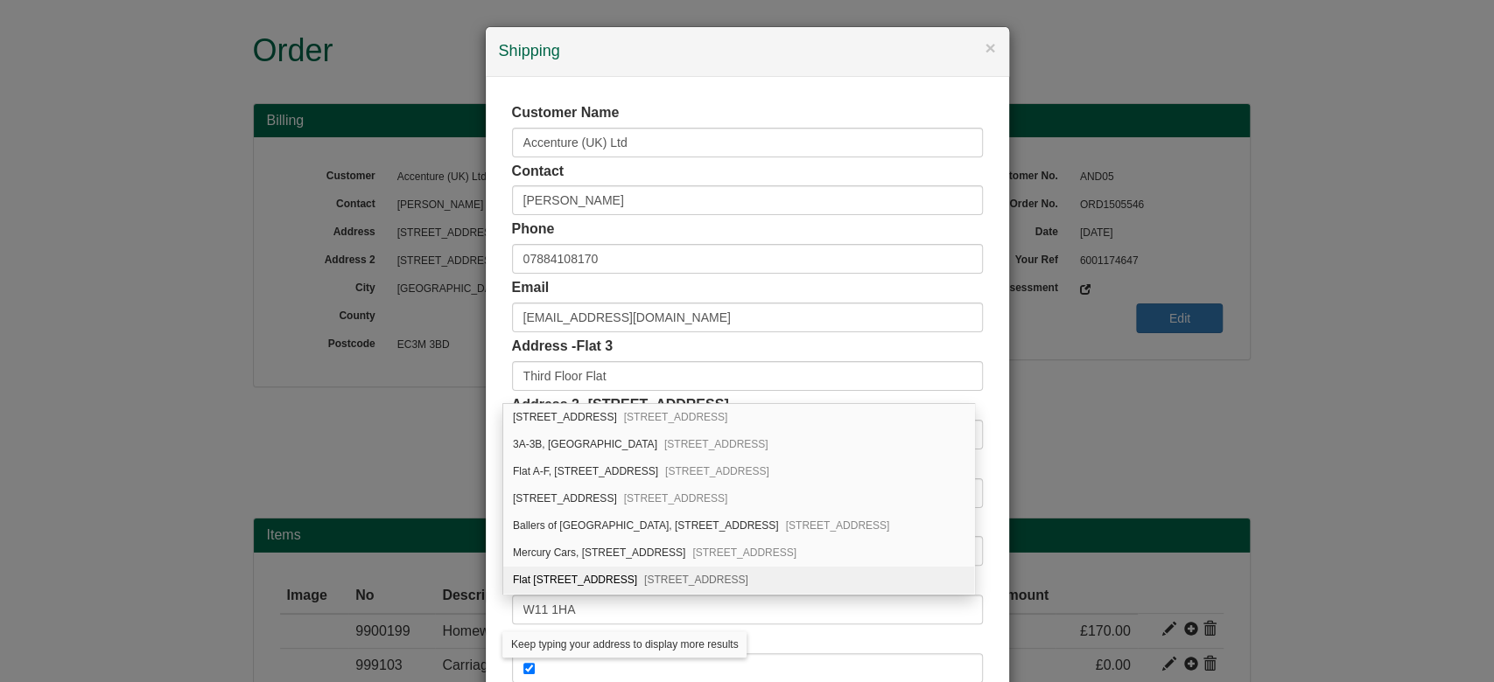
click at [486, 505] on div "Customer Name Accenture (UK) Ltd Contact [PERSON_NAME] Phone [PHONE_NUMBER] Ema…" at bounding box center [747, 393] width 523 height 633
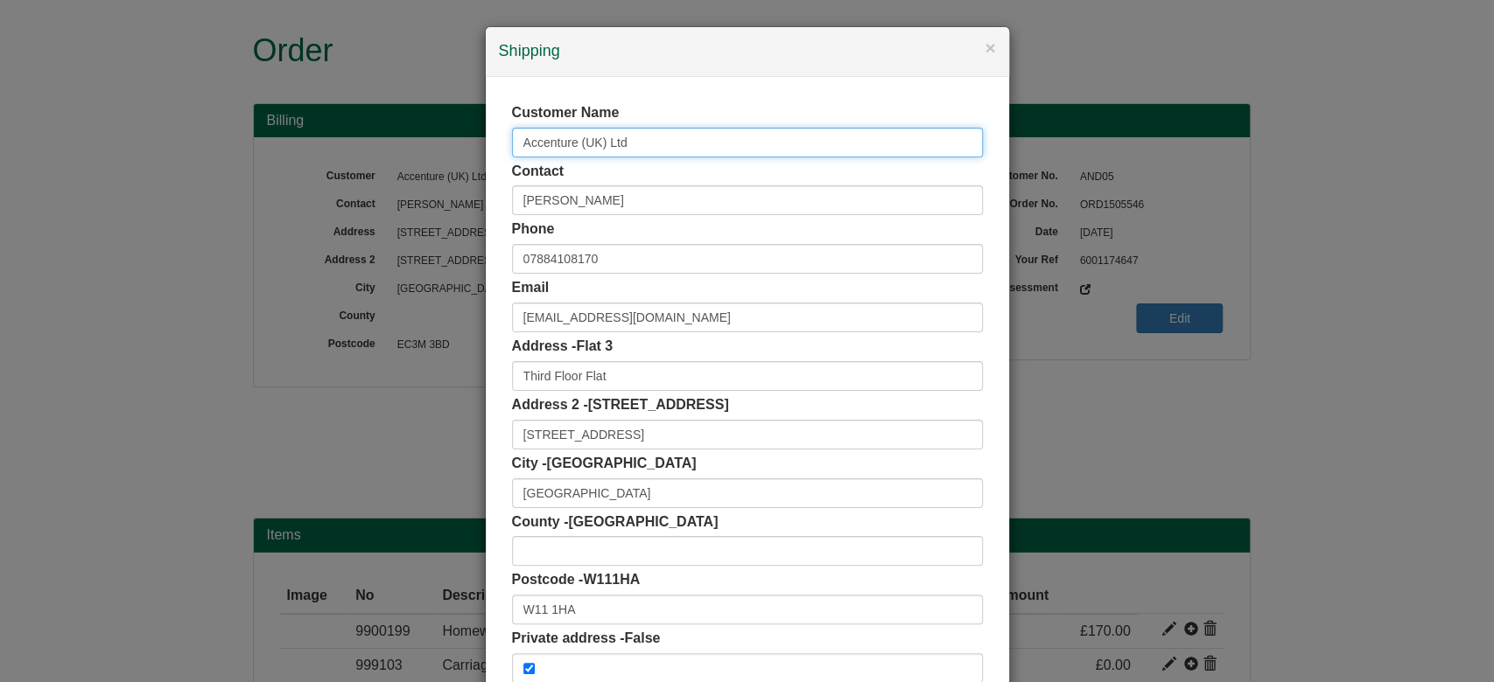
drag, startPoint x: 437, startPoint y: 153, endPoint x: 335, endPoint y: 143, distance: 102.8
click at [335, 143] on div "× Shipping Customer Name Accenture (UK) Ltd Contact [PERSON_NAME] Phone [PHONE_…" at bounding box center [747, 341] width 1494 height 682
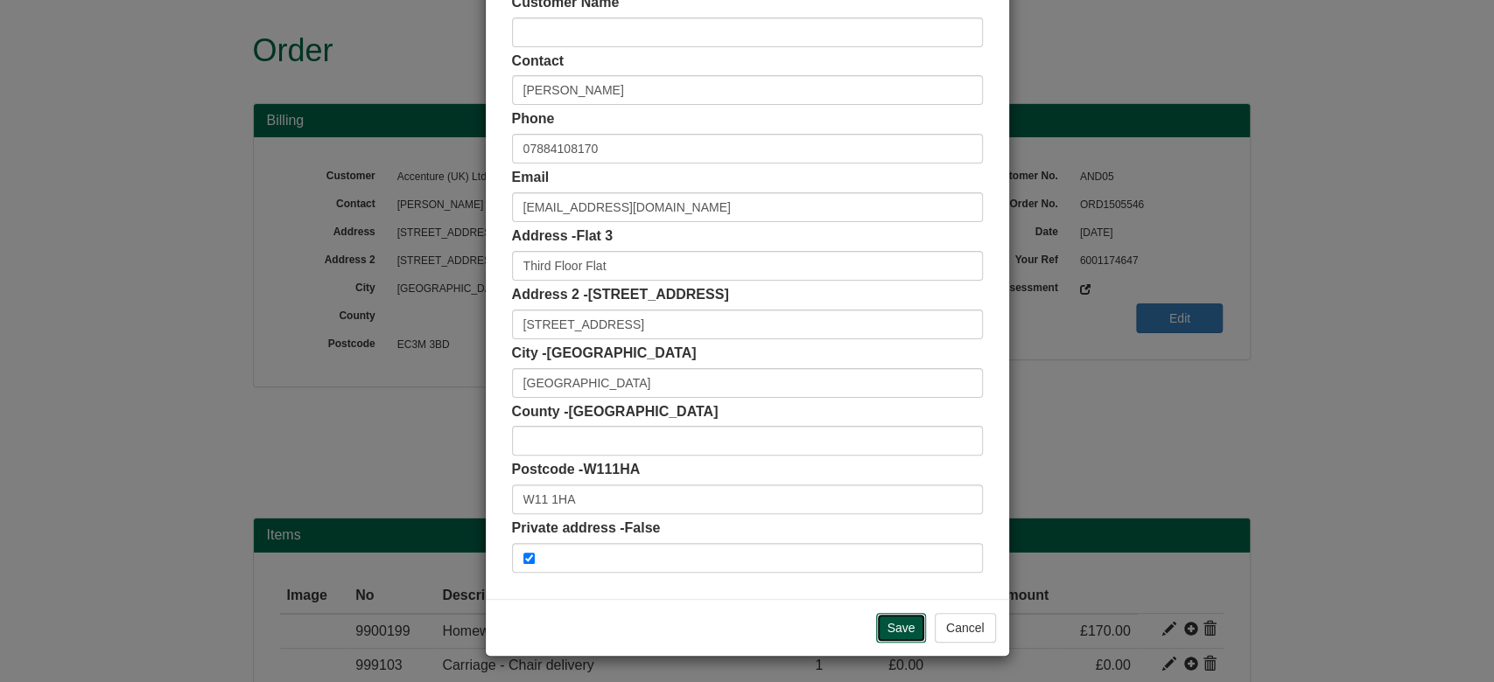
click at [876, 619] on input "Save" at bounding box center [901, 628] width 51 height 30
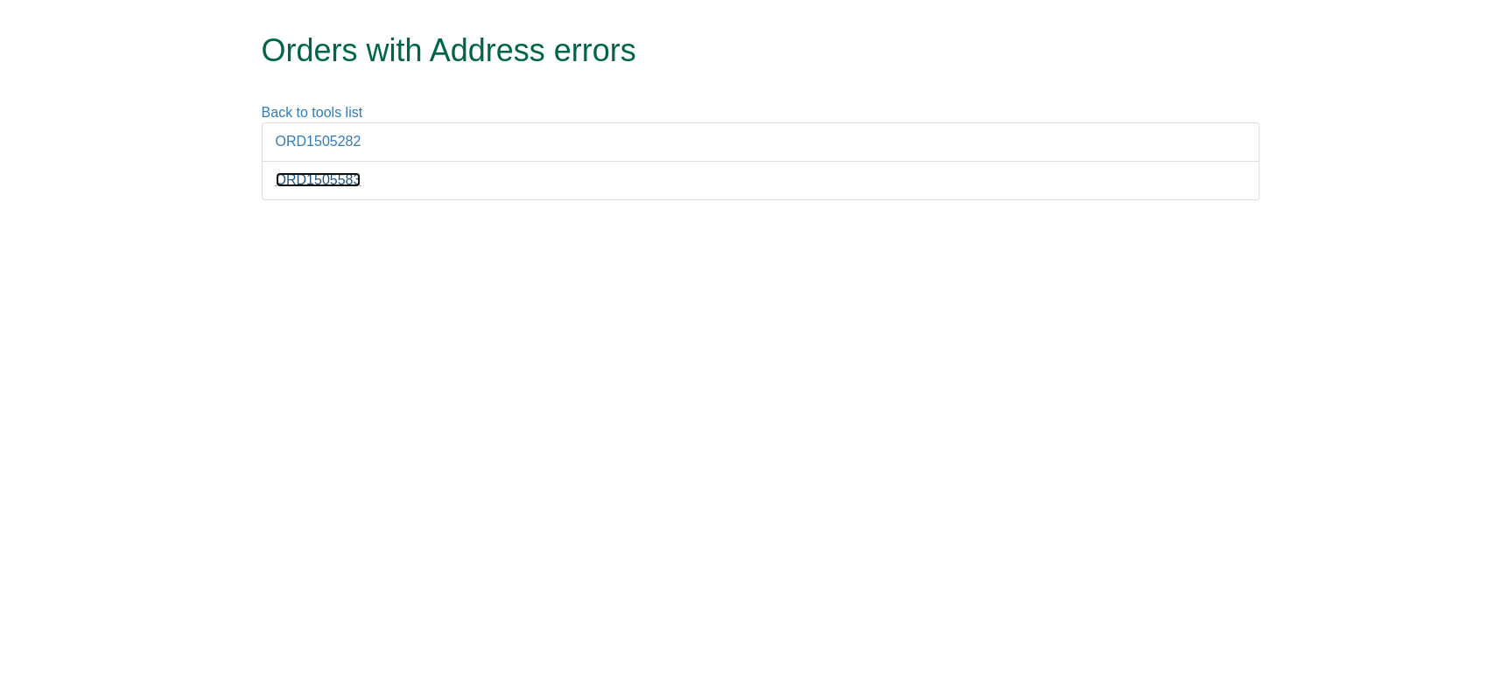
click at [338, 172] on link "ORD1505583" at bounding box center [319, 179] width 86 height 15
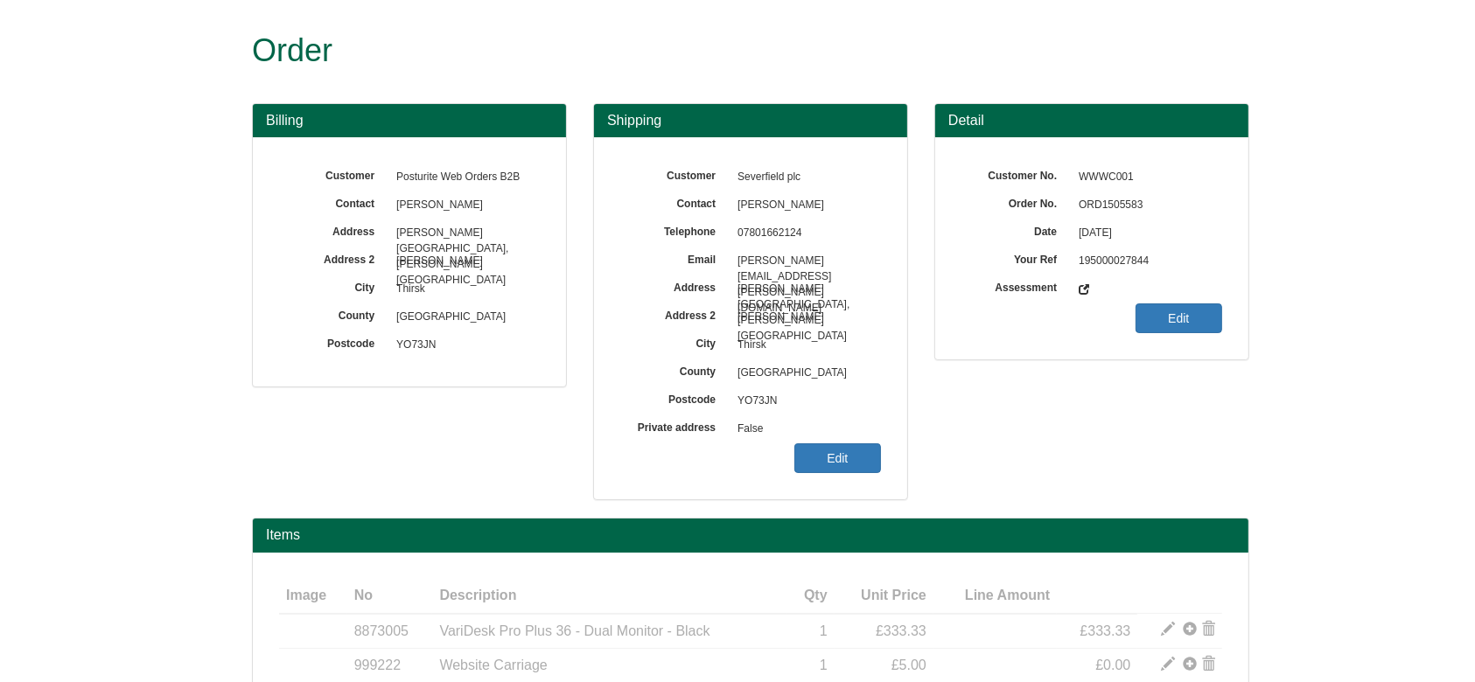
click at [1095, 199] on span "ORD1505583" at bounding box center [1146, 206] width 152 height 28
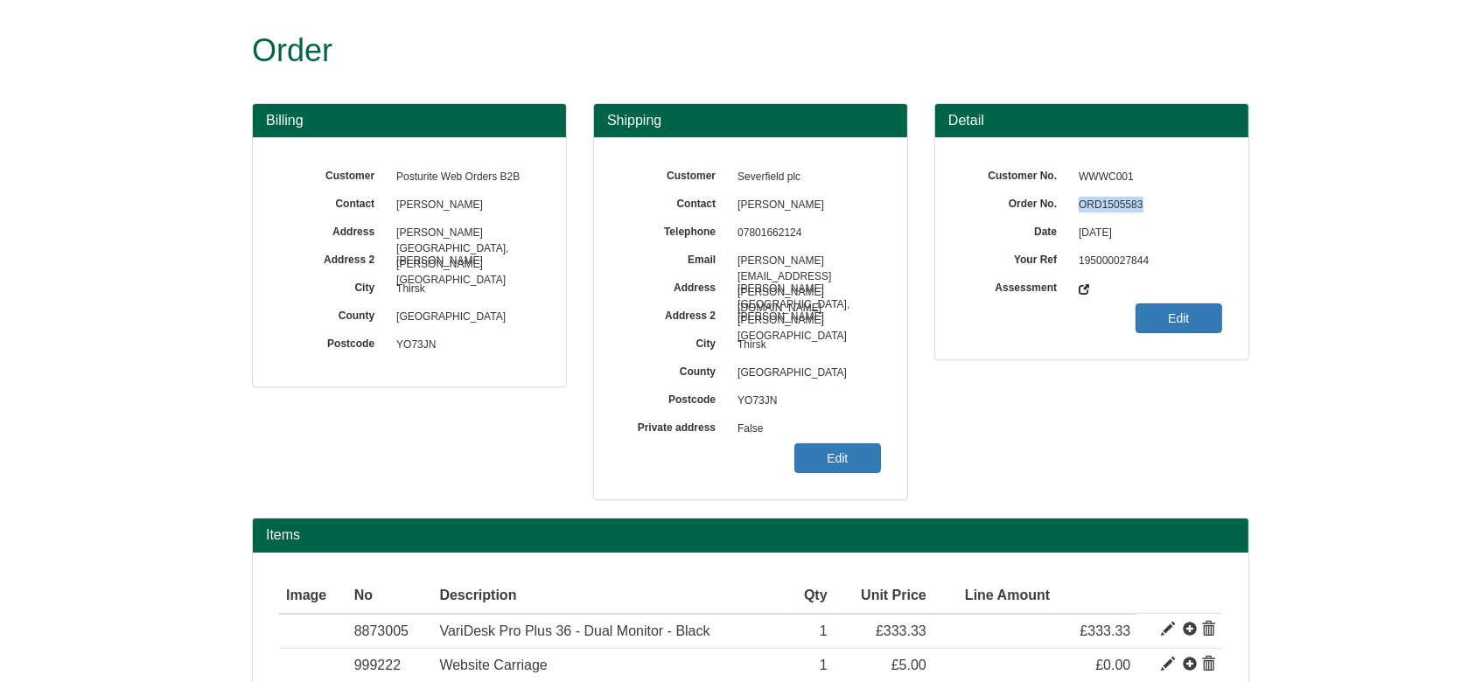
click at [1095, 199] on span "ORD1505583" at bounding box center [1146, 206] width 152 height 28
copy span "ORD1505583"
click at [875, 459] on link "Edit" at bounding box center [837, 459] width 87 height 30
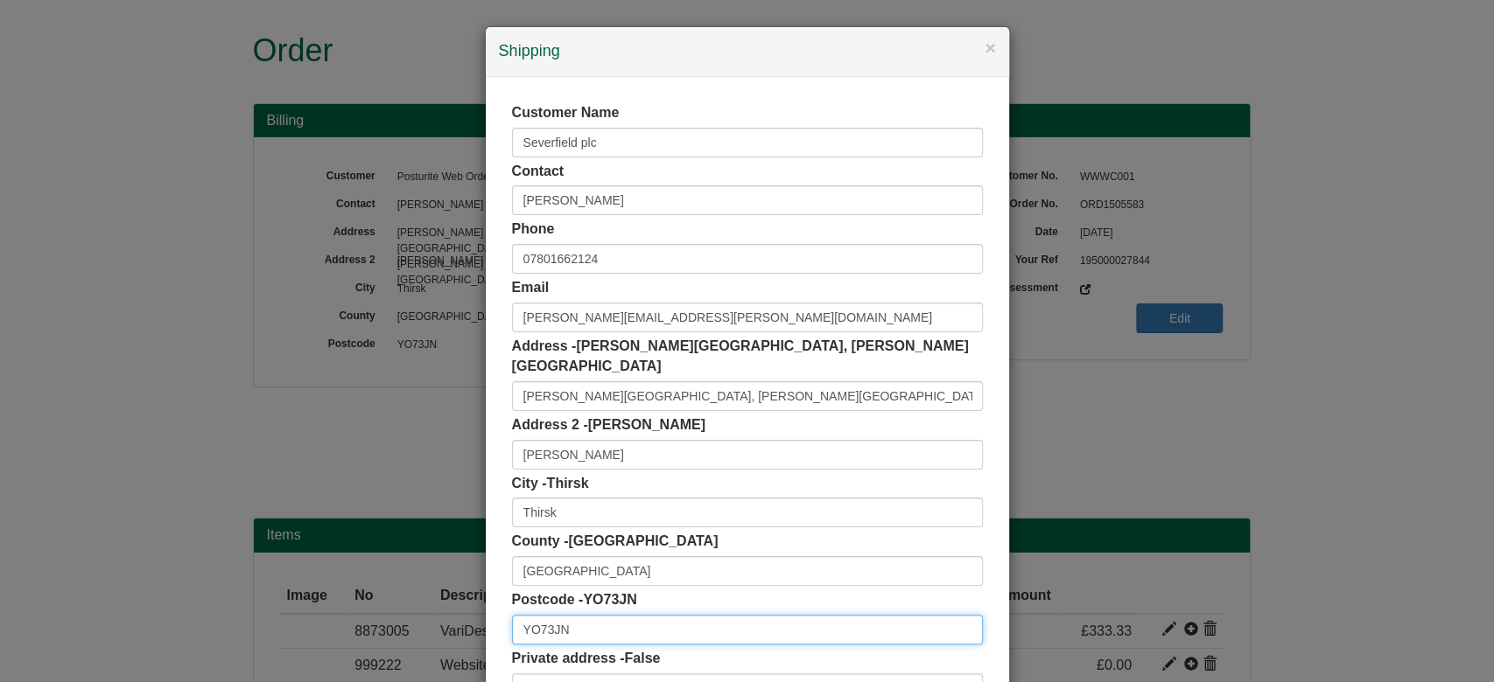
click at [537, 618] on input "YO73JN" at bounding box center [747, 630] width 471 height 30
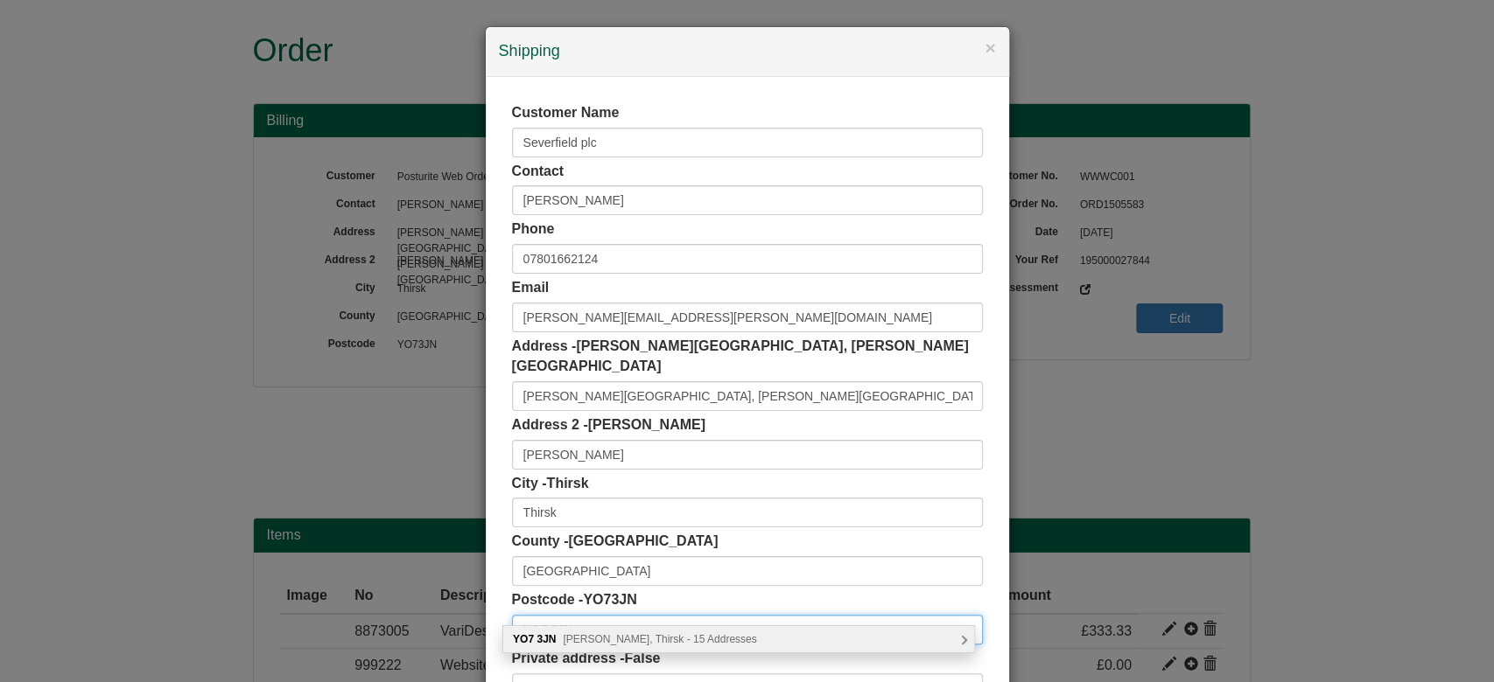
type input "YO7 3JN"
click at [593, 633] on span "Dalton Airfield, Thirsk - 15 Addresses" at bounding box center [659, 639] width 193 height 12
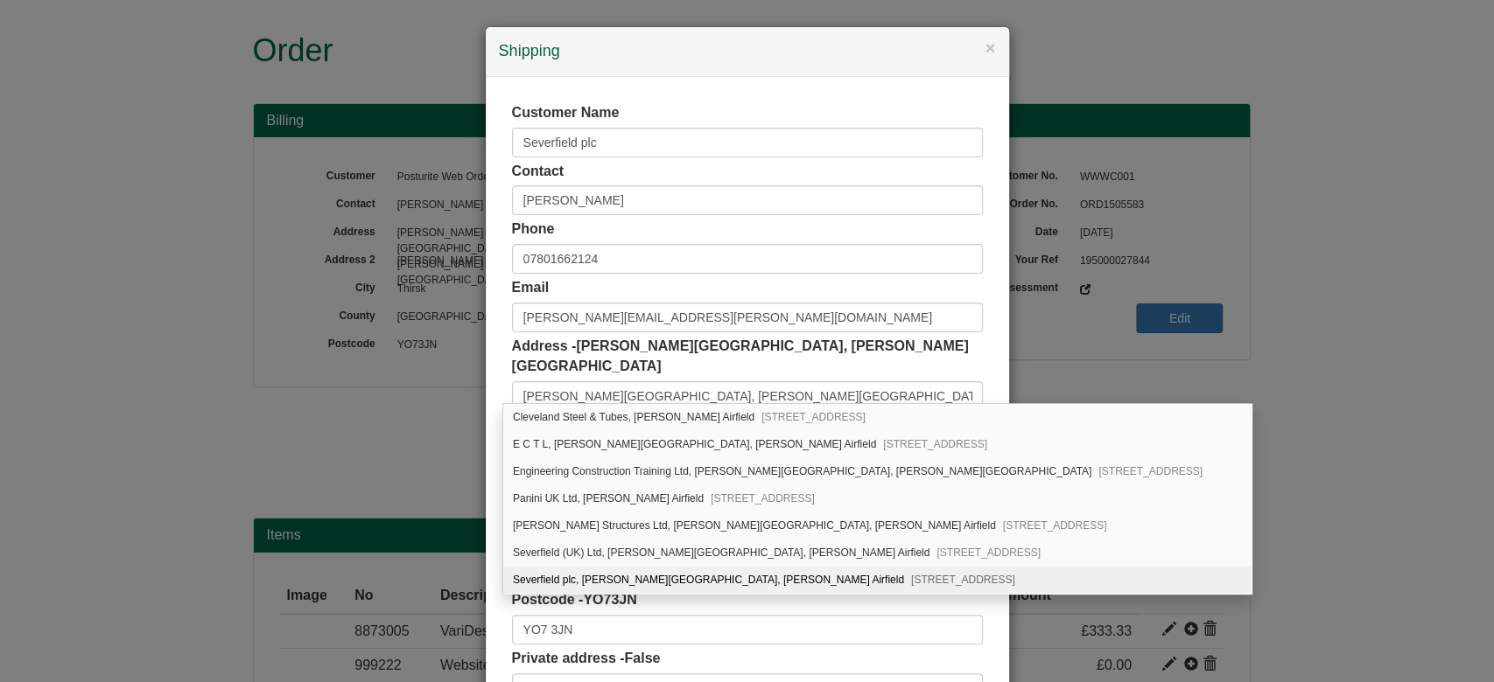
click at [871, 570] on div "Severfield plc, Severs House, Dalton Airfield Dalton, Thirsk, YO7 3JN" at bounding box center [877, 580] width 748 height 27
type input "Severfield plc"
type input "Severs House, Dalton Airfield, Dalton"
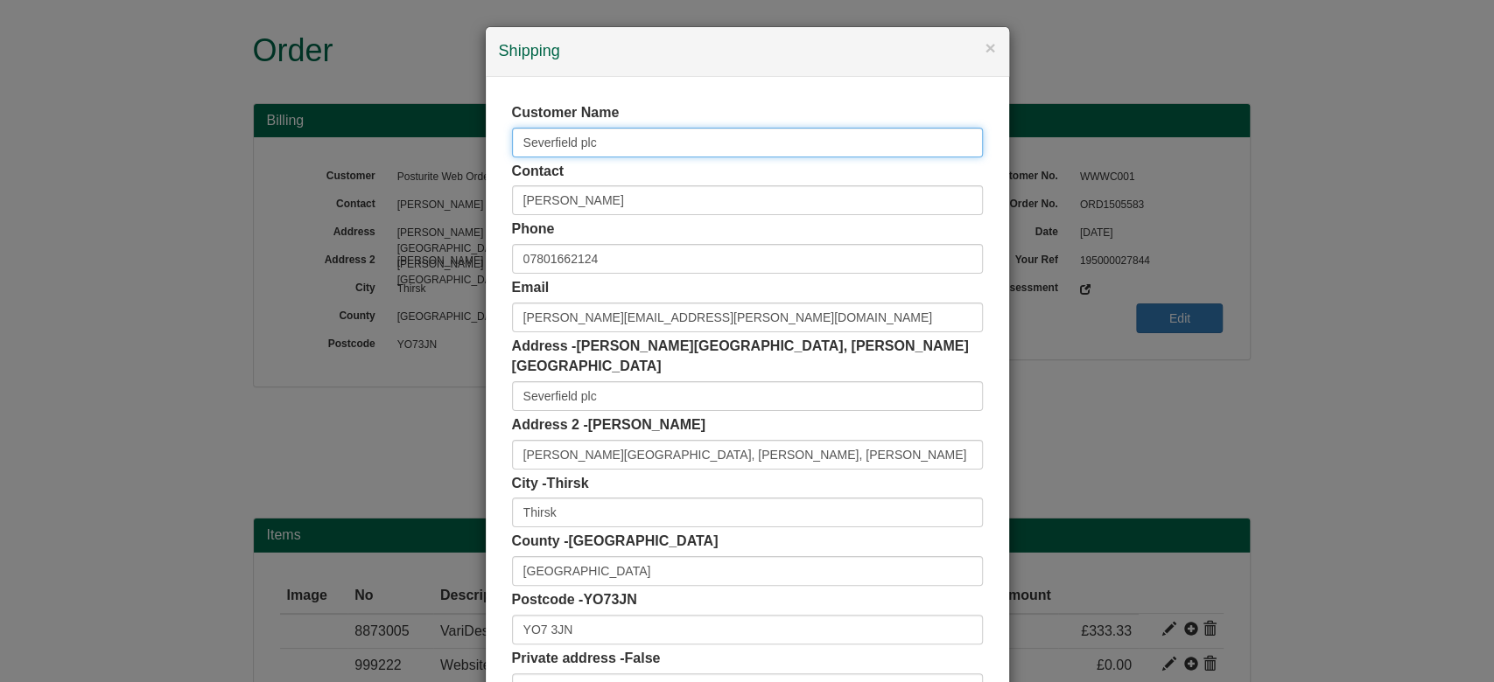
drag, startPoint x: 607, startPoint y: 145, endPoint x: 429, endPoint y: 162, distance: 179.3
click at [429, 162] on div "× Shipping Customer Name Severfield plc Contact Bev Croft Phone 07801662124 Ema…" at bounding box center [747, 341] width 1494 height 682
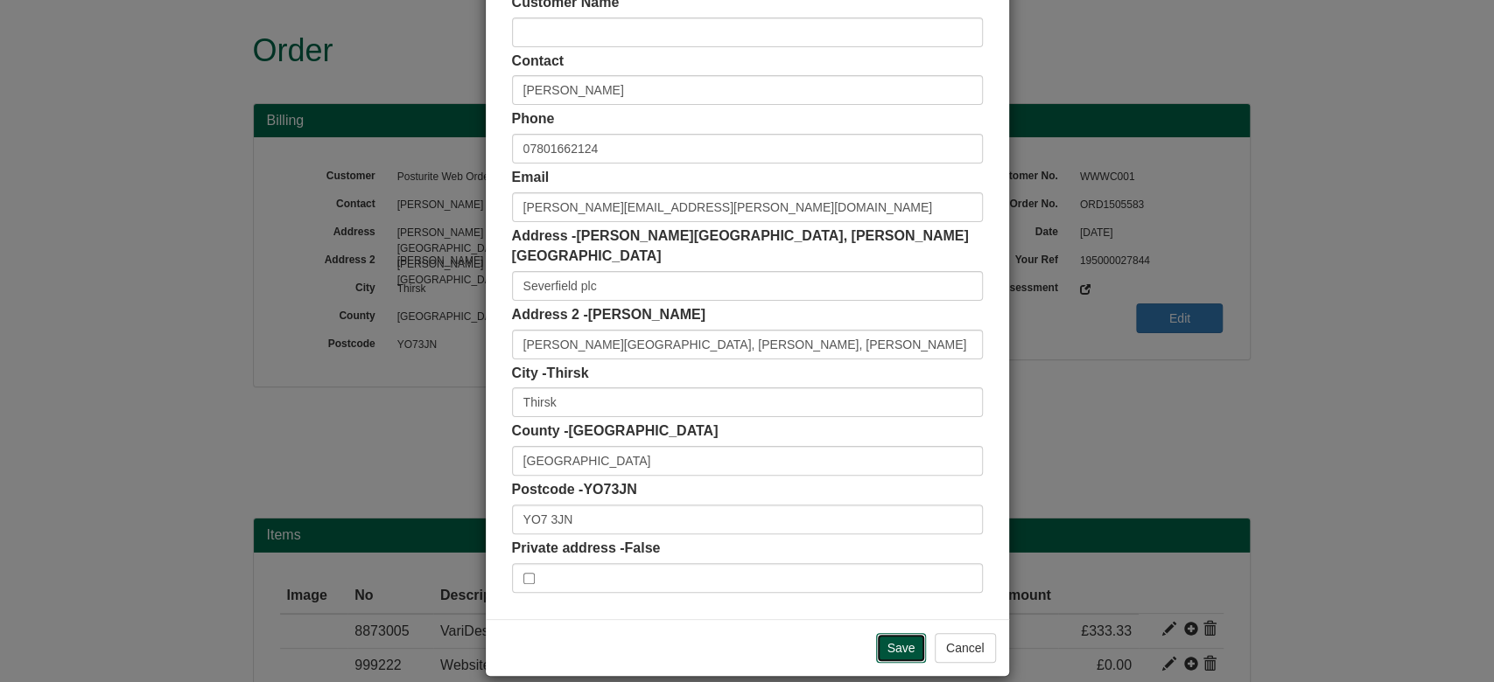
click at [889, 637] on input "Save" at bounding box center [901, 648] width 51 height 30
